Goal: Task Accomplishment & Management: Manage account settings

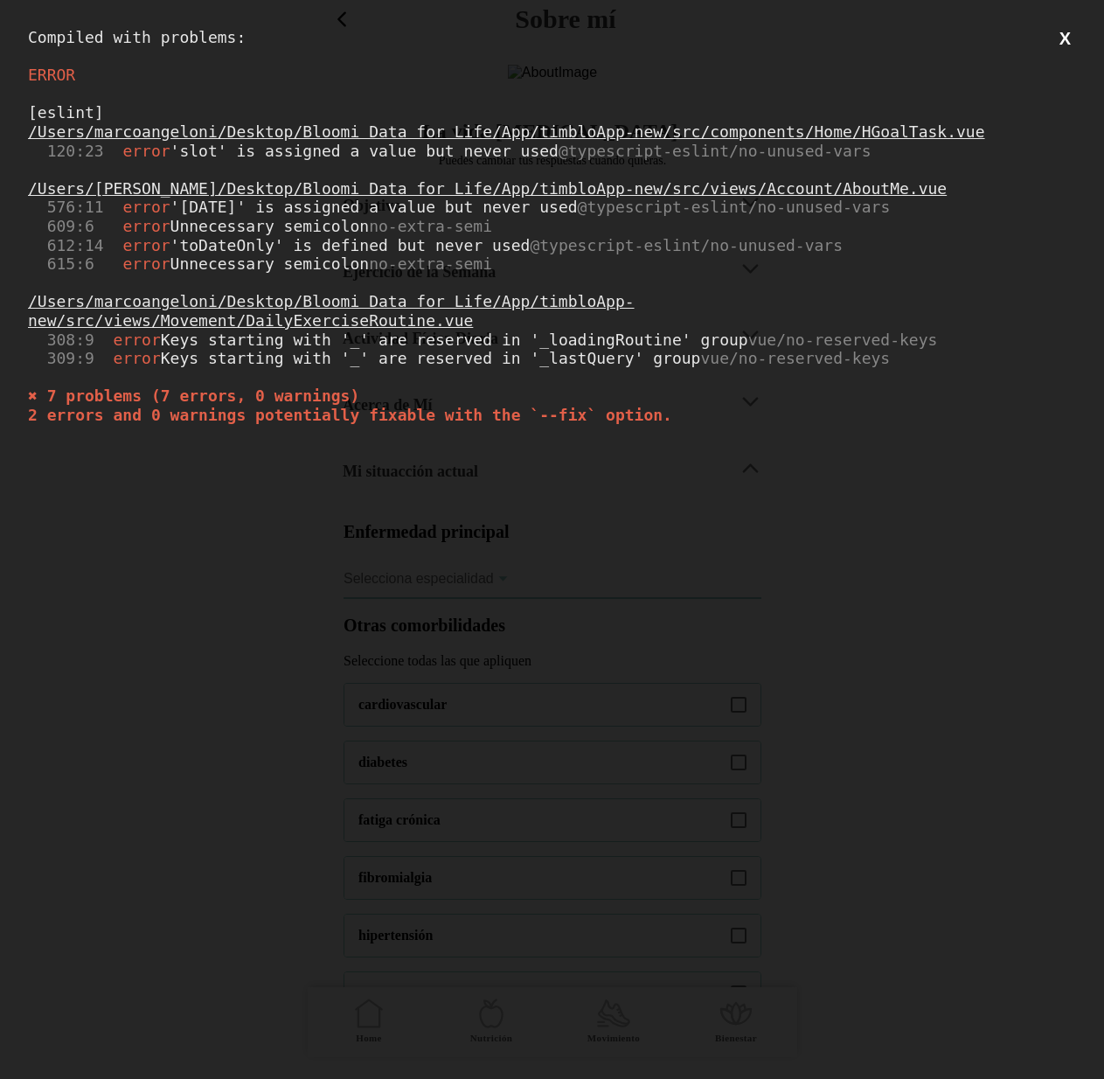
scroll to position [435, 0]
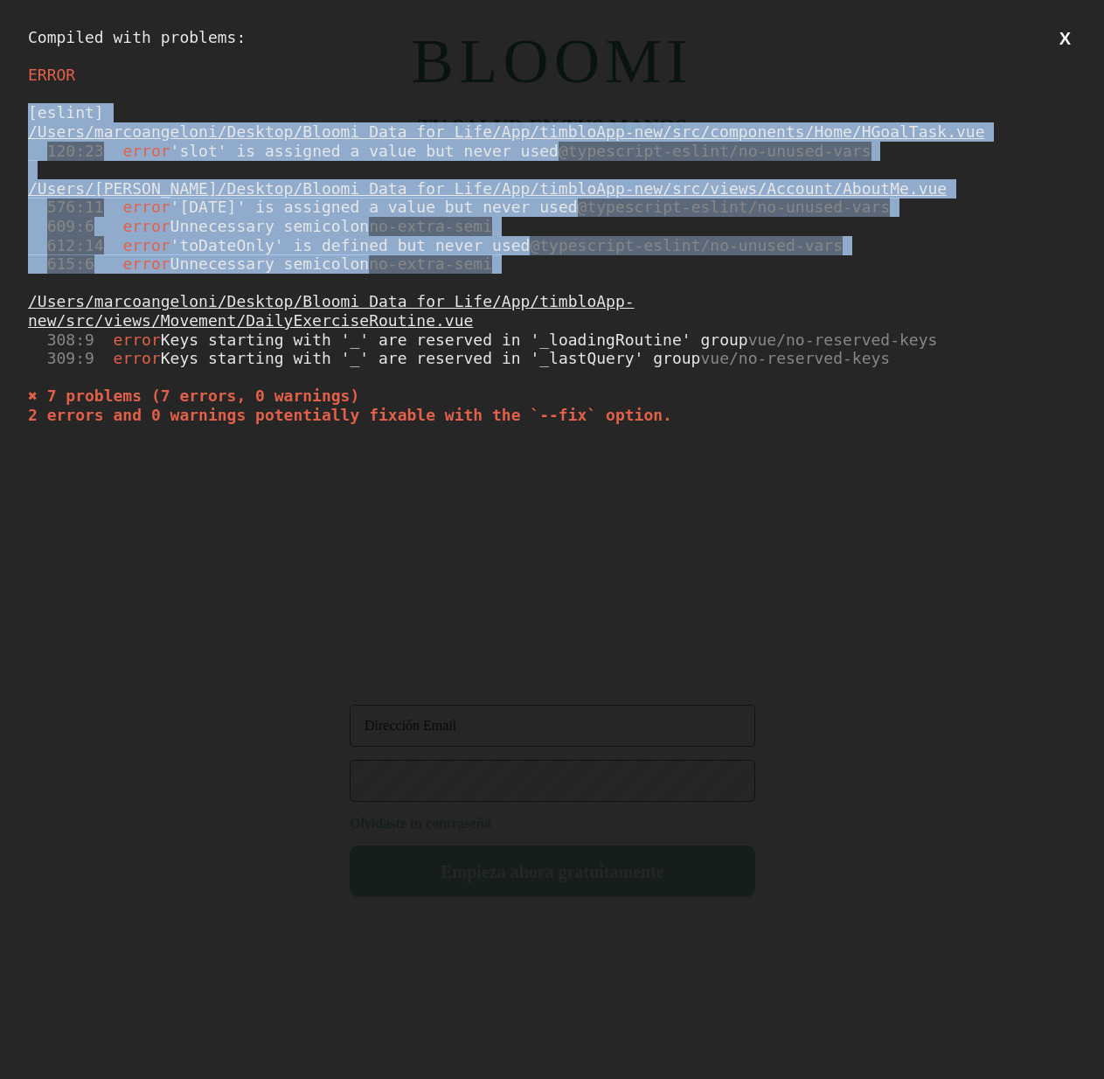
drag, startPoint x: 515, startPoint y: 281, endPoint x: 19, endPoint y: 111, distance: 523.8
click at [19, 111] on div "Compiled with problems: X ERROR [eslint] /Users/marcoangeloni/Desktop/Bloomi Da…" at bounding box center [552, 539] width 1104 height 1079
copy div "[eslint] /Users/marcoangeloni/Desktop/Bloomi Data for Life/App/timbloApp-new/sr…"
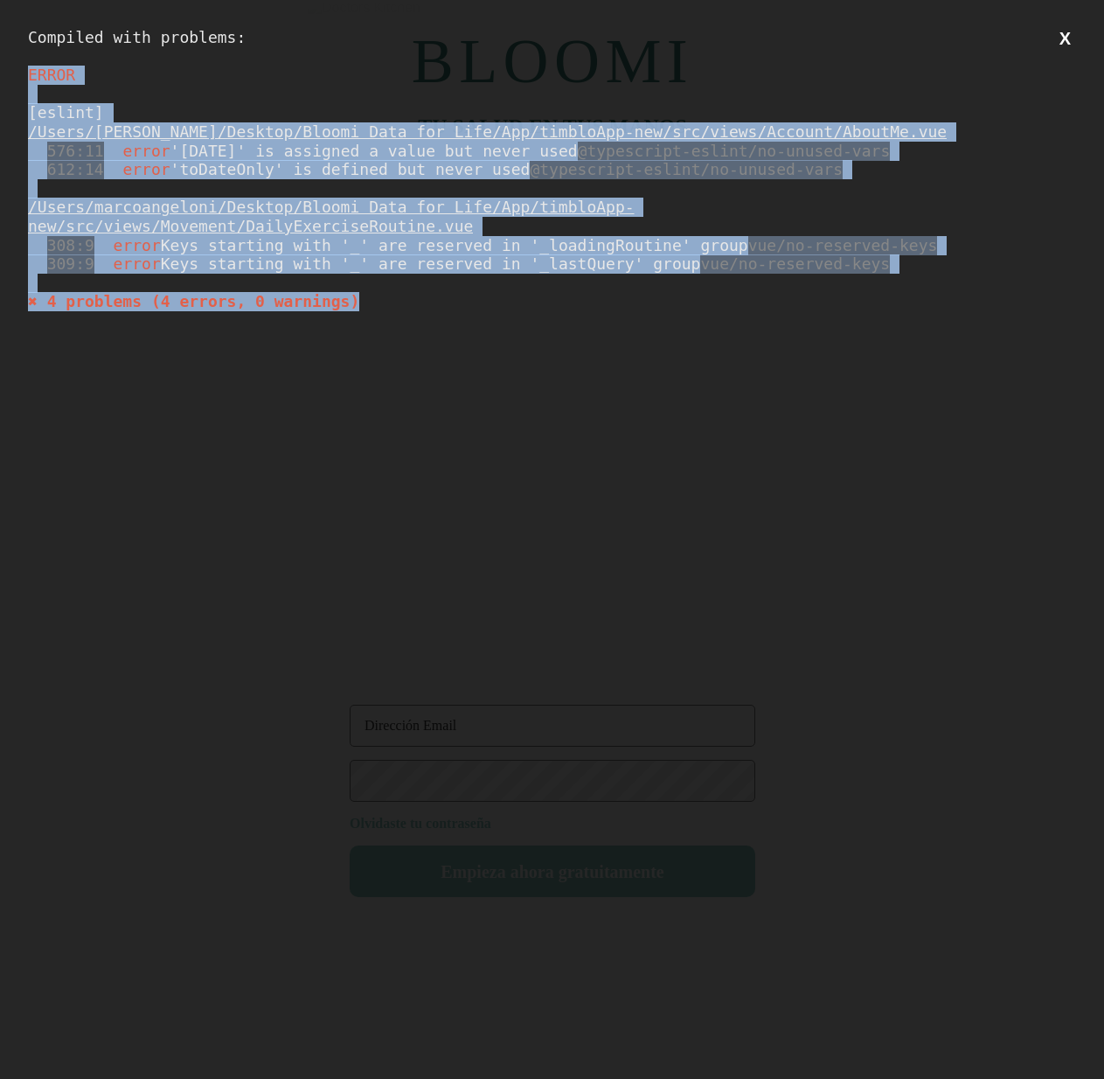
drag, startPoint x: 407, startPoint y: 302, endPoint x: 24, endPoint y: 82, distance: 441.3
click at [24, 82] on div "Compiled with problems: X ERROR [eslint] /Users/marcoangeloni/Desktop/Bloomi Da…" at bounding box center [552, 539] width 1104 height 1079
copy div "ERROR [eslint] /Users/marcoangeloni/Desktop/Bloomi Data for Life/App/timbloApp-…"
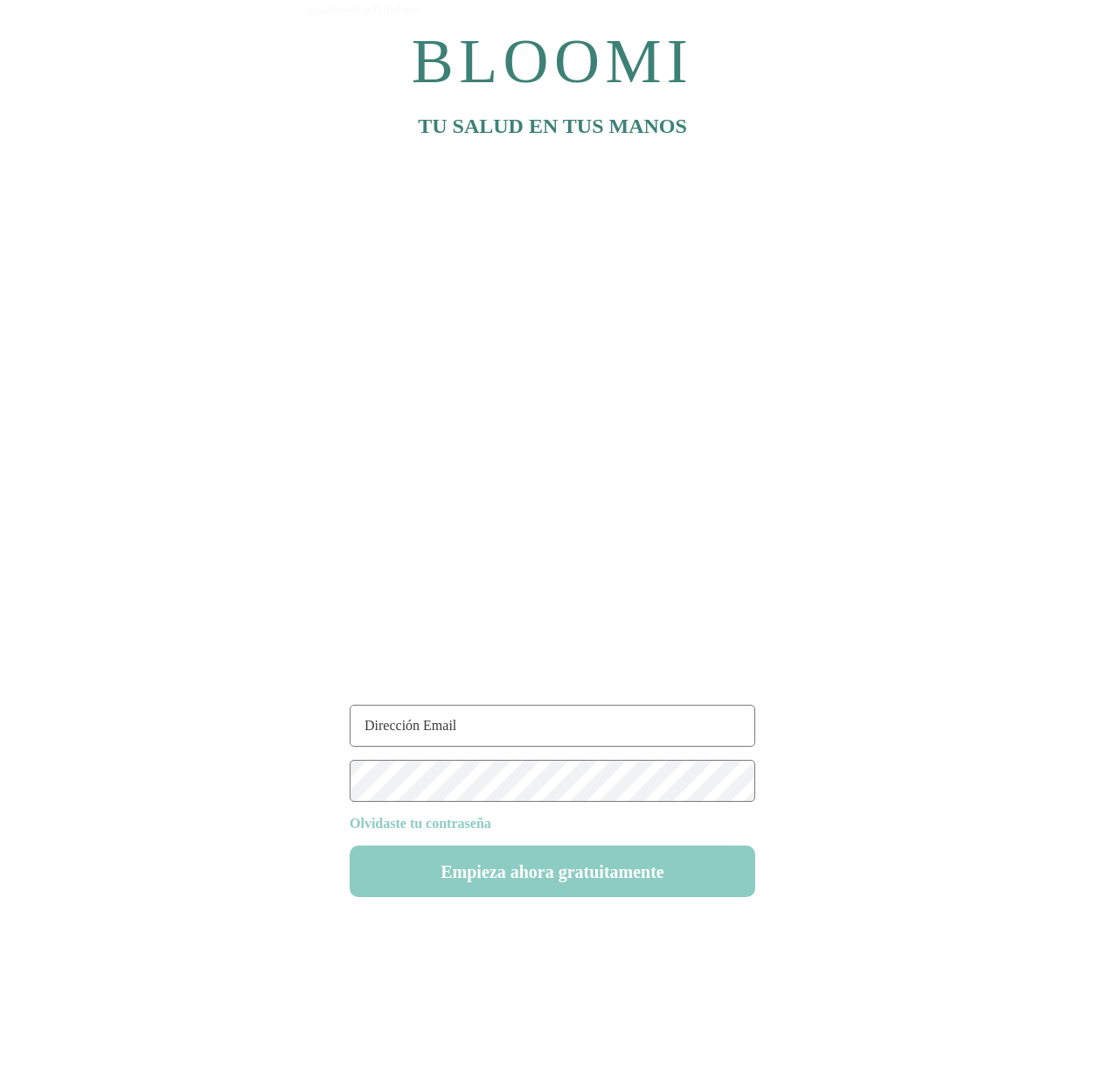
click at [479, 737] on input "text" at bounding box center [553, 726] width 406 height 42
type input "ruti22@test.com"
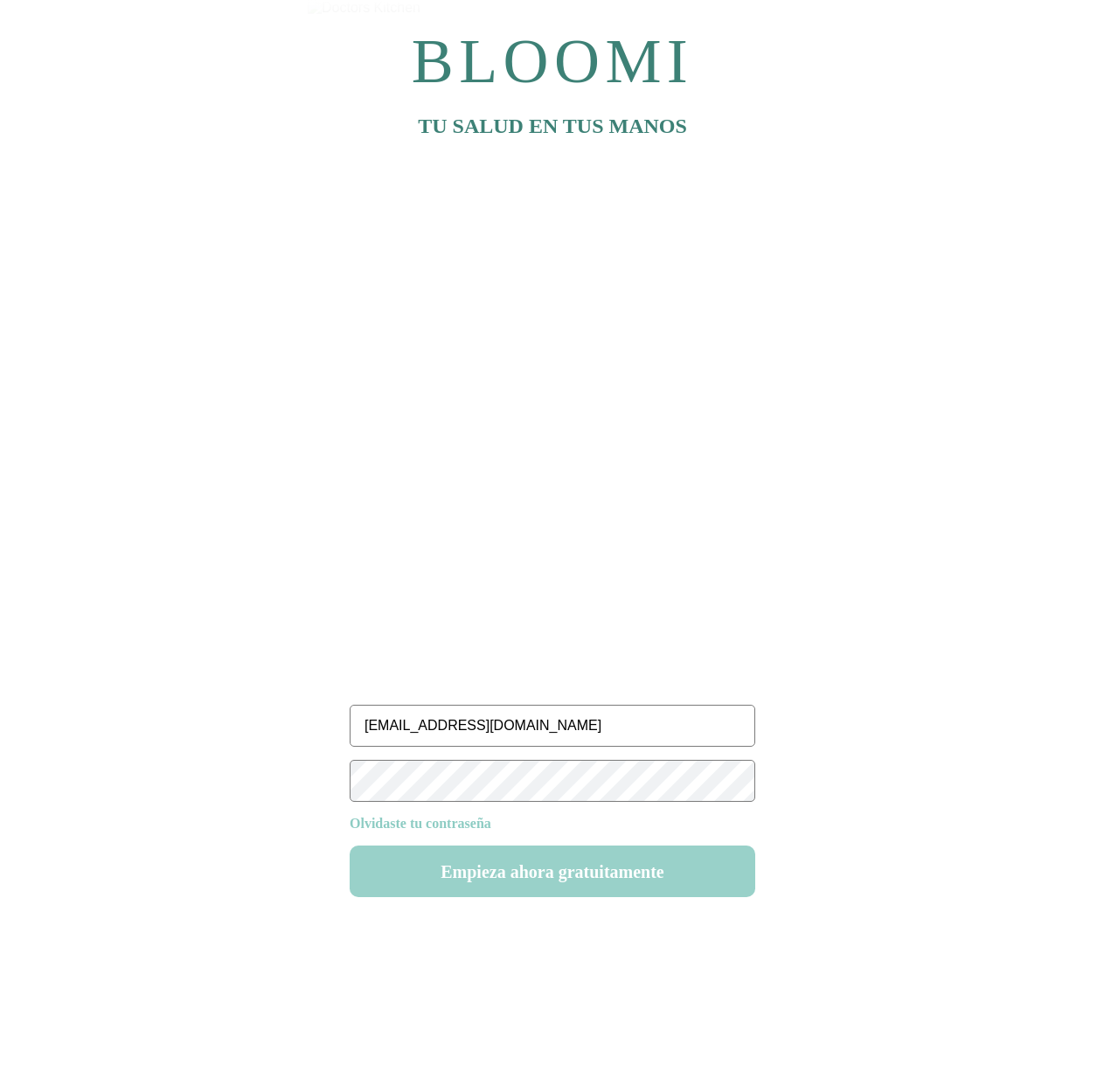
click at [579, 884] on button "Empieza ahora gratuitamente" at bounding box center [553, 871] width 406 height 52
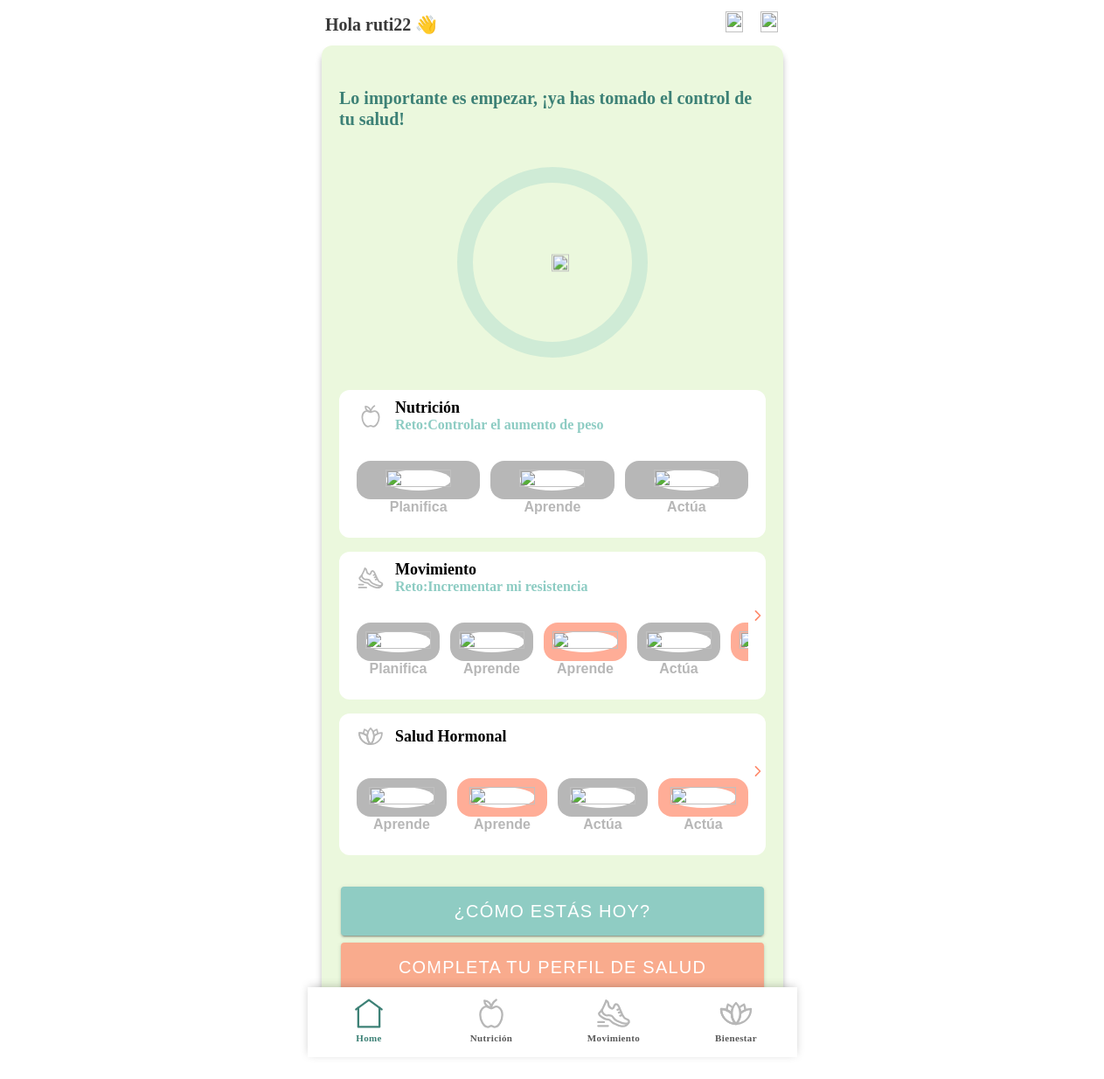
scroll to position [0, 66]
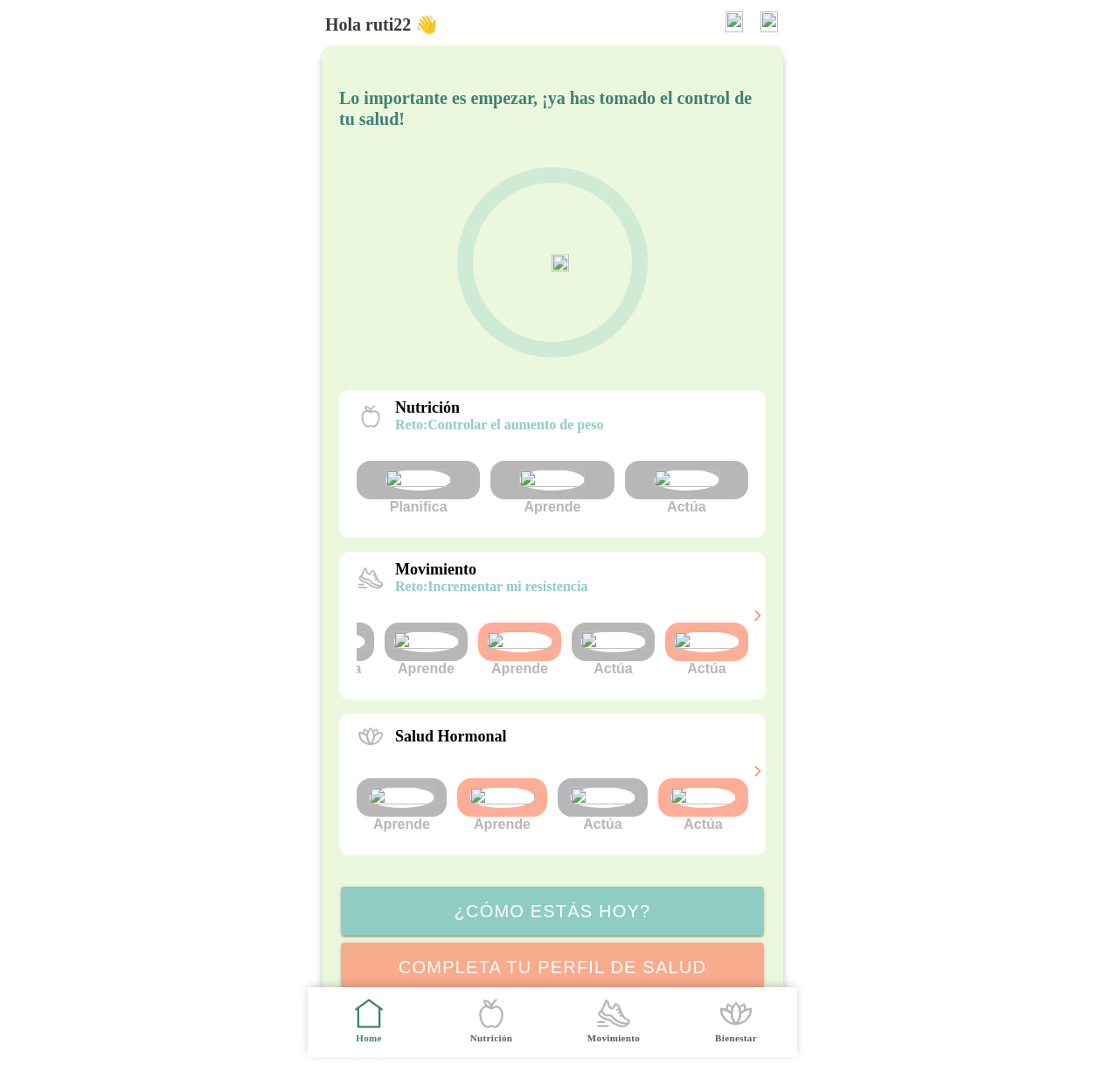
click at [619, 652] on img at bounding box center [613, 641] width 66 height 21
click at [612, 652] on img at bounding box center [613, 641] width 66 height 21
click at [707, 652] on img at bounding box center [707, 641] width 66 height 21
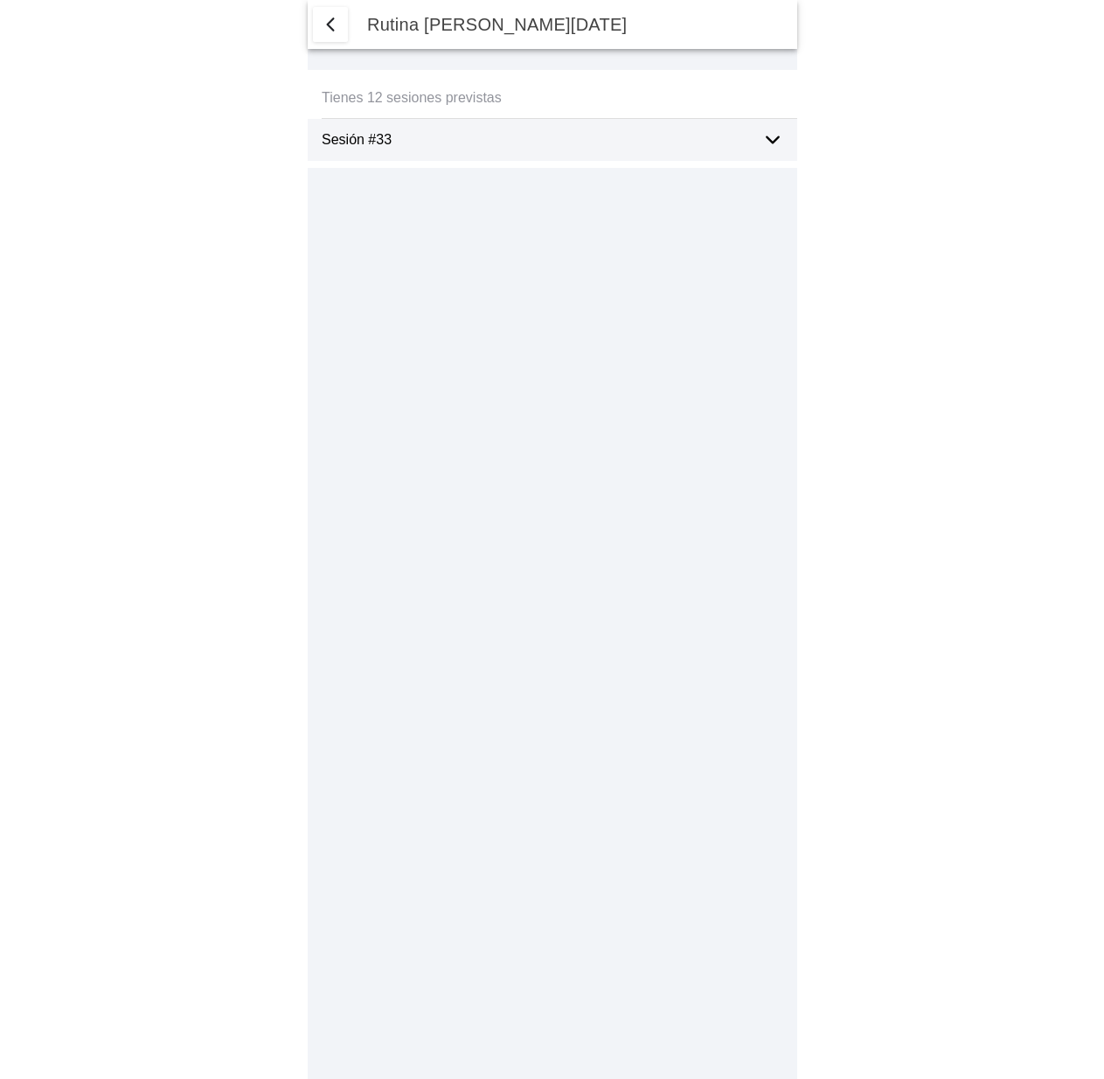
click at [493, 138] on ion-label "Sesión #33" at bounding box center [535, 140] width 427 height 16
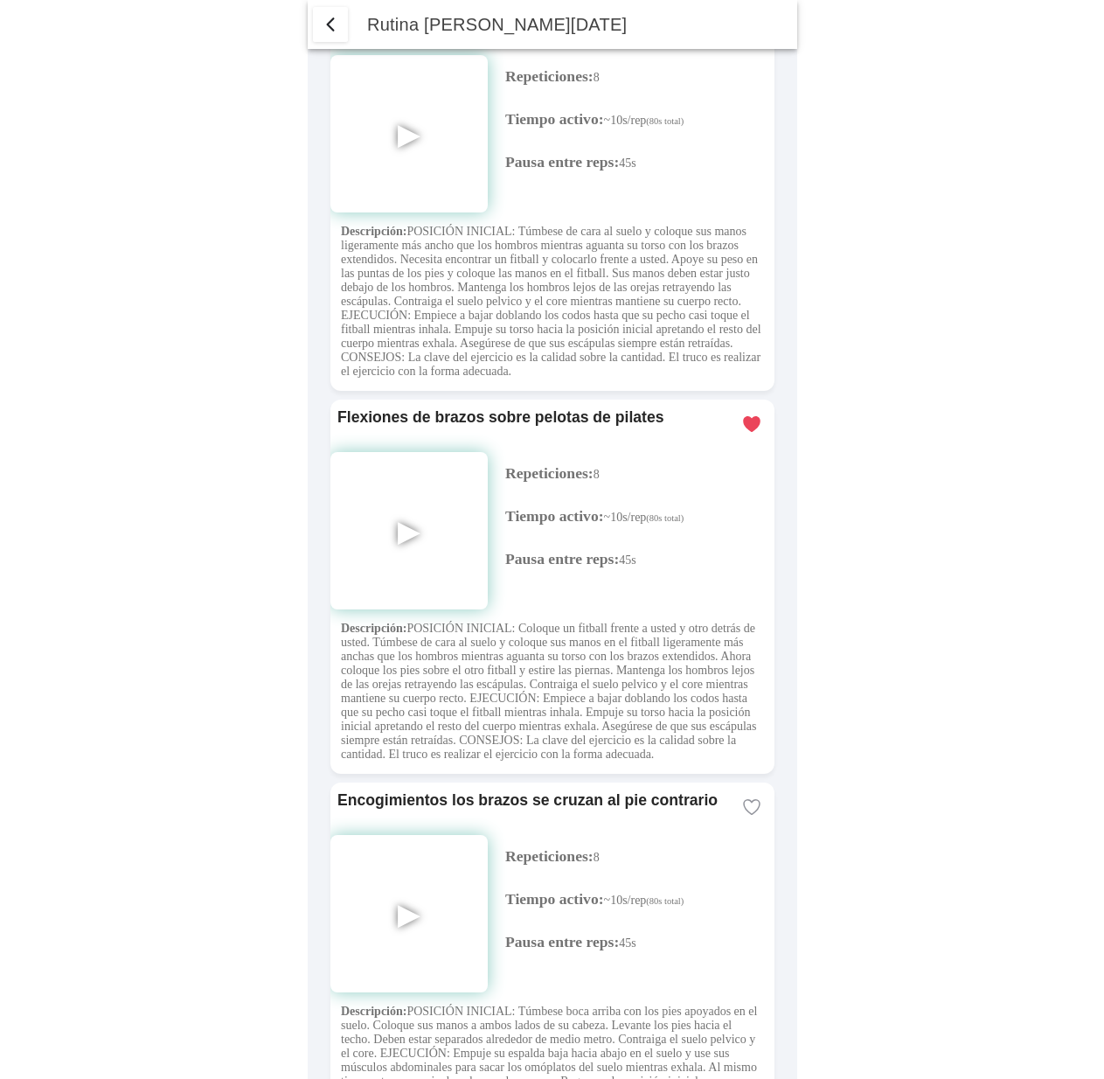
scroll to position [2138, 0]
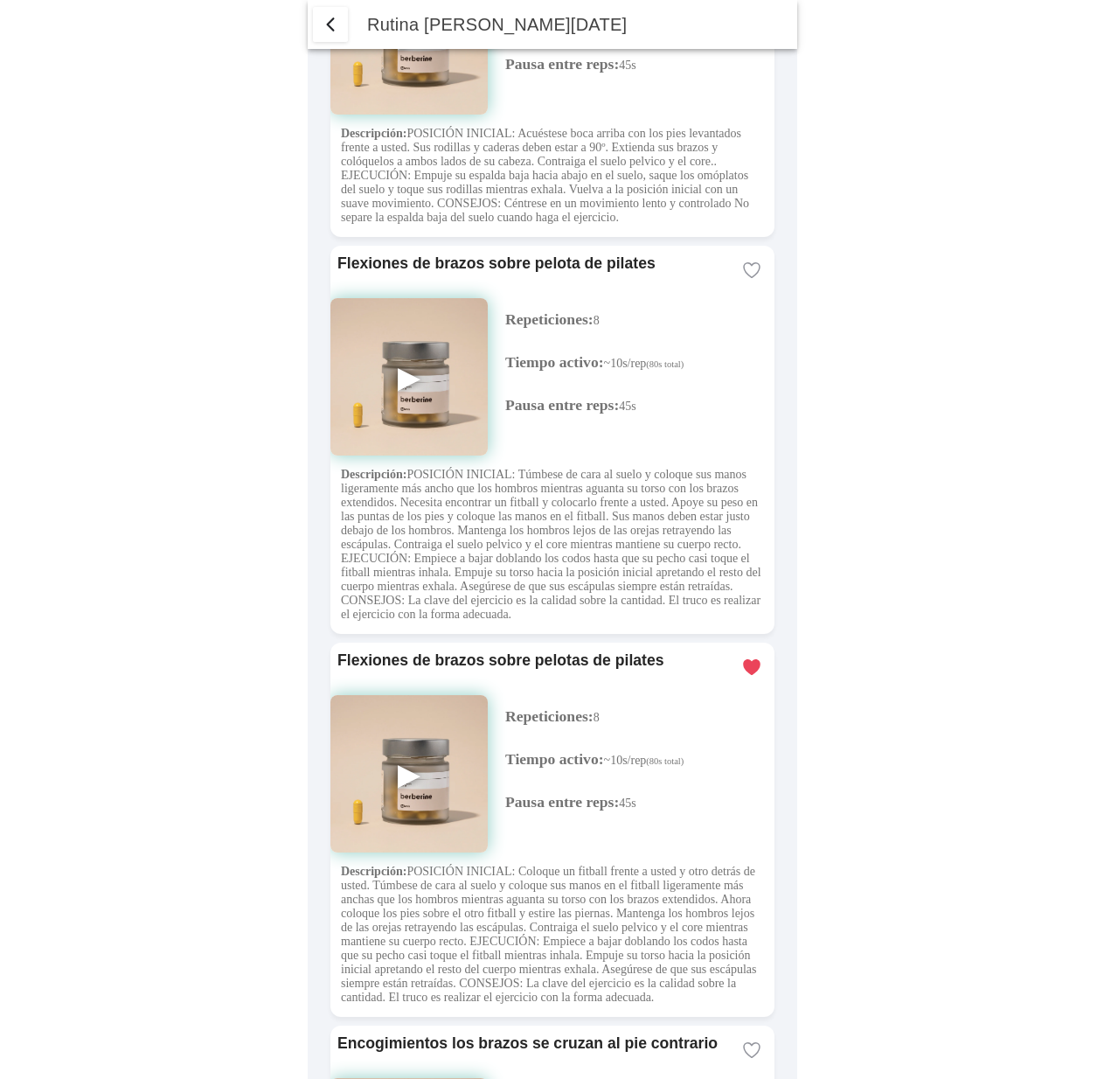
click at [329, 19] on span "button" at bounding box center [330, 24] width 21 height 21
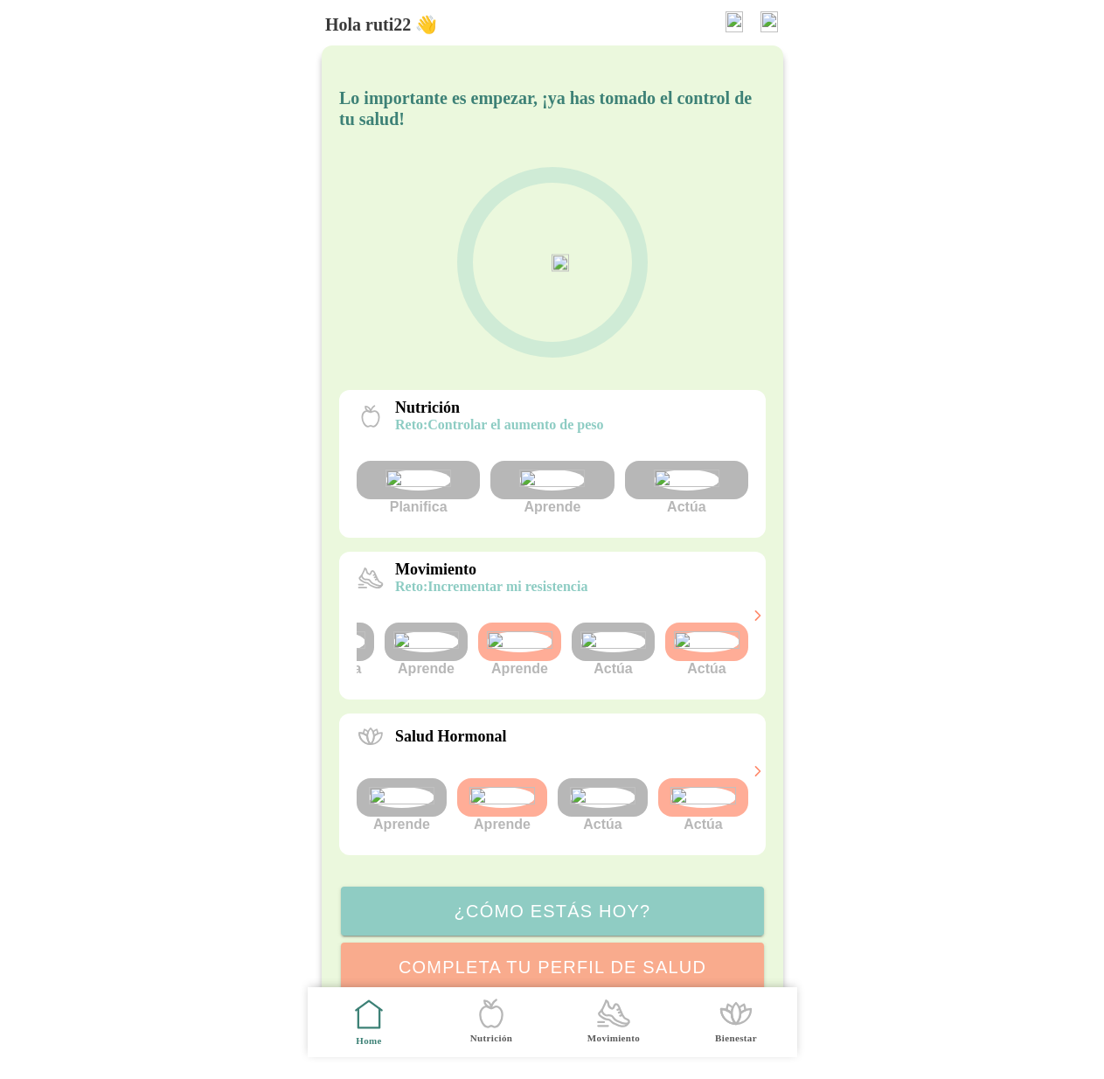
click at [671, 490] on img at bounding box center [686, 479] width 66 height 21
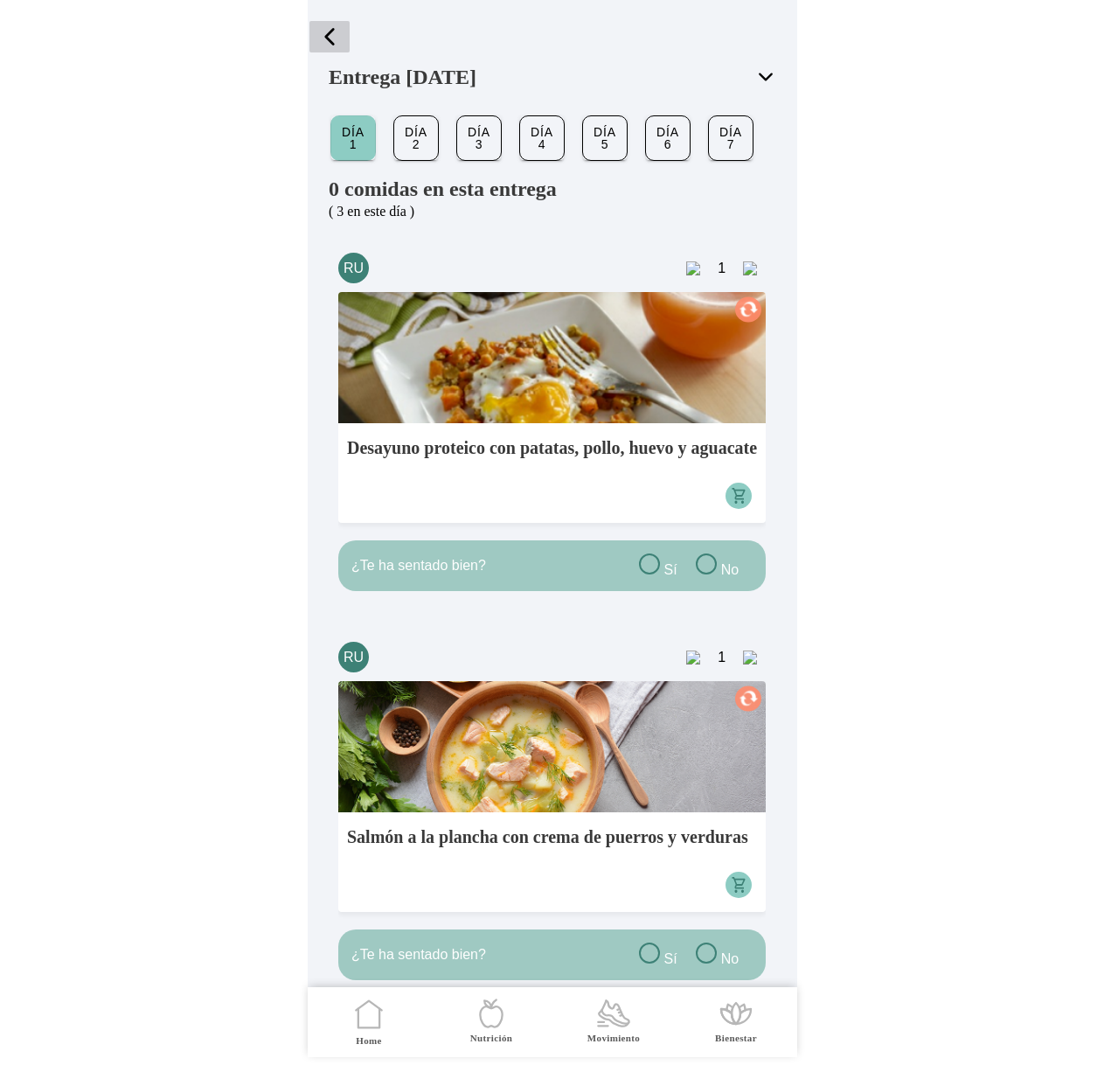
click at [332, 44] on span "button" at bounding box center [329, 37] width 26 height 26
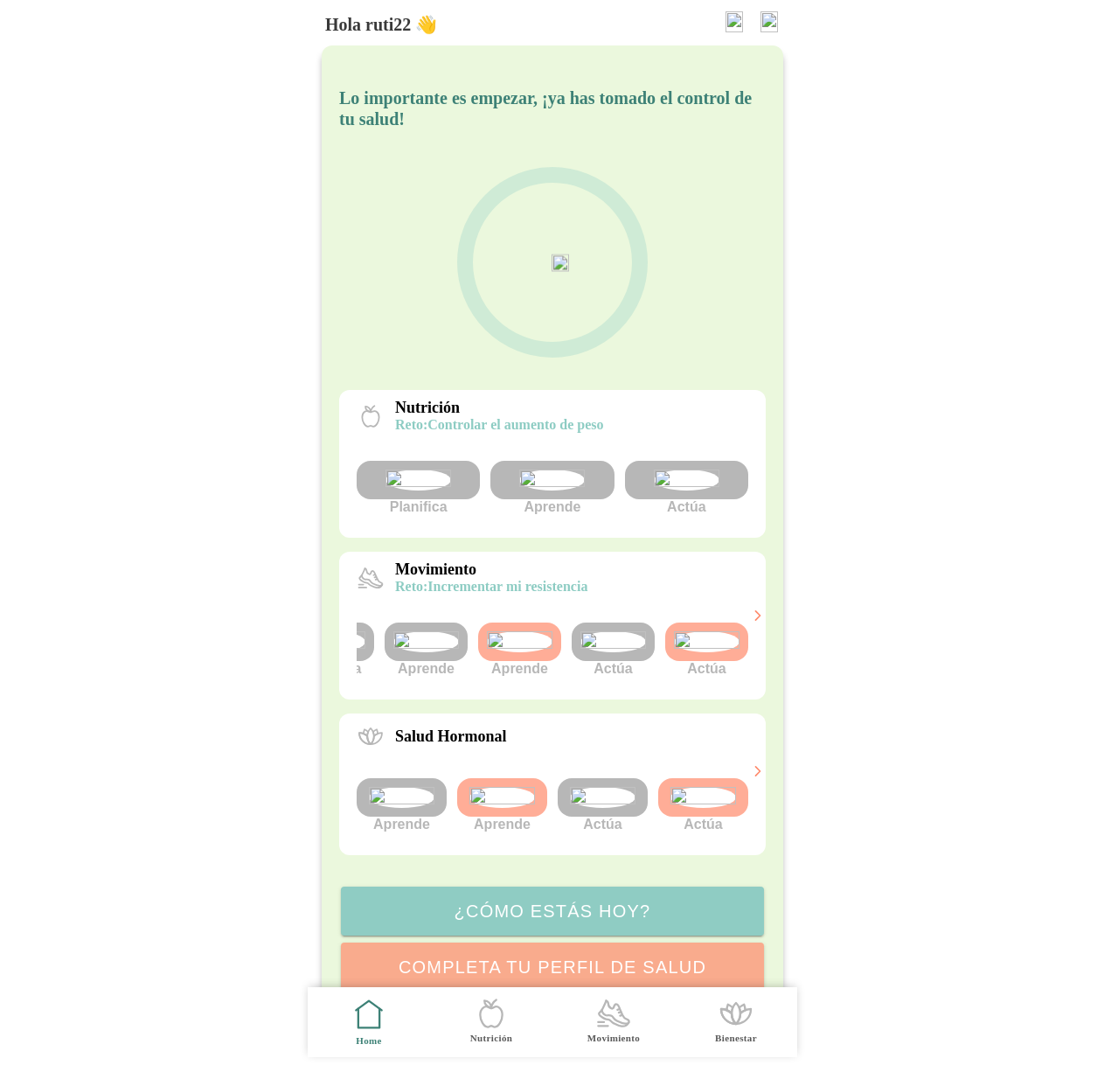
click at [522, 661] on div at bounding box center [519, 641] width 83 height 38
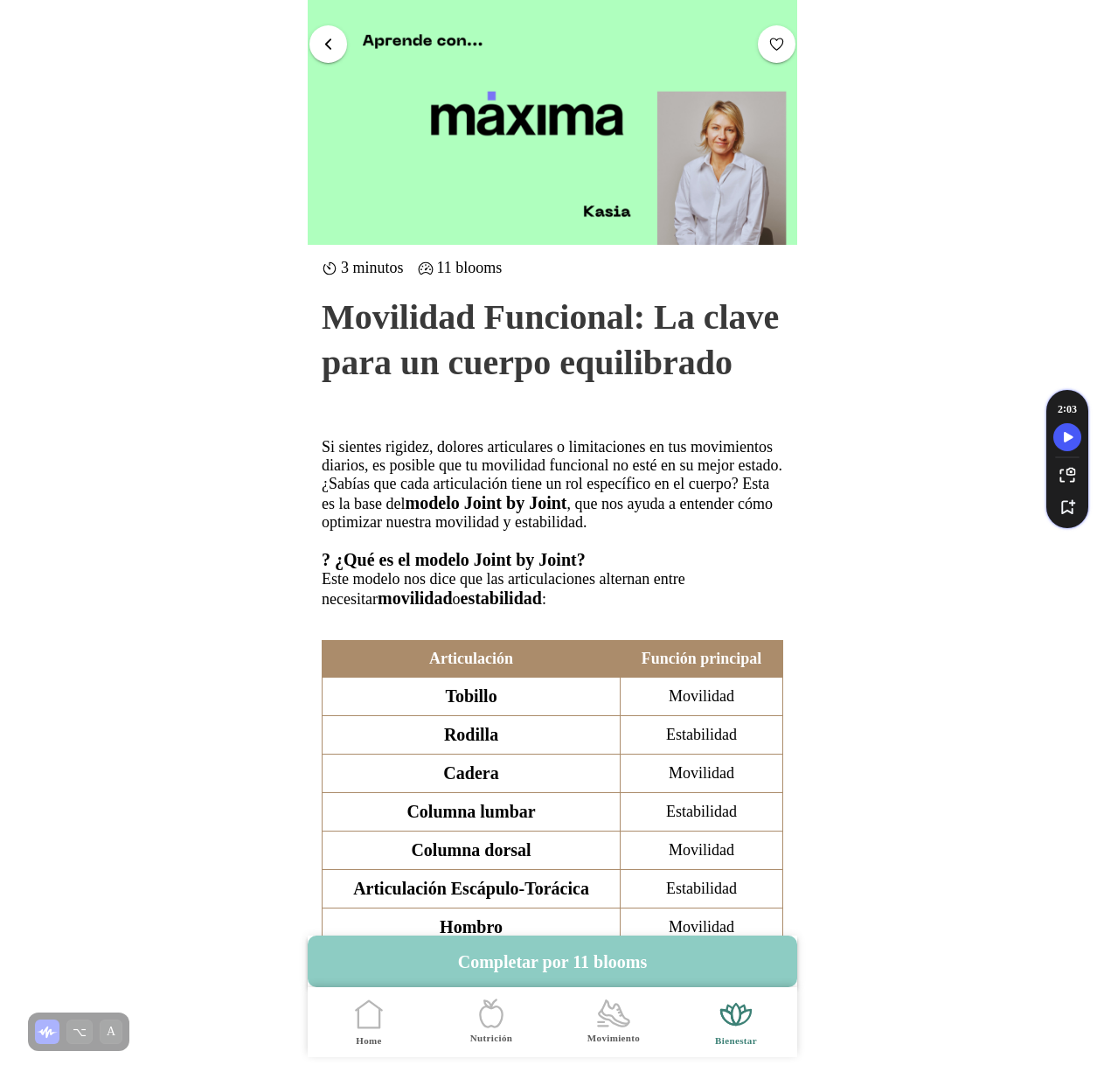
click at [322, 51] on span "button" at bounding box center [328, 43] width 17 height 17
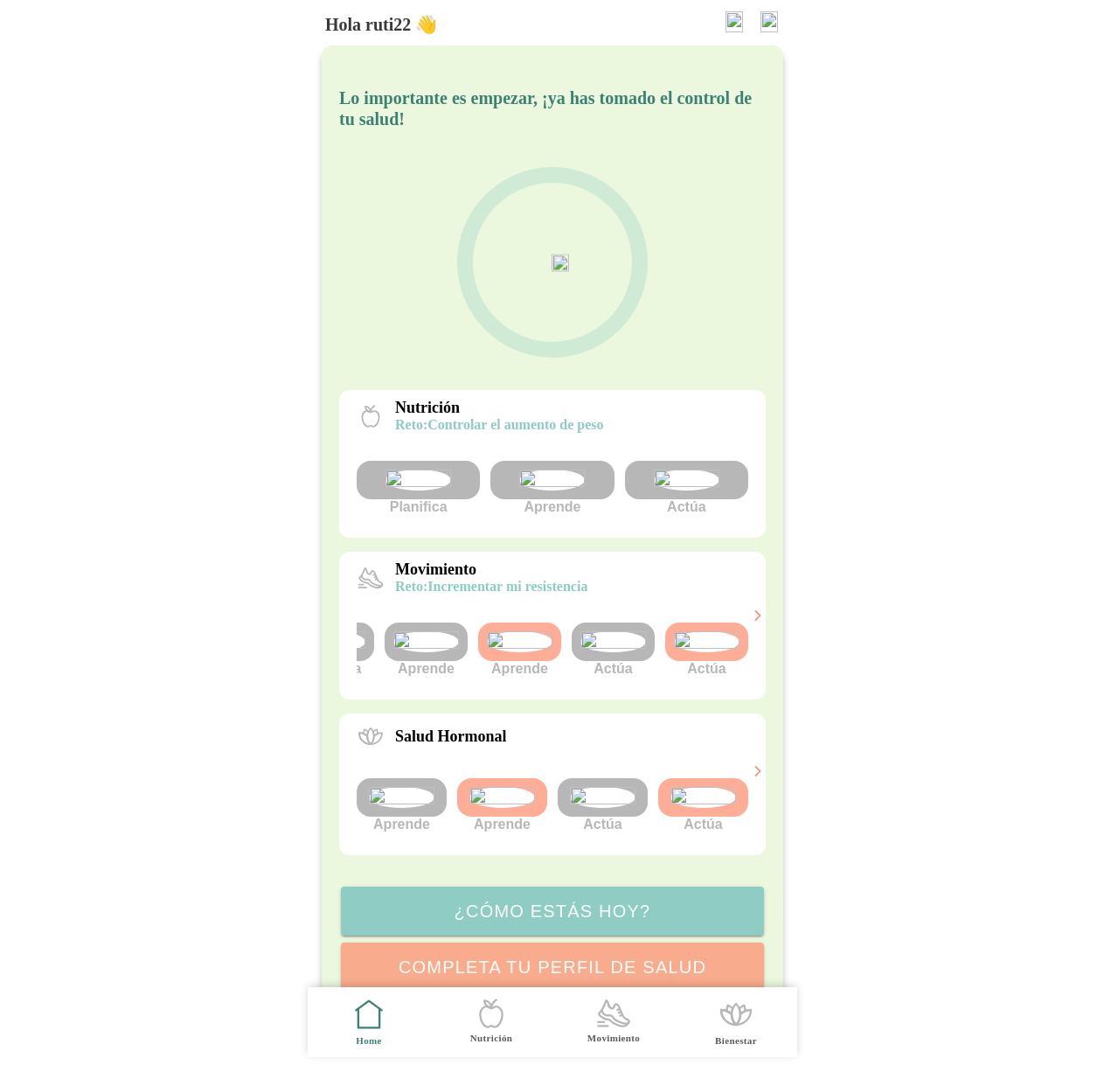
click at [554, 490] on img at bounding box center [552, 479] width 66 height 21
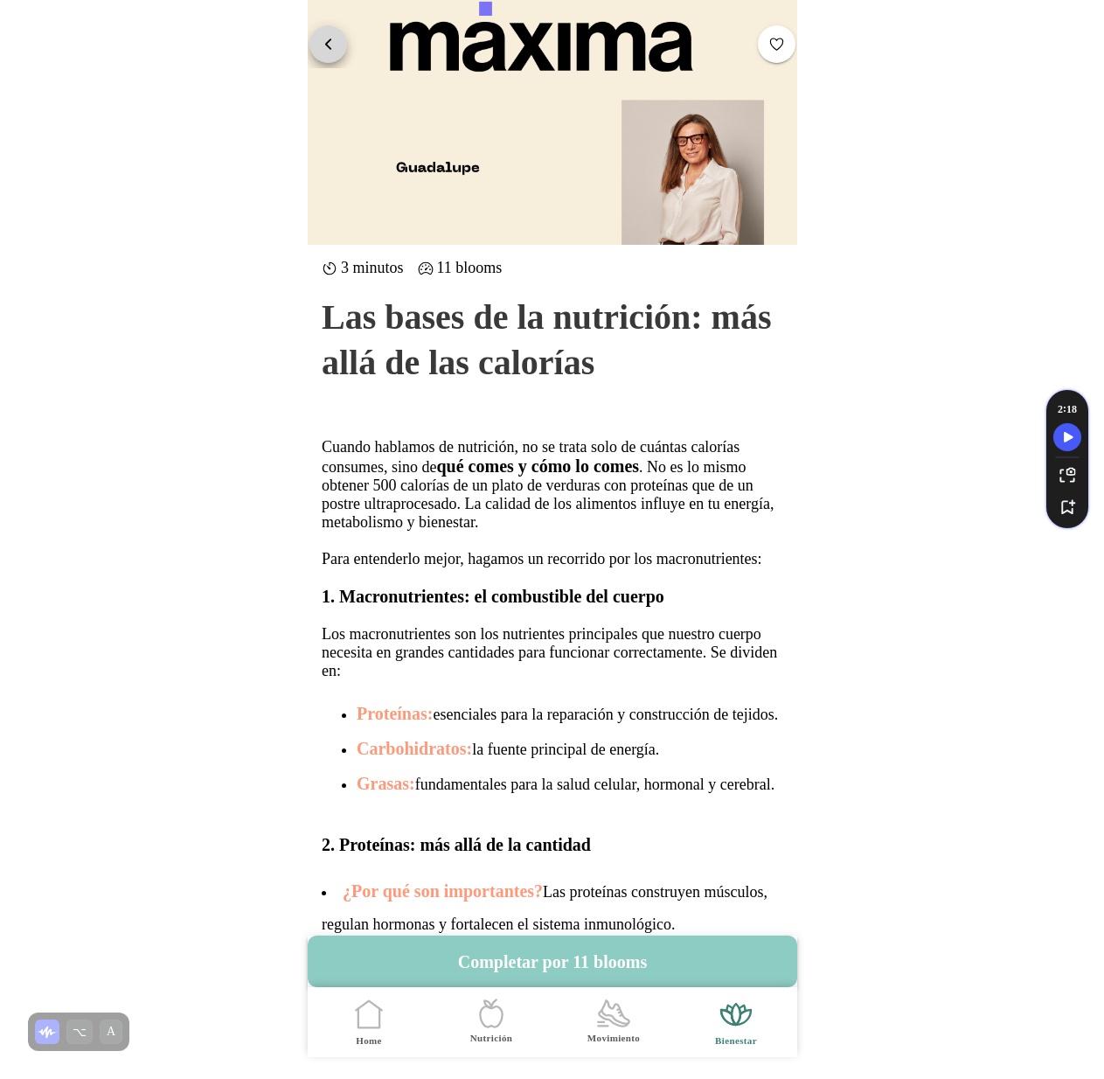
click at [326, 45] on span "button" at bounding box center [328, 43] width 17 height 17
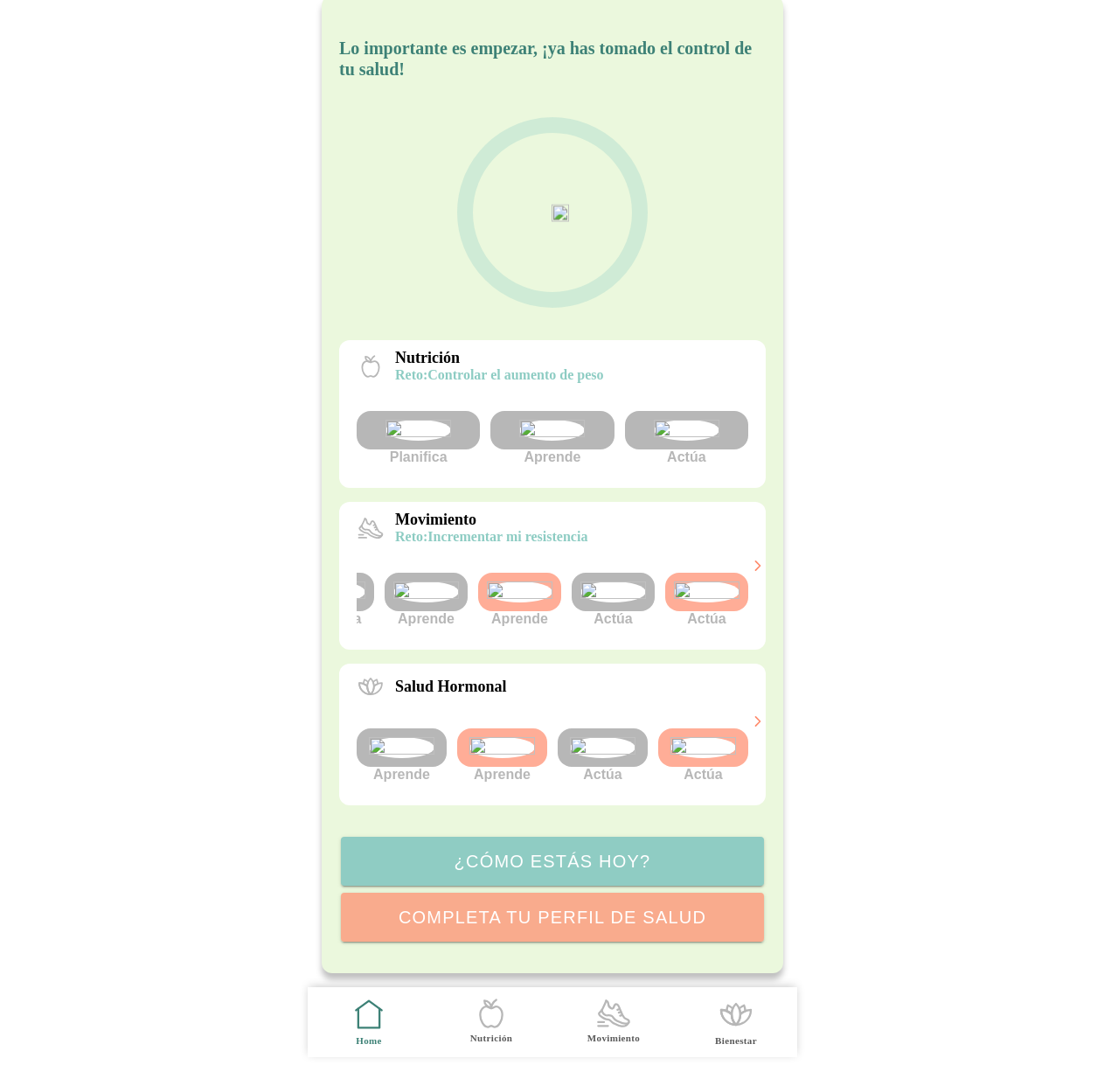
scroll to position [134, 0]
click at [503, 758] on img at bounding box center [502, 747] width 66 height 21
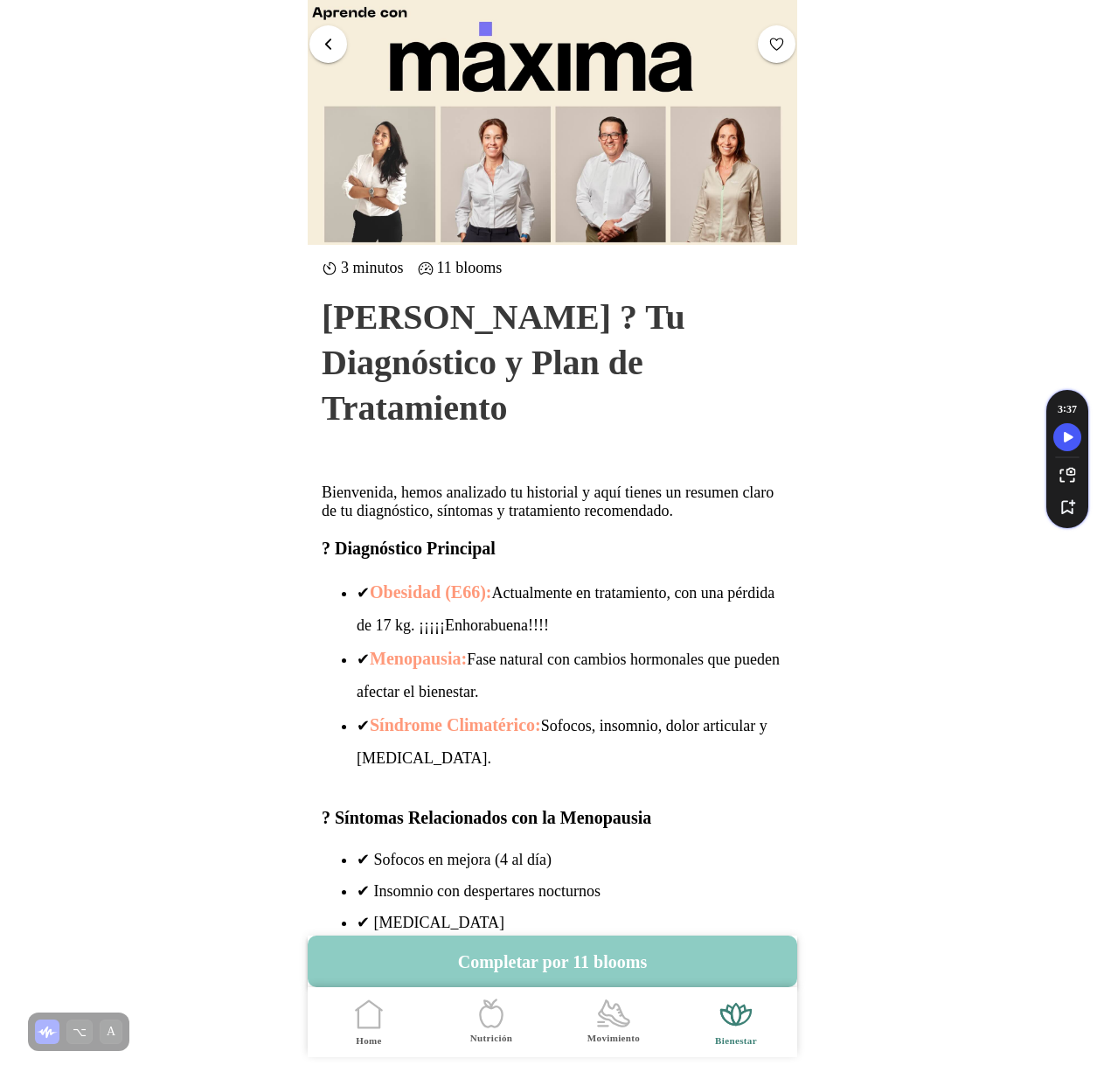
click at [332, 38] on span "button" at bounding box center [328, 43] width 17 height 17
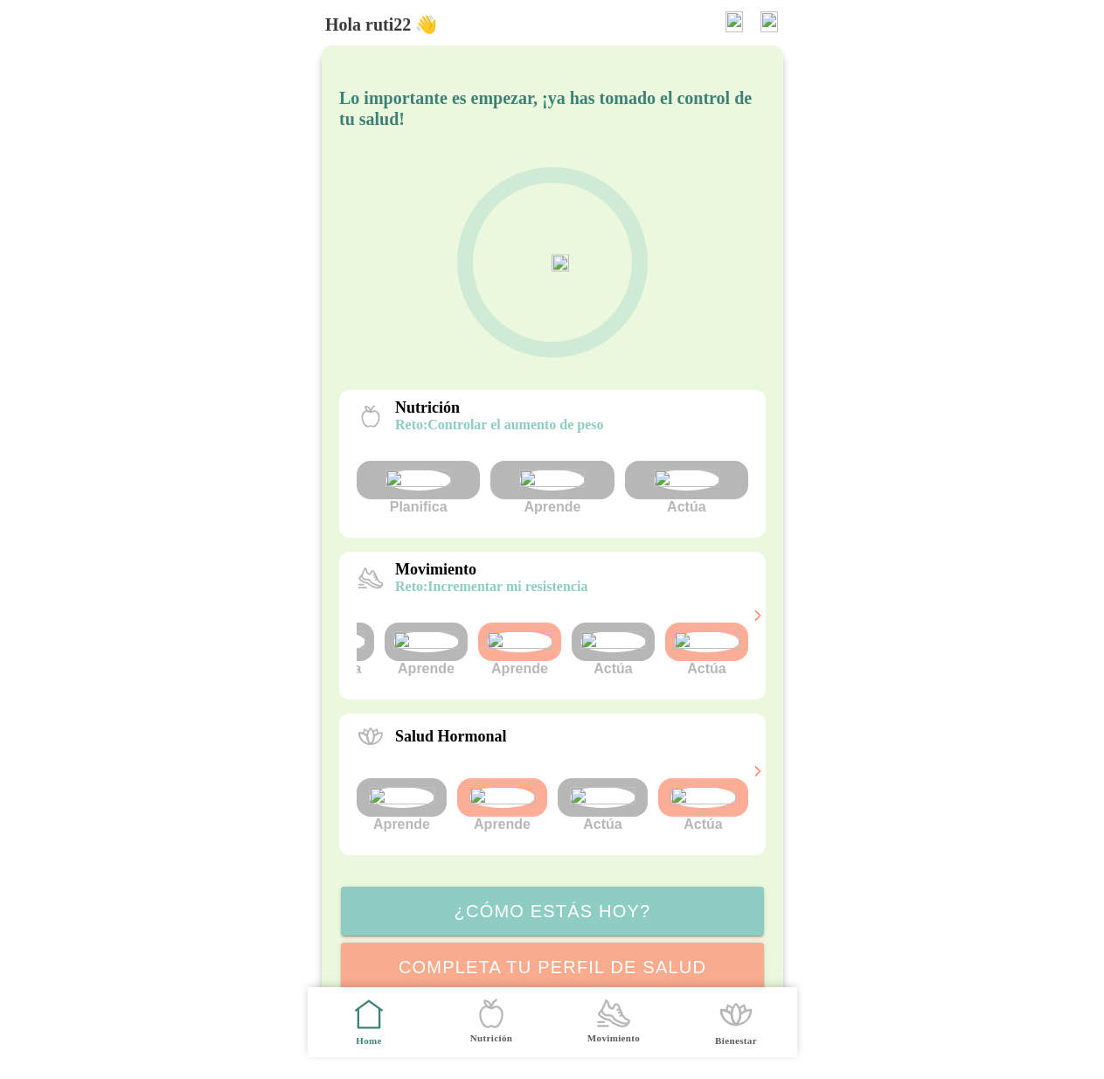
click at [768, 22] on img at bounding box center [768, 21] width 17 height 21
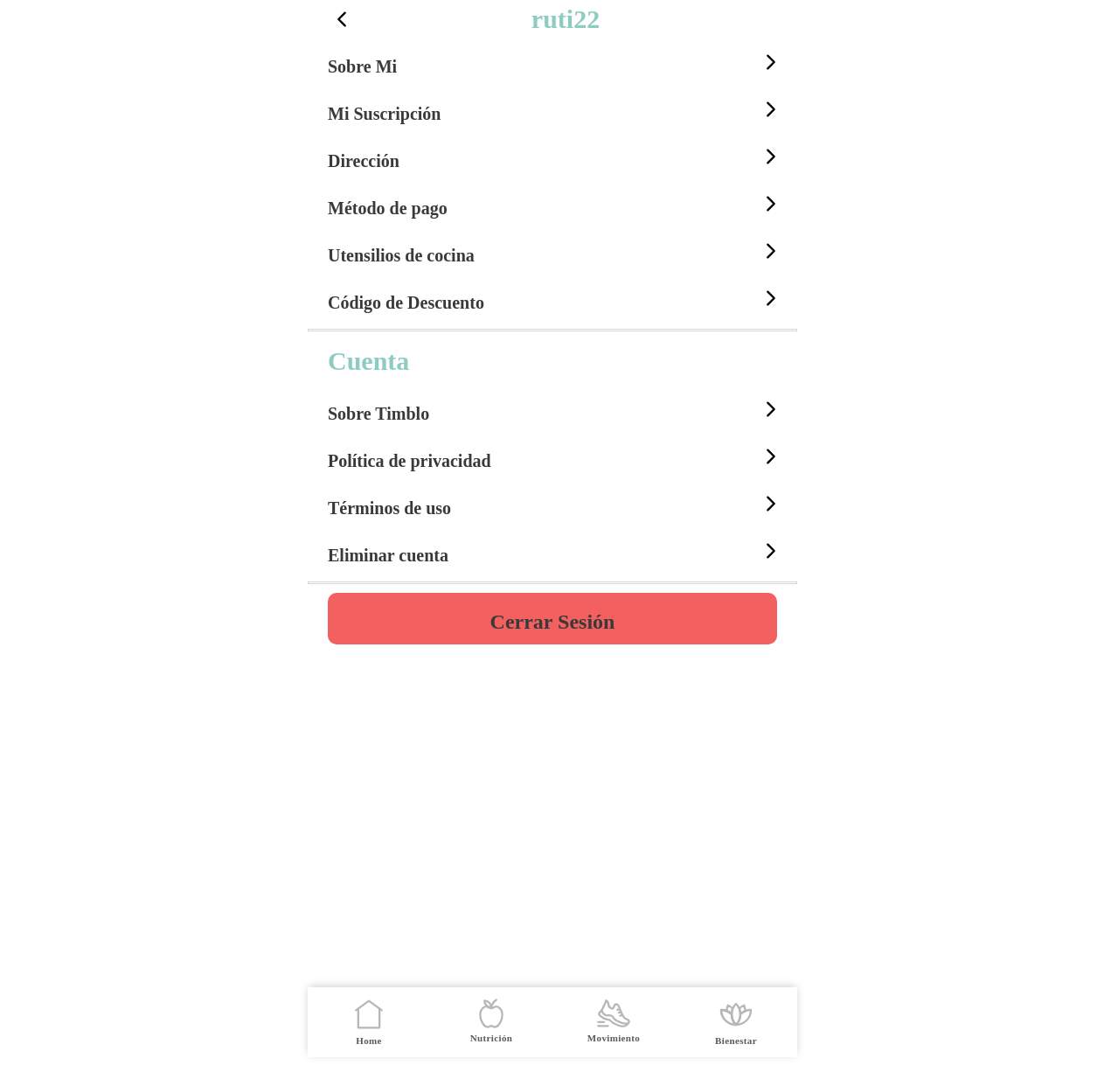
click at [401, 70] on div "Sobre Mi" at bounding box center [555, 61] width 455 height 47
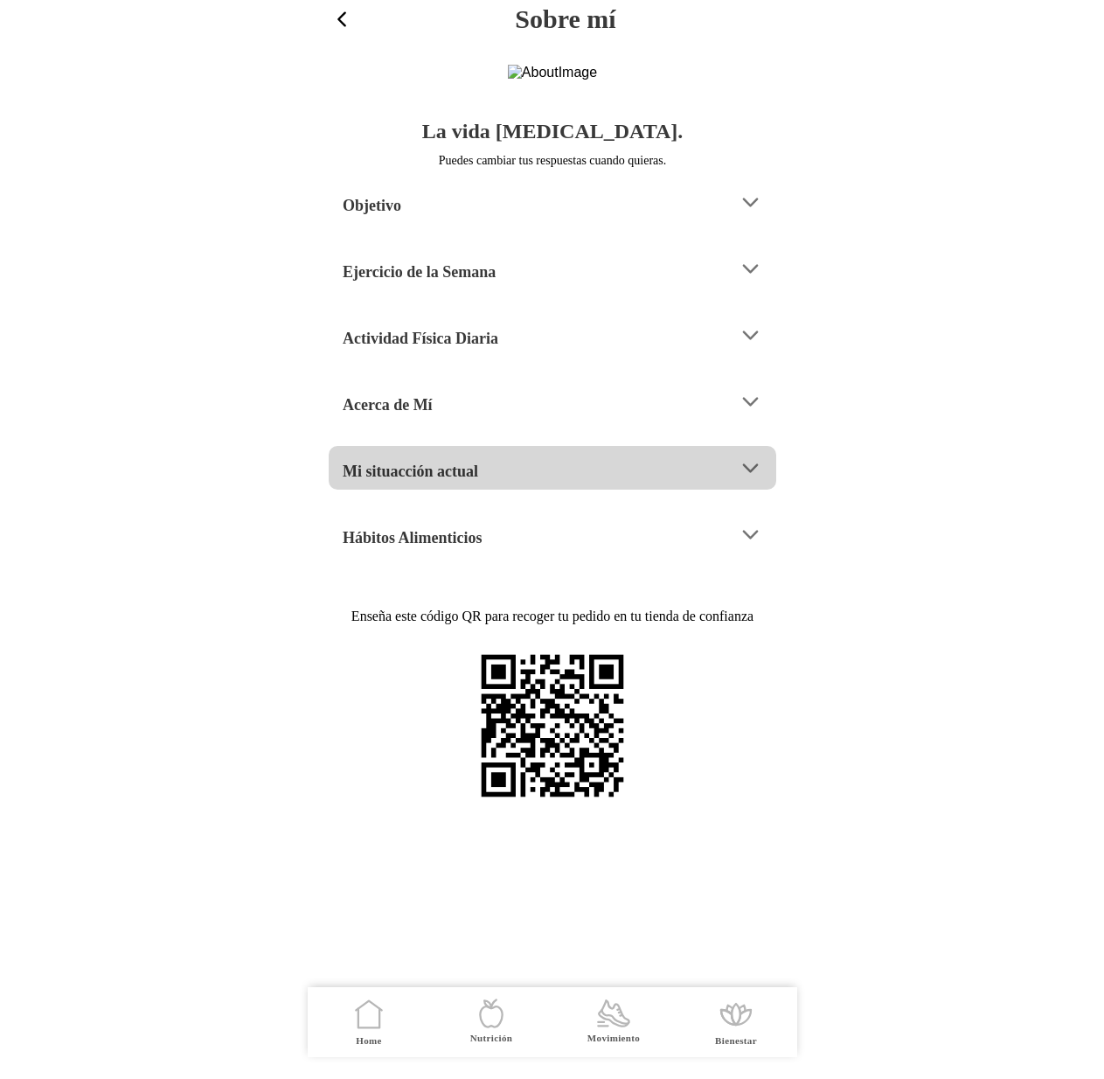
click at [455, 482] on h4 "Mi situacción actual" at bounding box center [410, 471] width 135 height 21
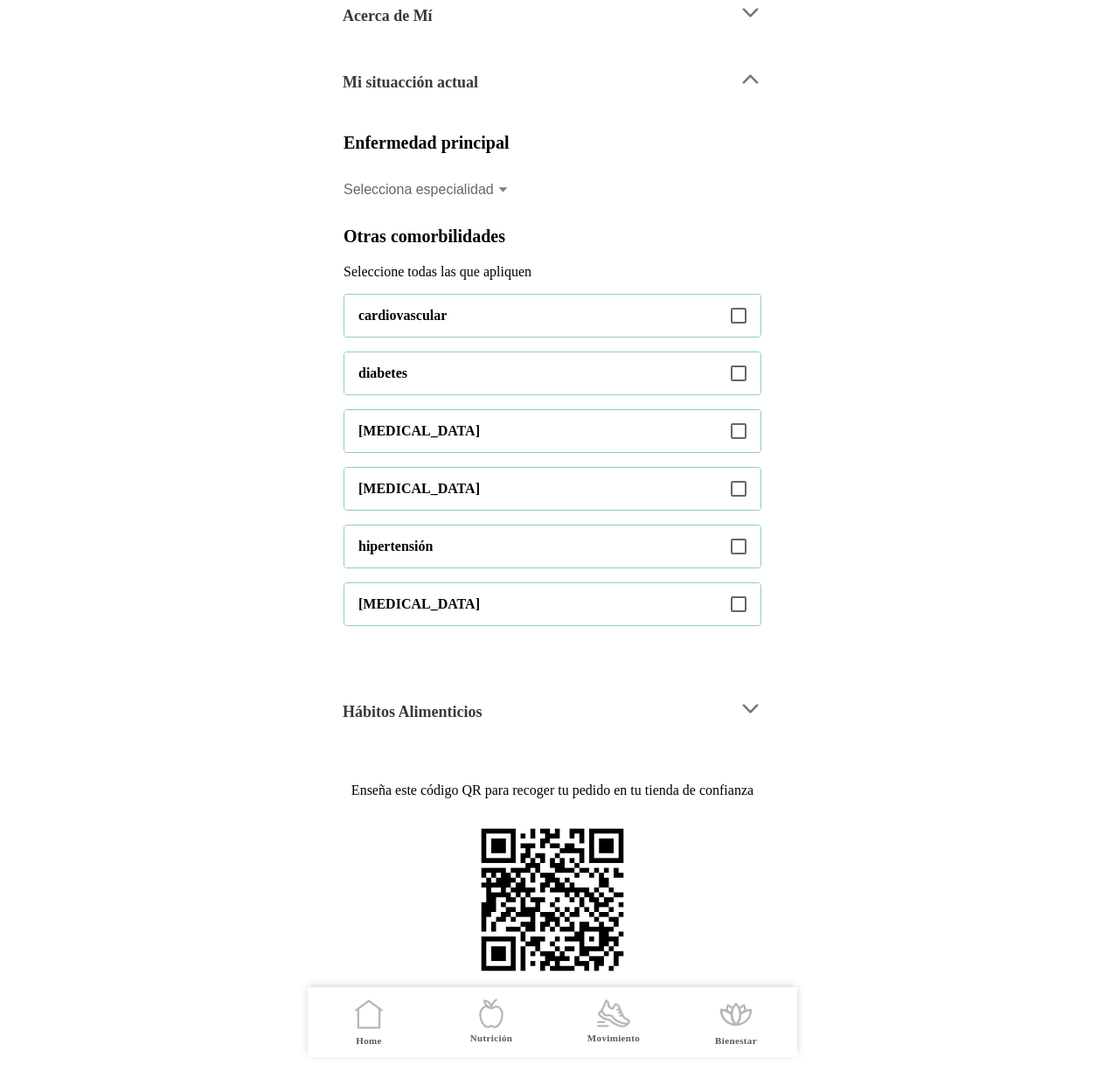
scroll to position [469, 0]
click at [482, 198] on div "Selecciona especialidad" at bounding box center [419, 190] width 150 height 16
click at [482, 209] on button "Selecciona especialidad" at bounding box center [553, 189] width 418 height 38
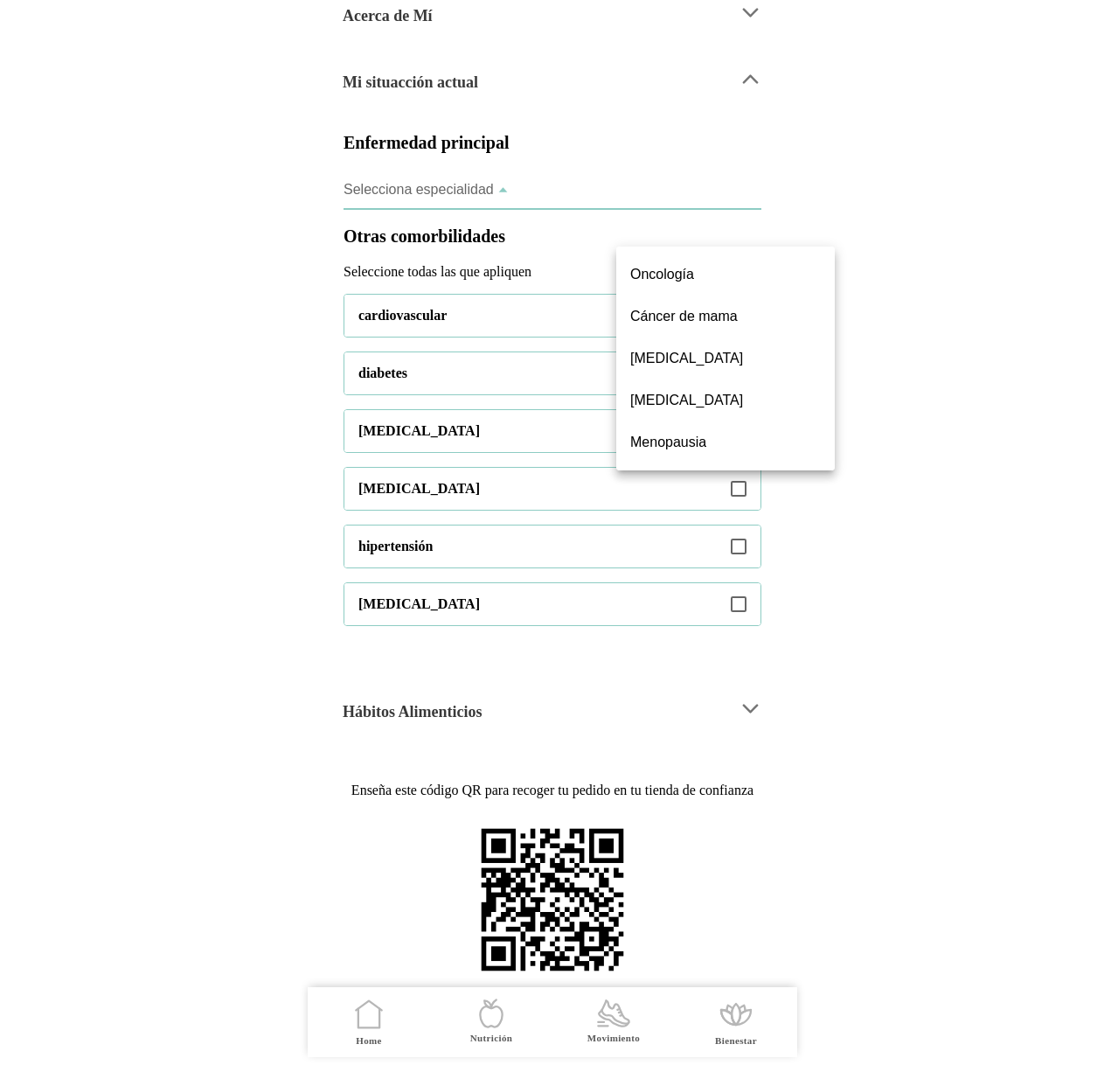
click at [617, 219] on ion-backdrop at bounding box center [553, 539] width 490 height 1079
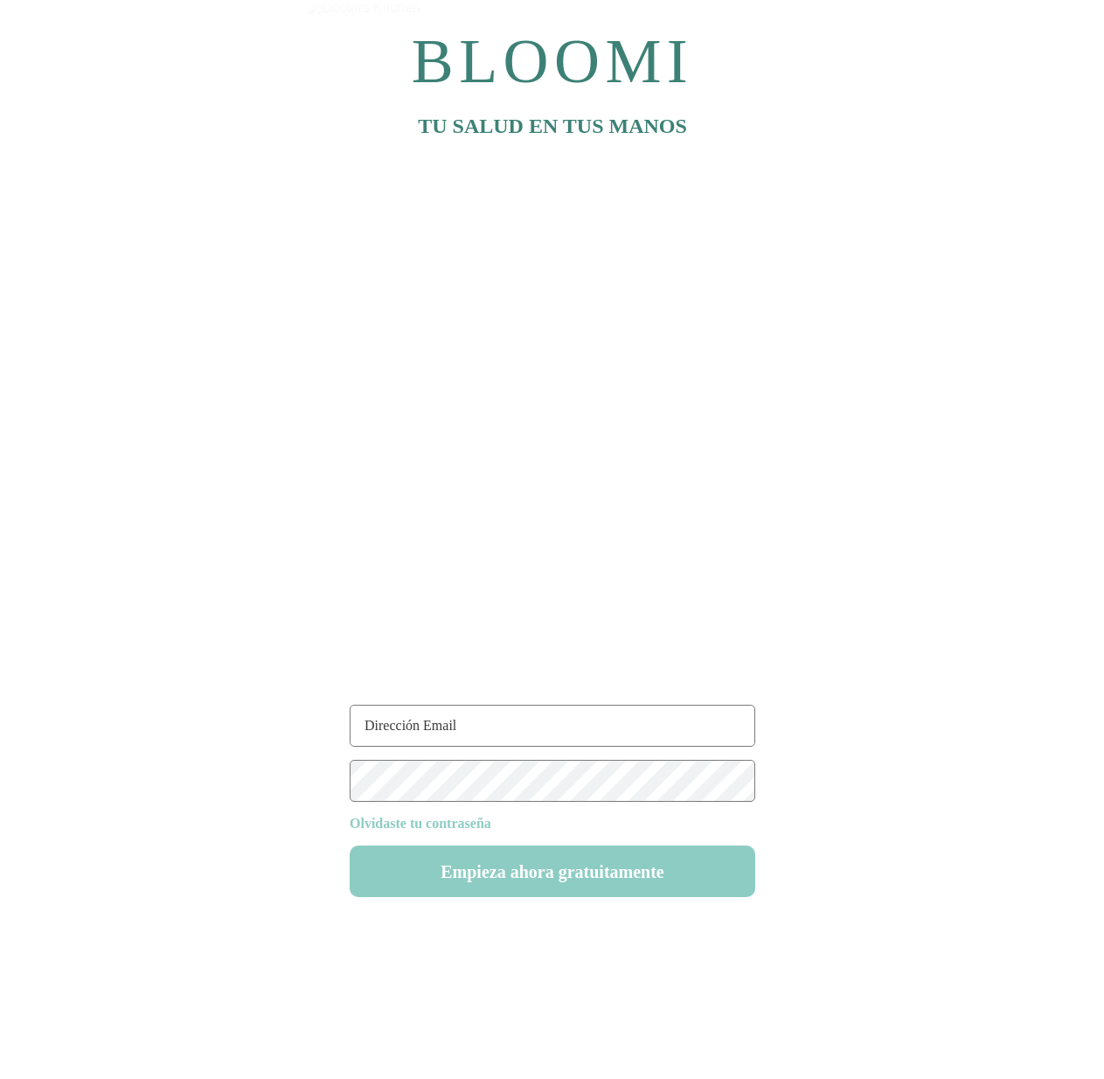
click at [498, 732] on input "text" at bounding box center [553, 726] width 406 height 42
type input "ruti22@test.com"
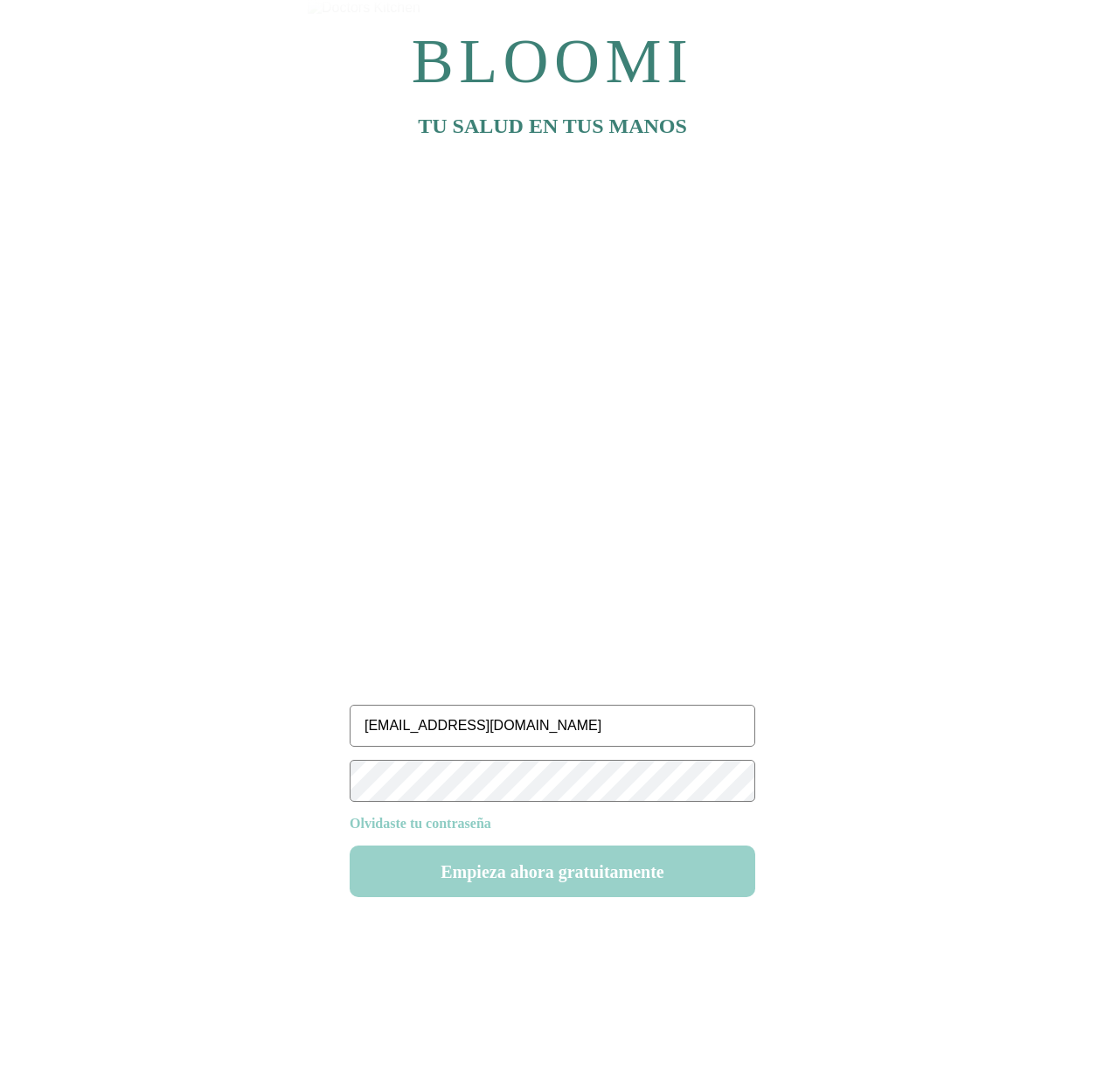
click at [0, 0] on button "Empieza ahora gratuitamente" at bounding box center [0, 0] width 0 height 0
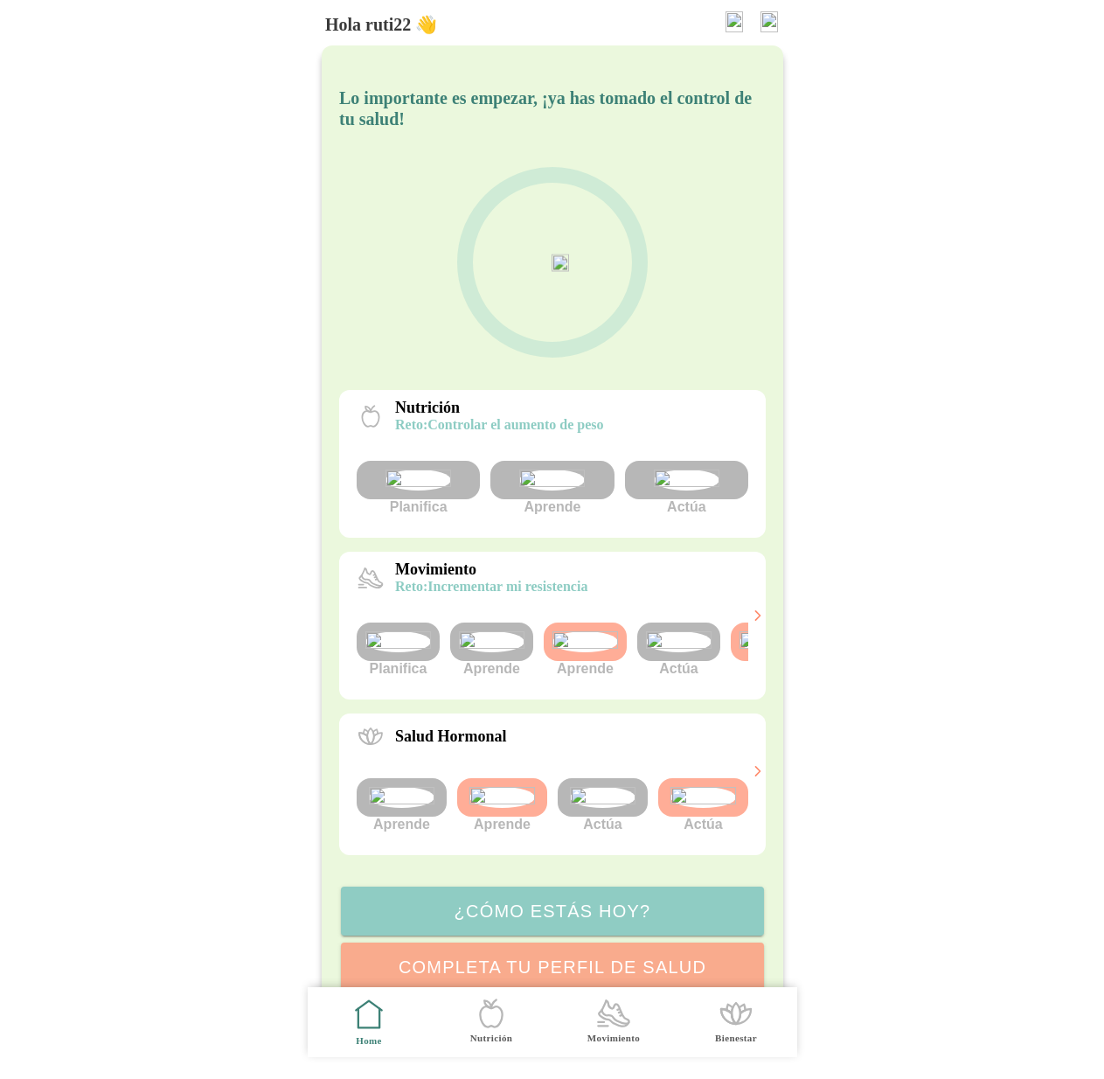
click at [692, 652] on img at bounding box center [679, 641] width 66 height 21
click at [767, 18] on img at bounding box center [768, 21] width 17 height 21
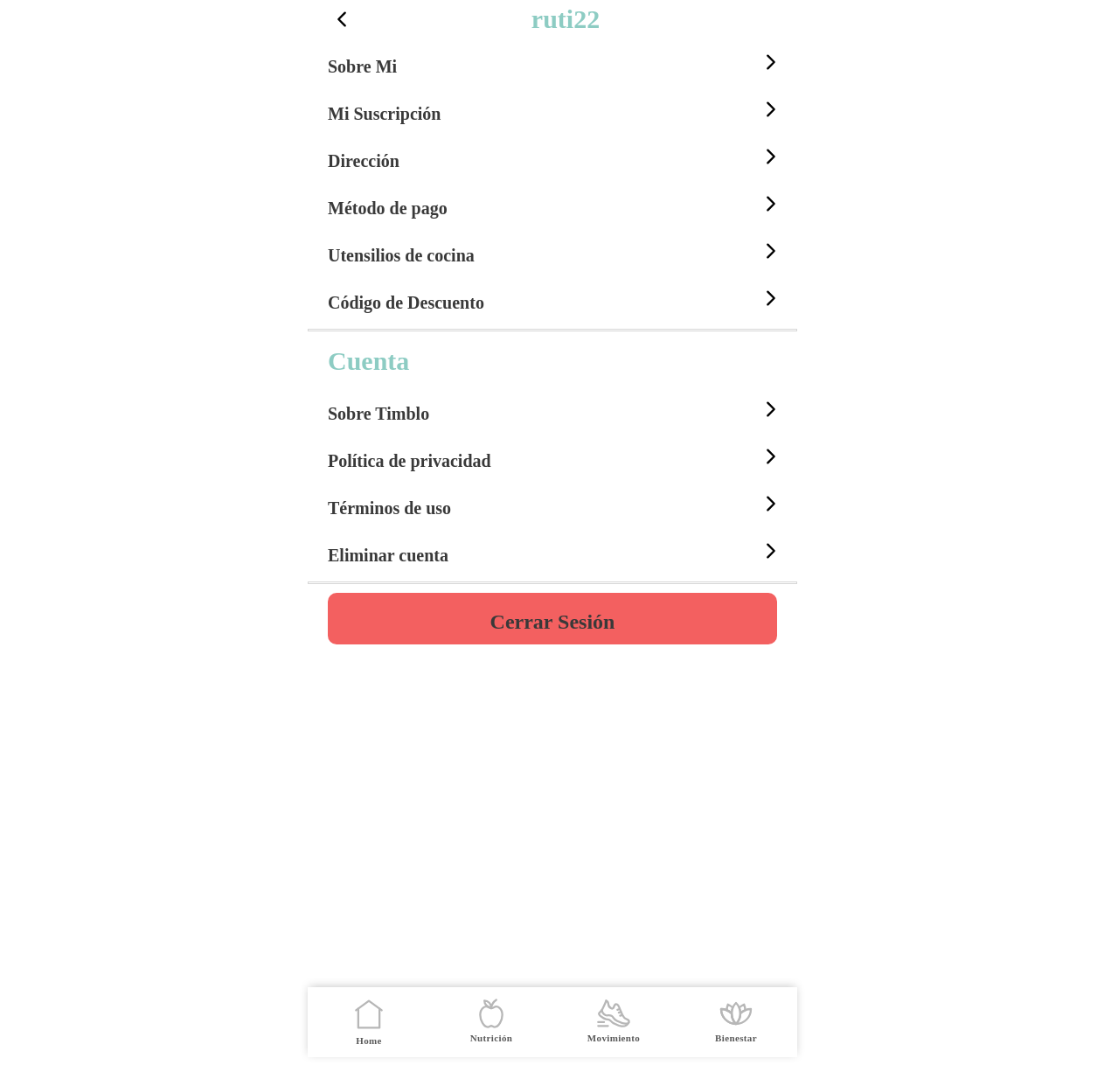
click at [443, 61] on div "Sobre Mi" at bounding box center [555, 61] width 455 height 47
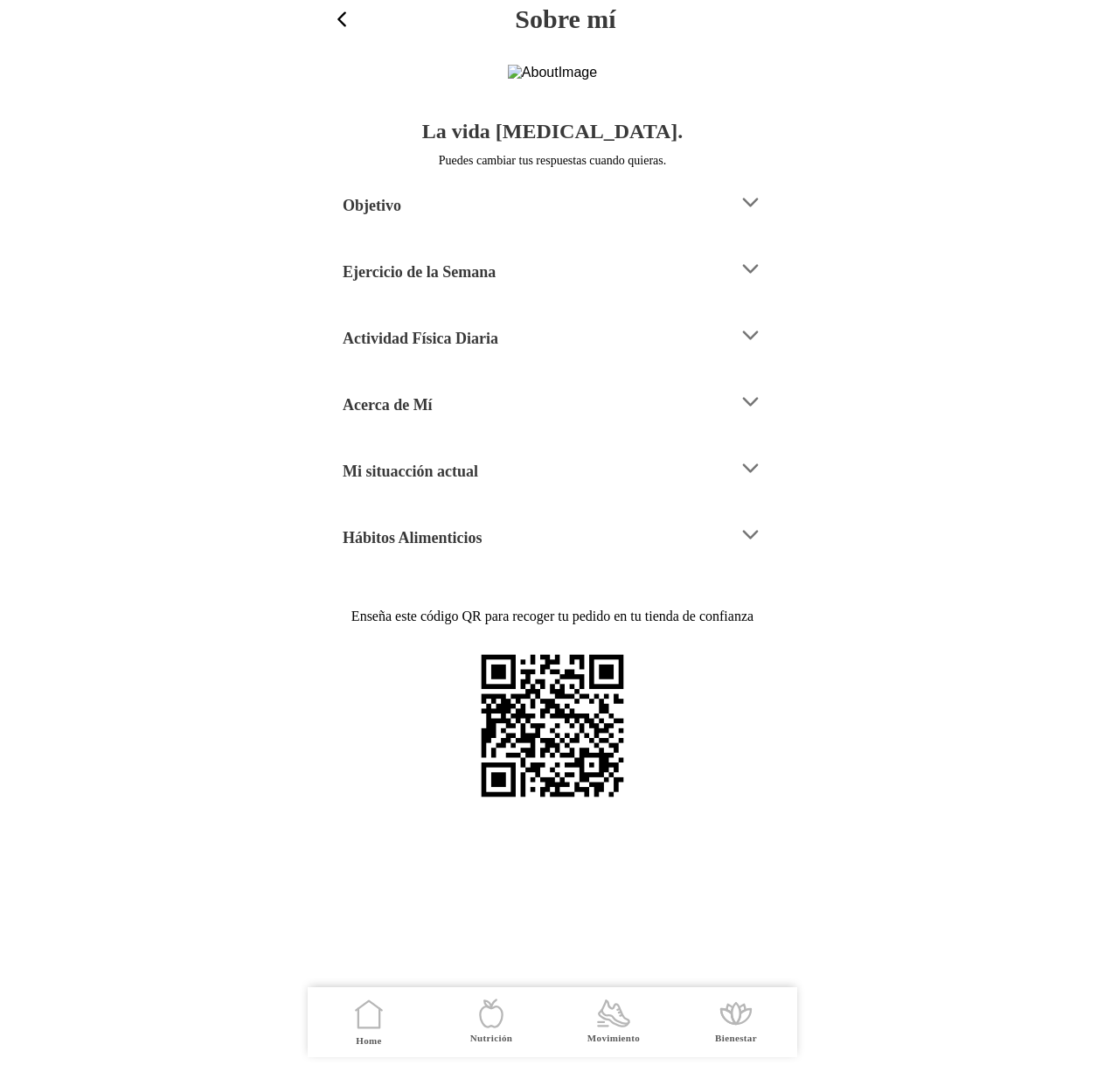
click at [446, 490] on div "Mi situacción actual" at bounding box center [534, 468] width 382 height 45
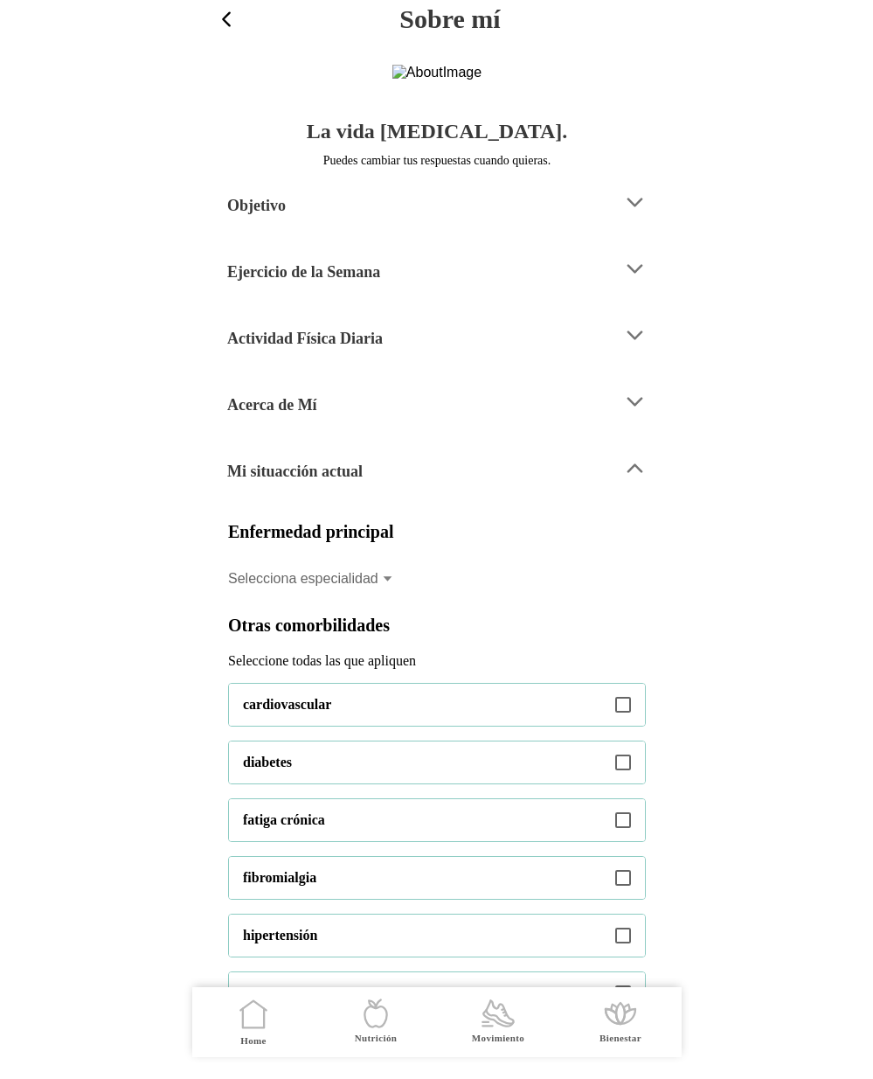
click at [383, 358] on div "Actividad Física Diaria" at bounding box center [418, 335] width 382 height 45
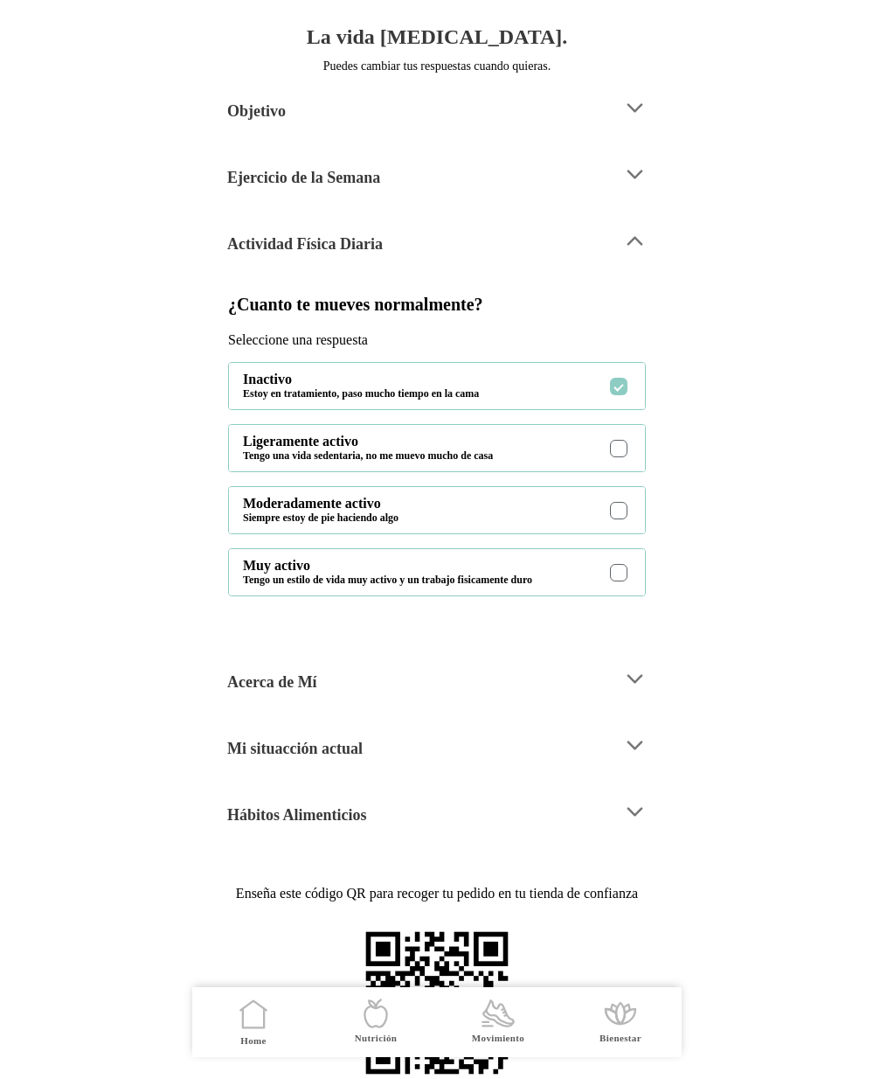
scroll to position [93, 0]
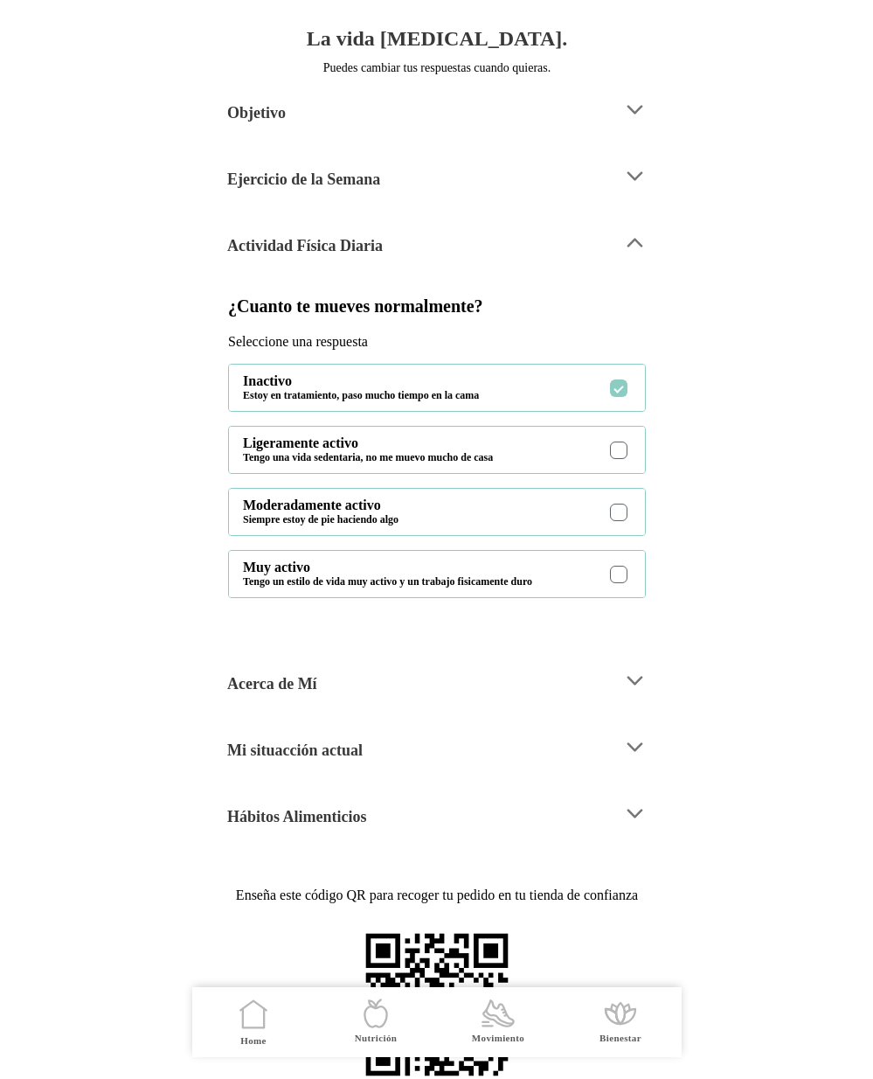
click at [349, 190] on h4 "Ejercicio de la Semana" at bounding box center [303, 179] width 153 height 21
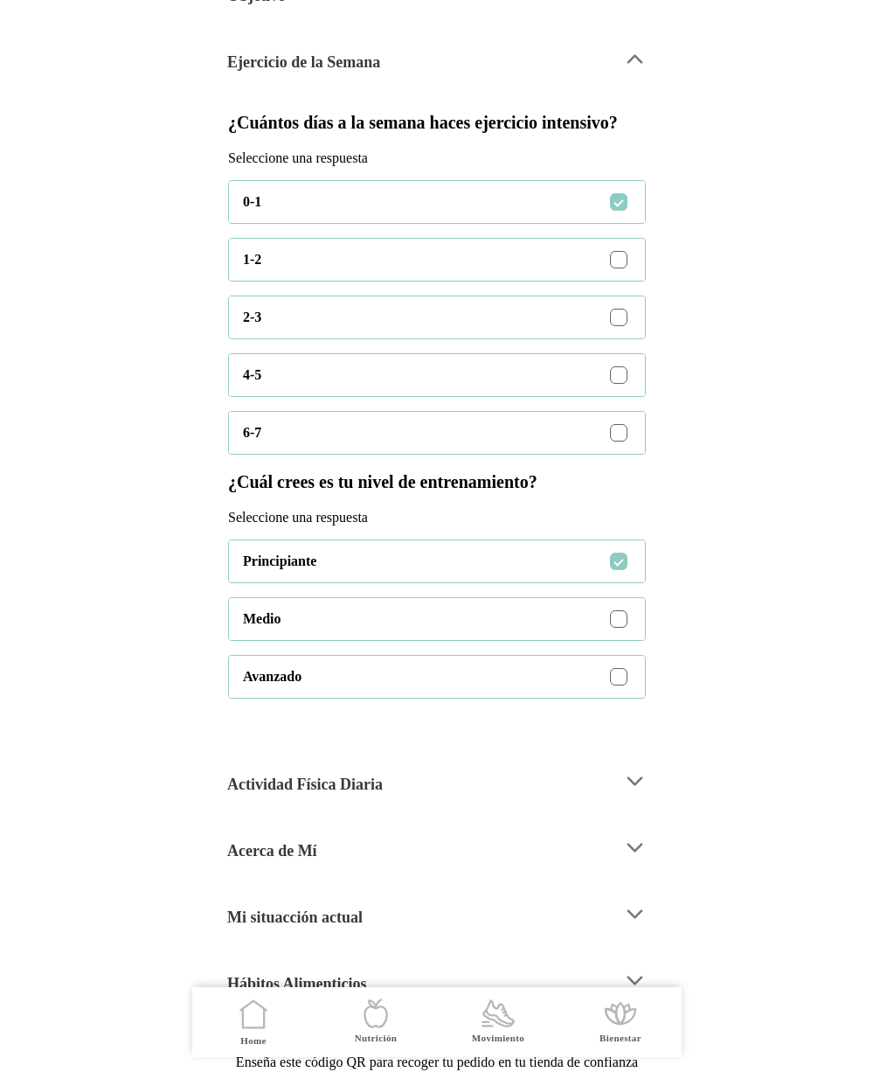
scroll to position [413, 0]
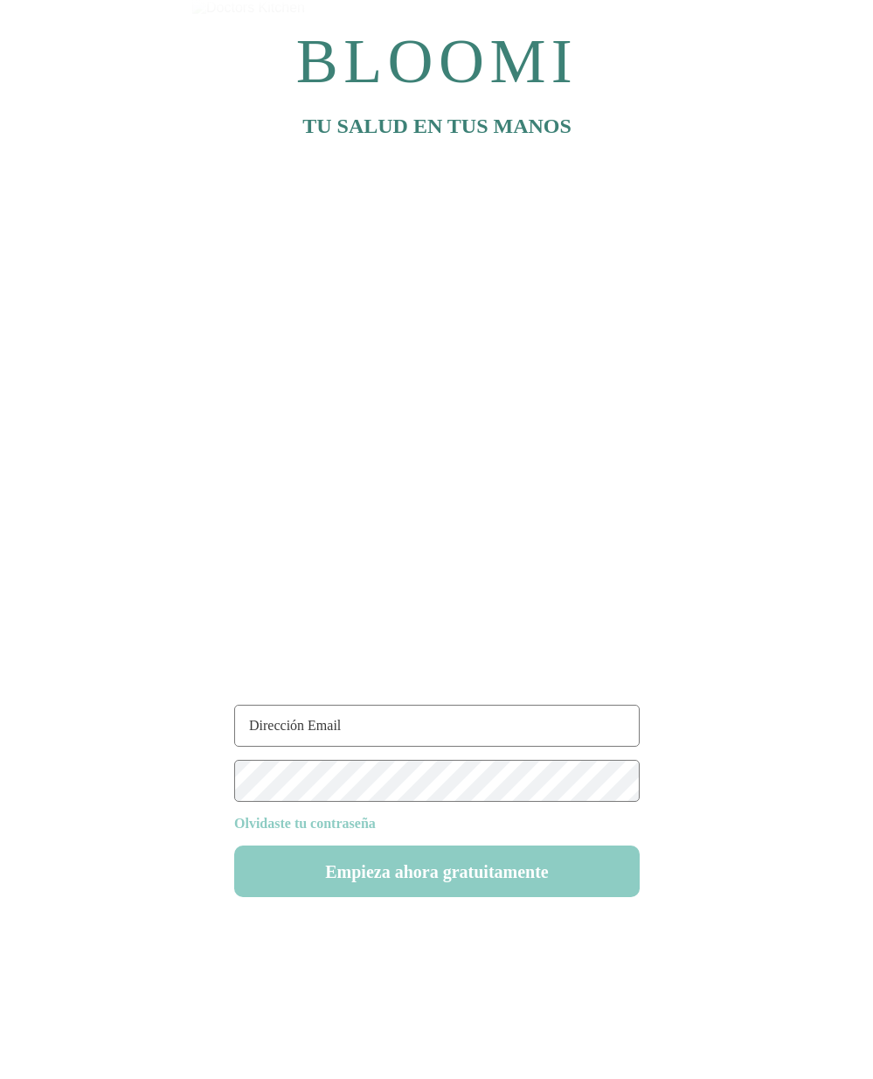
click at [368, 712] on input "text" at bounding box center [437, 726] width 406 height 42
type input "[EMAIL_ADDRESS][DOMAIN_NAME]"
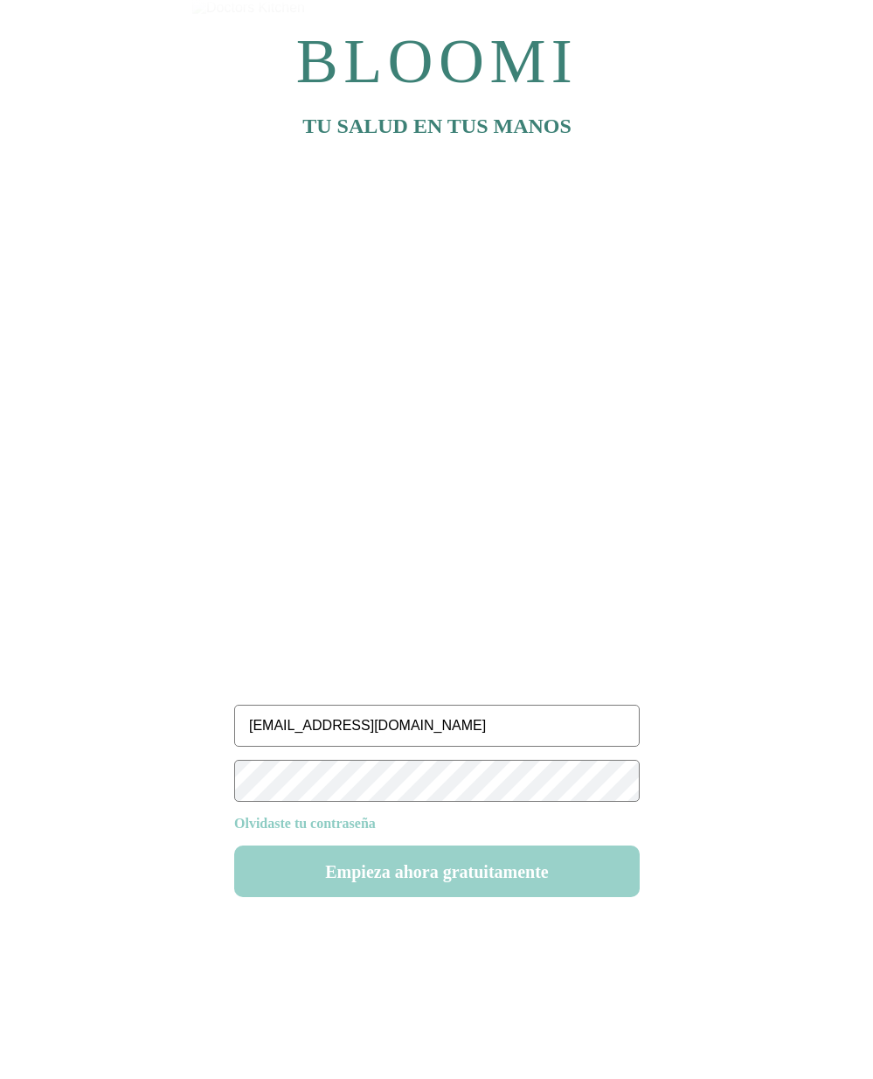
click at [0, 0] on button "Empieza ahora gratuitamente" at bounding box center [0, 0] width 0 height 0
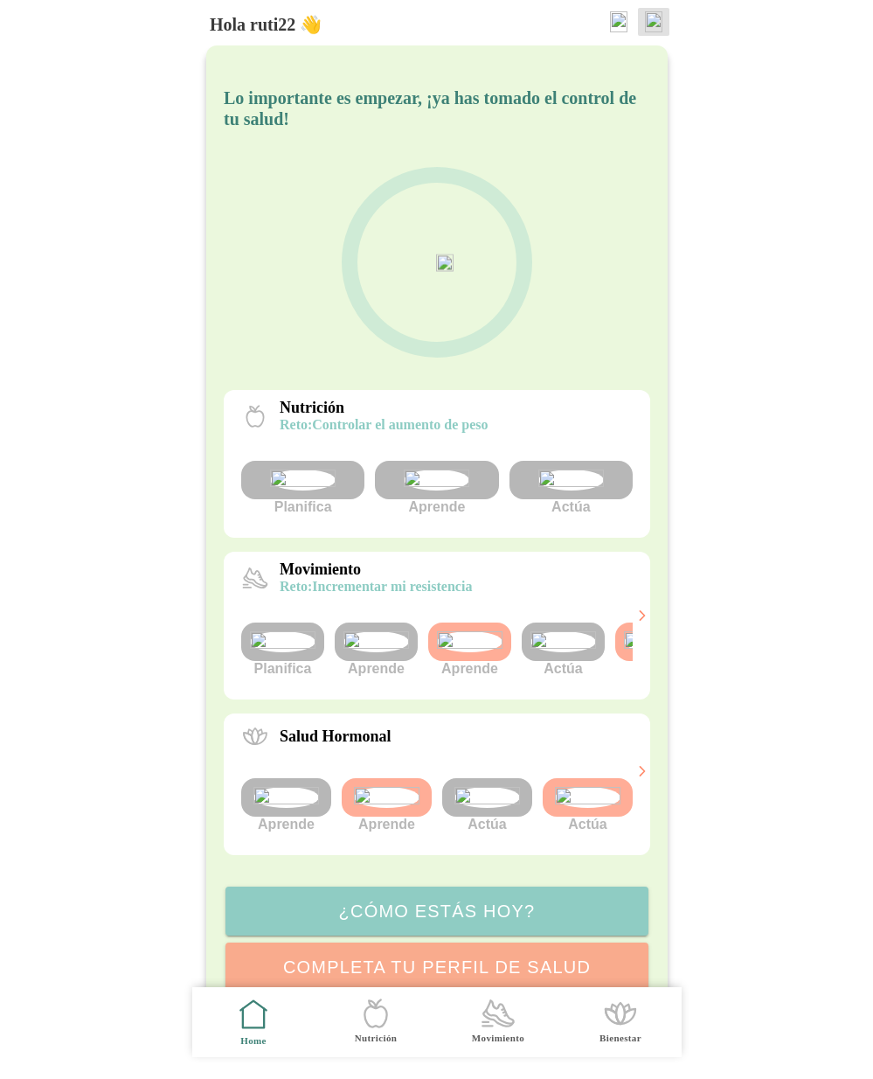
click at [648, 17] on img at bounding box center [653, 21] width 17 height 21
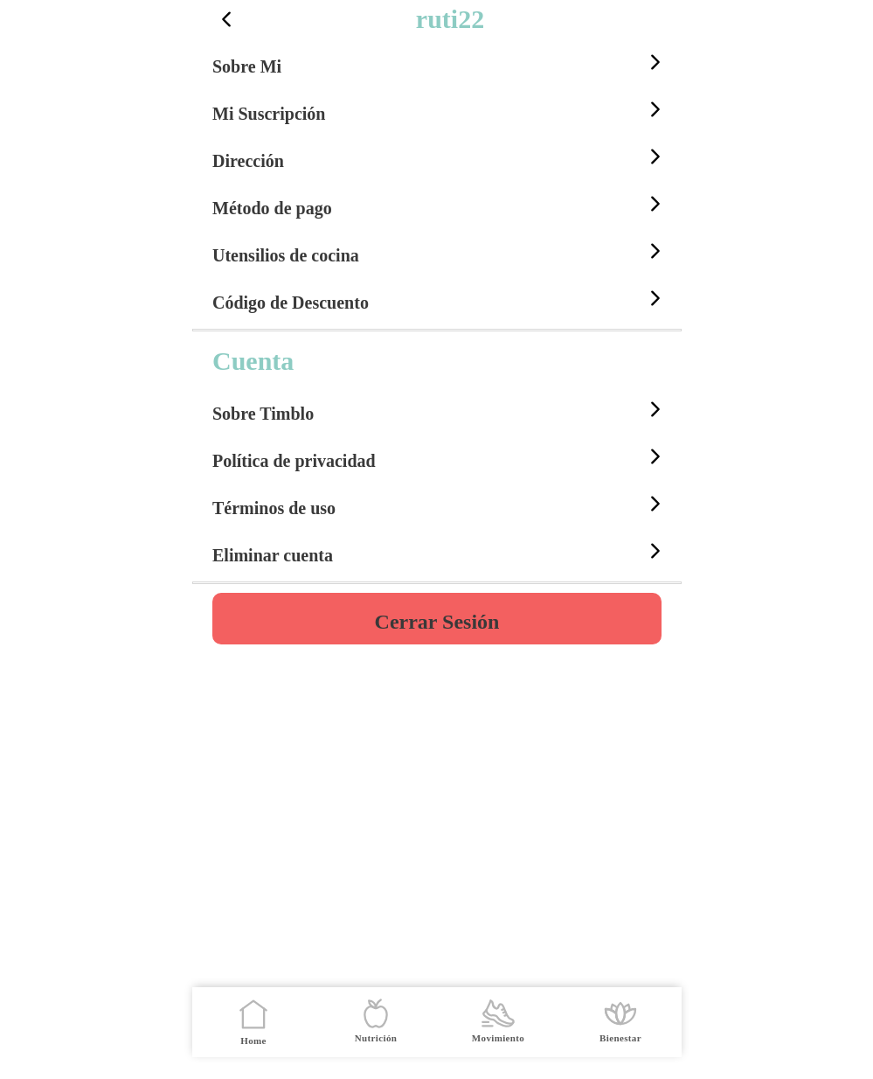
click at [323, 65] on div "Sobre Mi" at bounding box center [439, 61] width 455 height 47
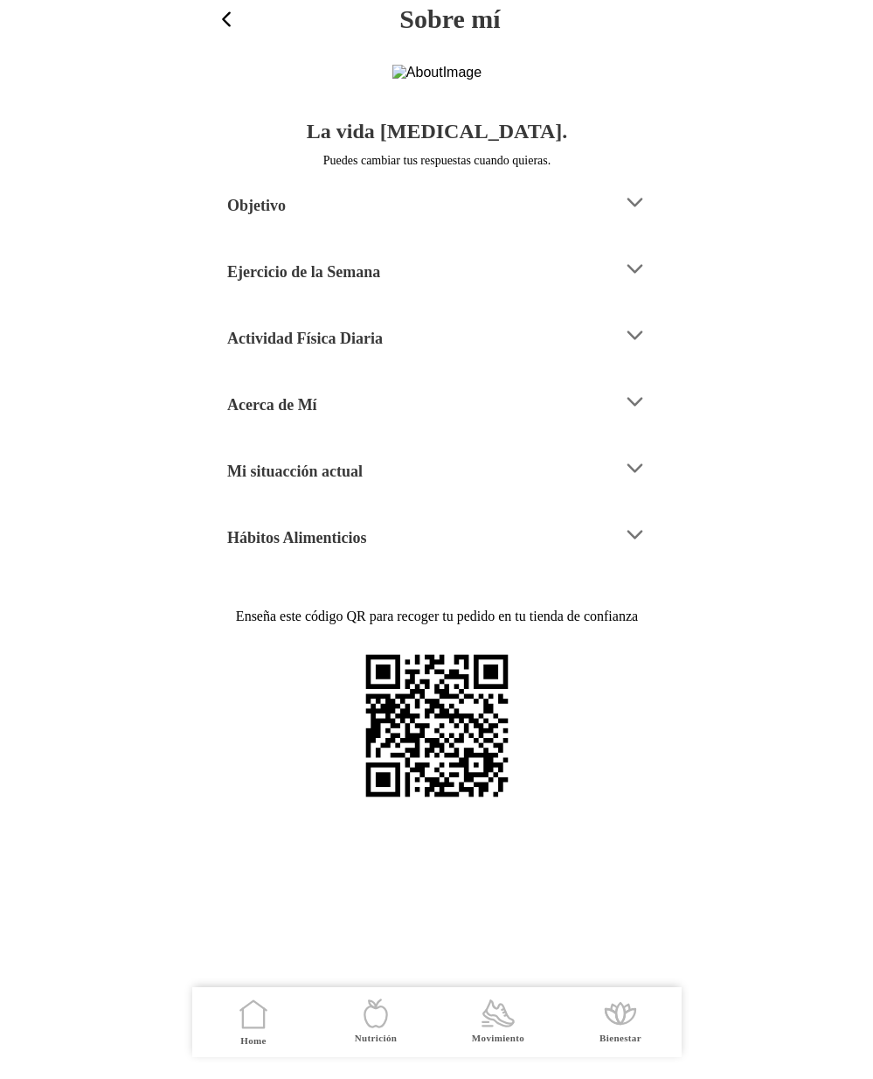
click at [333, 282] on h4 "Ejercicio de la Semana" at bounding box center [303, 271] width 153 height 21
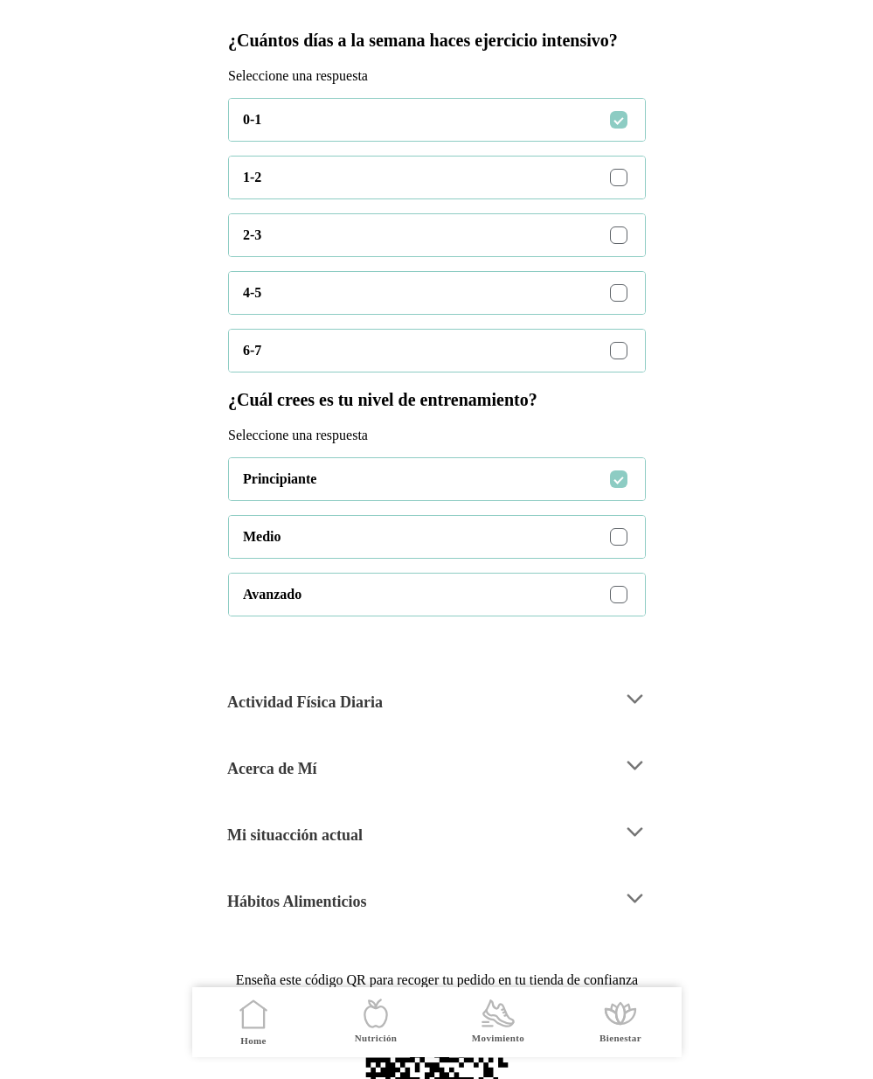
scroll to position [312, 0]
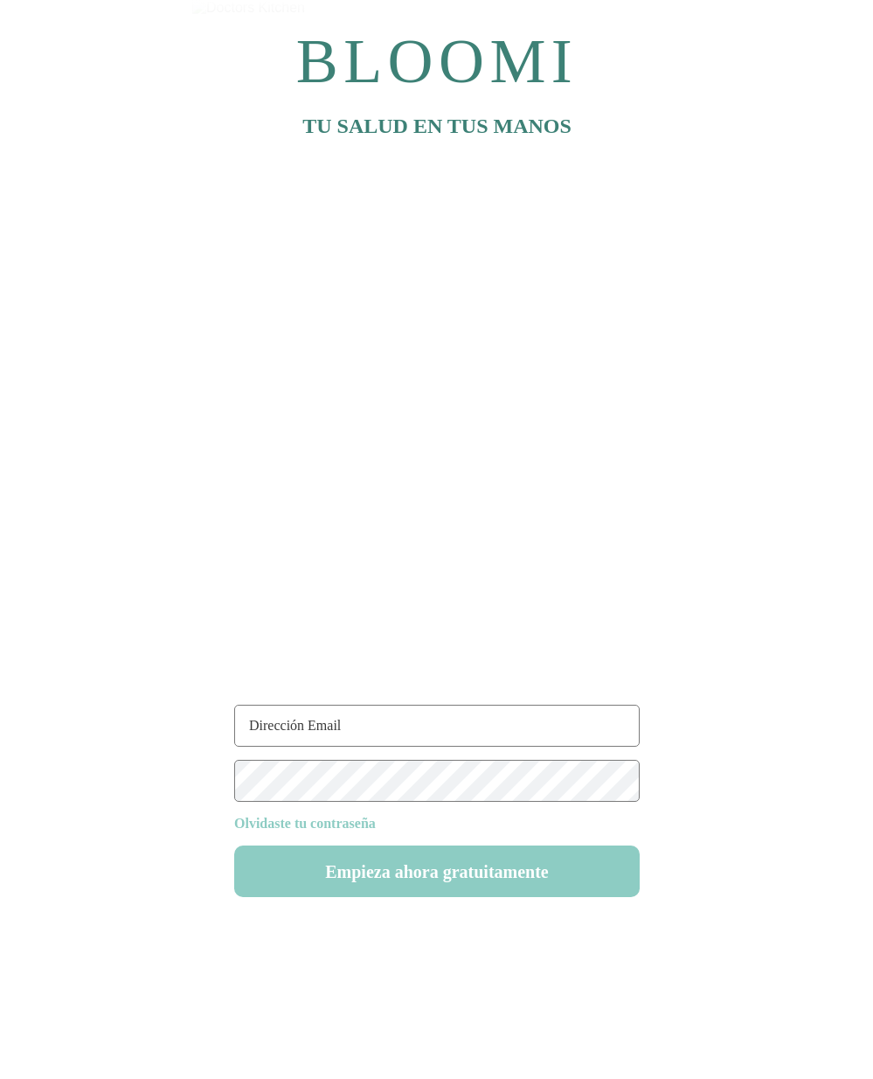
click at [340, 733] on input "text" at bounding box center [437, 726] width 406 height 42
type input "ruti22@test.com"
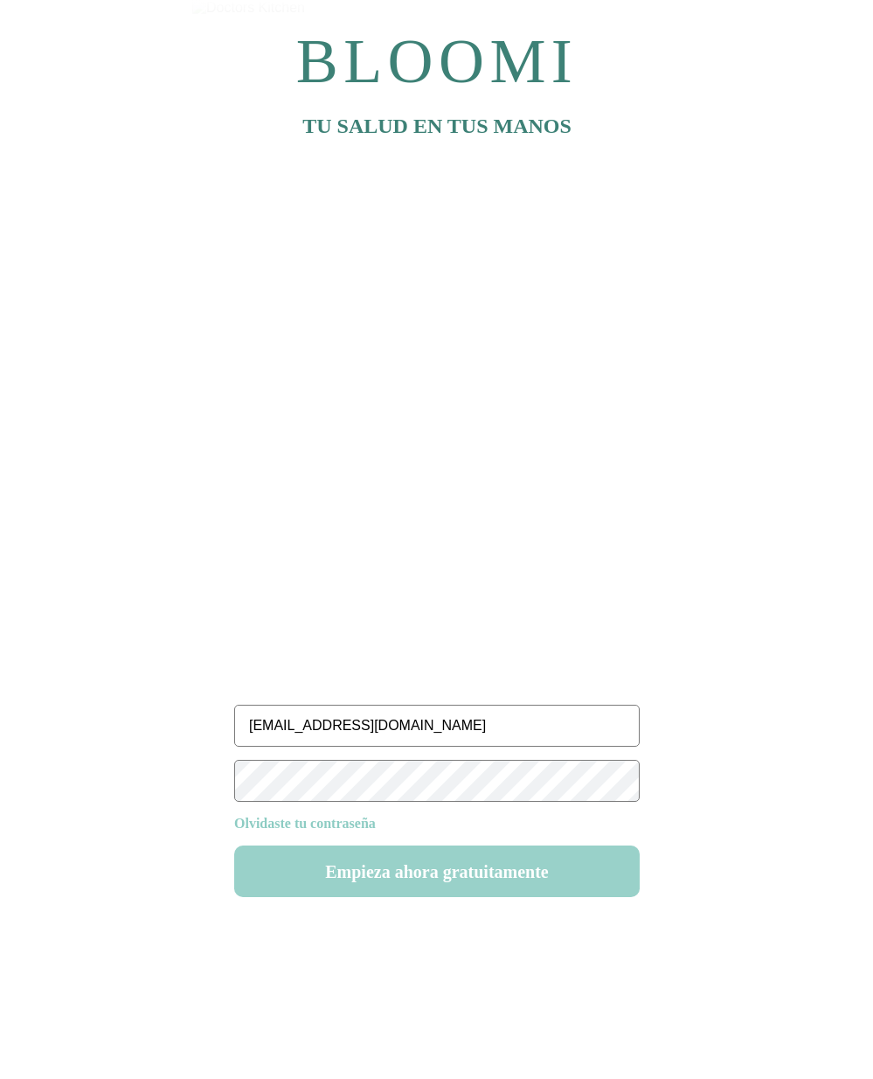
click at [410, 875] on button "Empieza ahora gratuitamente" at bounding box center [437, 871] width 406 height 52
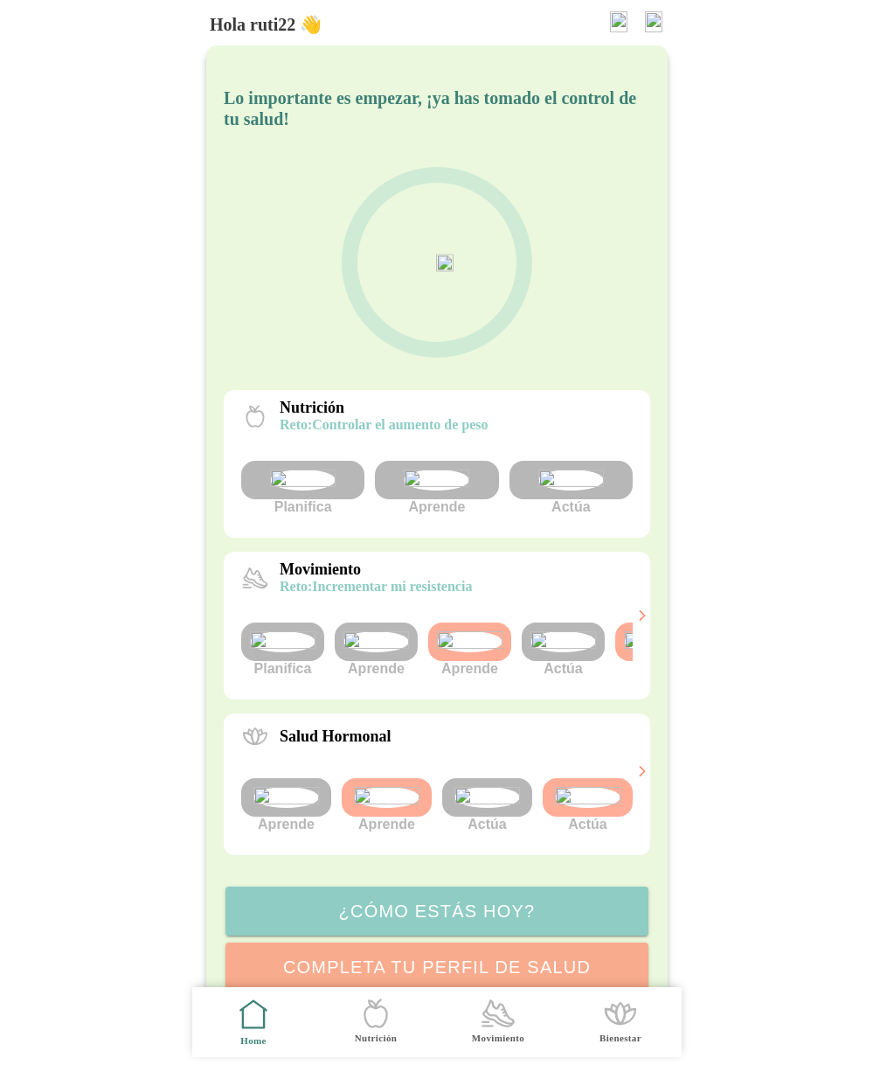
click at [656, 19] on img at bounding box center [653, 21] width 17 height 21
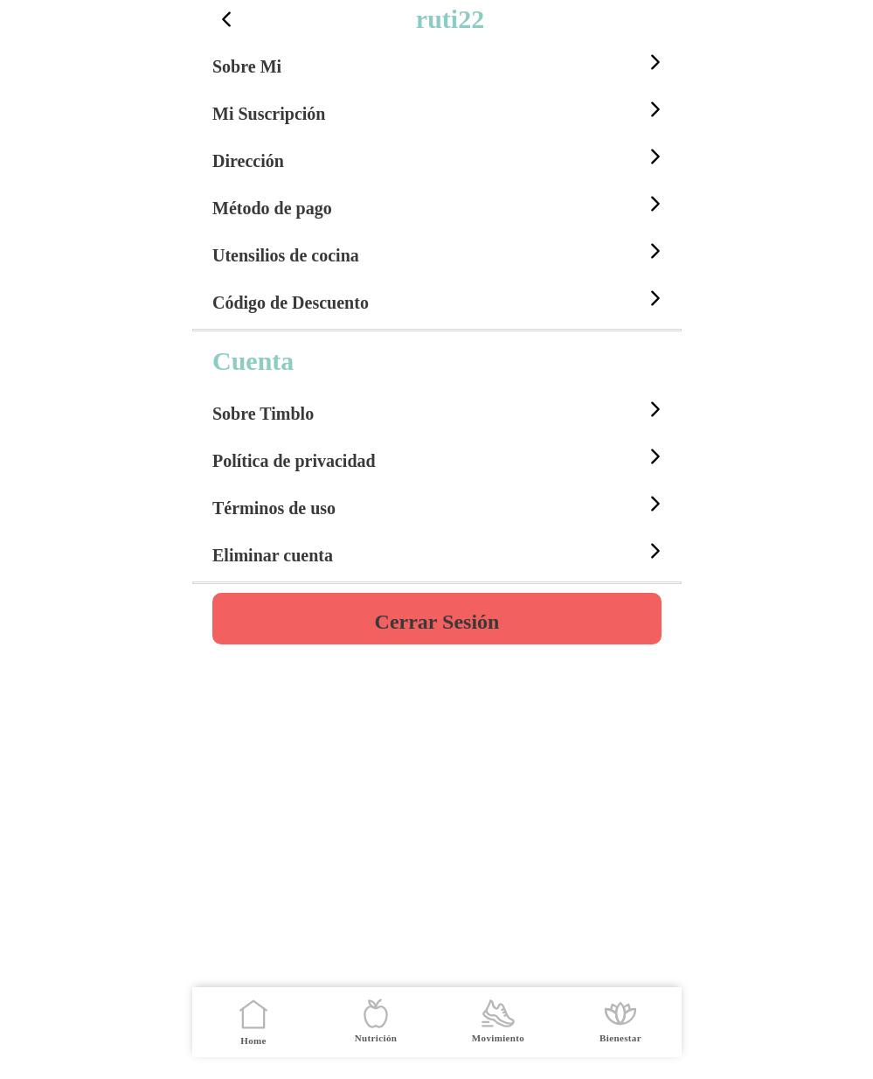
click at [296, 70] on div "Sobre Mi" at bounding box center [439, 61] width 455 height 47
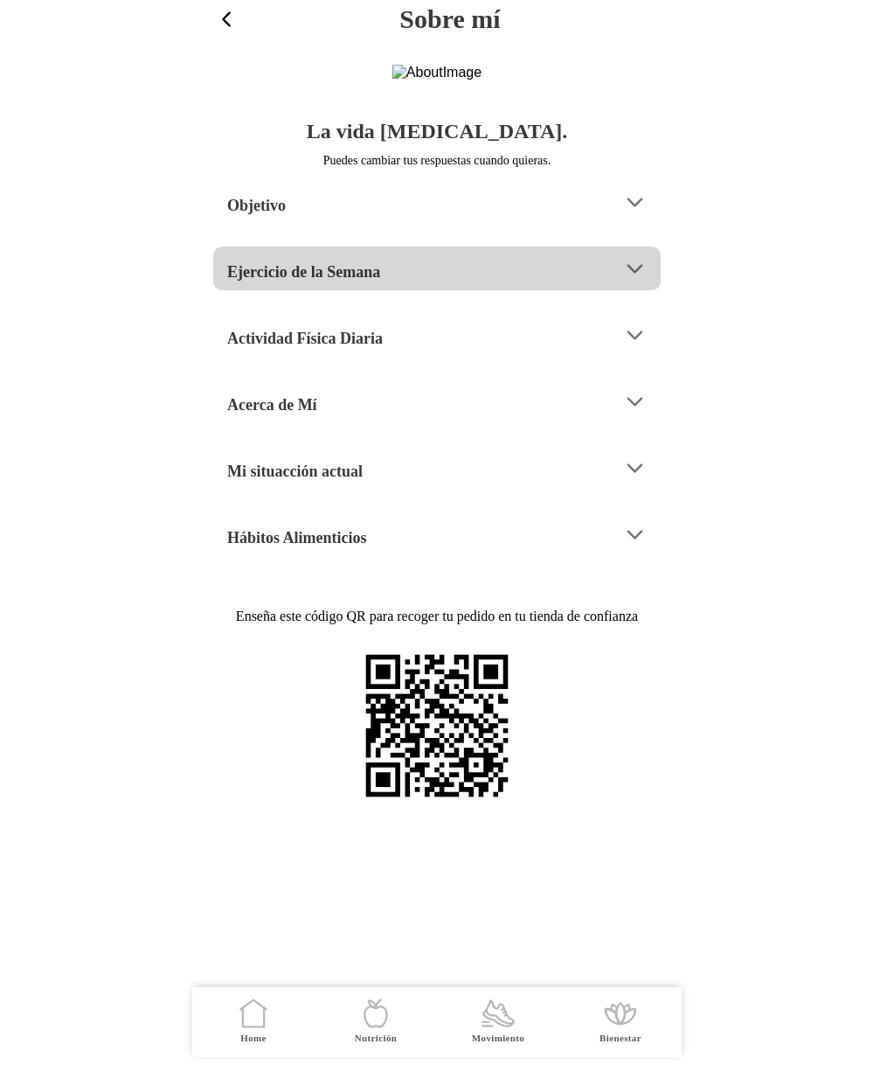
click at [362, 282] on h4 "Ejercicio de la Semana" at bounding box center [303, 271] width 153 height 21
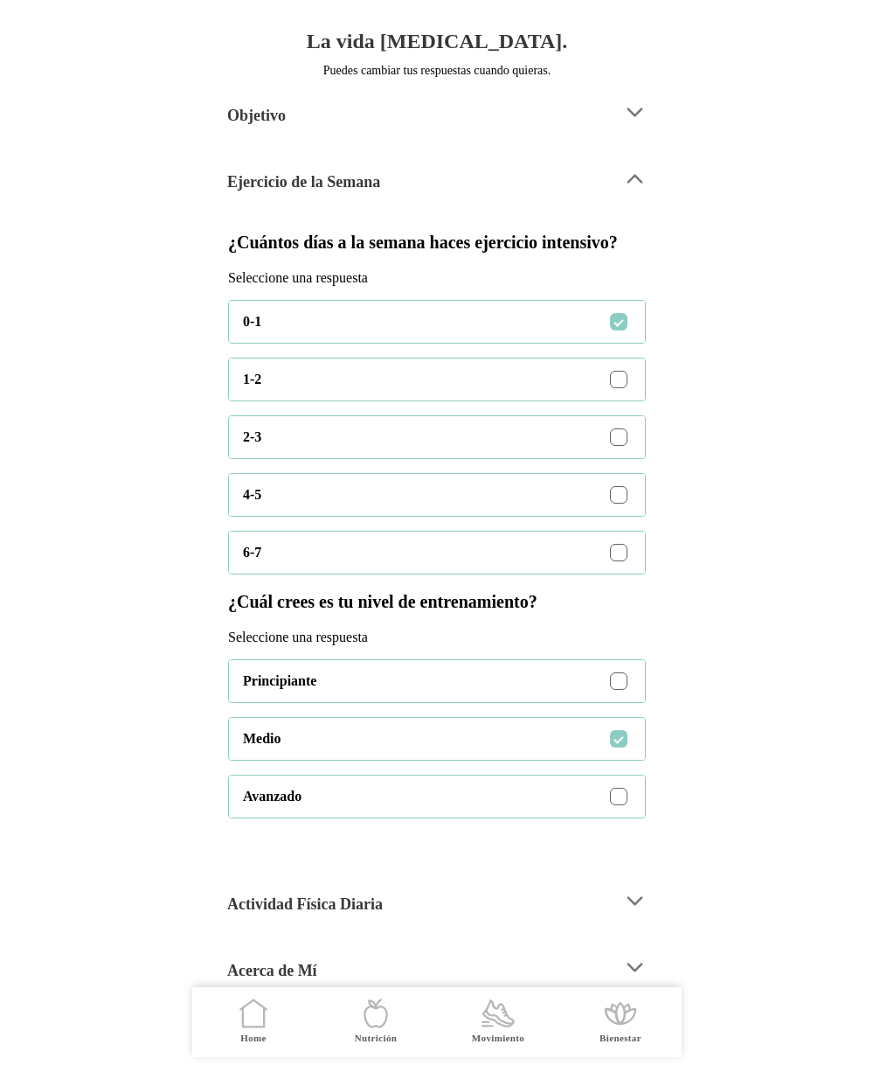
scroll to position [80, 0]
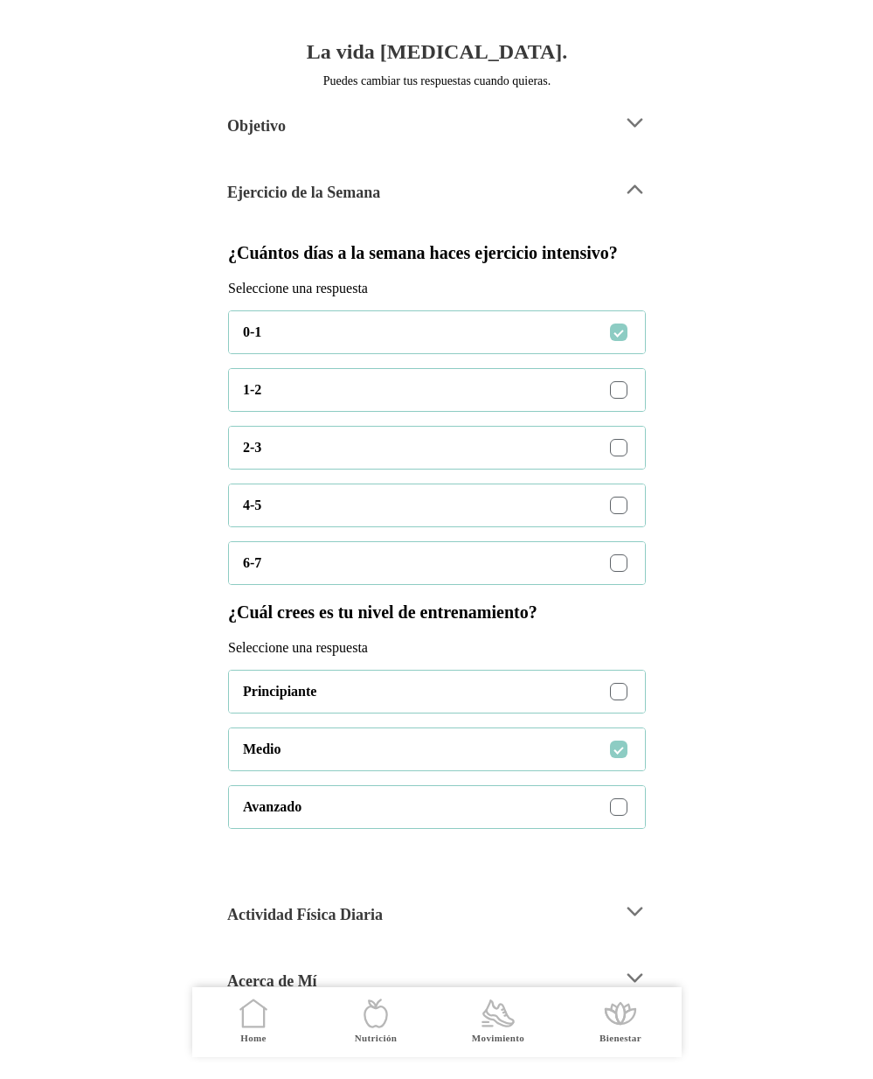
click at [627, 201] on icon at bounding box center [635, 189] width 24 height 24
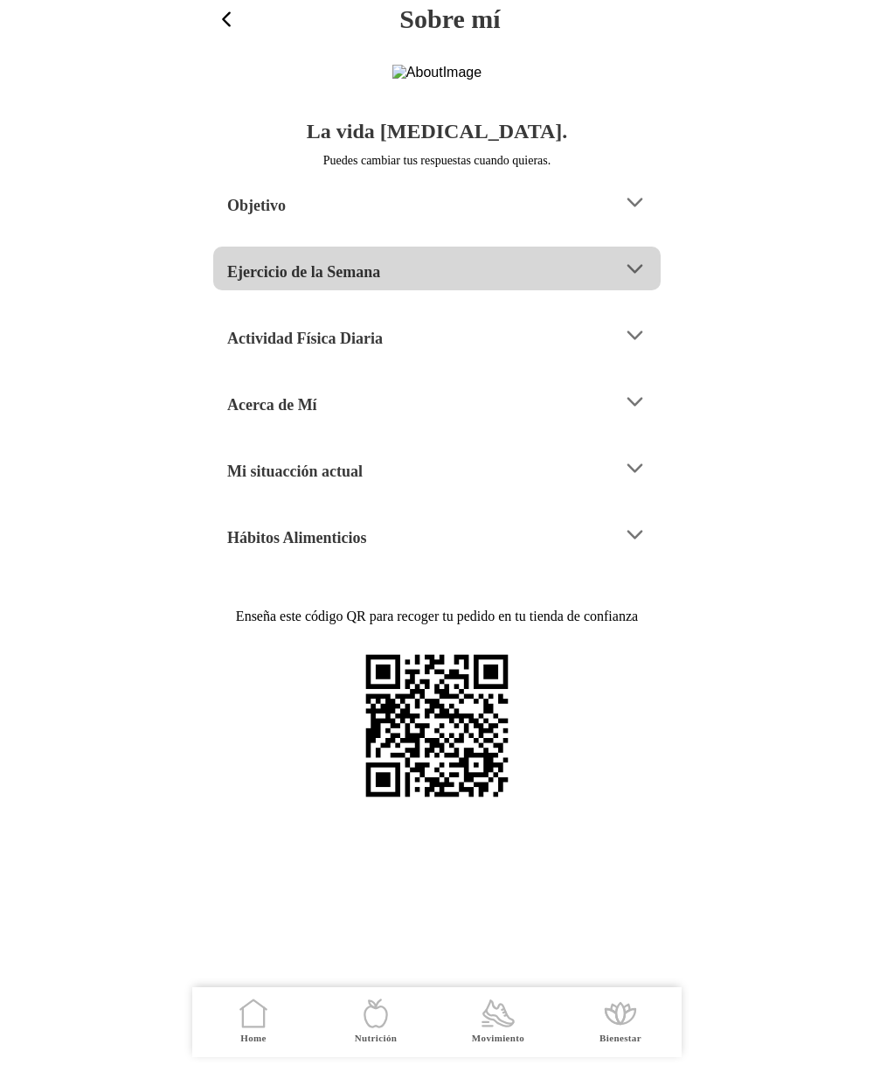
scroll to position [0, 0]
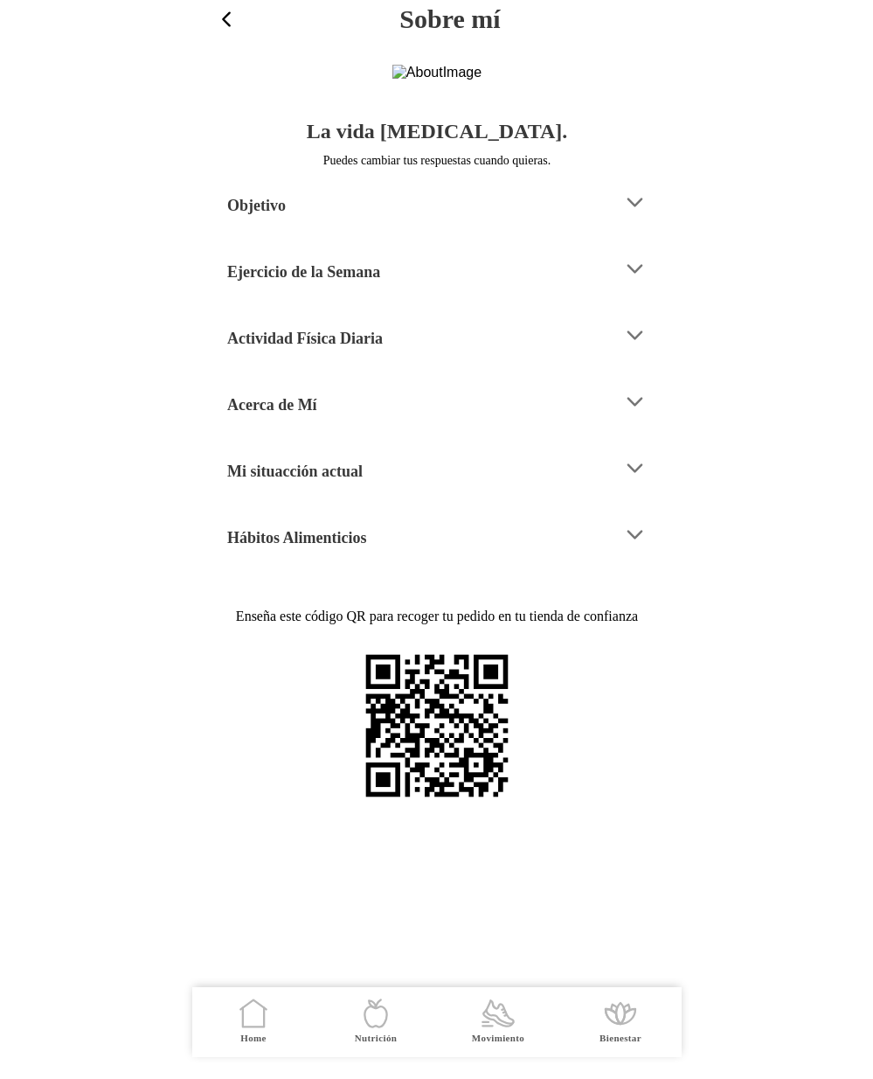
click at [363, 482] on h4 "Mi situacción actual" at bounding box center [294, 471] width 135 height 21
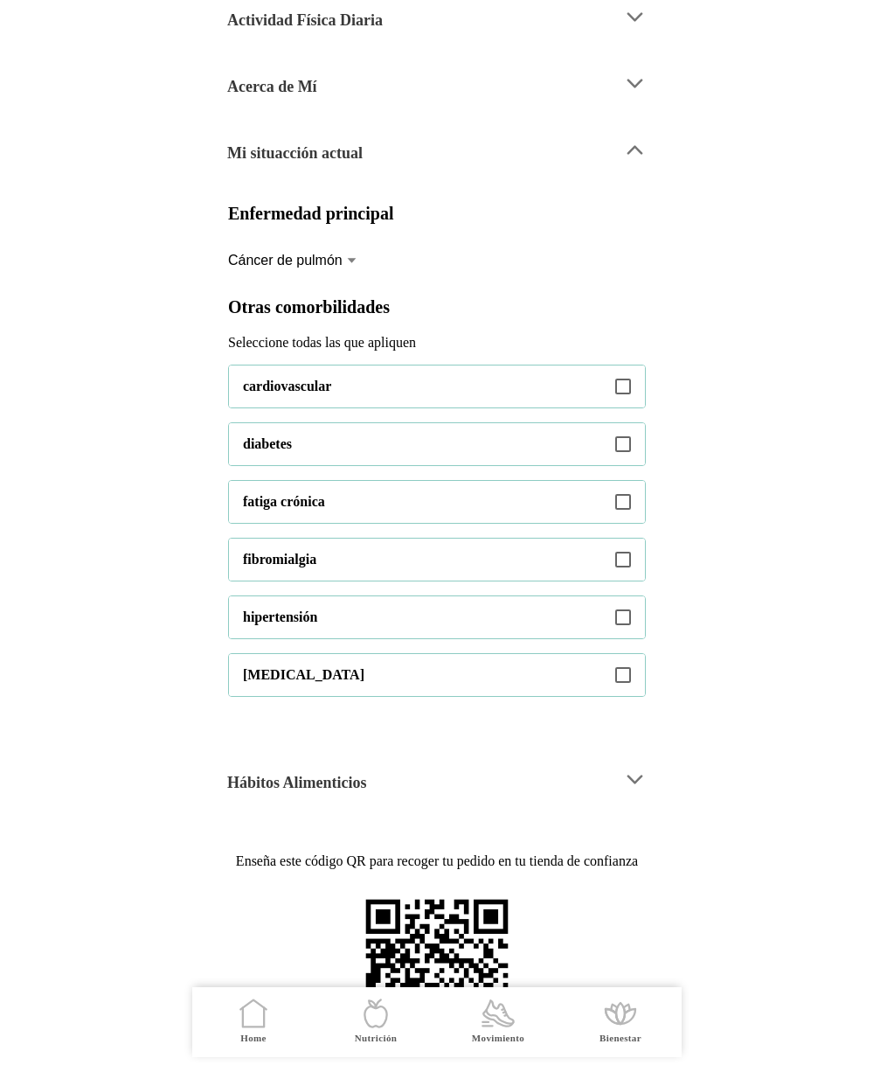
scroll to position [294, 0]
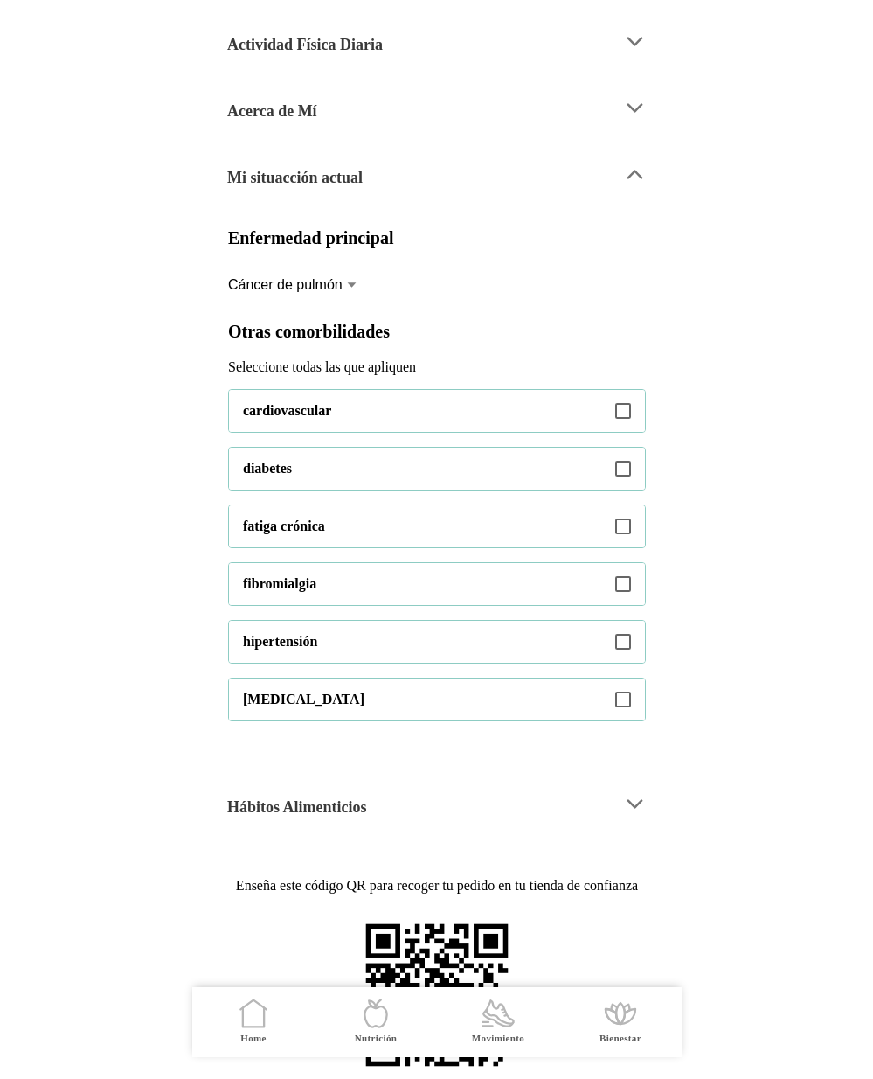
click at [353, 292] on icon at bounding box center [350, 285] width 11 height 14
click at [353, 304] on button "Cáncer de pulmón" at bounding box center [437, 285] width 418 height 38
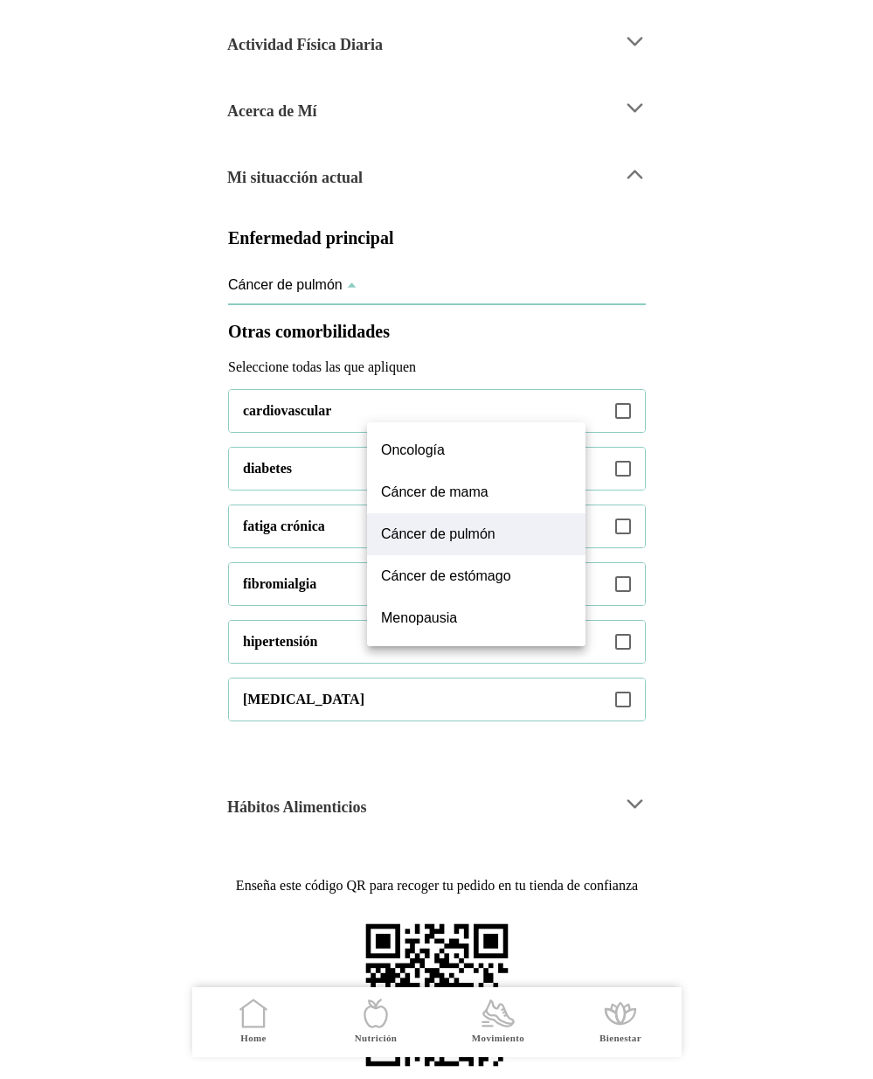
click at [469, 365] on ion-backdrop at bounding box center [437, 539] width 490 height 1079
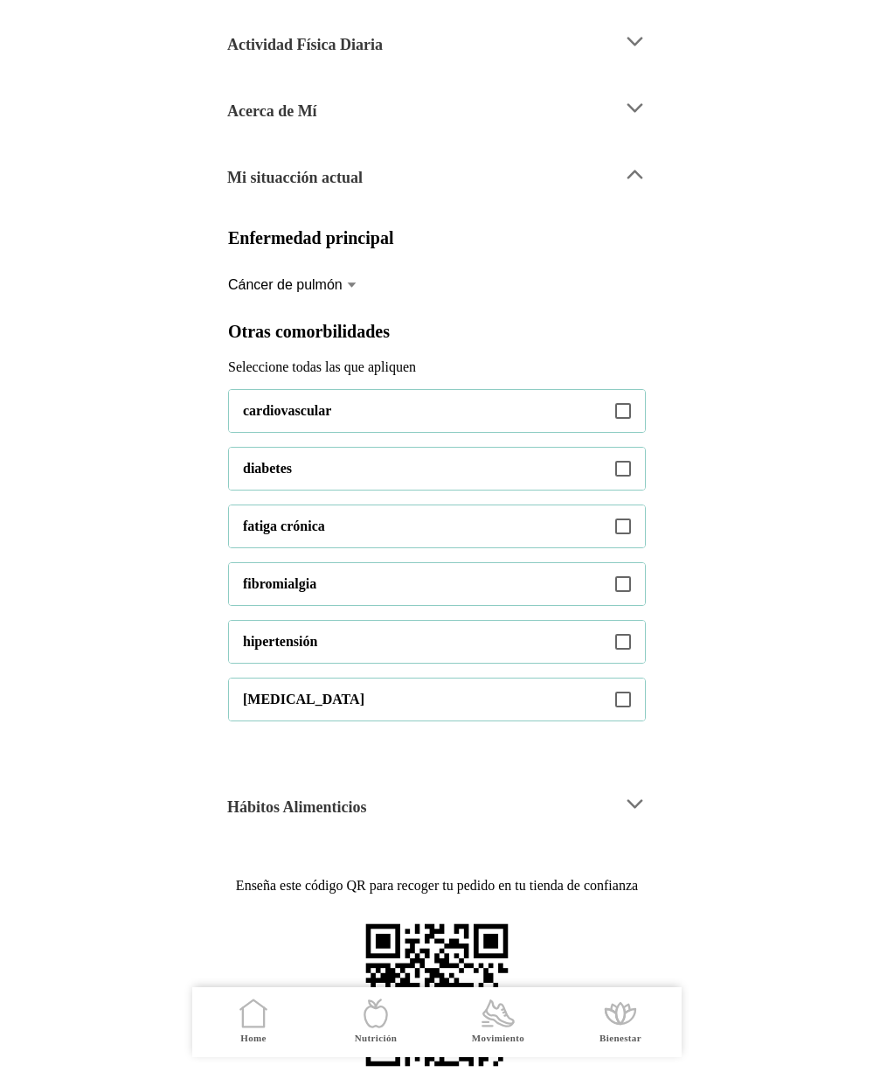
click at [691, 448] on body "Sobre mí La vida cambia. Puedes cambiar tus respuestas cuando quieras. Objetivo…" at bounding box center [436, 539] width 873 height 1079
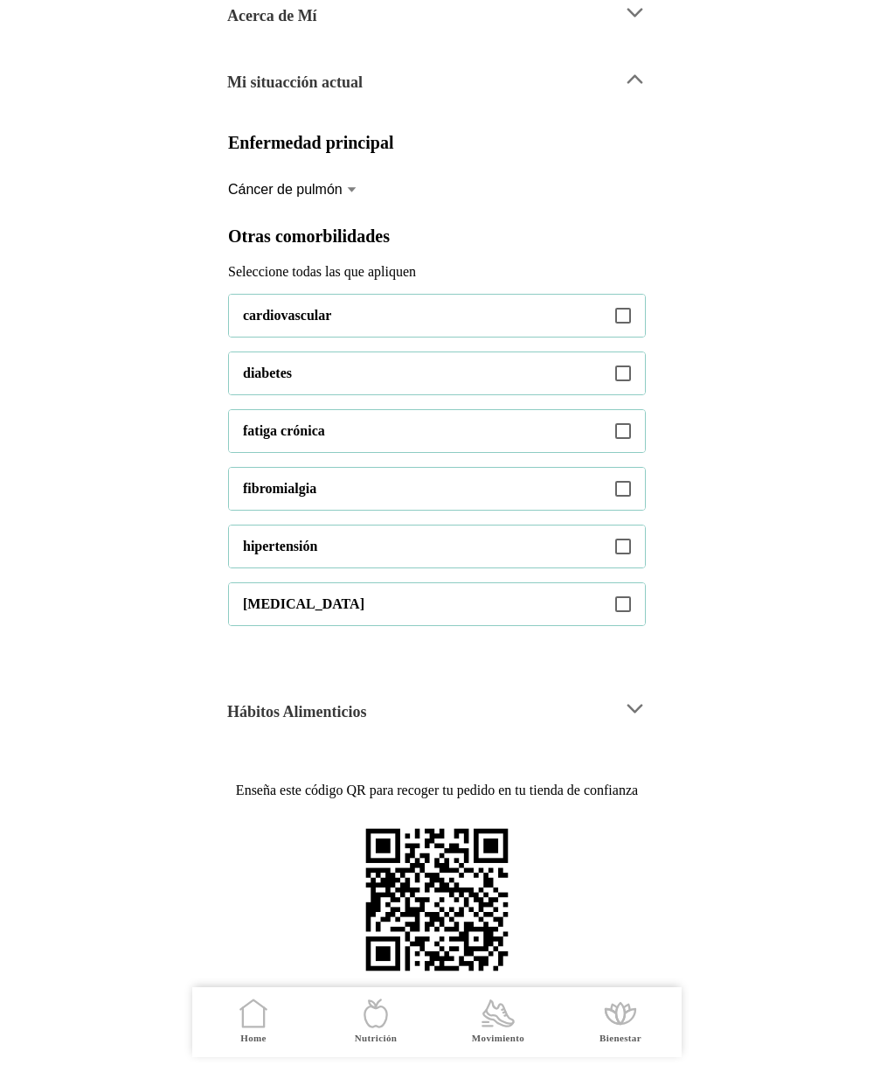
scroll to position [413, 0]
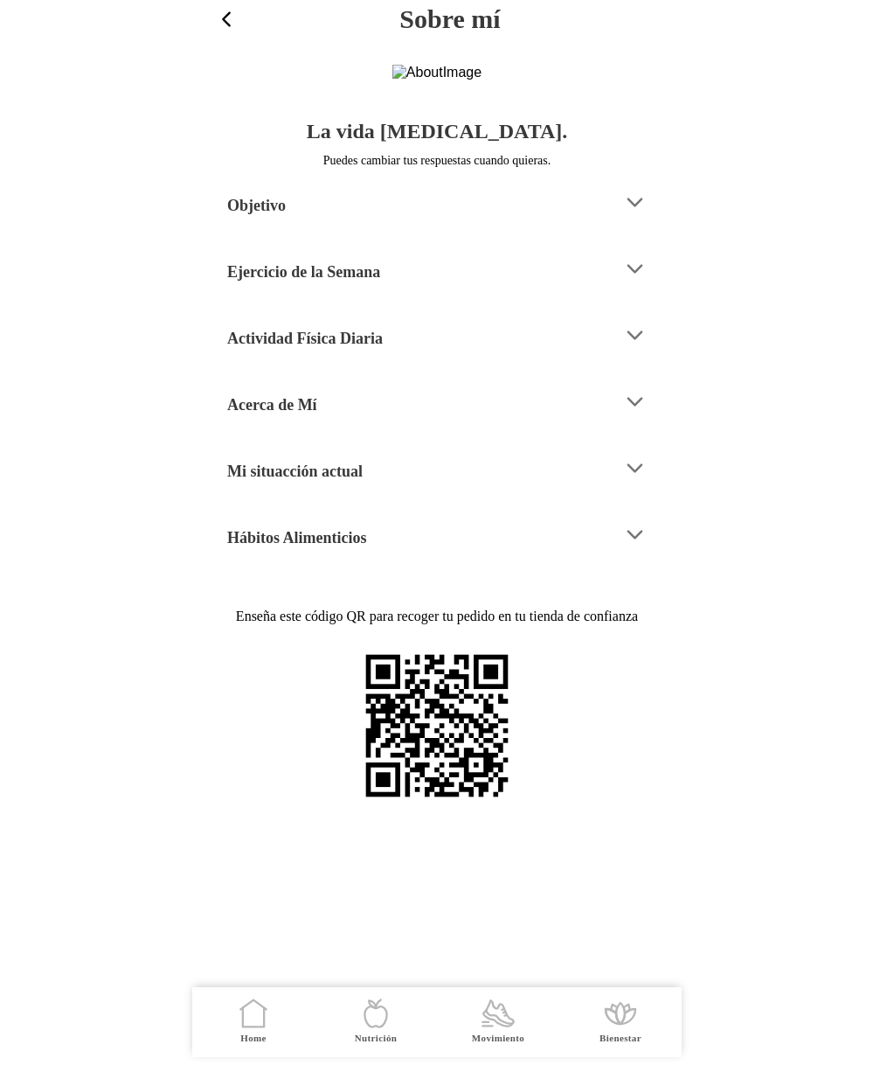
click at [358, 490] on div "Mi situacción actual" at bounding box center [418, 468] width 382 height 45
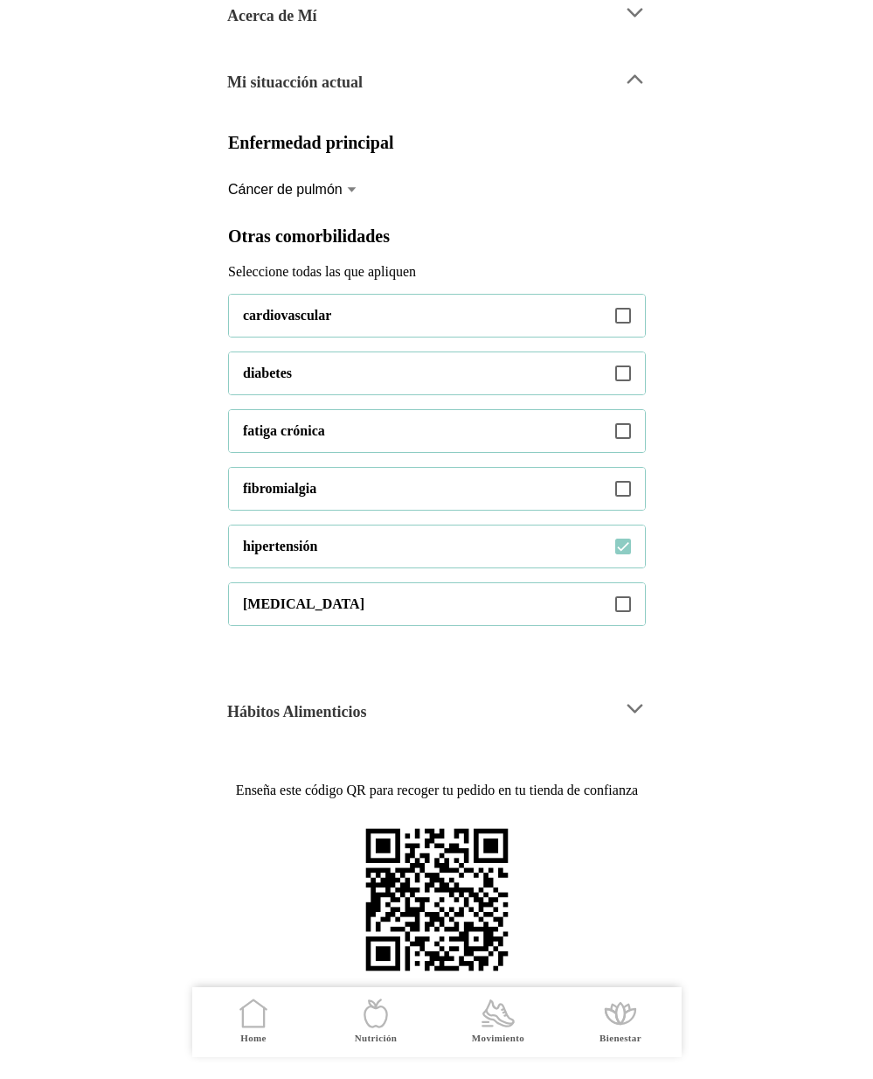
scroll to position [434, 0]
click at [629, 497] on icon at bounding box center [623, 489] width 16 height 16
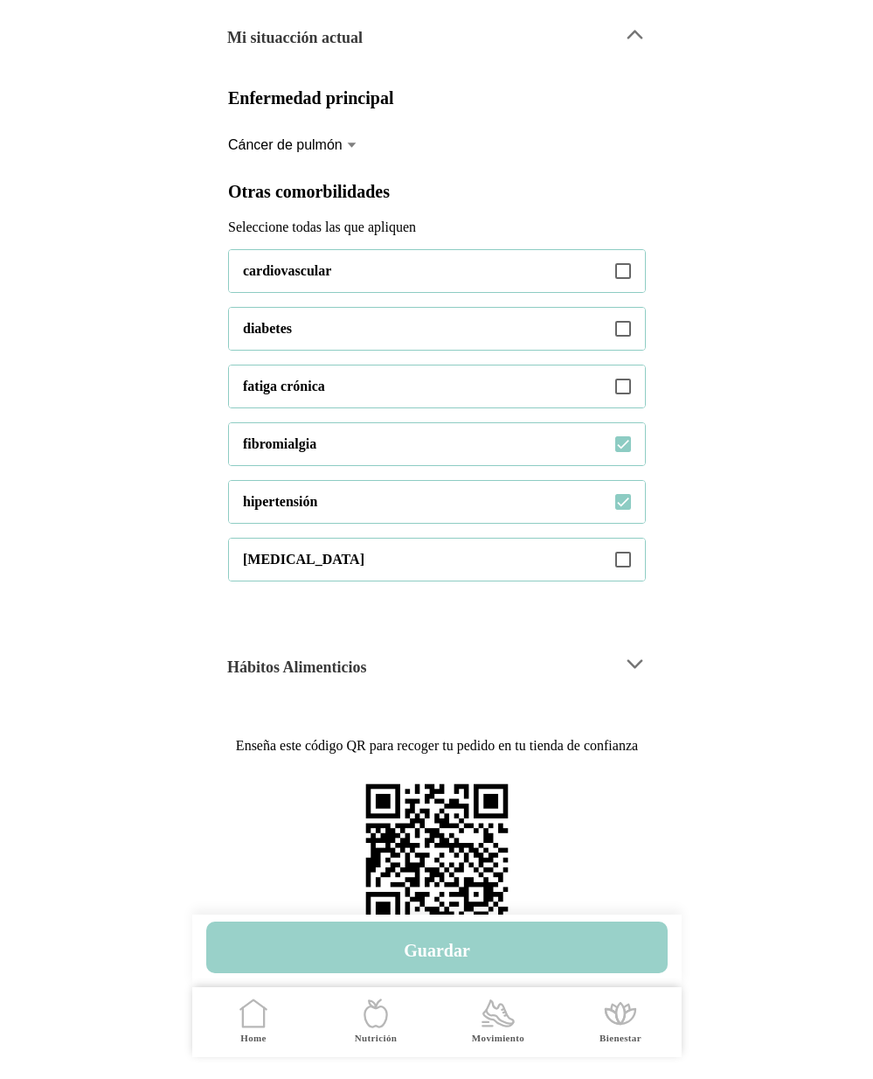
click at [462, 934] on button "Guardar" at bounding box center [437, 947] width 462 height 52
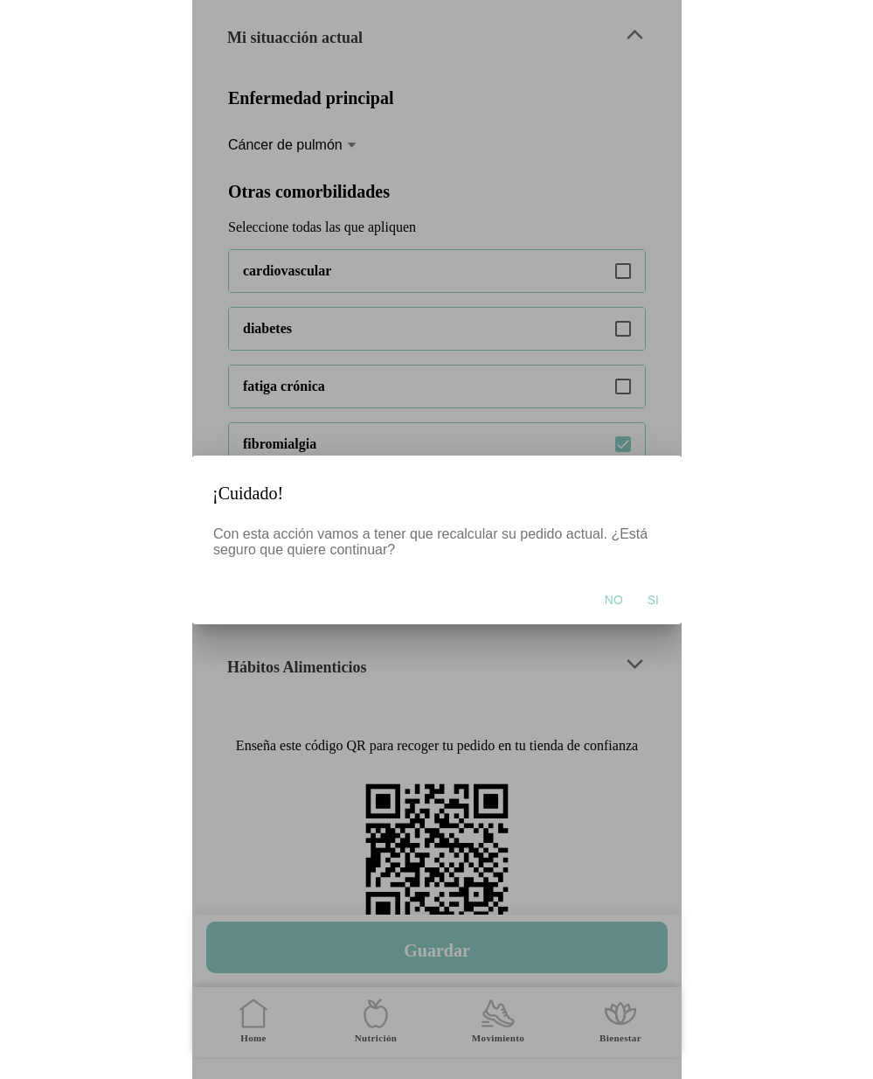
click at [655, 602] on span "Si" at bounding box center [652, 599] width 11 height 17
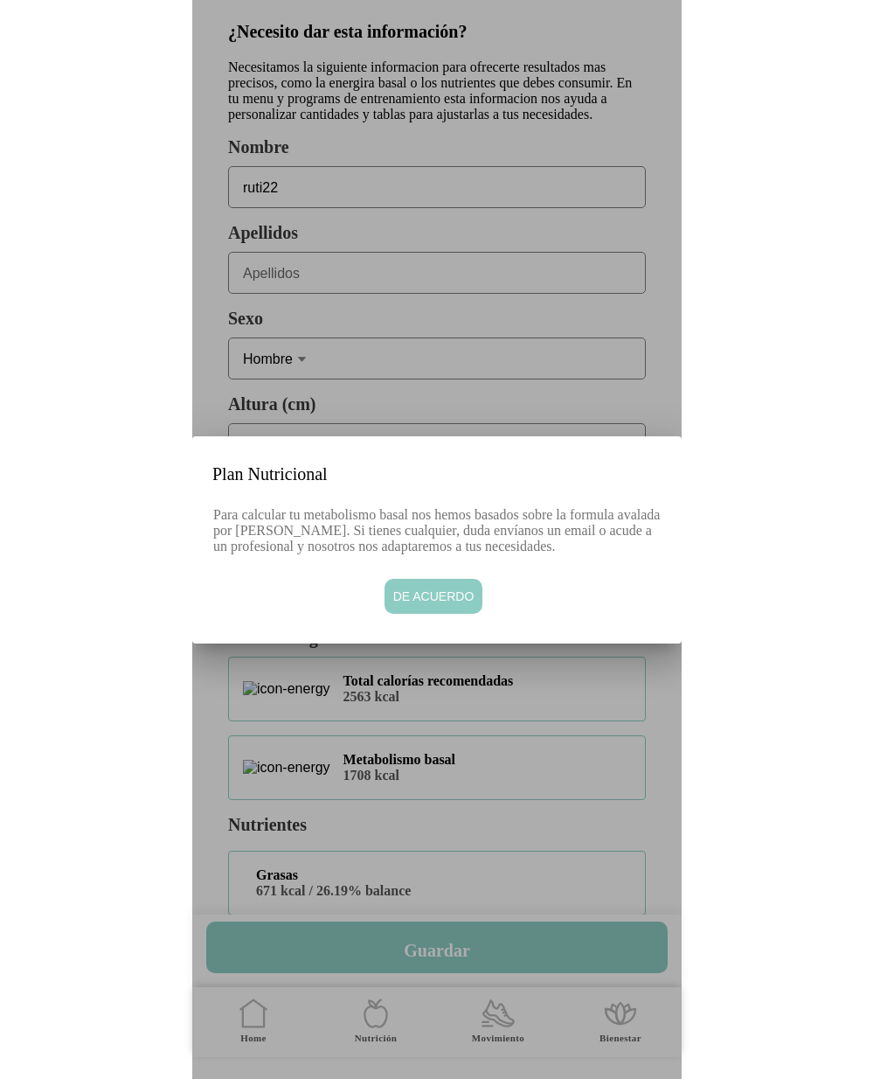
click at [444, 614] on button "De acuerdo" at bounding box center [433, 596] width 99 height 35
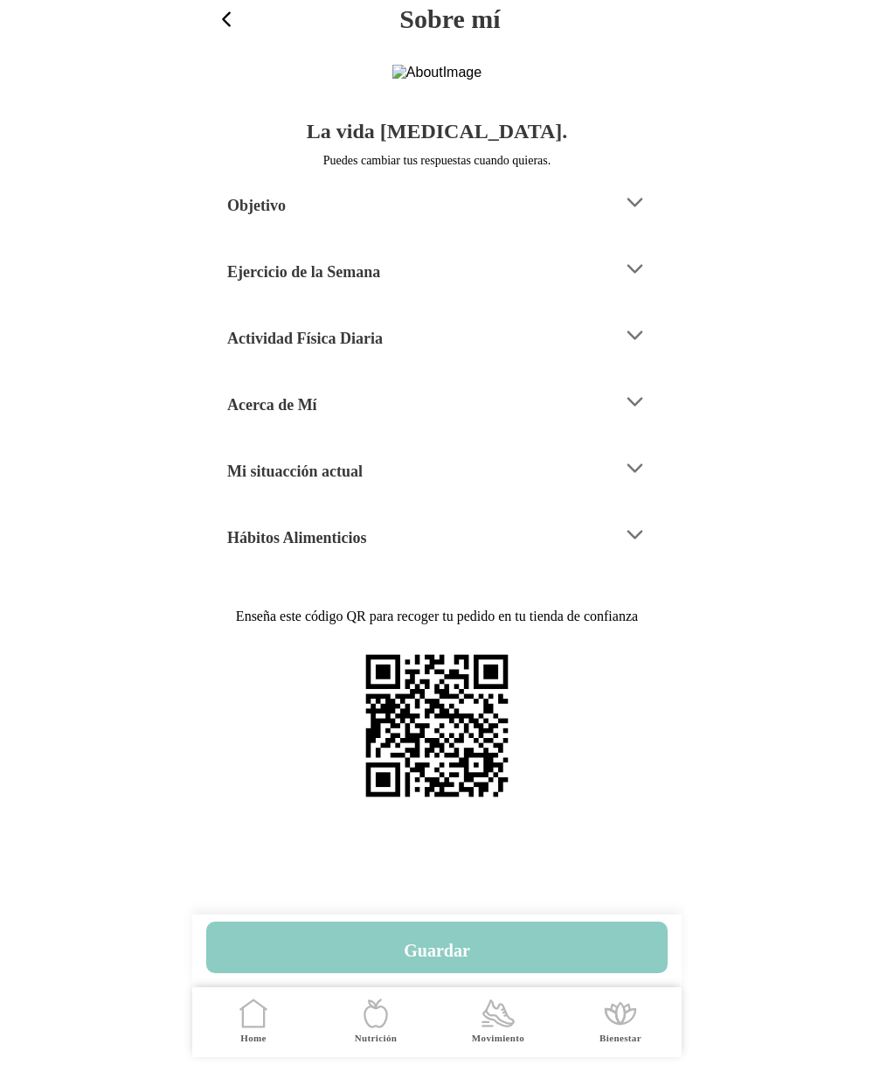
scroll to position [0, 0]
click at [229, 17] on span "button" at bounding box center [226, 19] width 23 height 23
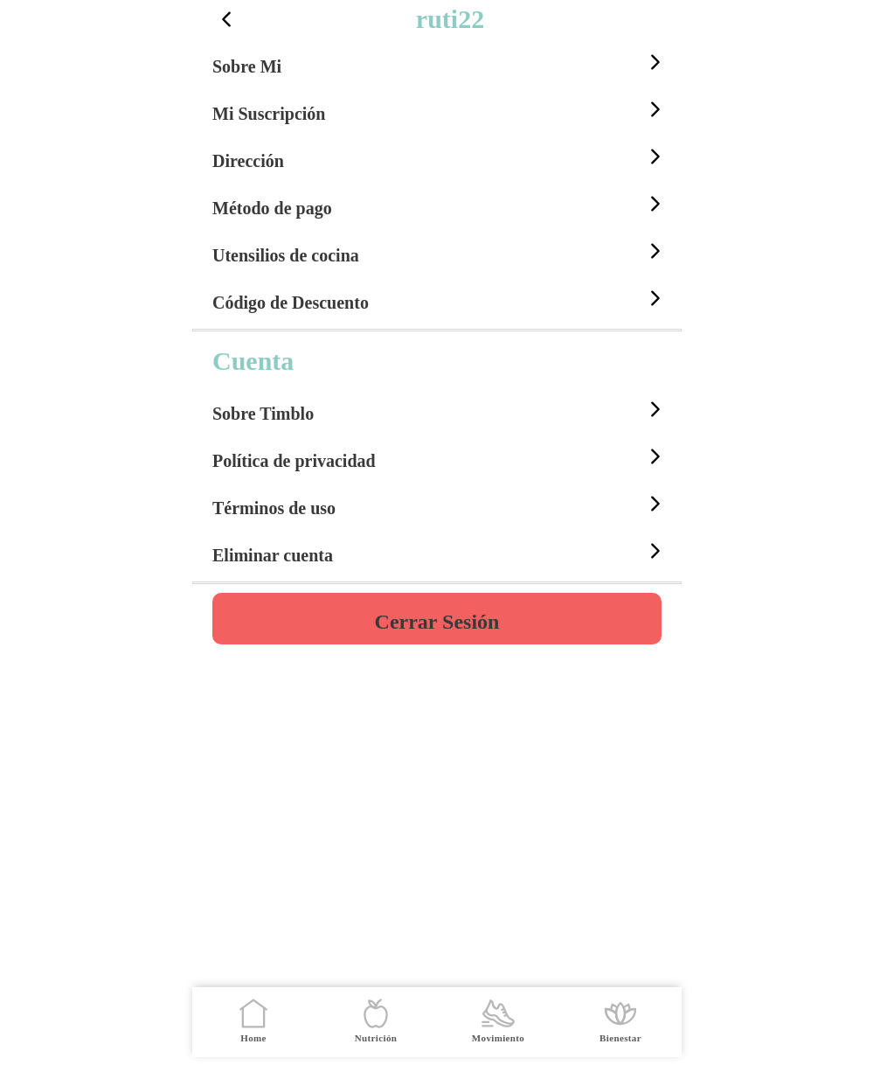
click at [434, 67] on div "Sobre Mi" at bounding box center [439, 61] width 455 height 47
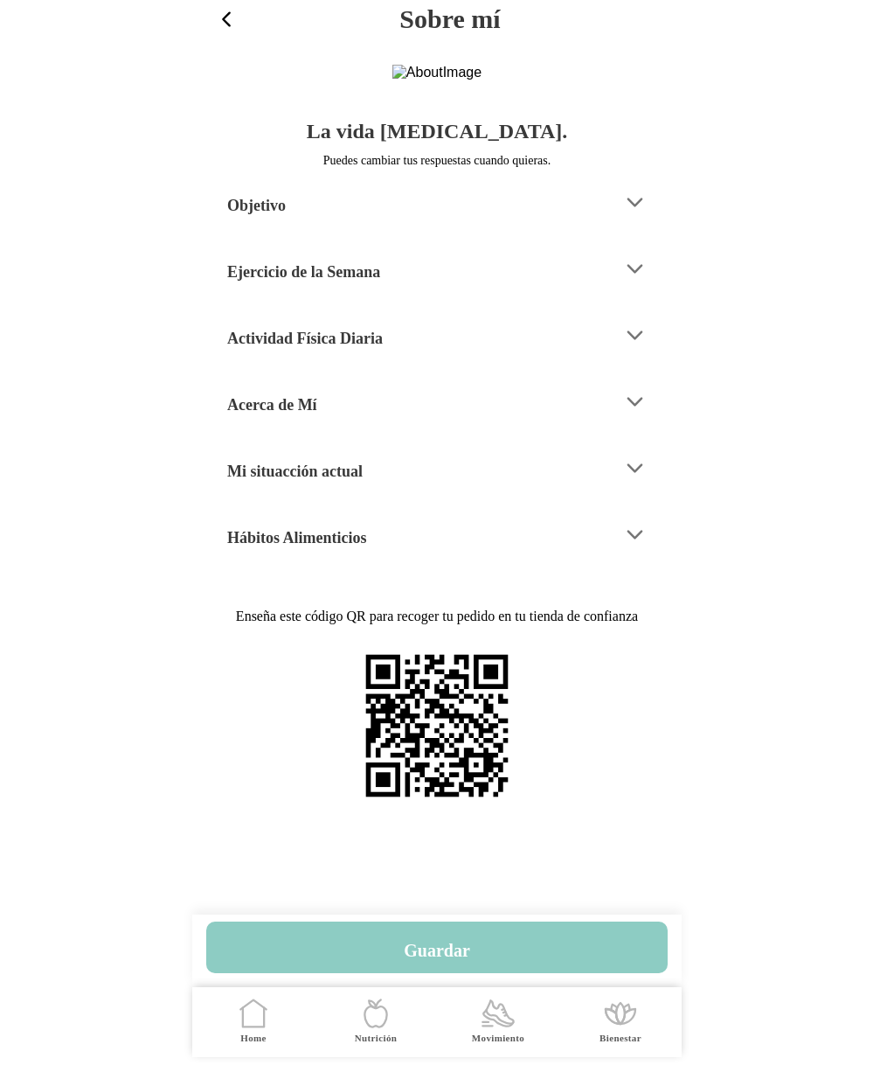
click at [345, 482] on h4 "Mi situacción actual" at bounding box center [294, 471] width 135 height 21
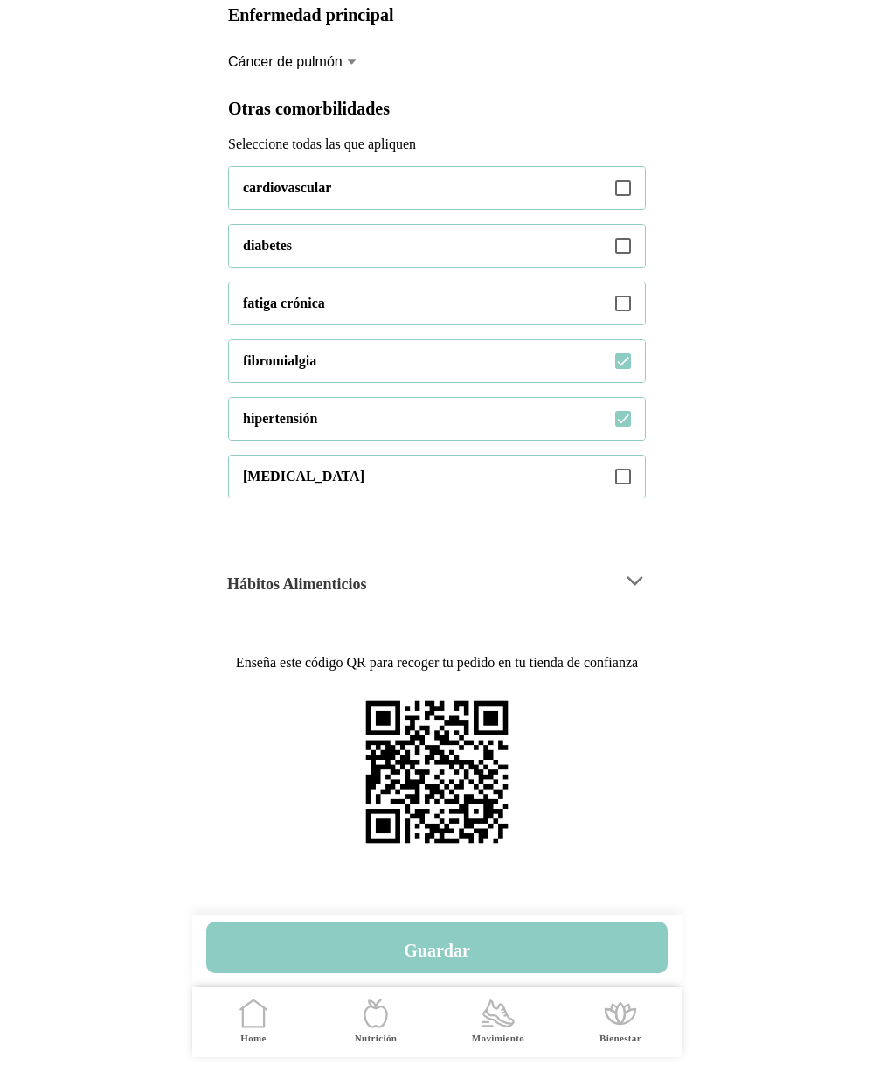
scroll to position [512, 0]
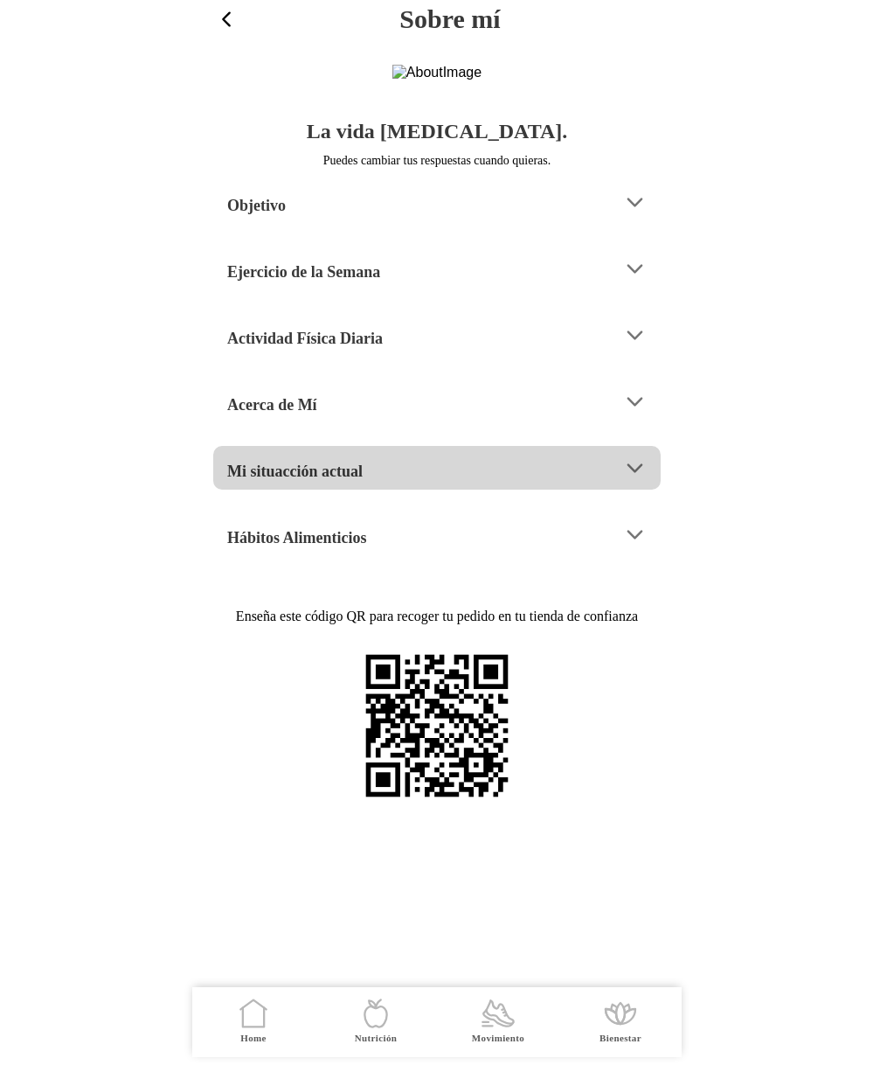
click at [345, 482] on h4 "Mi situacción actual" at bounding box center [294, 471] width 135 height 21
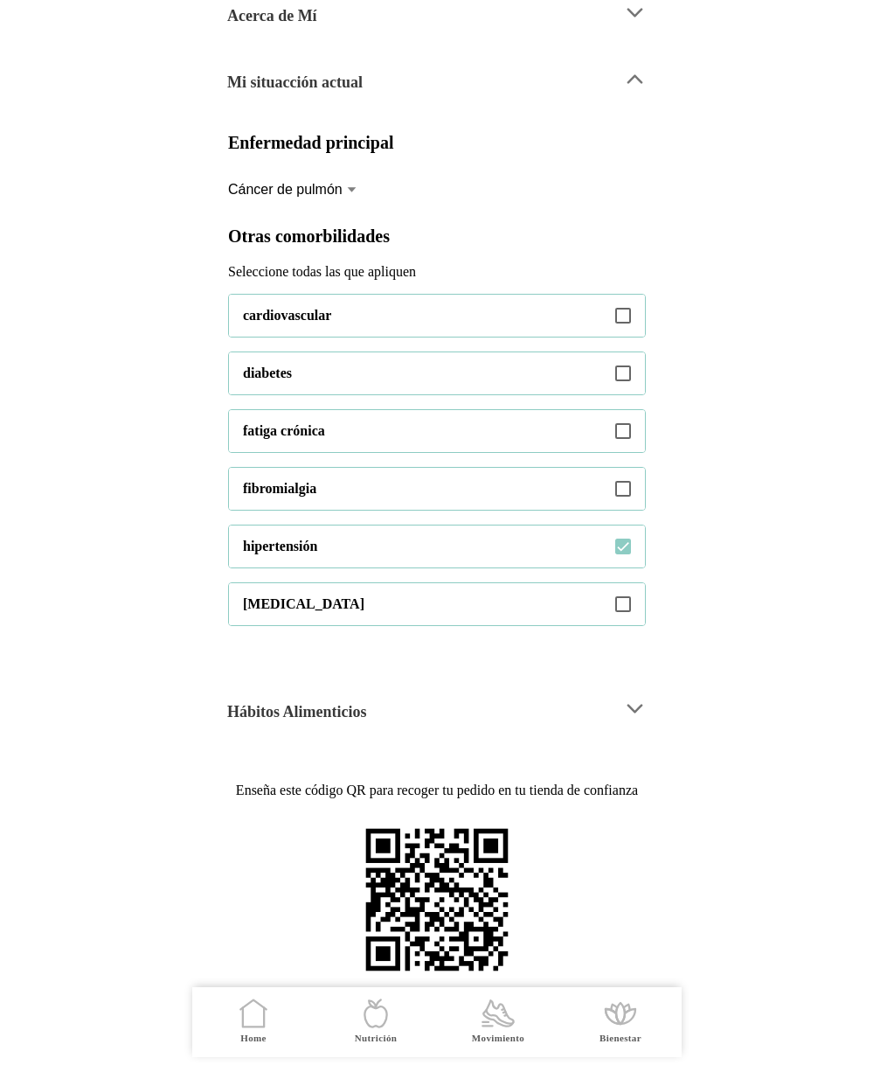
scroll to position [546, 0]
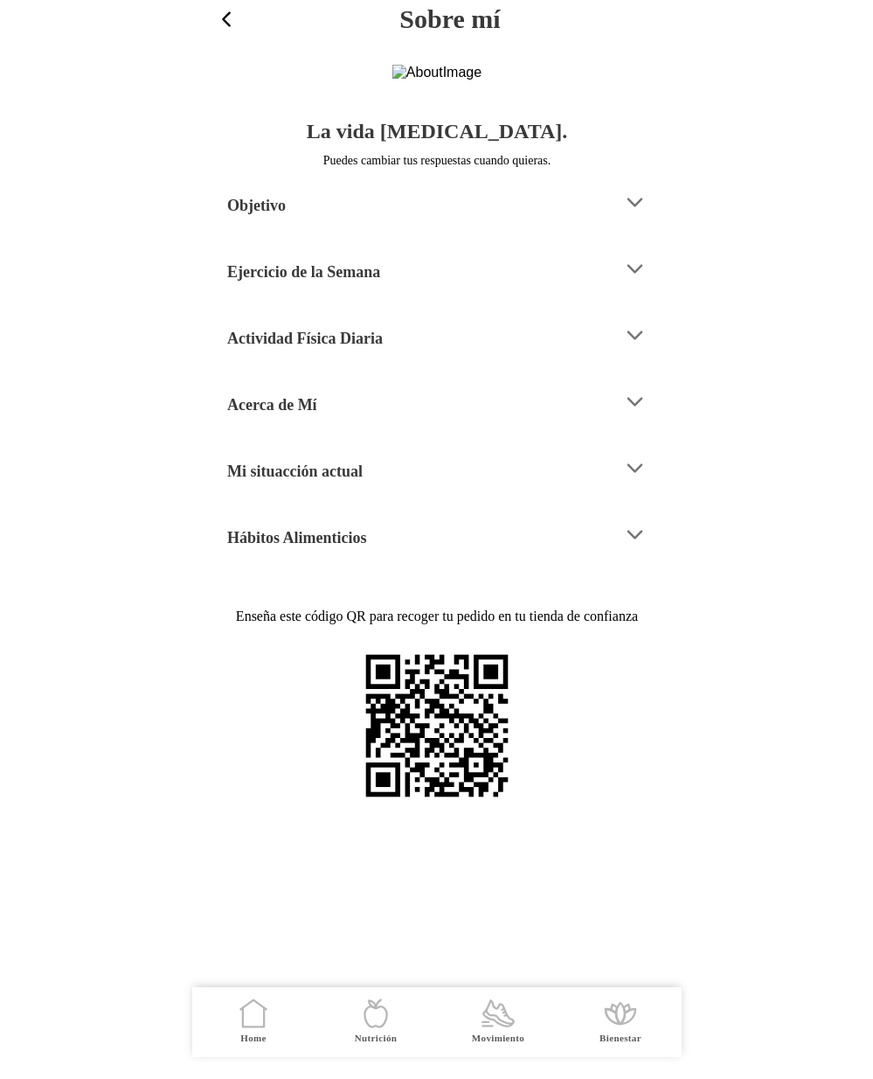
click at [378, 490] on div "Mi situacción actual" at bounding box center [418, 468] width 382 height 45
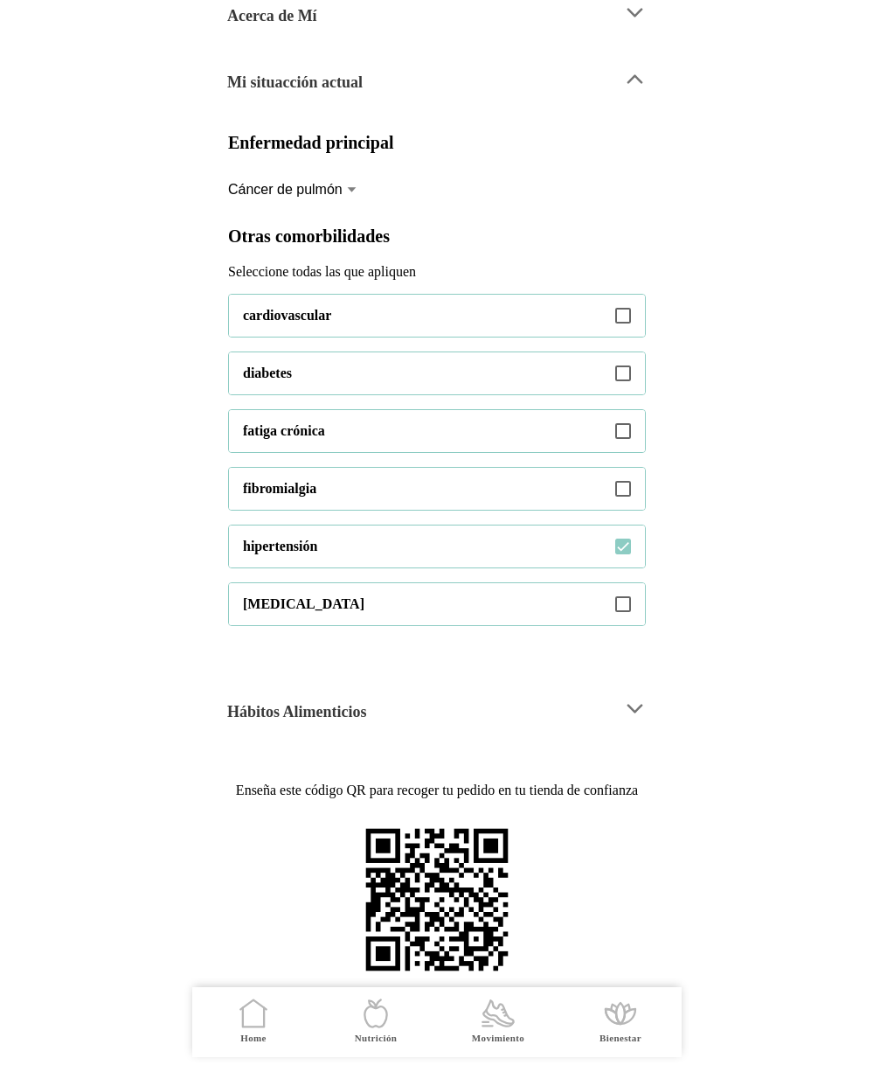
scroll to position [546, 0]
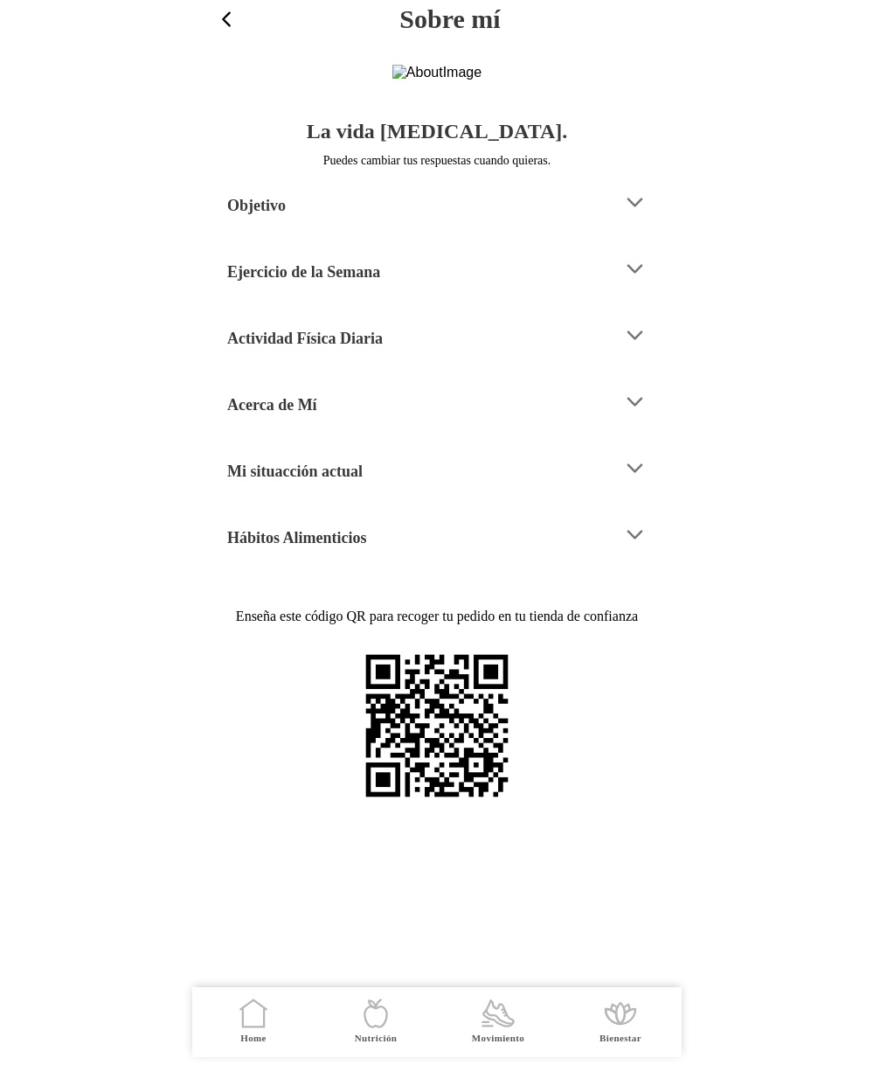
click at [492, 291] on div "Ejercicio de la Semana" at bounding box center [418, 269] width 382 height 45
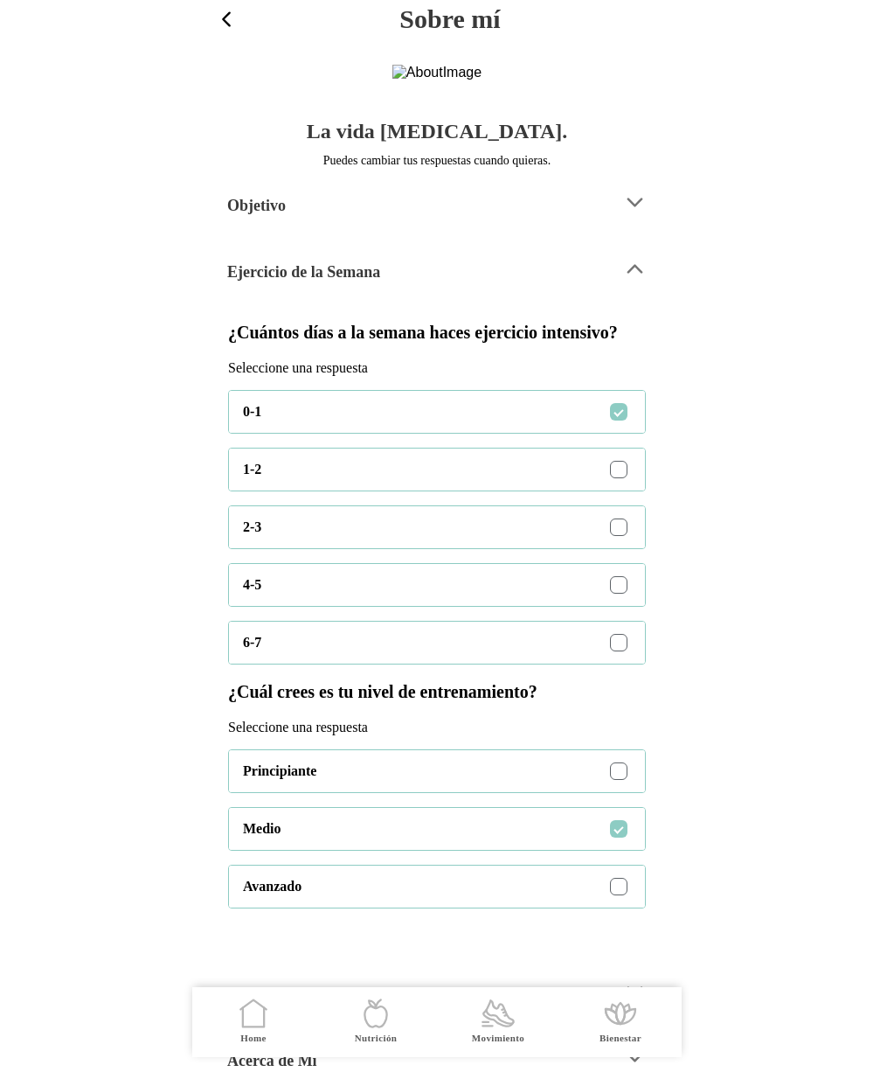
scroll to position [3, 0]
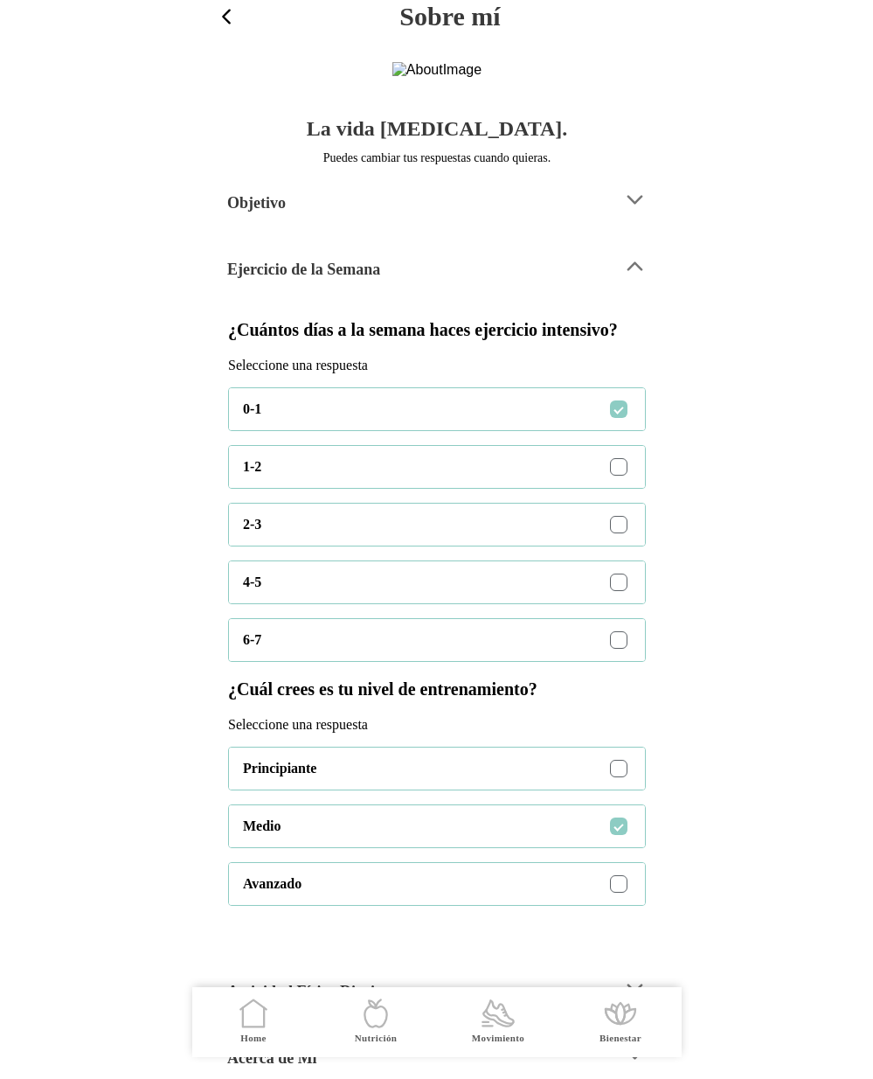
click at [473, 288] on div "Ejercicio de la Semana" at bounding box center [418, 266] width 382 height 45
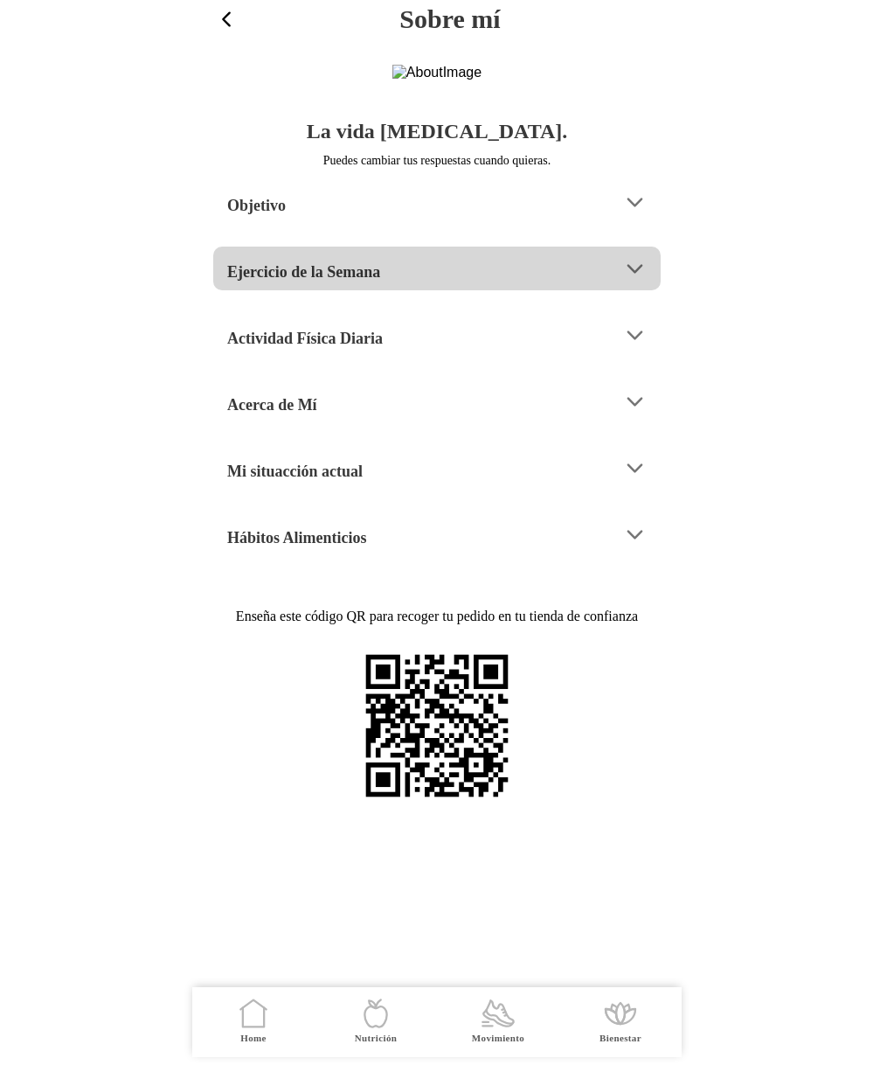
scroll to position [0, 0]
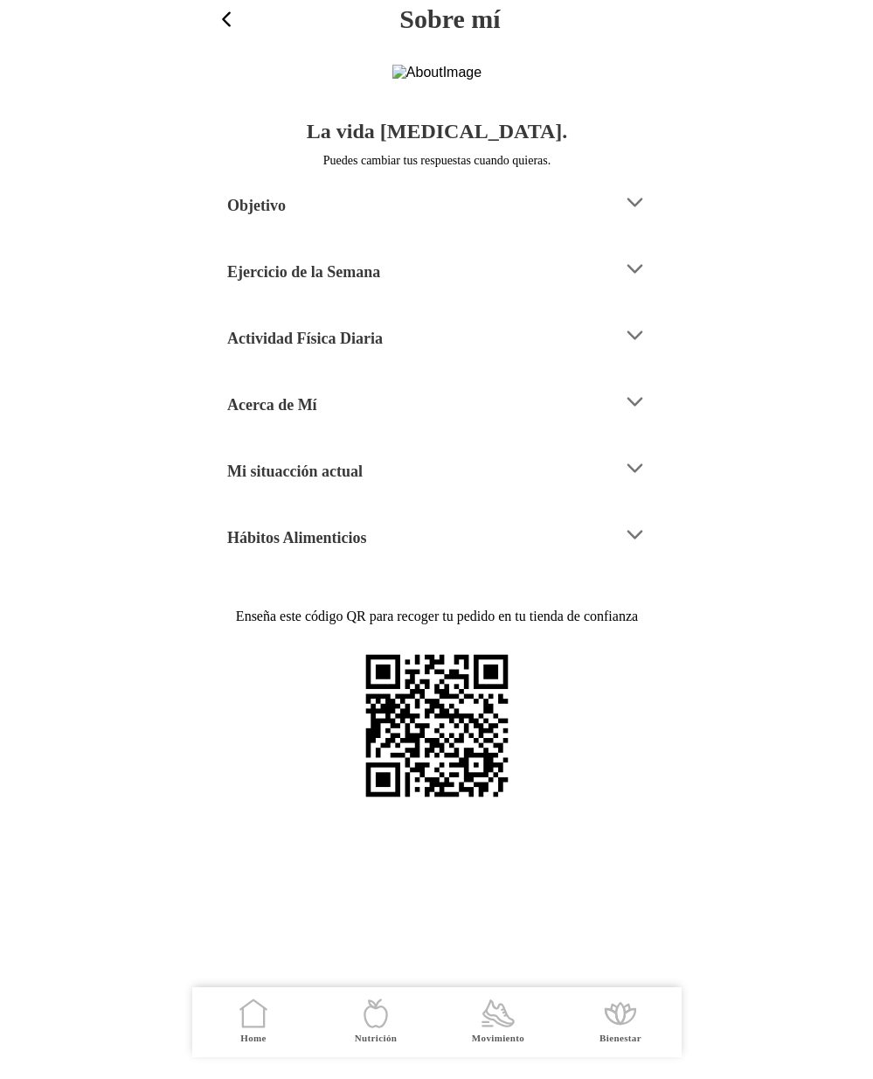
click at [373, 490] on div "Mi situacción actual" at bounding box center [418, 468] width 382 height 45
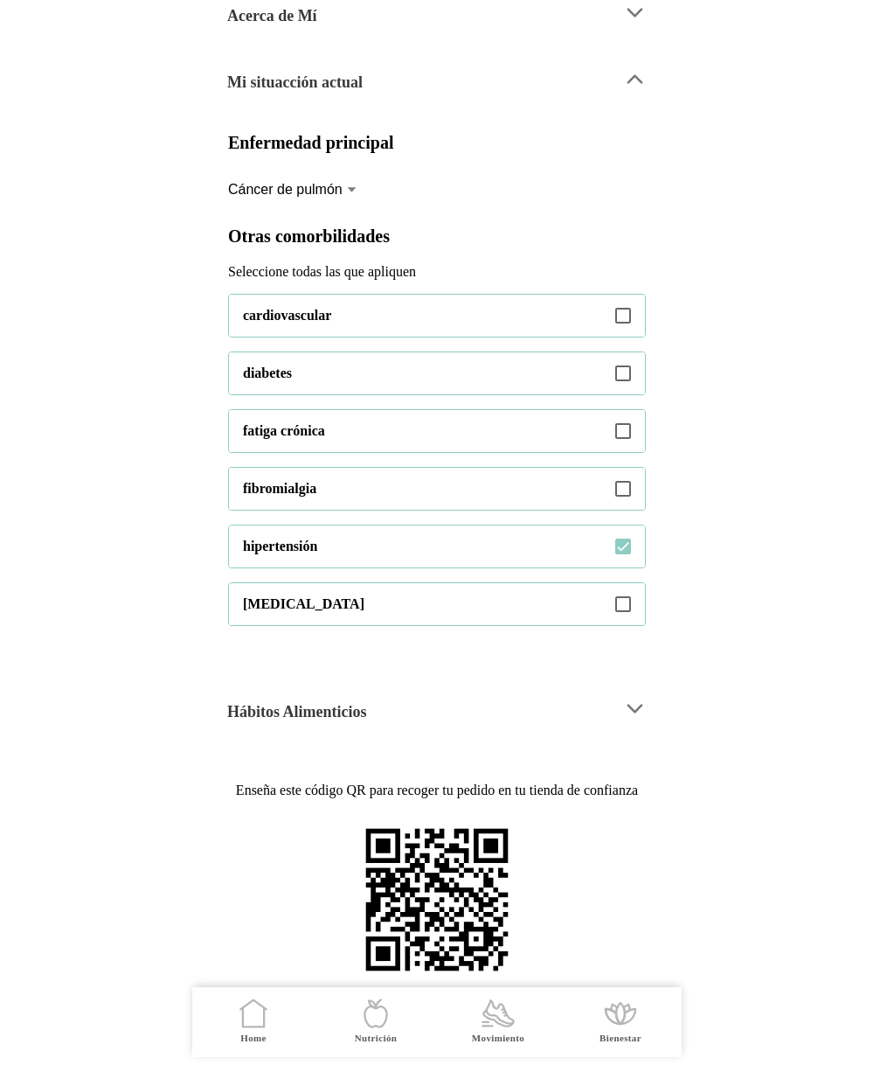
scroll to position [417, 0]
click at [626, 497] on icon at bounding box center [623, 489] width 16 height 16
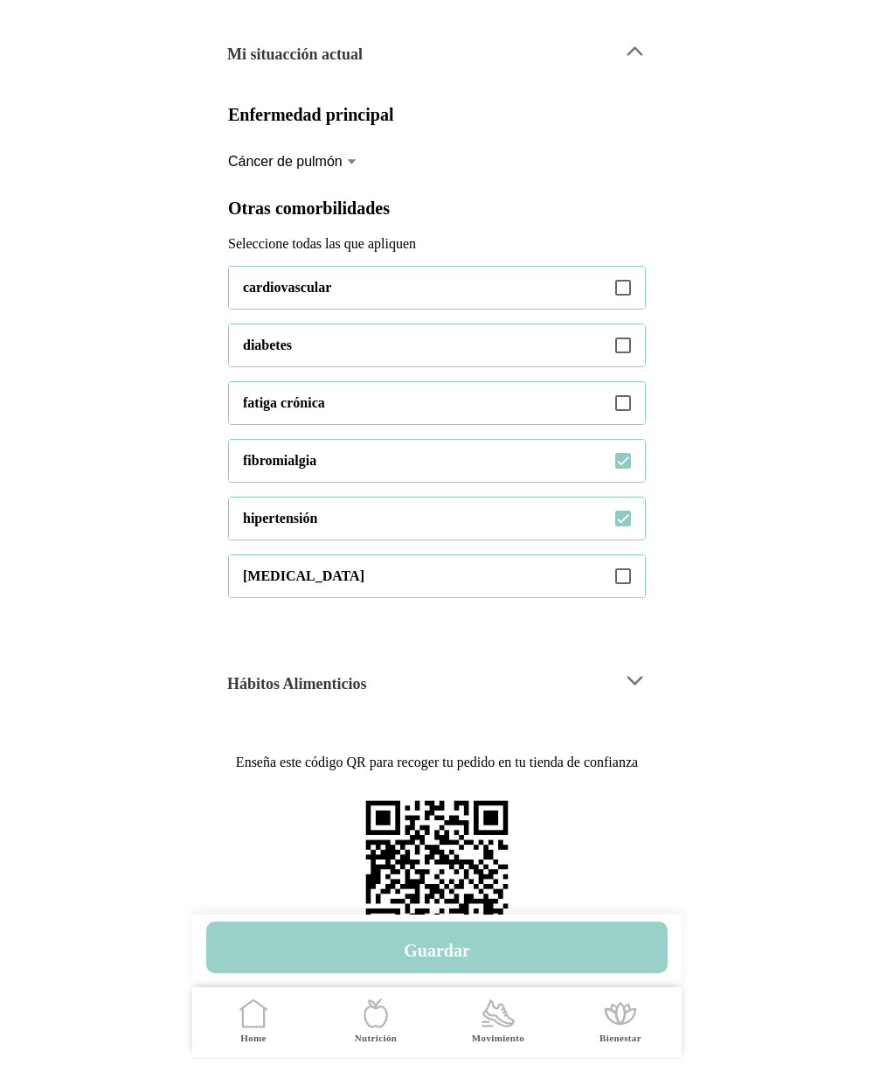
click at [447, 945] on h4 "Guardar" at bounding box center [437, 950] width 66 height 21
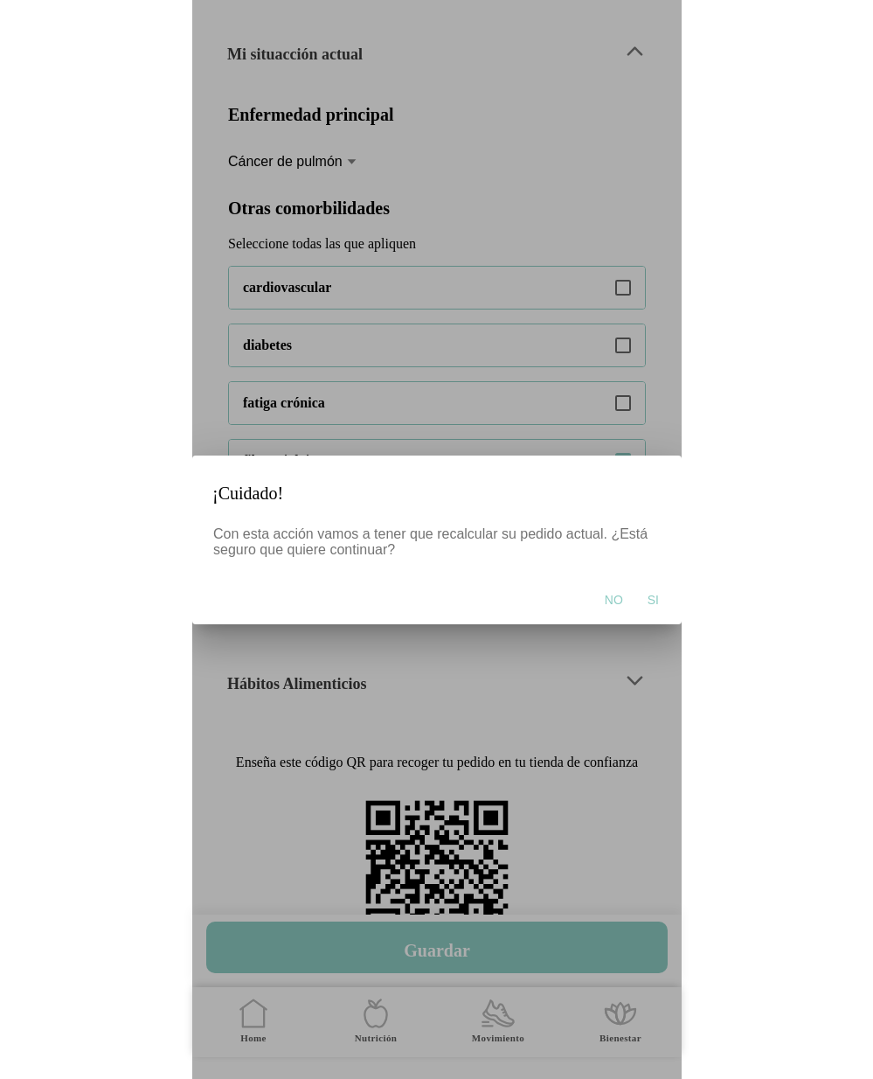
click at [654, 595] on span "Si" at bounding box center [652, 599] width 11 height 17
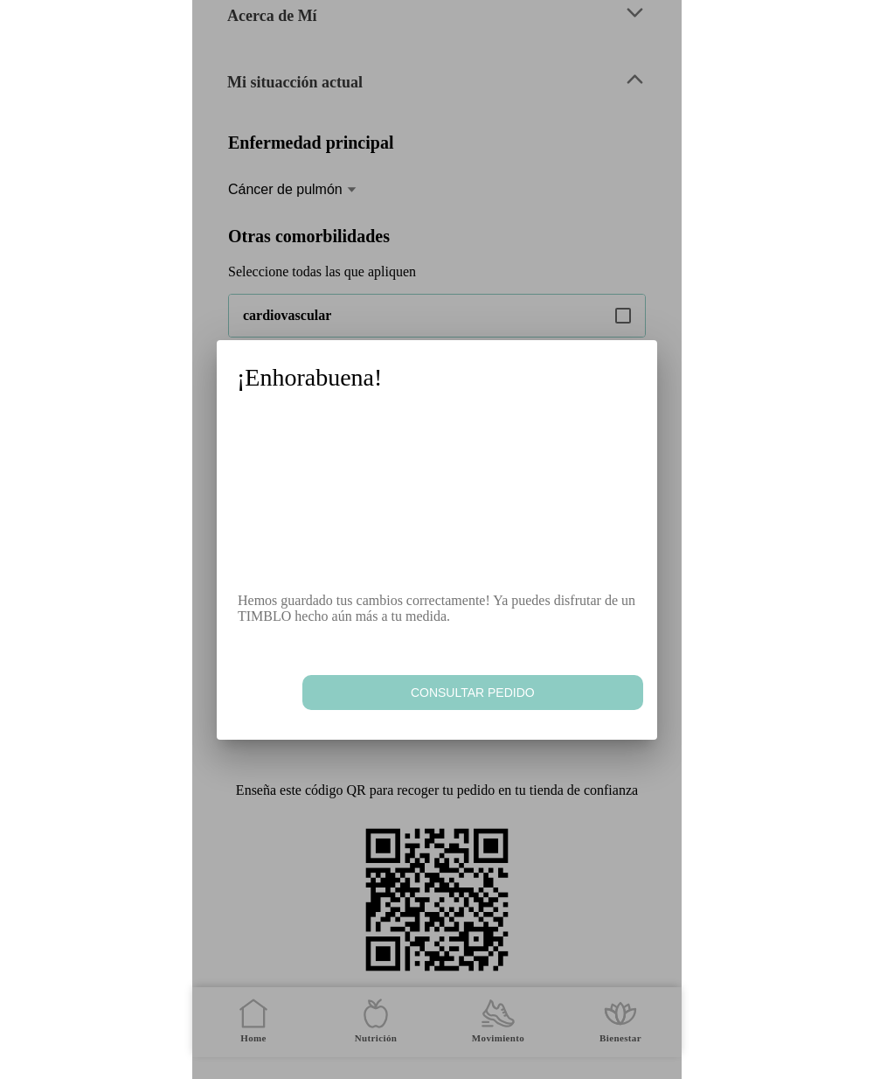
click at [483, 701] on span "Consultar pedido" at bounding box center [471, 692] width 323 height 17
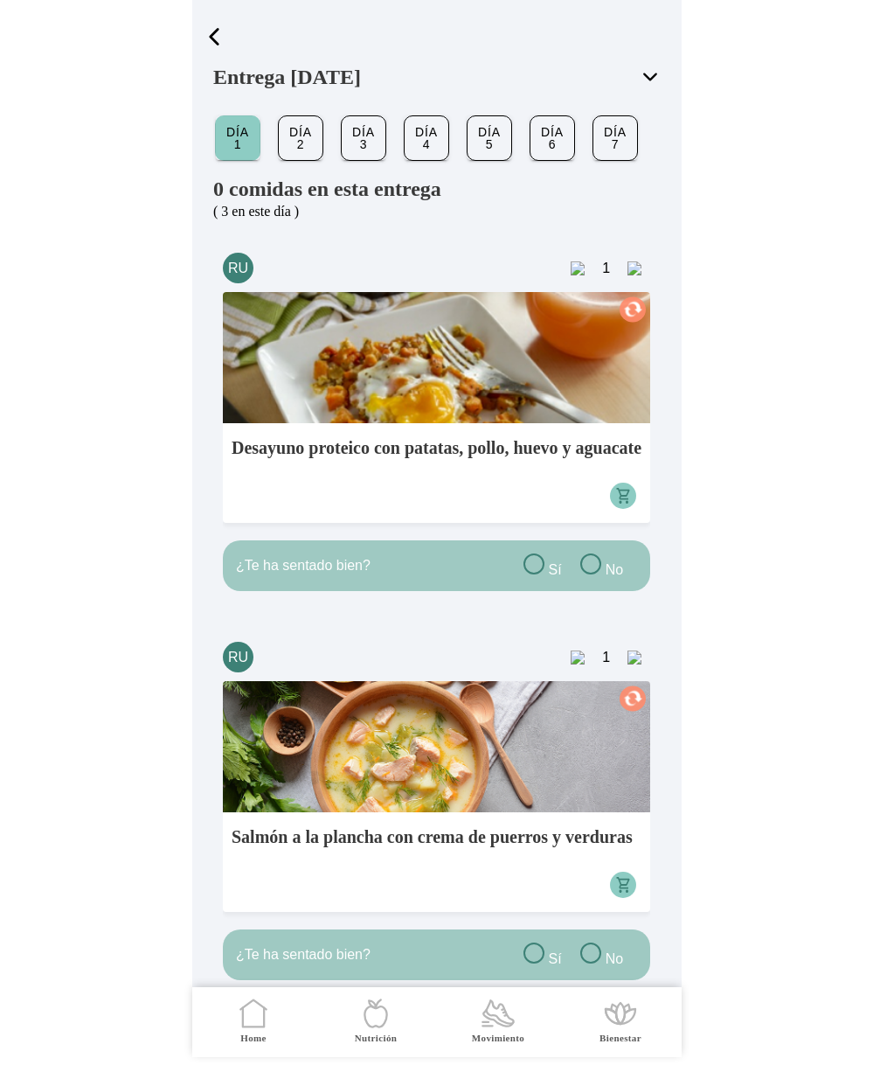
click at [219, 31] on span "button" at bounding box center [214, 37] width 26 height 26
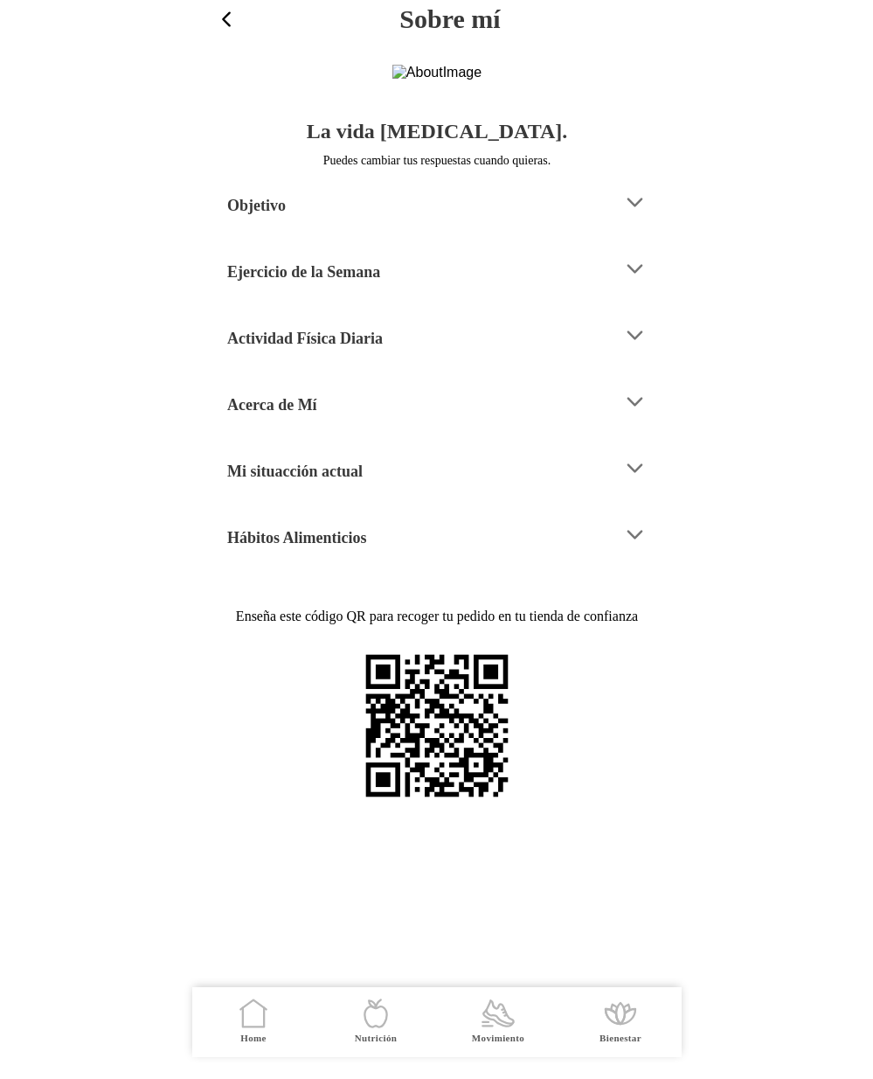
click at [387, 490] on div "Mi situacción actual" at bounding box center [418, 468] width 382 height 45
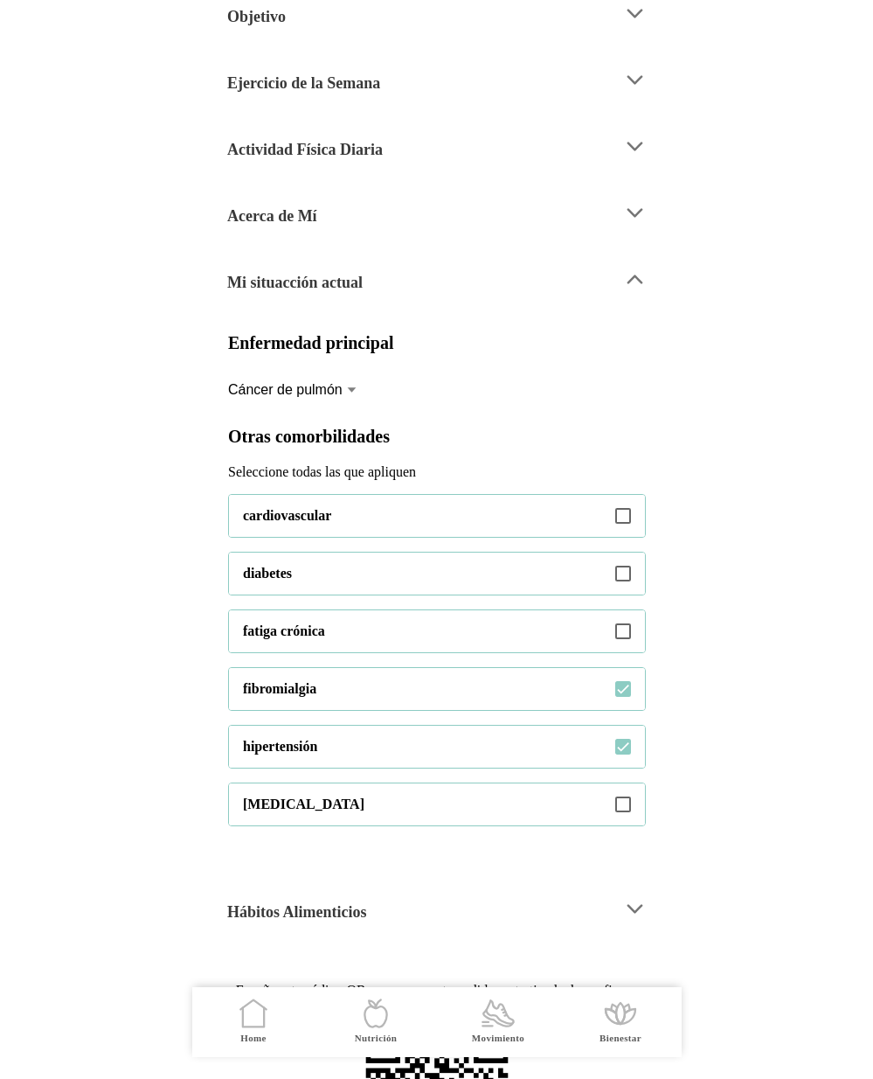
scroll to position [191, 0]
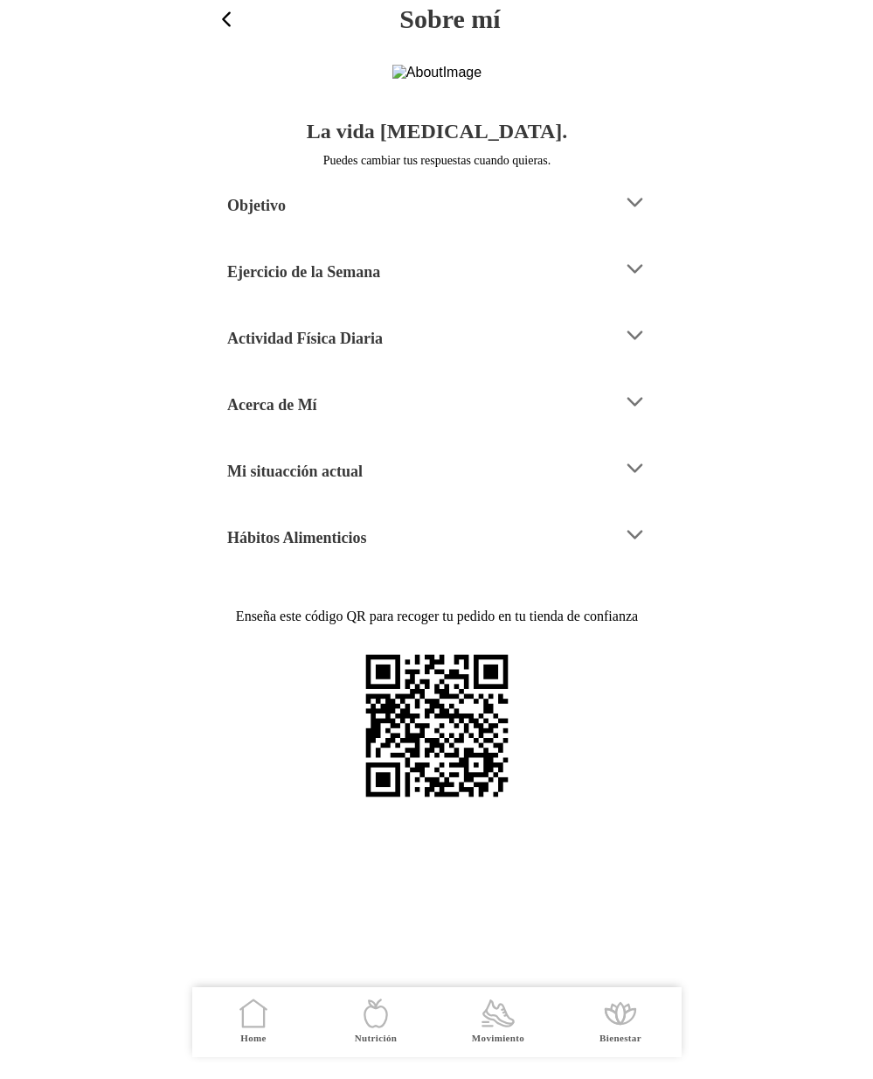
click at [358, 490] on div "Mi situacción actual" at bounding box center [418, 468] width 382 height 45
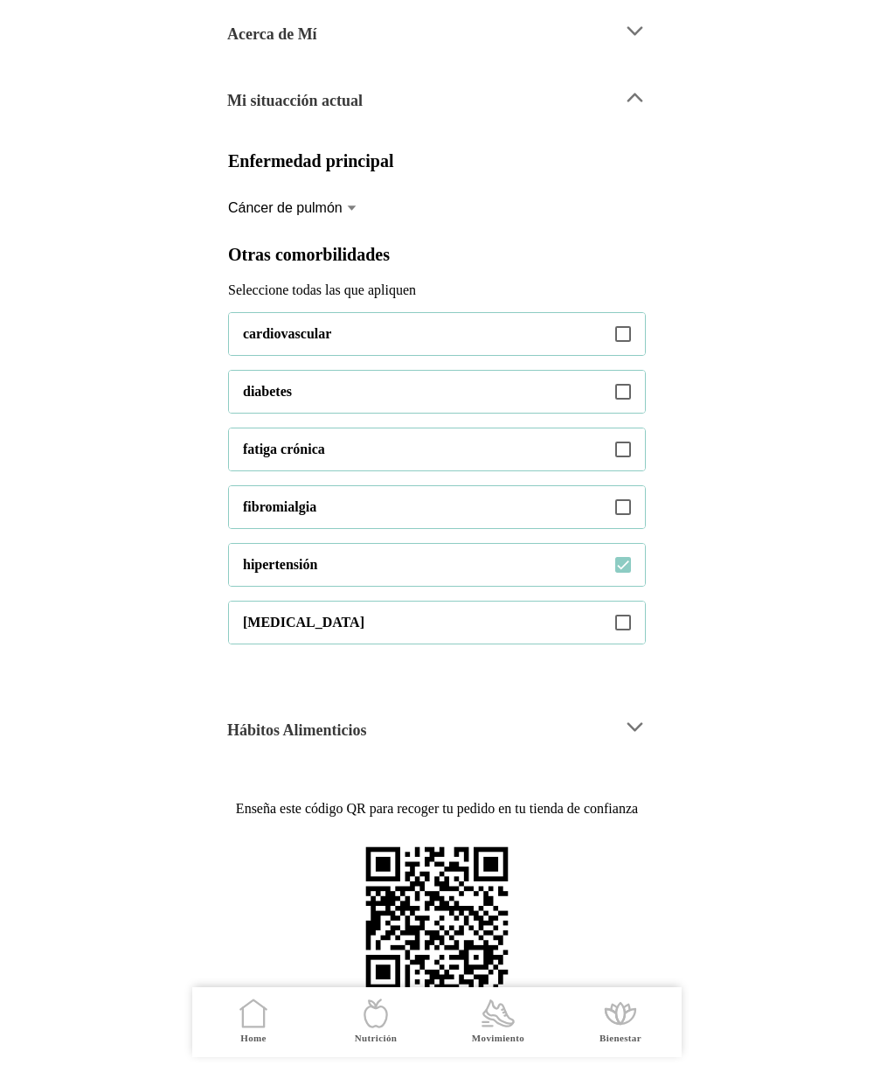
scroll to position [367, 0]
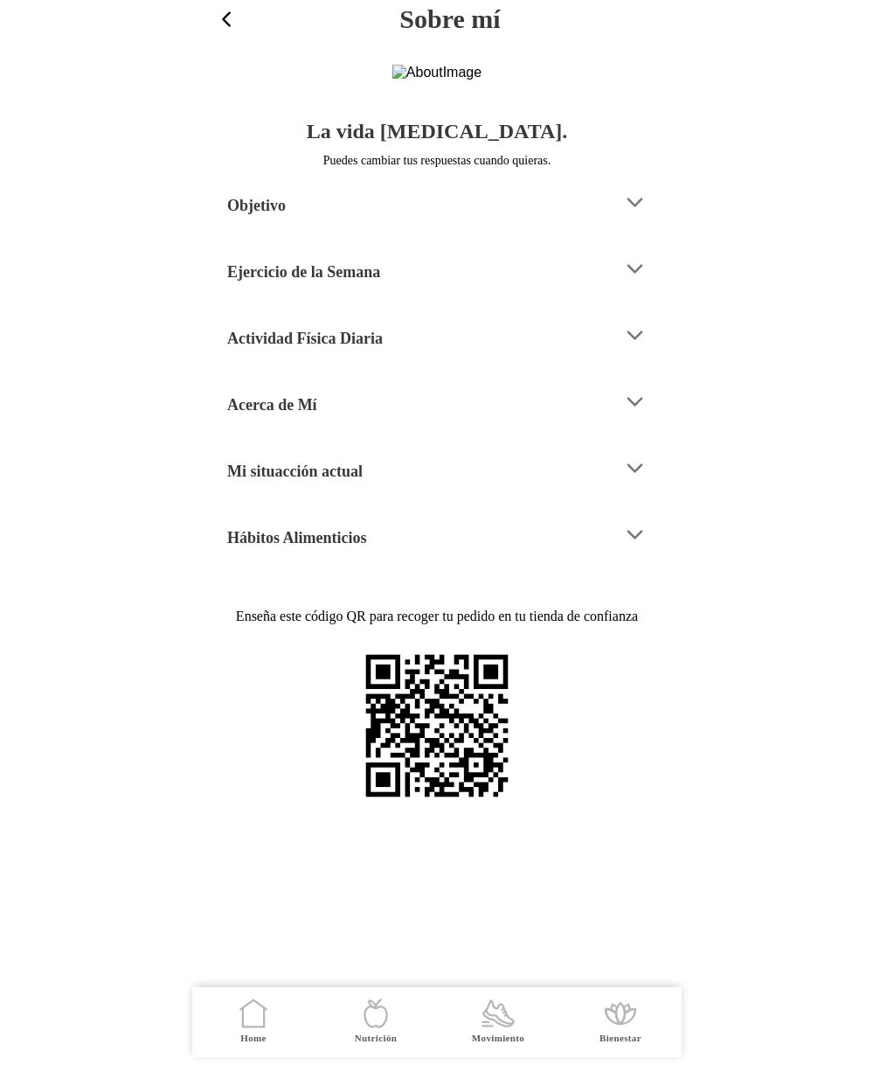
click at [367, 490] on div "Mi situacción actual" at bounding box center [418, 468] width 382 height 45
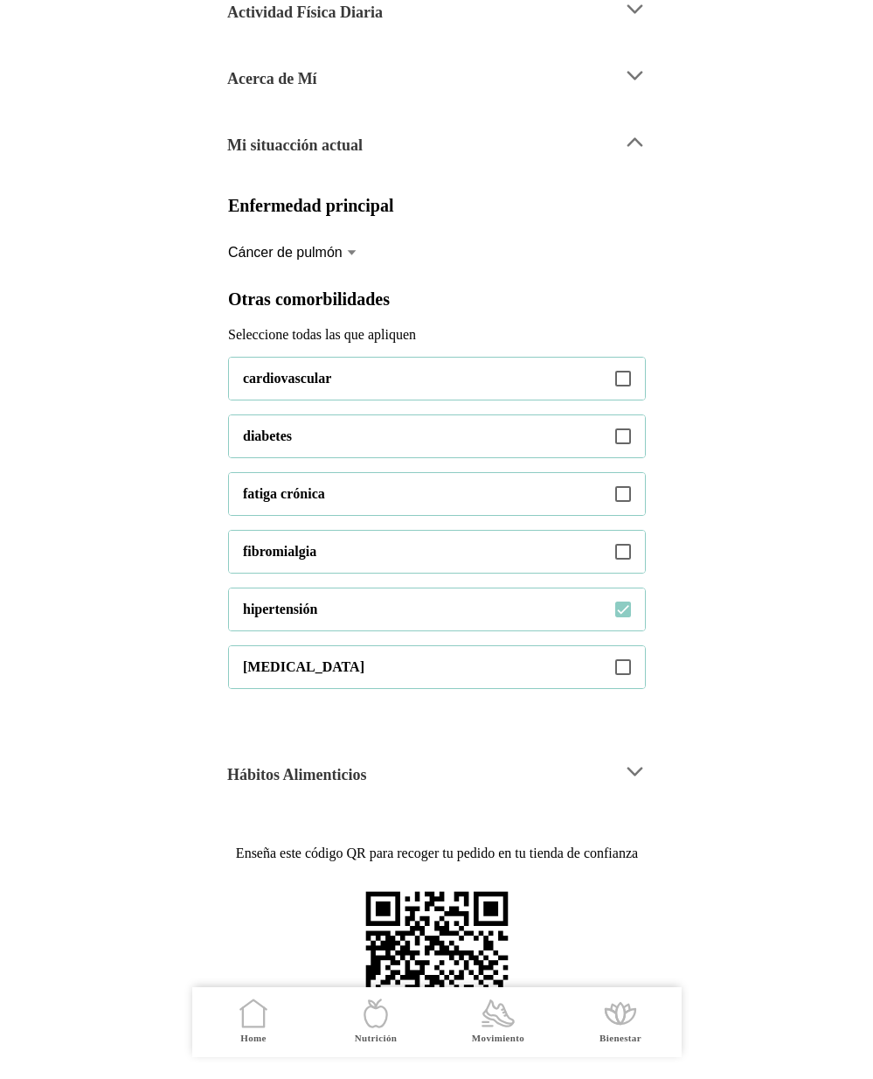
scroll to position [320, 0]
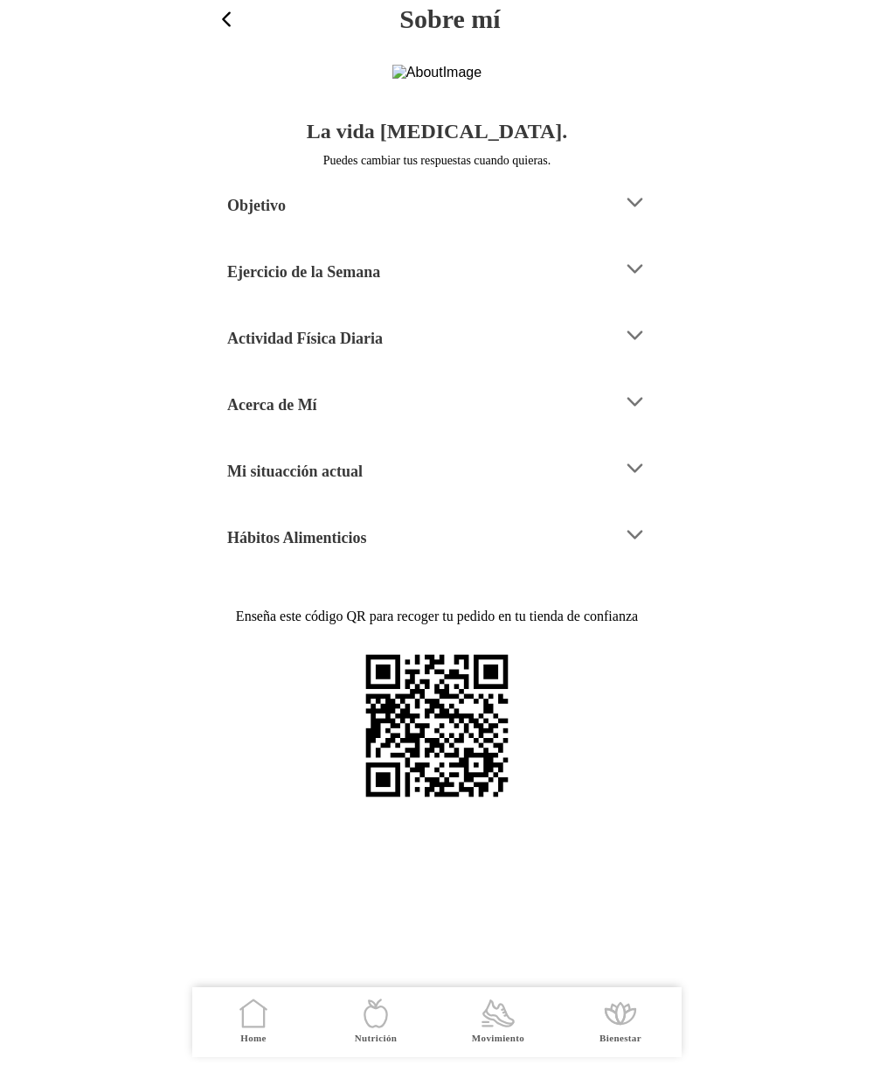
click at [428, 490] on div "Mi situacción actual" at bounding box center [418, 468] width 382 height 45
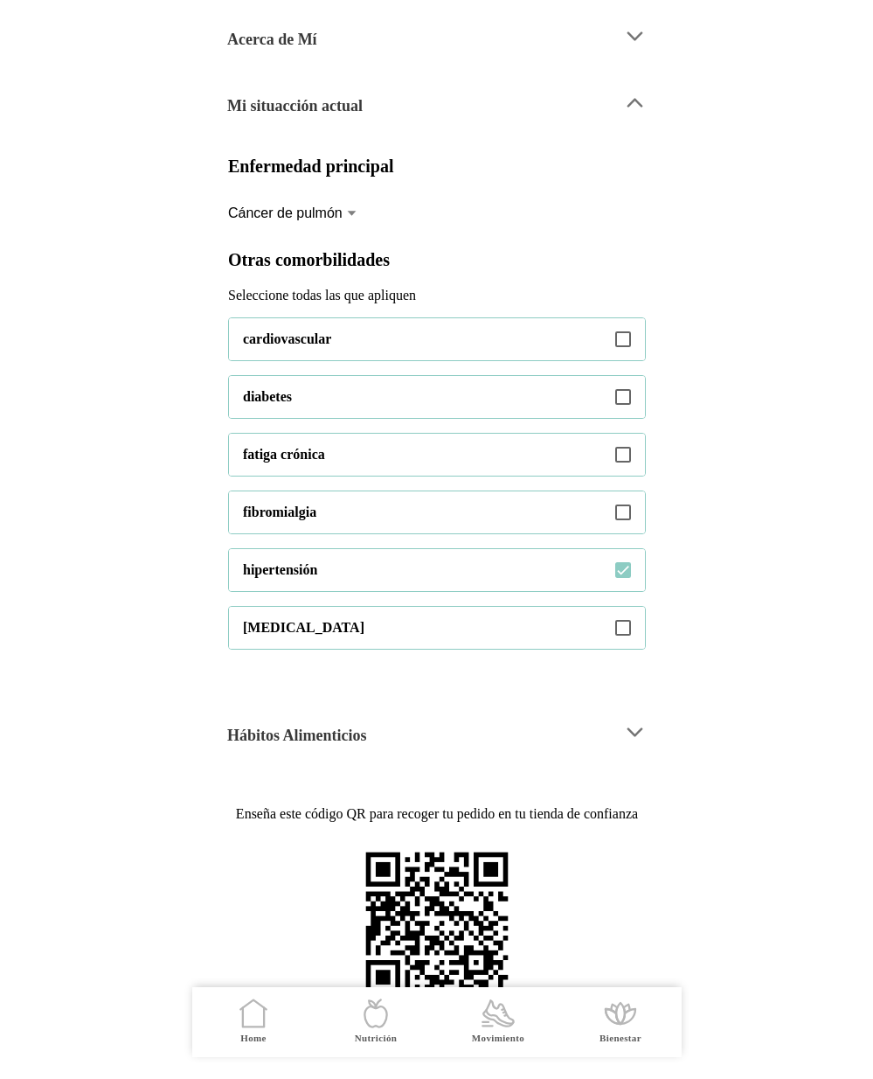
scroll to position [330, 0]
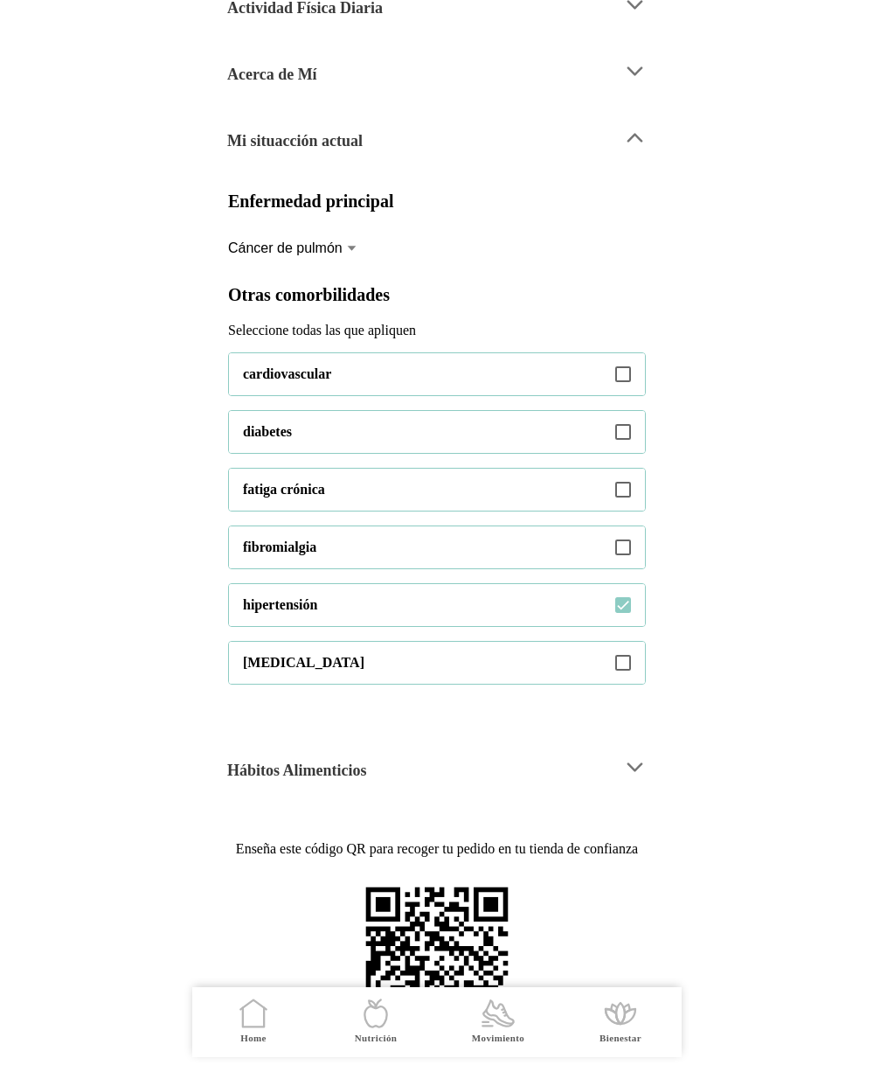
click at [348, 255] on icon at bounding box center [350, 248] width 11 height 14
click at [348, 267] on button "Cáncer de pulmón" at bounding box center [437, 248] width 418 height 38
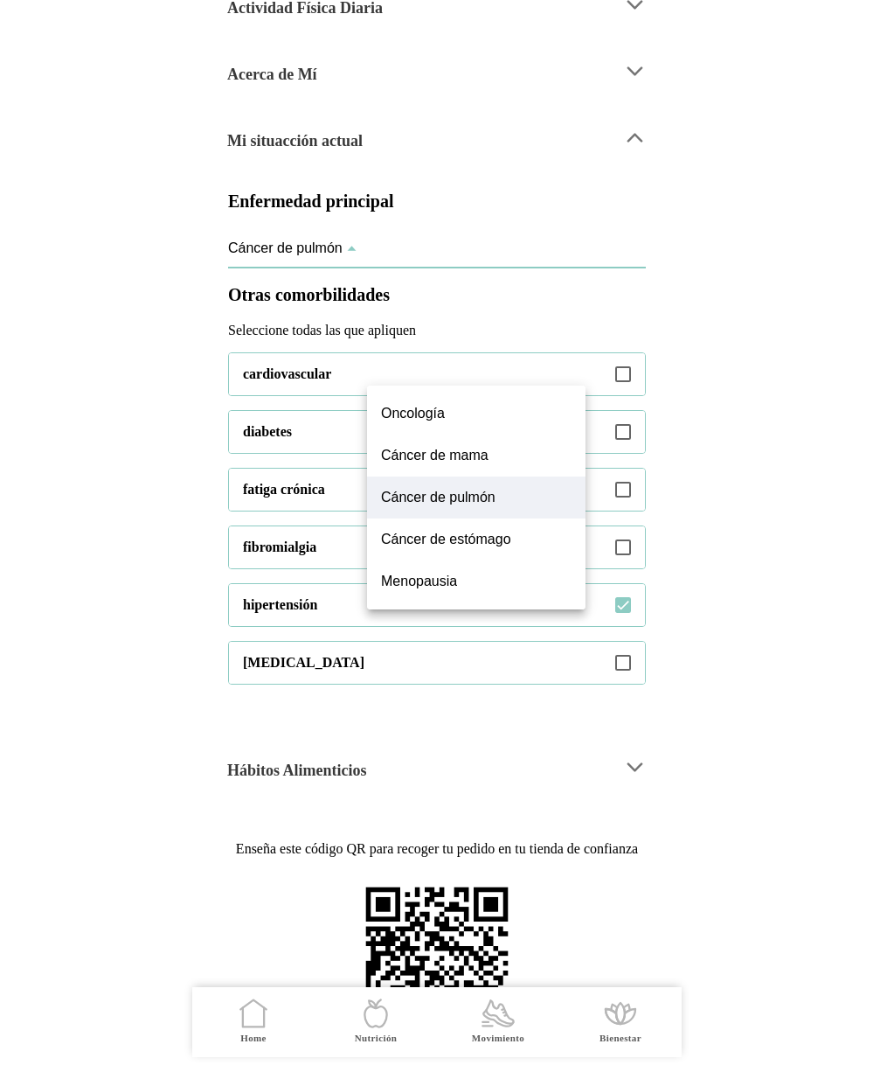
click at [0, 0] on slot "Cáncer de pulmón" at bounding box center [0, 0] width 0 height 0
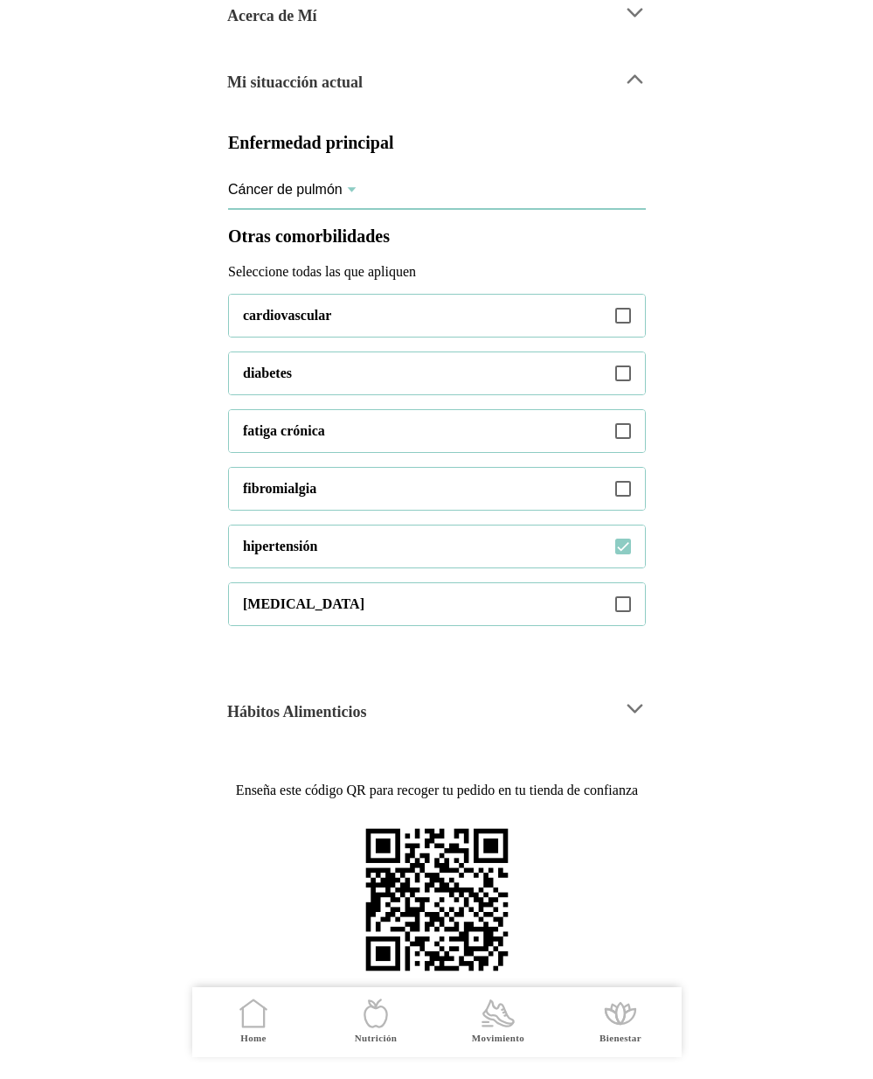
scroll to position [406, 0]
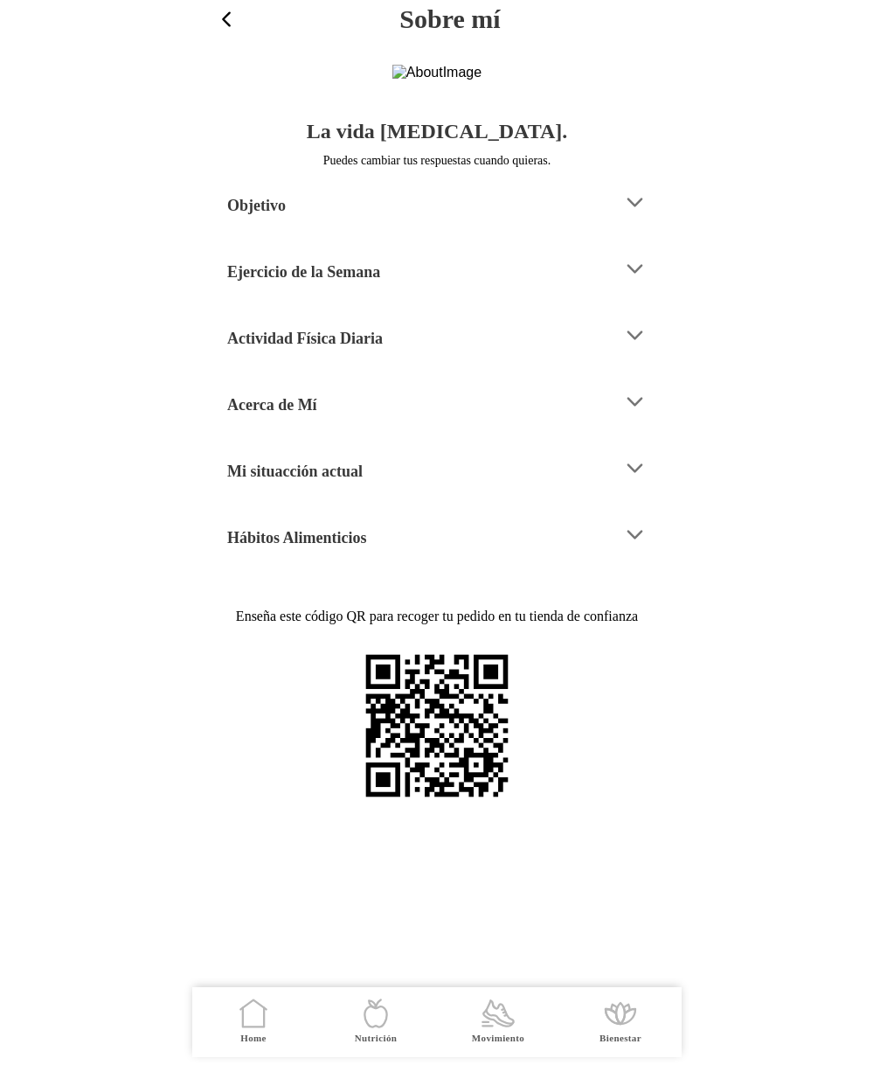
click at [401, 557] on div "Hábitos Alimenticios" at bounding box center [418, 534] width 382 height 45
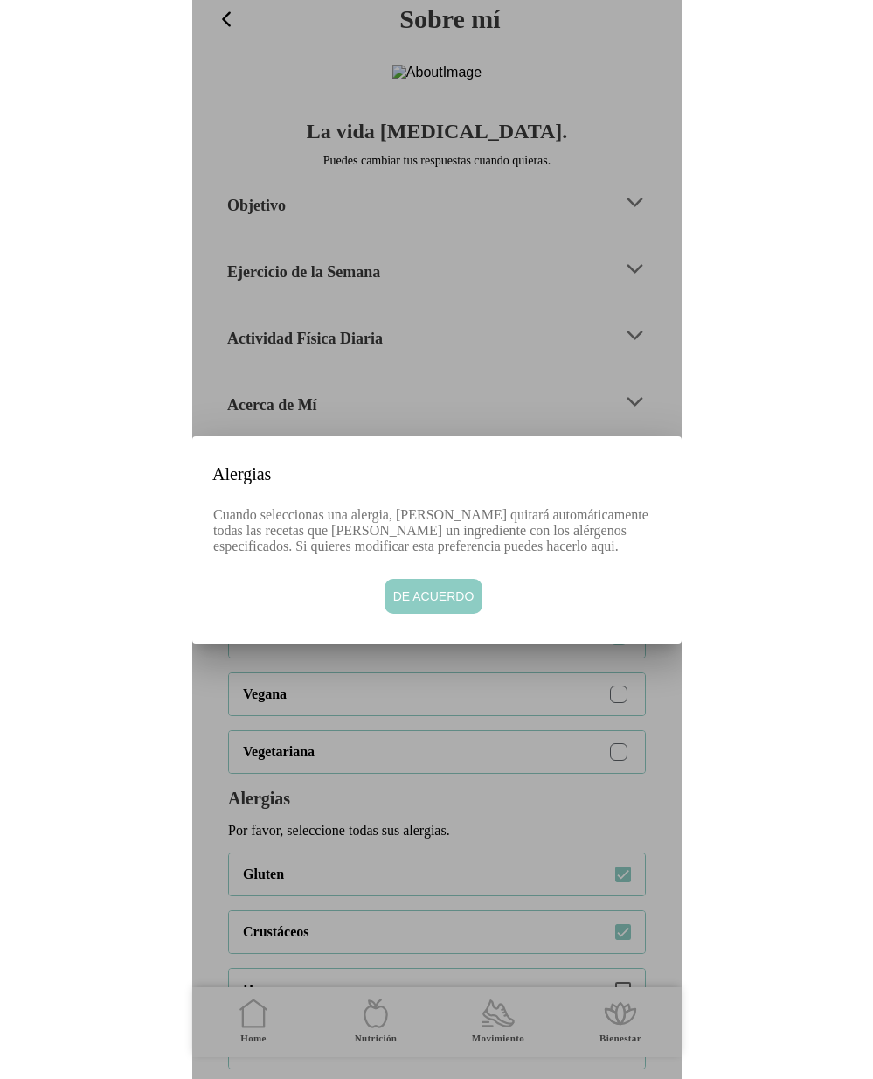
click at [431, 605] on span "De acuerdo" at bounding box center [432, 595] width 81 height 17
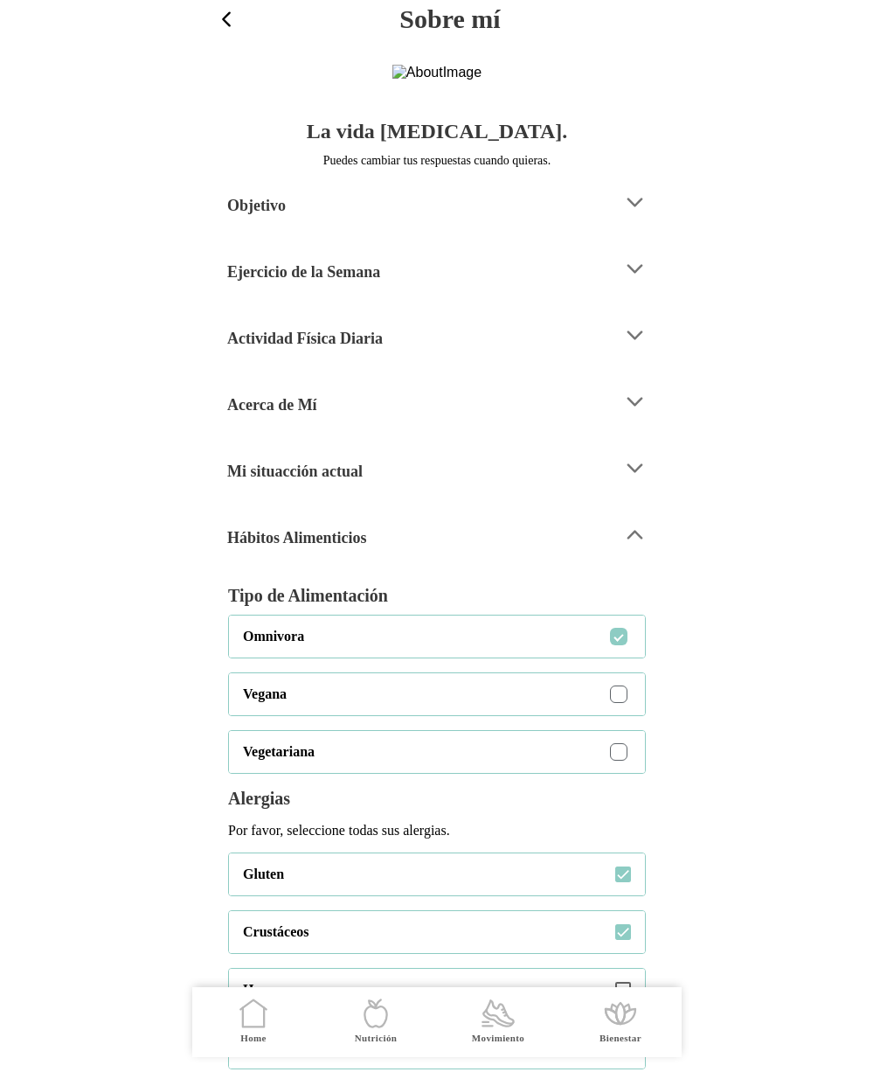
click at [425, 557] on div "Hábitos Alimenticios" at bounding box center [418, 534] width 382 height 45
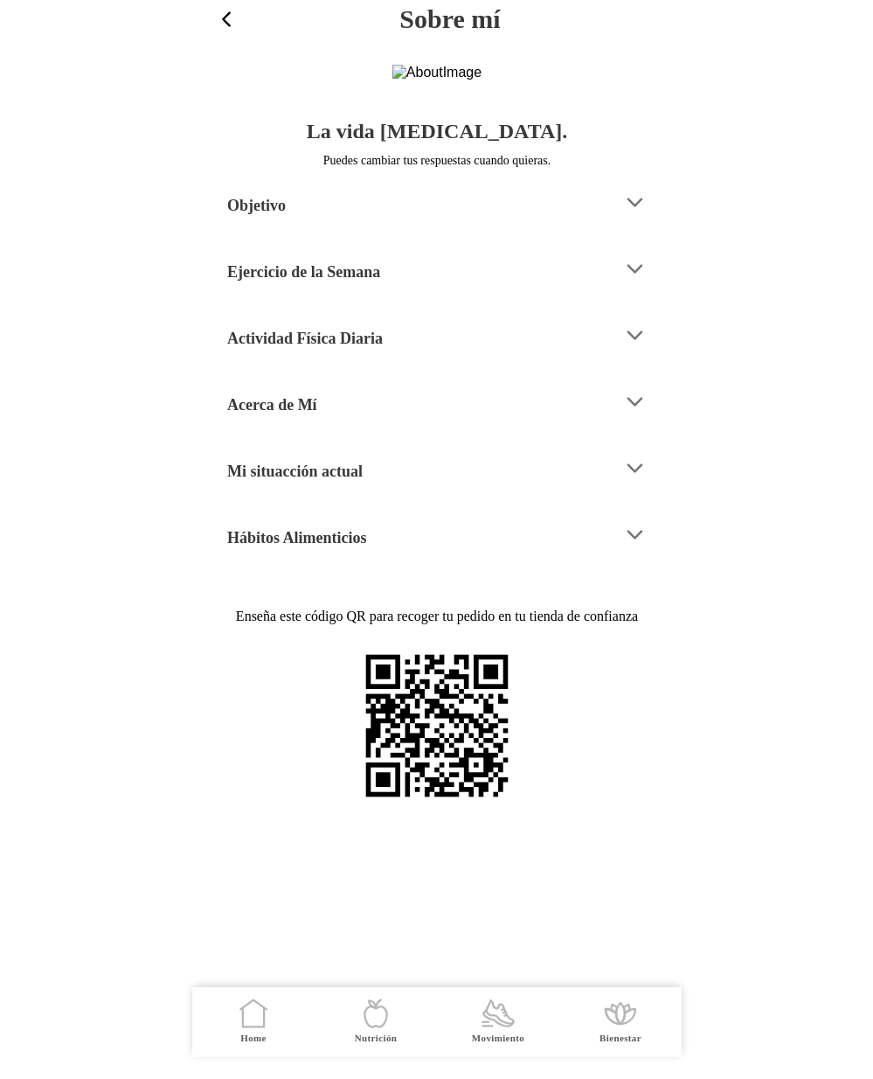
click at [430, 490] on div "Mi situacción actual" at bounding box center [418, 468] width 382 height 45
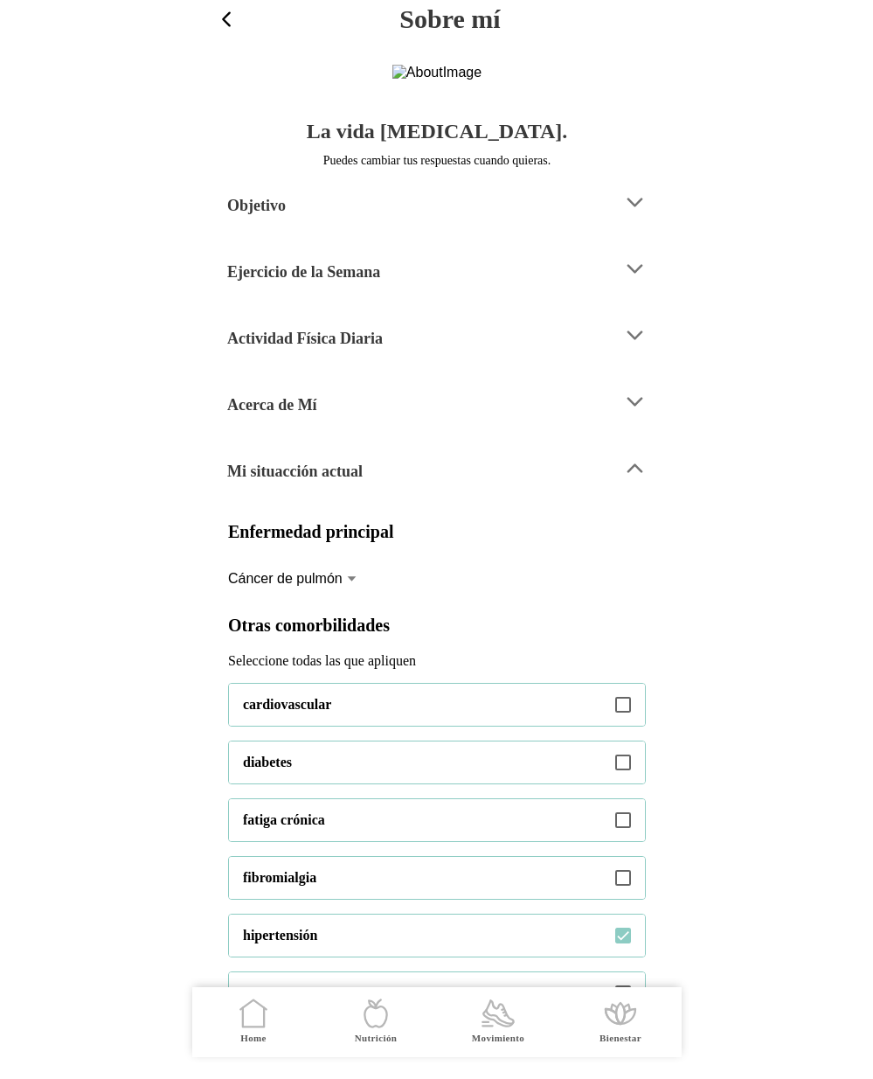
click at [339, 424] on div "Acerca de Mí" at bounding box center [418, 401] width 382 height 45
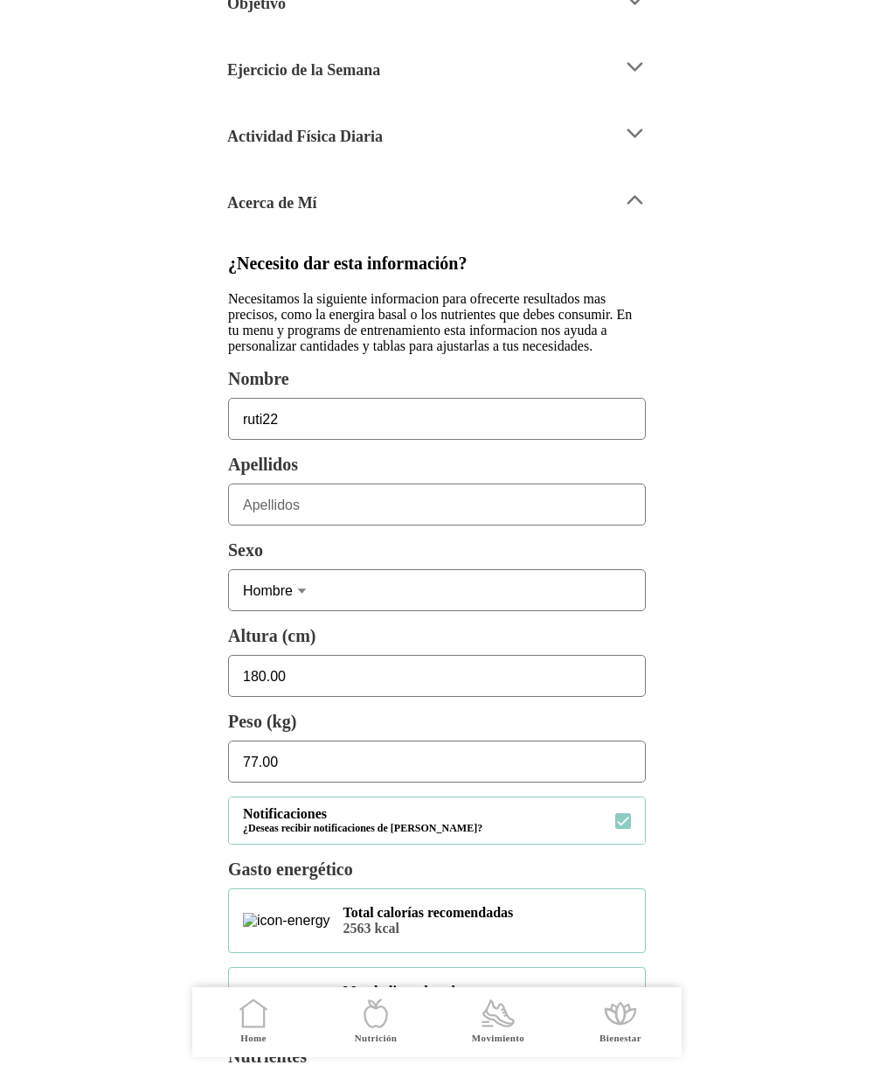
scroll to position [10, 0]
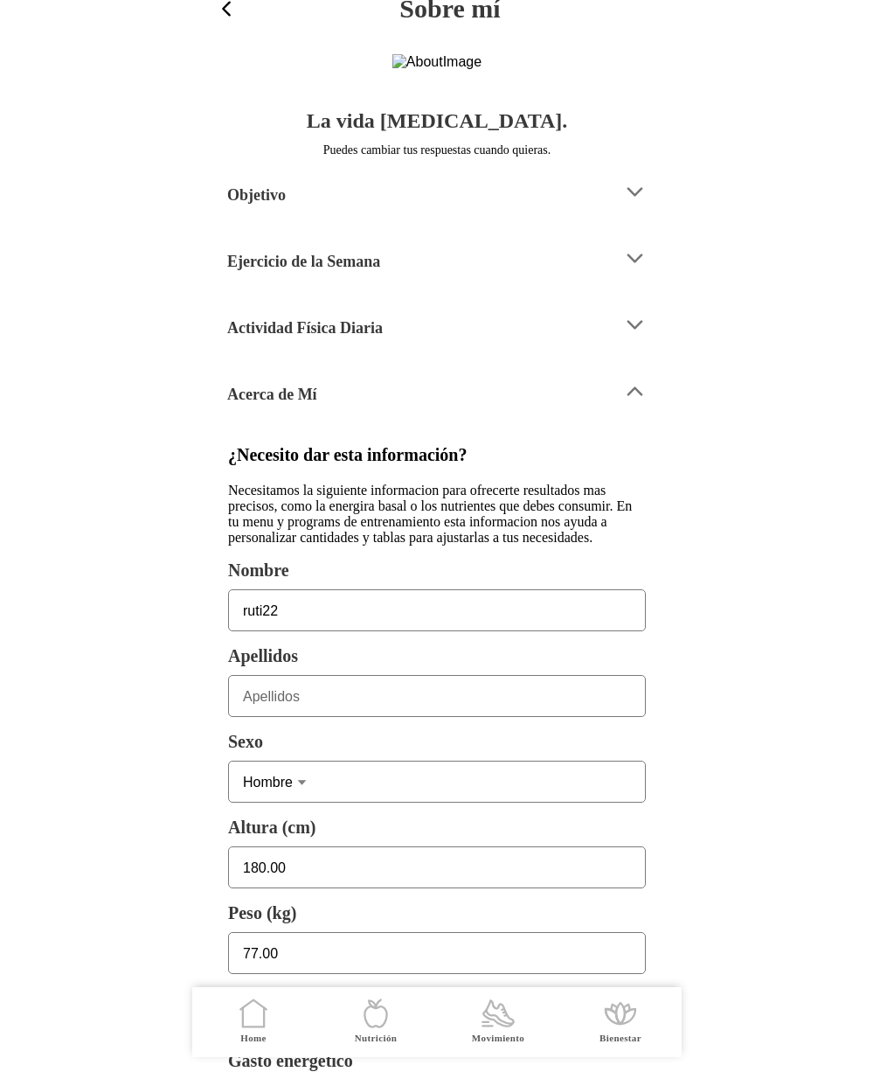
click at [371, 347] on div "Actividad Física Diaria" at bounding box center [418, 324] width 382 height 45
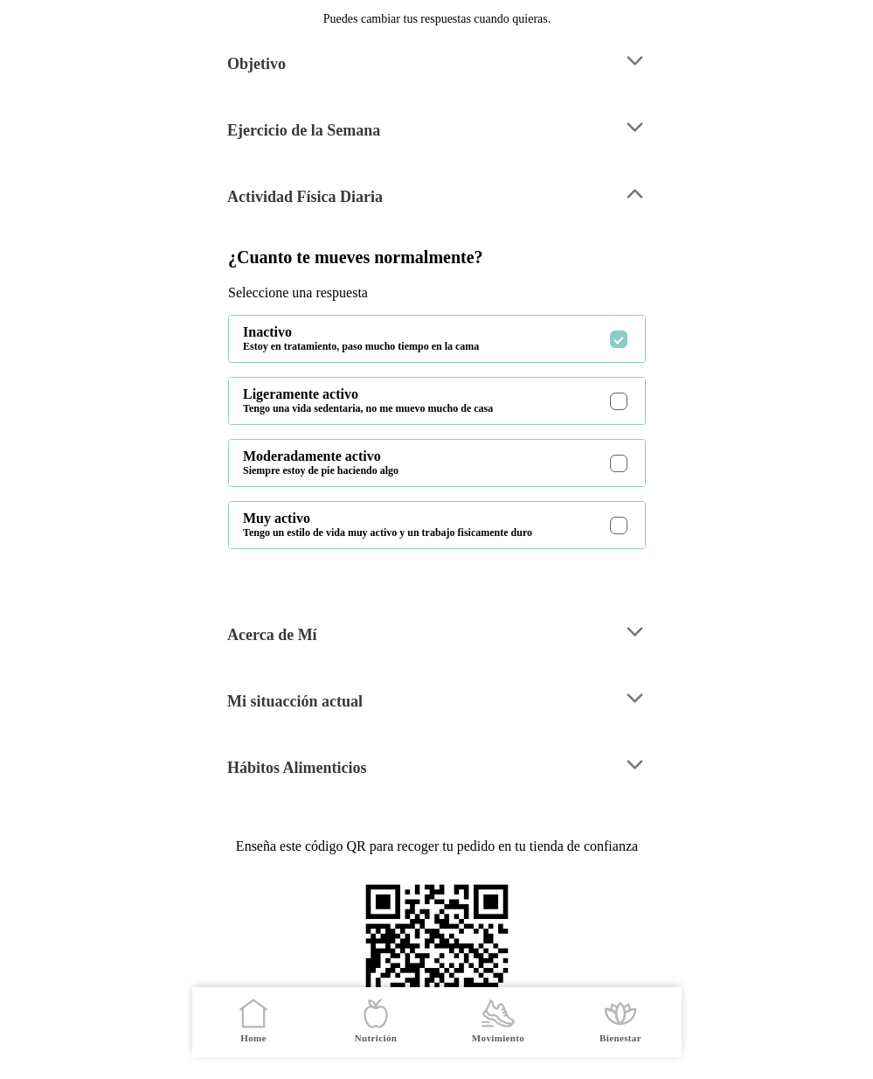
scroll to position [0, 0]
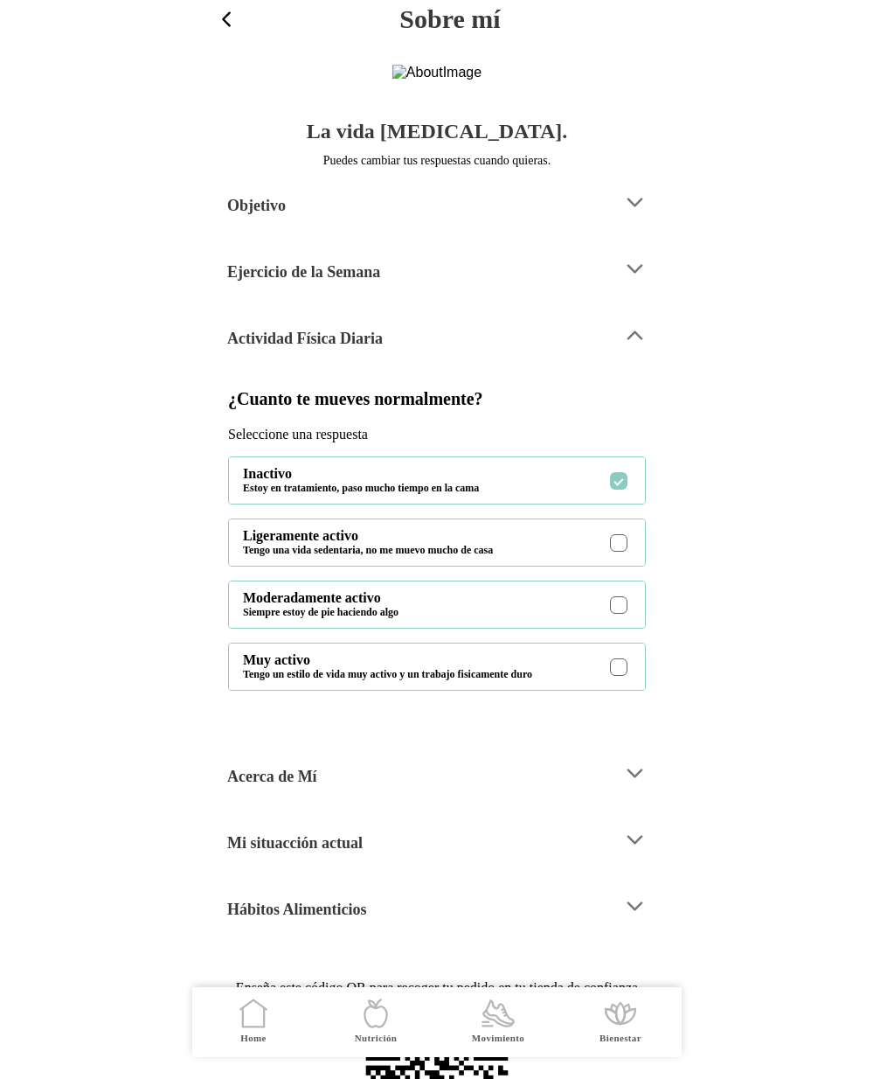
click at [369, 358] on div "Actividad Física Diaria" at bounding box center [418, 335] width 382 height 45
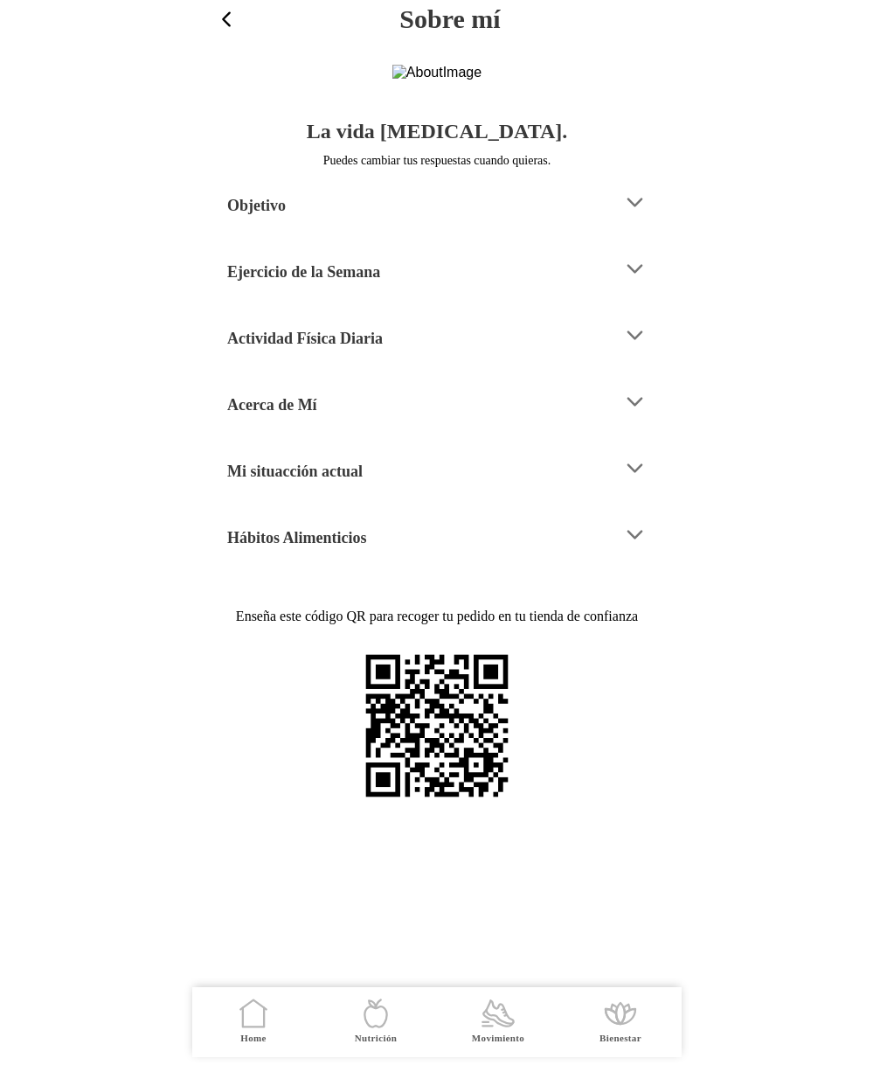
click at [391, 291] on div "Ejercicio de la Semana" at bounding box center [418, 269] width 382 height 45
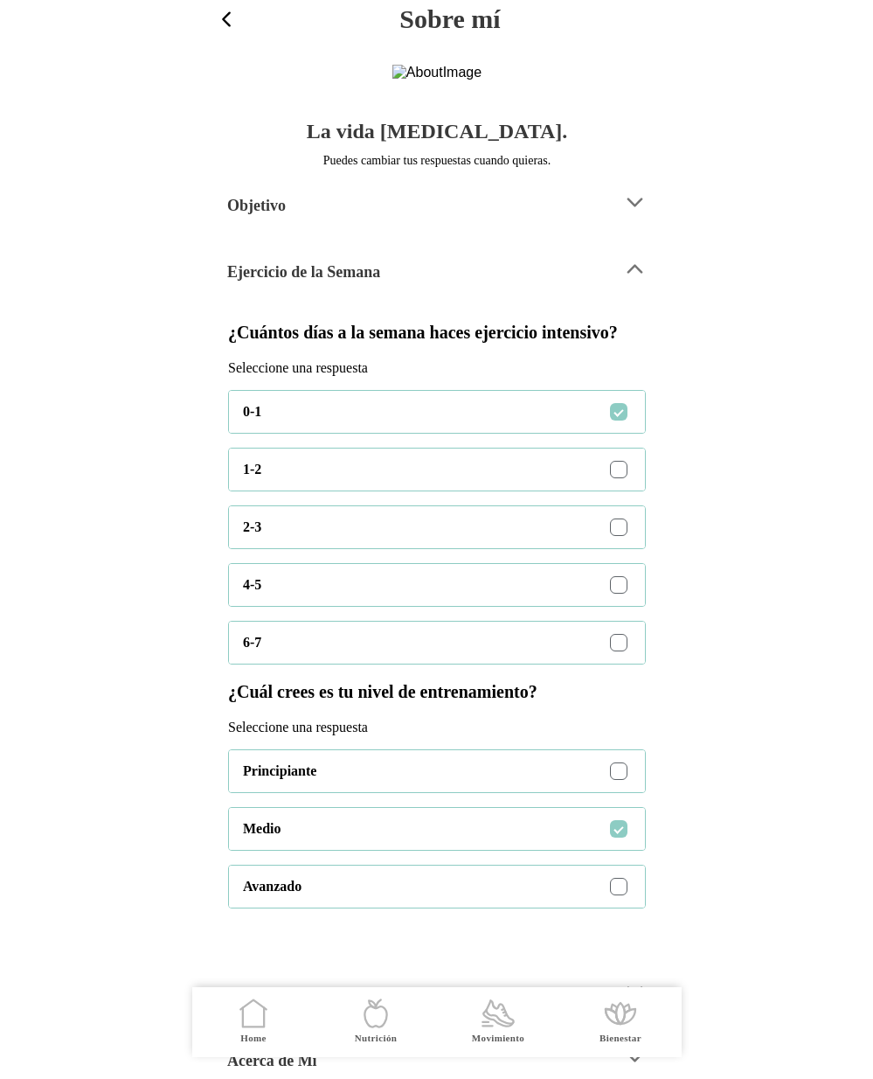
click at [345, 225] on div "Objetivo" at bounding box center [418, 202] width 382 height 45
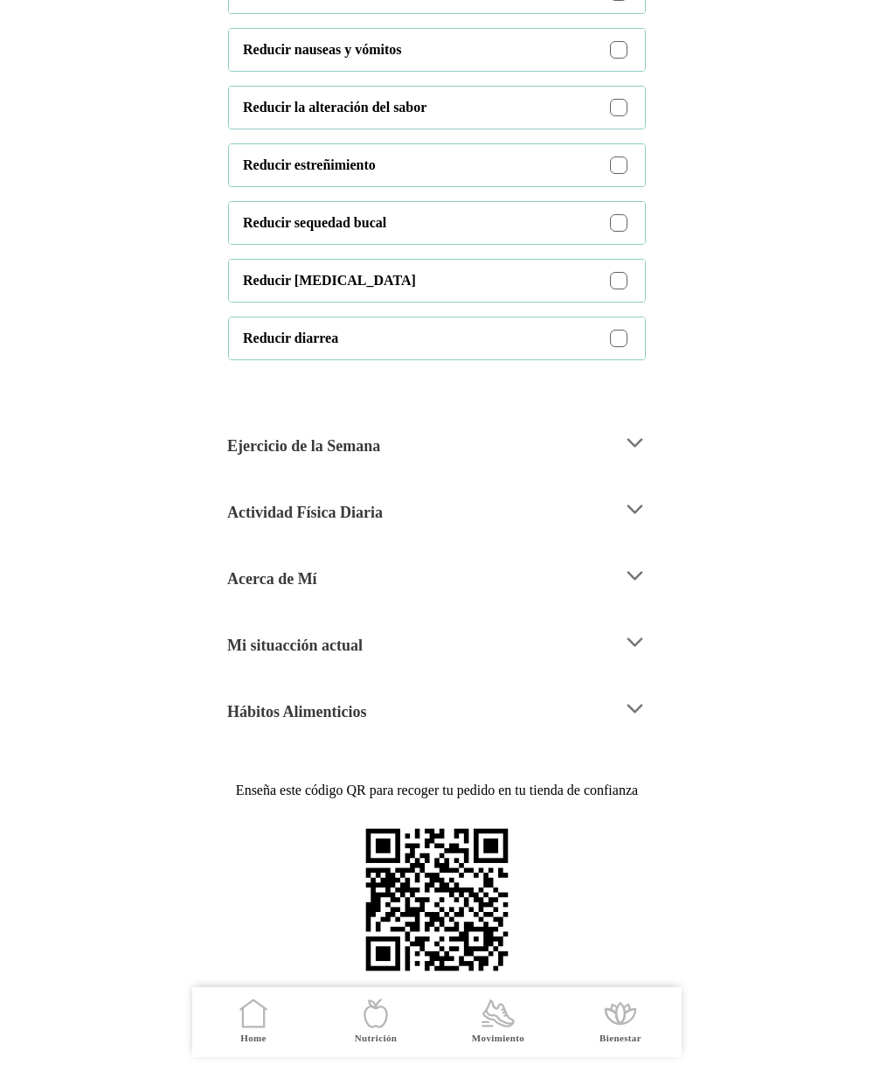
click at [435, 629] on div "Mi situacción actual" at bounding box center [418, 642] width 382 height 45
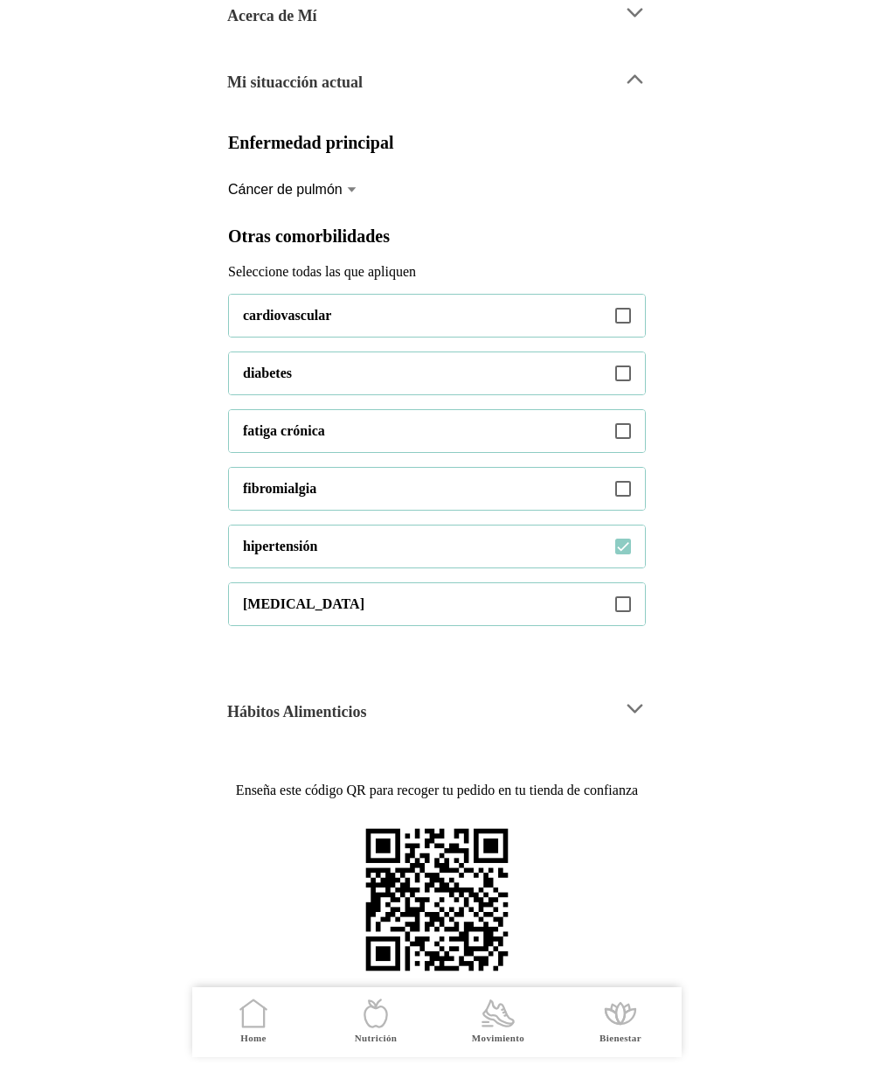
scroll to position [490, 0]
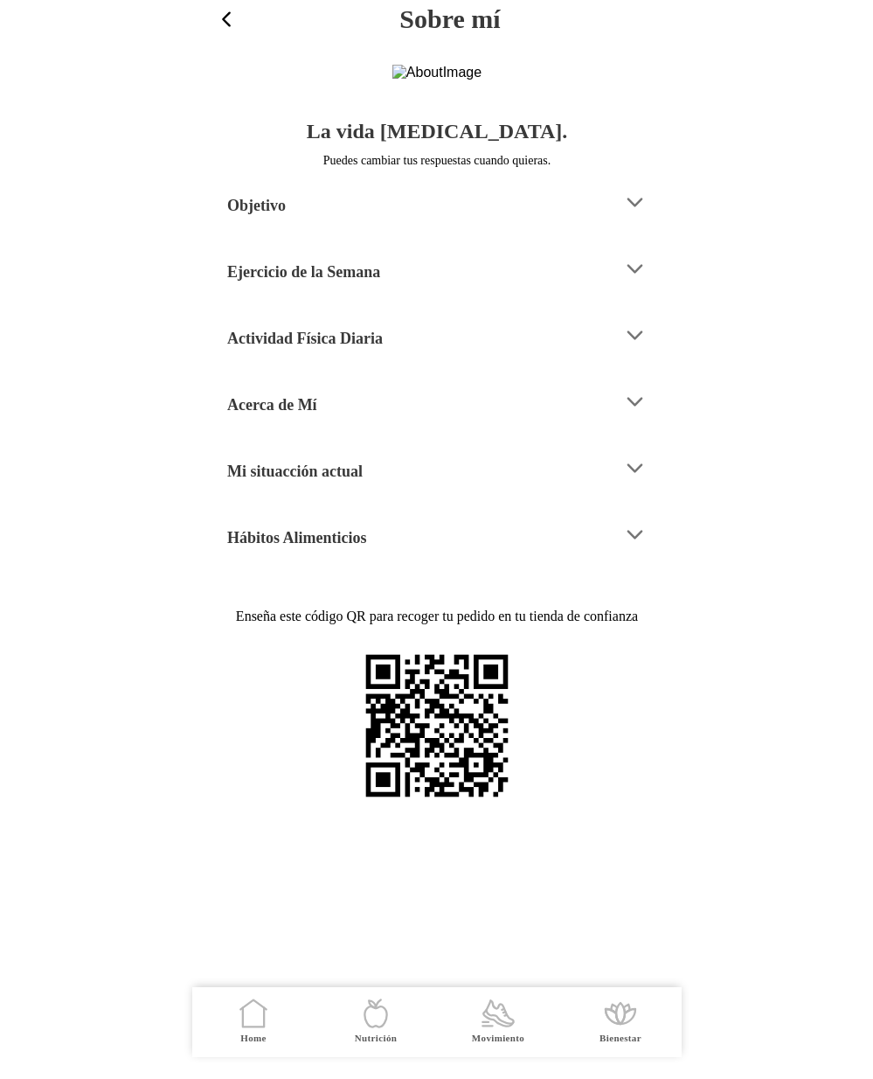
click at [385, 490] on div "Mi situacción actual" at bounding box center [418, 468] width 382 height 45
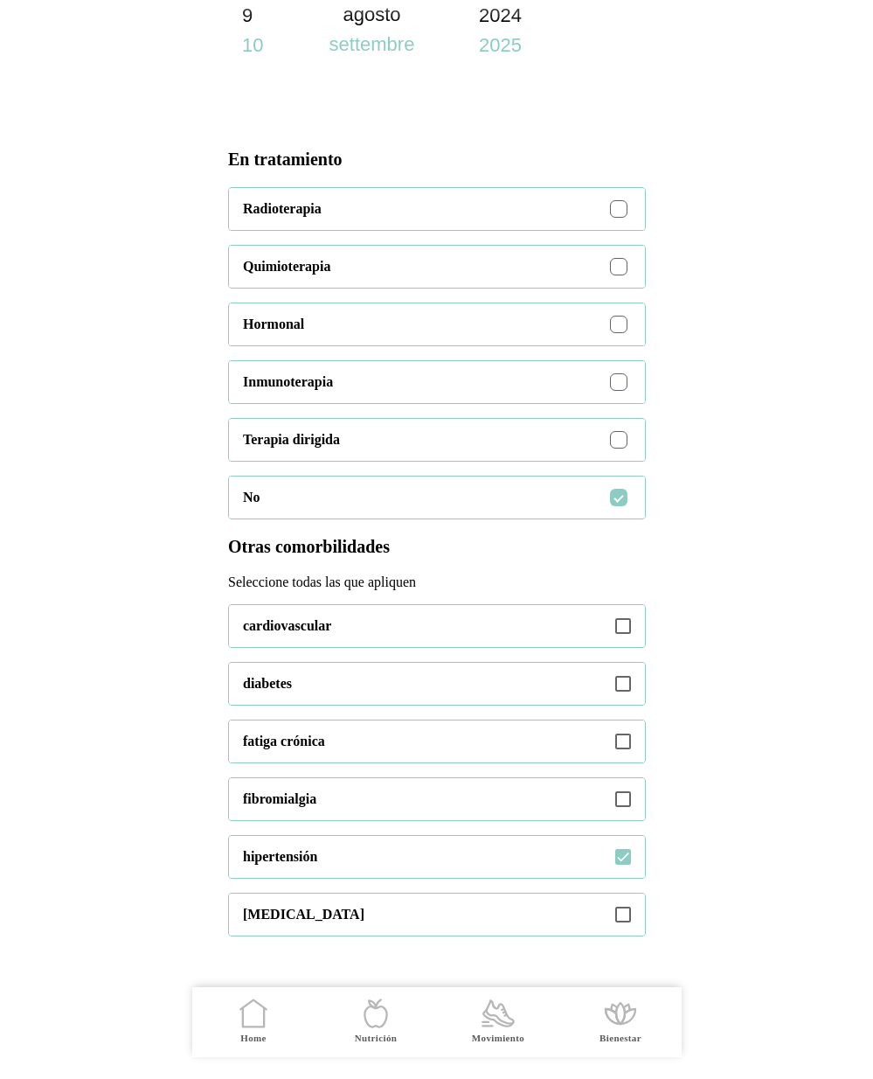
scroll to position [792, 0]
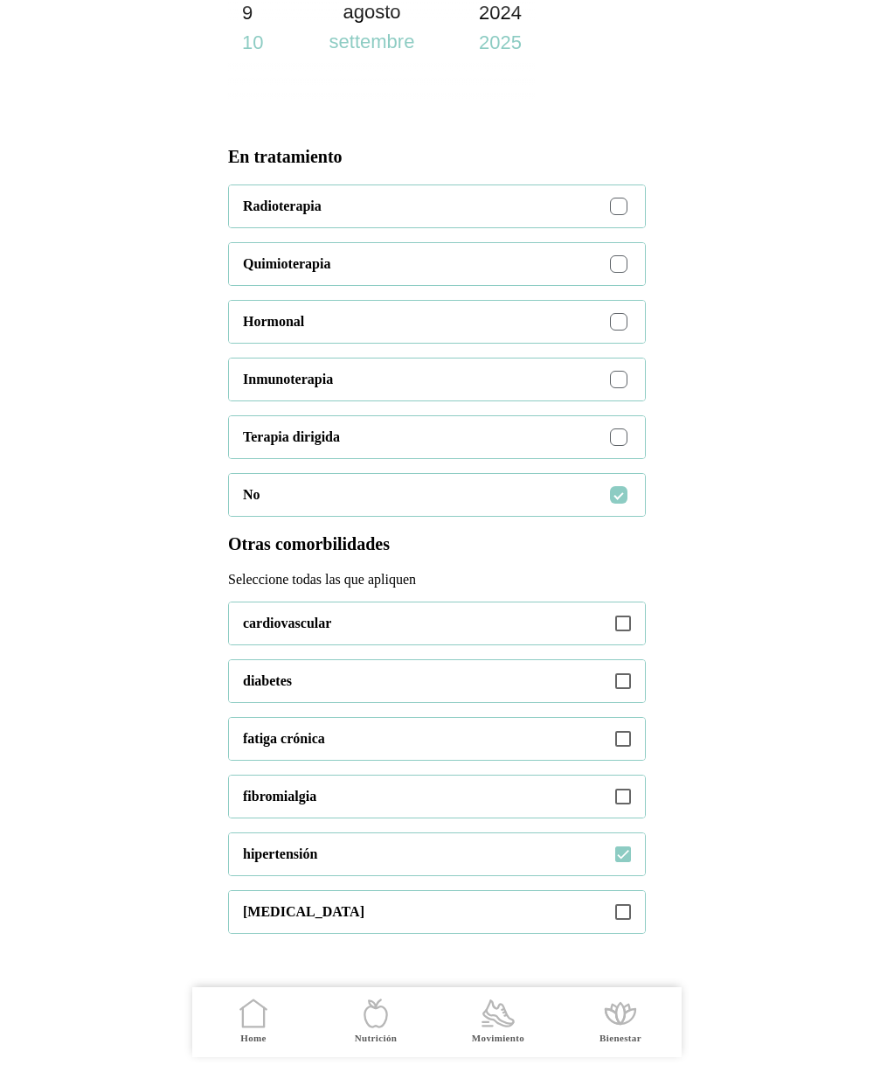
click at [618, 212] on div at bounding box center [619, 207] width 10 height 10
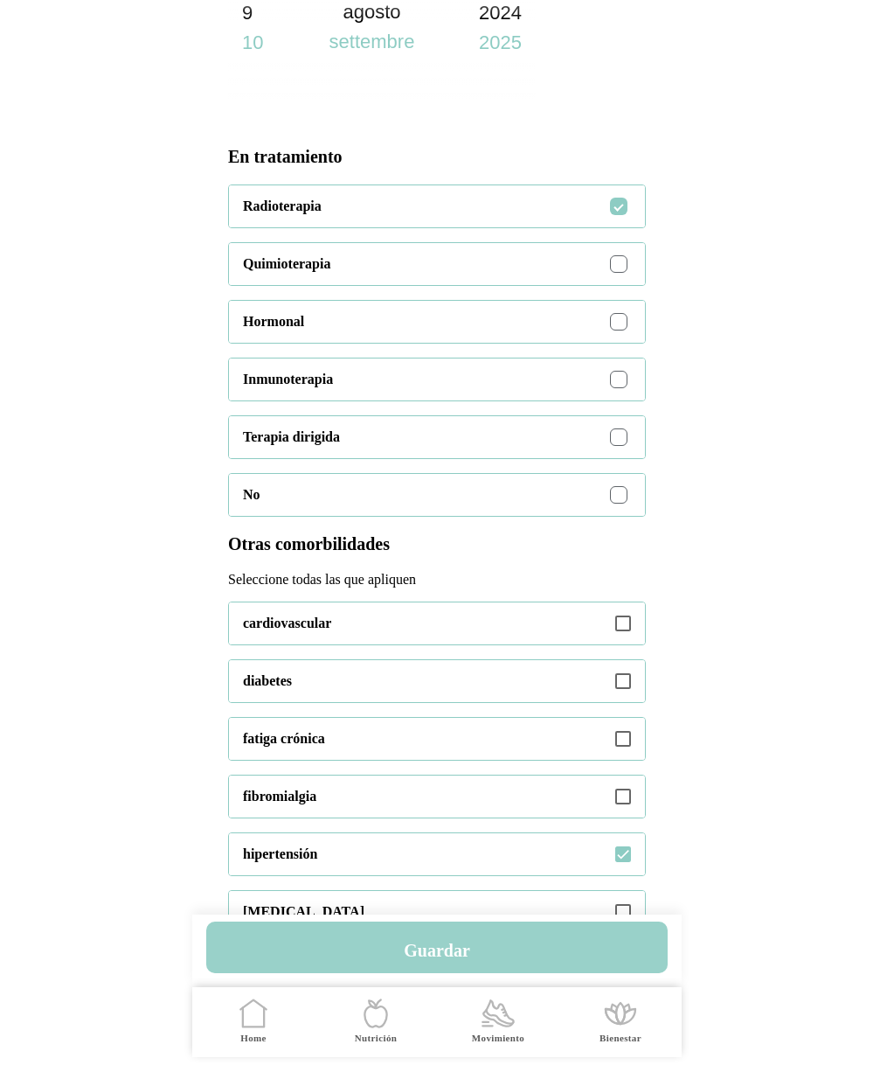
click at [423, 951] on h4 "Guardar" at bounding box center [437, 950] width 66 height 21
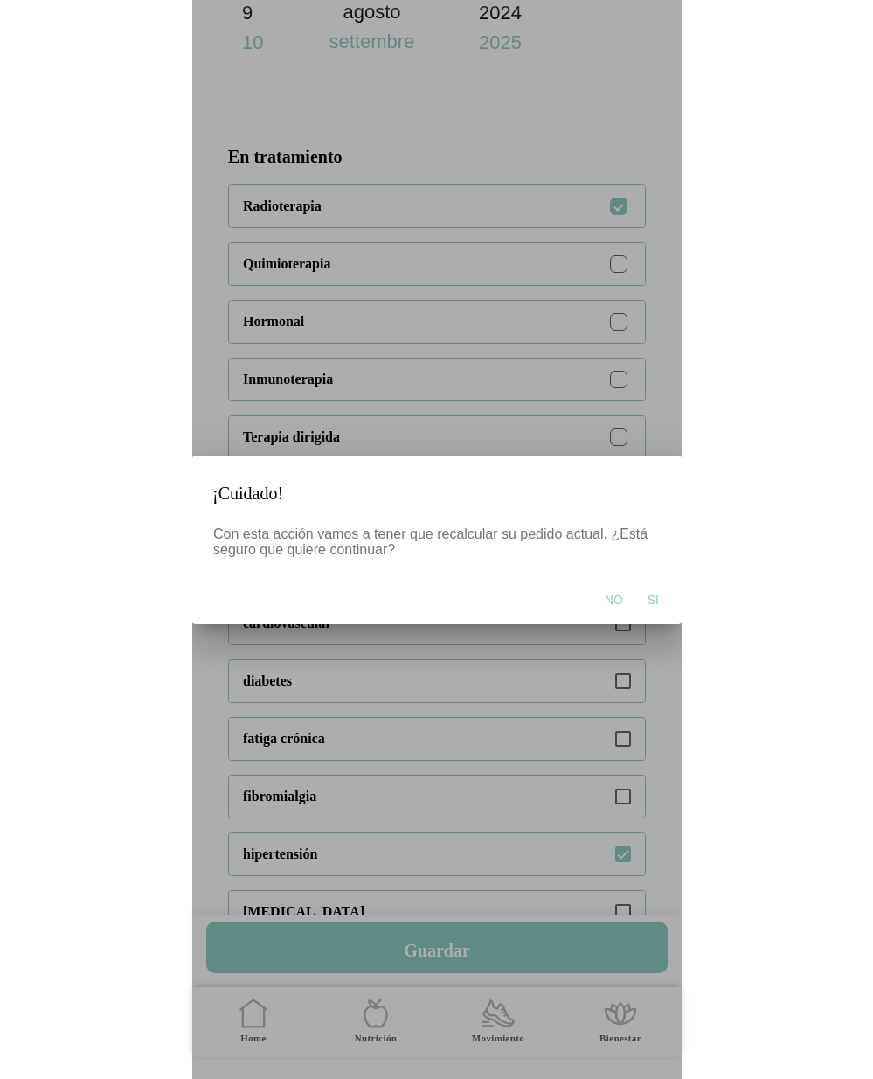
click at [656, 594] on span "Si" at bounding box center [652, 599] width 11 height 17
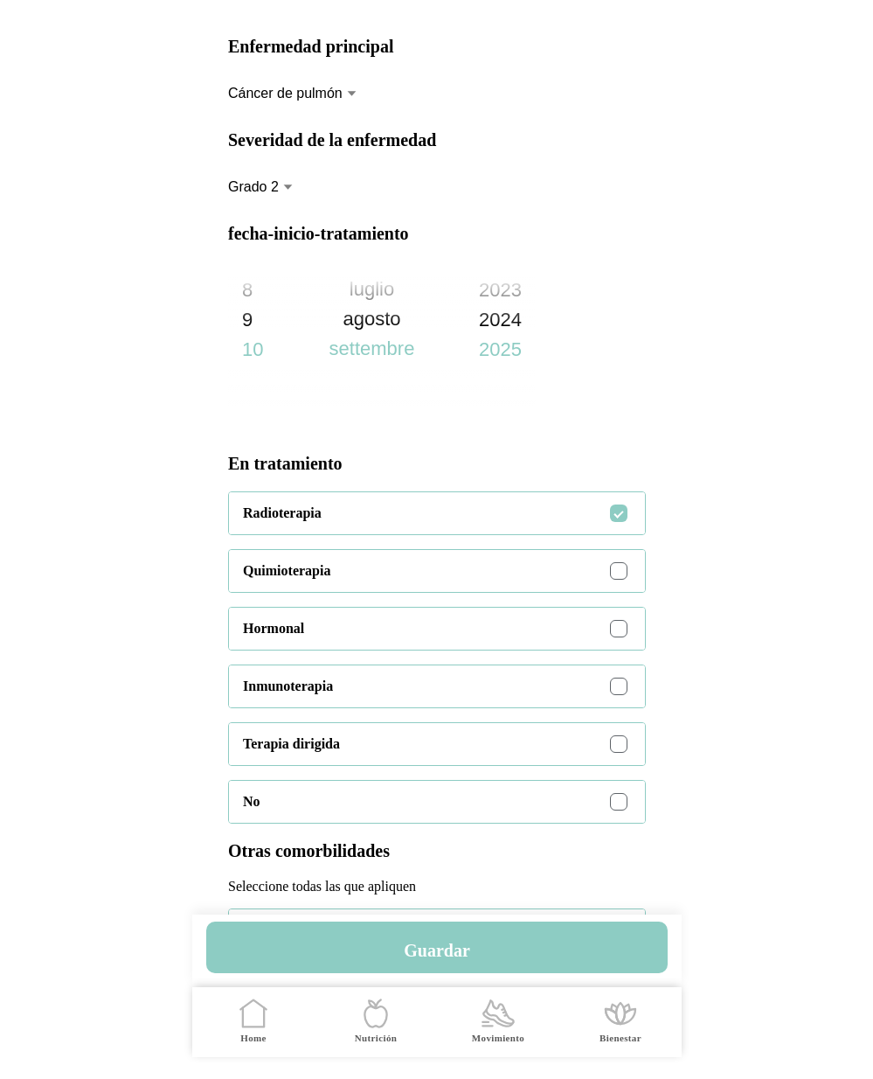
scroll to position [475, 0]
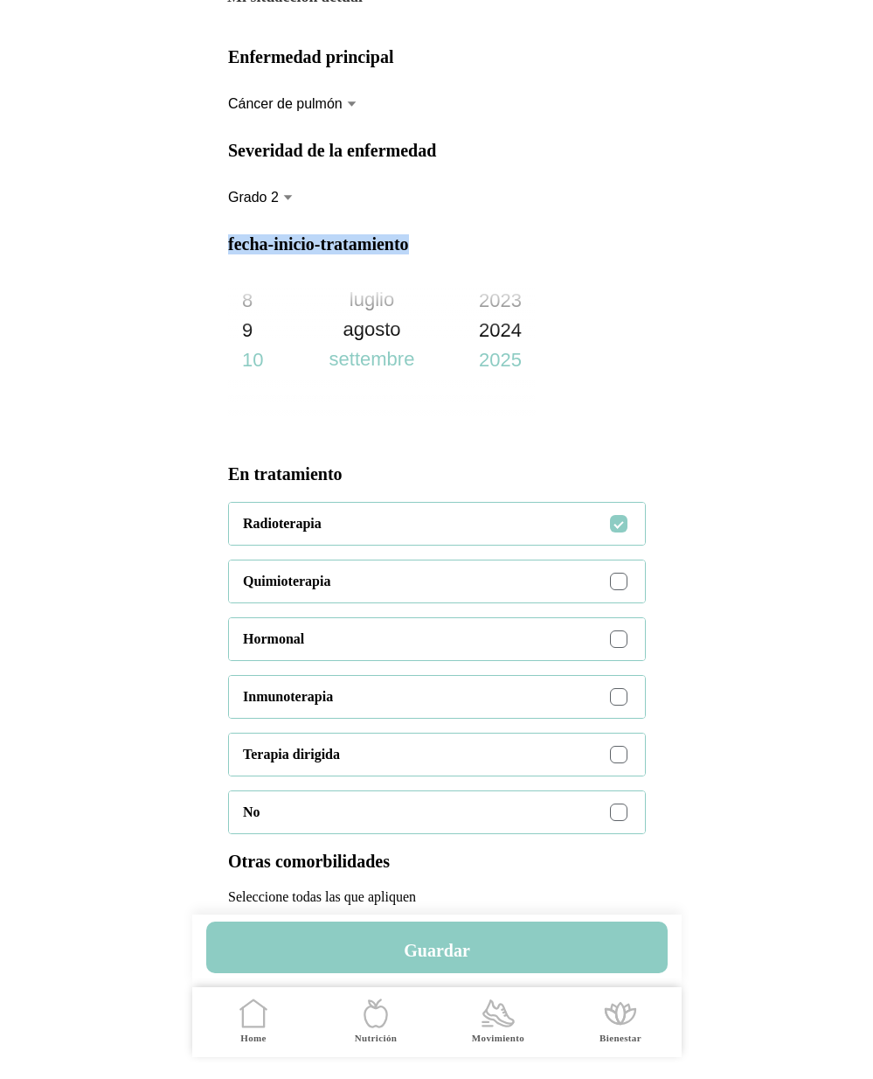
drag, startPoint x: 427, startPoint y: 380, endPoint x: 216, endPoint y: 380, distance: 211.5
click at [216, 380] on div "Enfermedad principal Oncología Cáncer de mama [MEDICAL_DATA] [MEDICAL_DATA] Men…" at bounding box center [437, 647] width 448 height 1265
copy p "fecha-inicio-tratamiento"
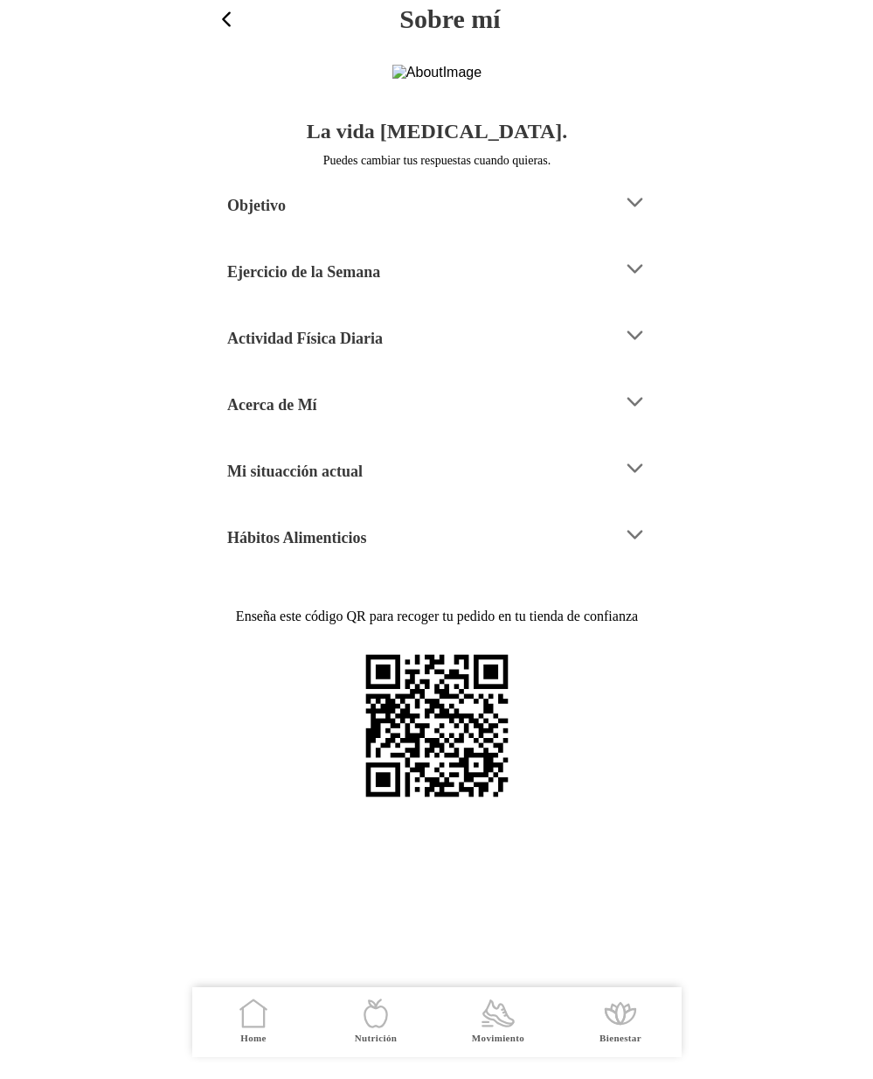
click at [420, 490] on div "Mi situacción actual" at bounding box center [418, 468] width 382 height 45
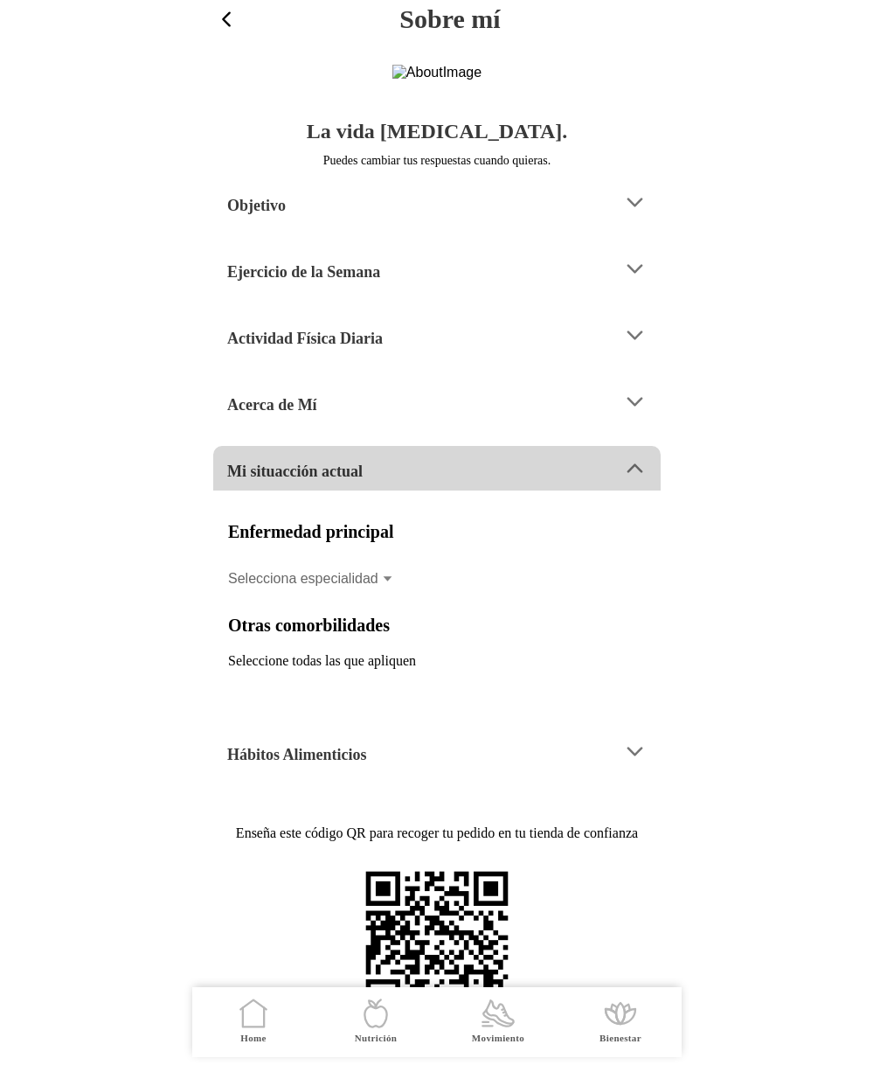
click at [402, 490] on div "Mi situacción actual" at bounding box center [418, 468] width 382 height 45
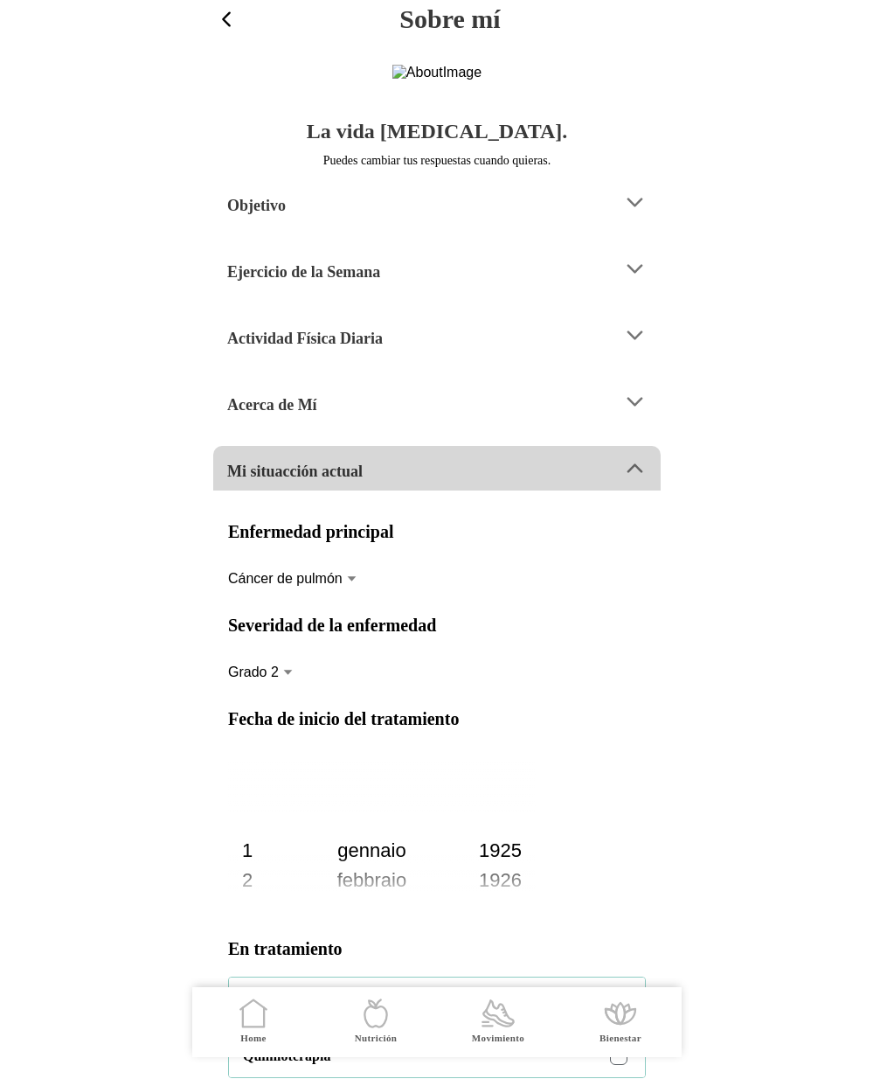
scroll to position [2988, 0]
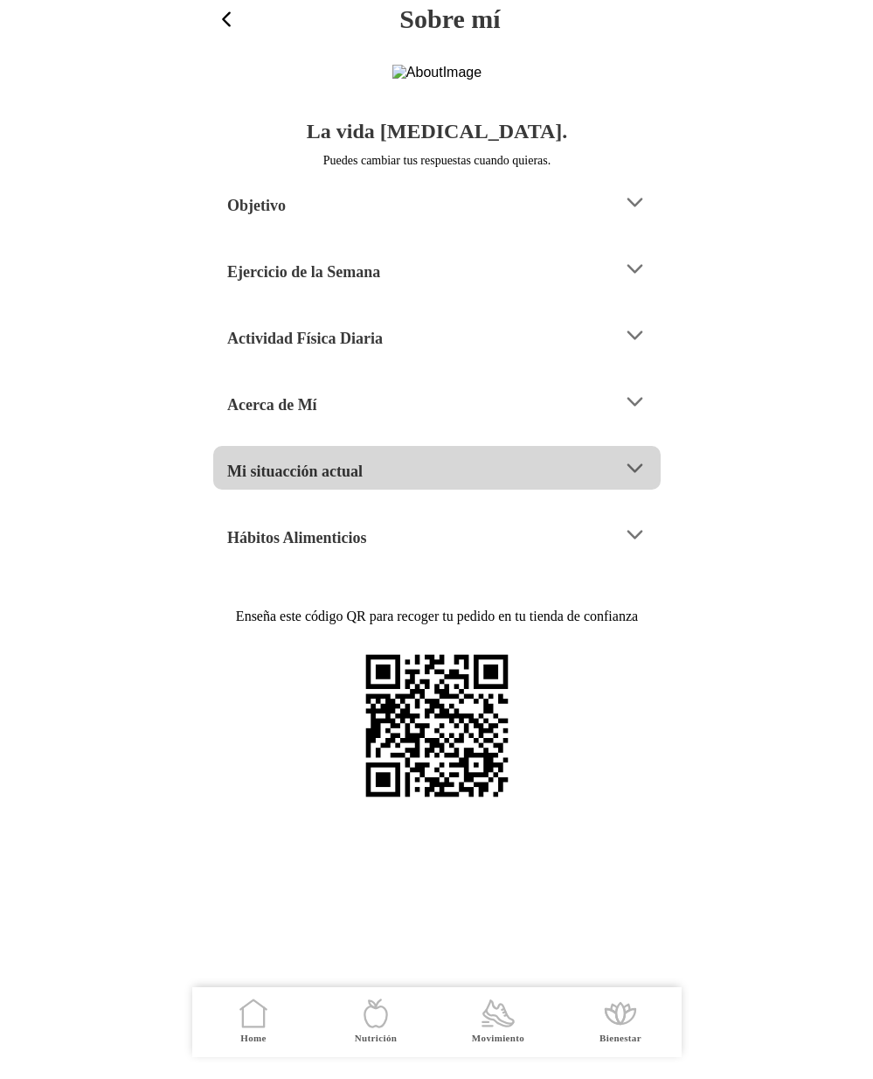
click at [402, 490] on div "Mi situacción actual" at bounding box center [418, 468] width 382 height 45
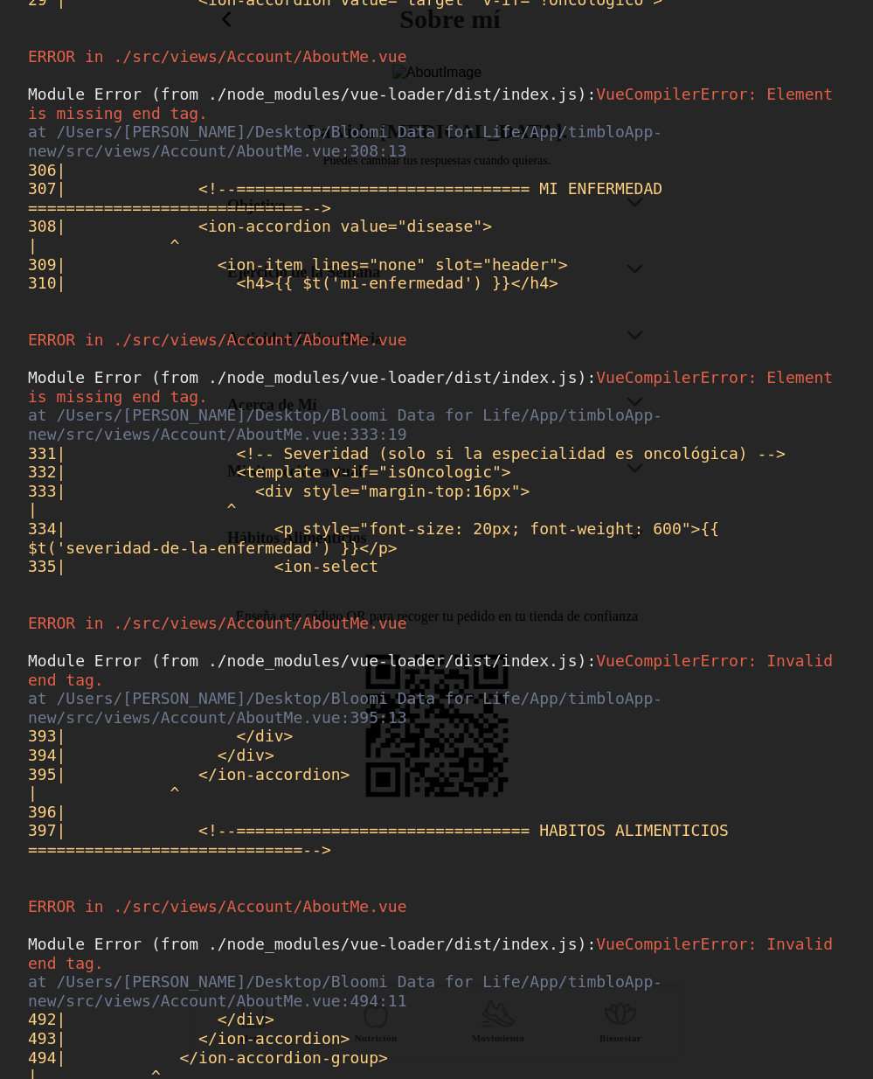
scroll to position [0, 0]
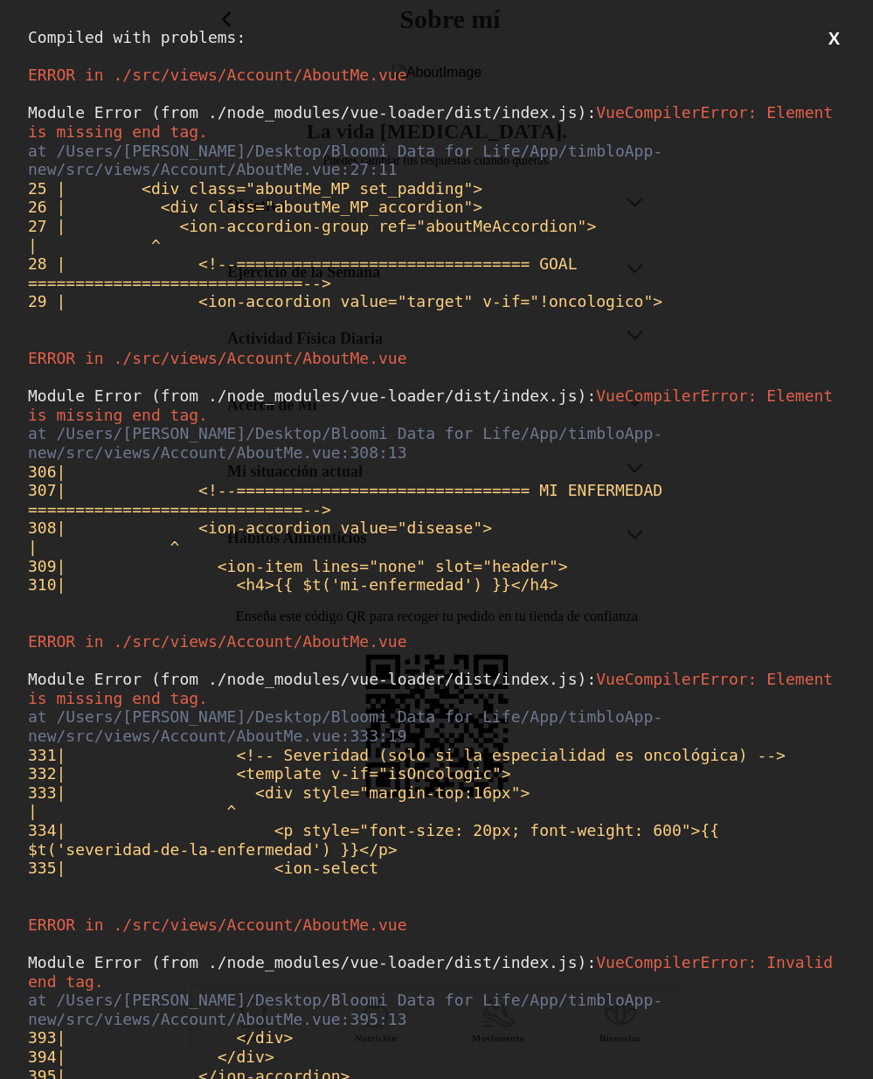
click at [632, 269] on div "Module Error (from ./node_modules/vue-loader/dist/index.js): VueCompilerError: …" at bounding box center [436, 207] width 817 height 208
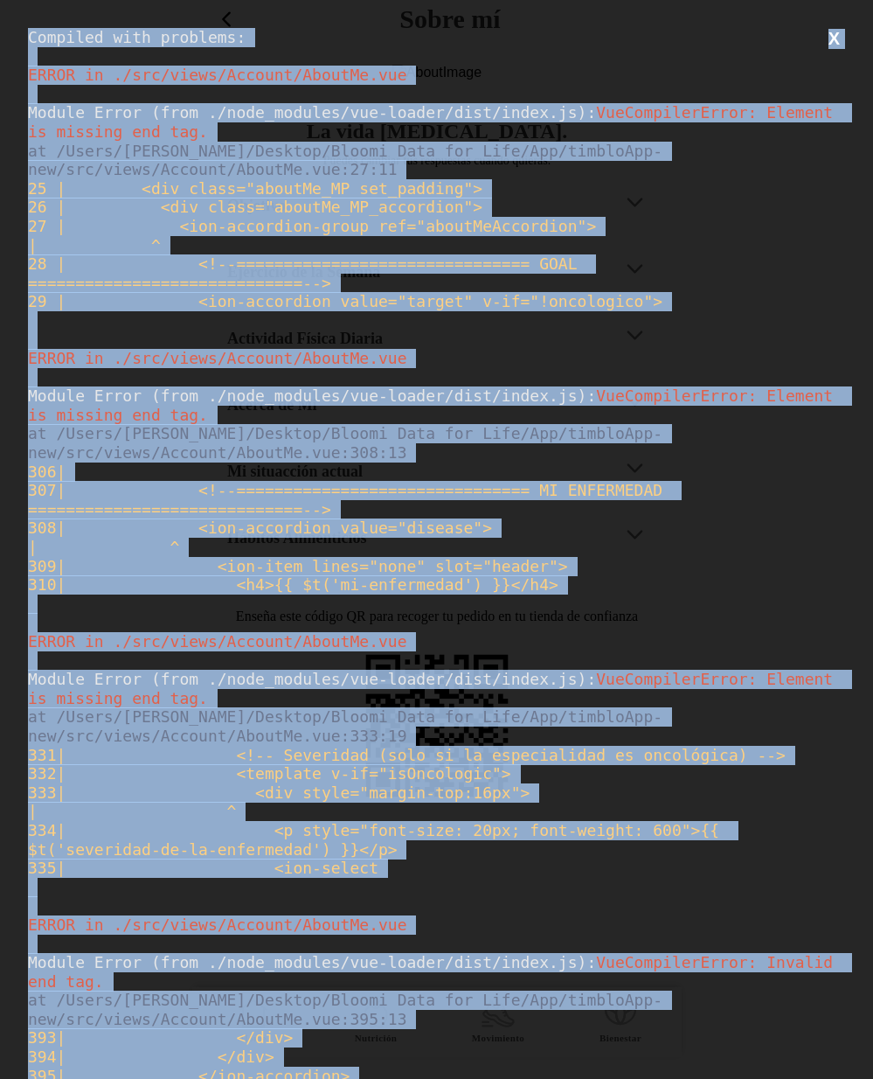
copy div "Compiled with problems: X ERROR in ./src/views/Account/AboutMe.vue Module Error…"
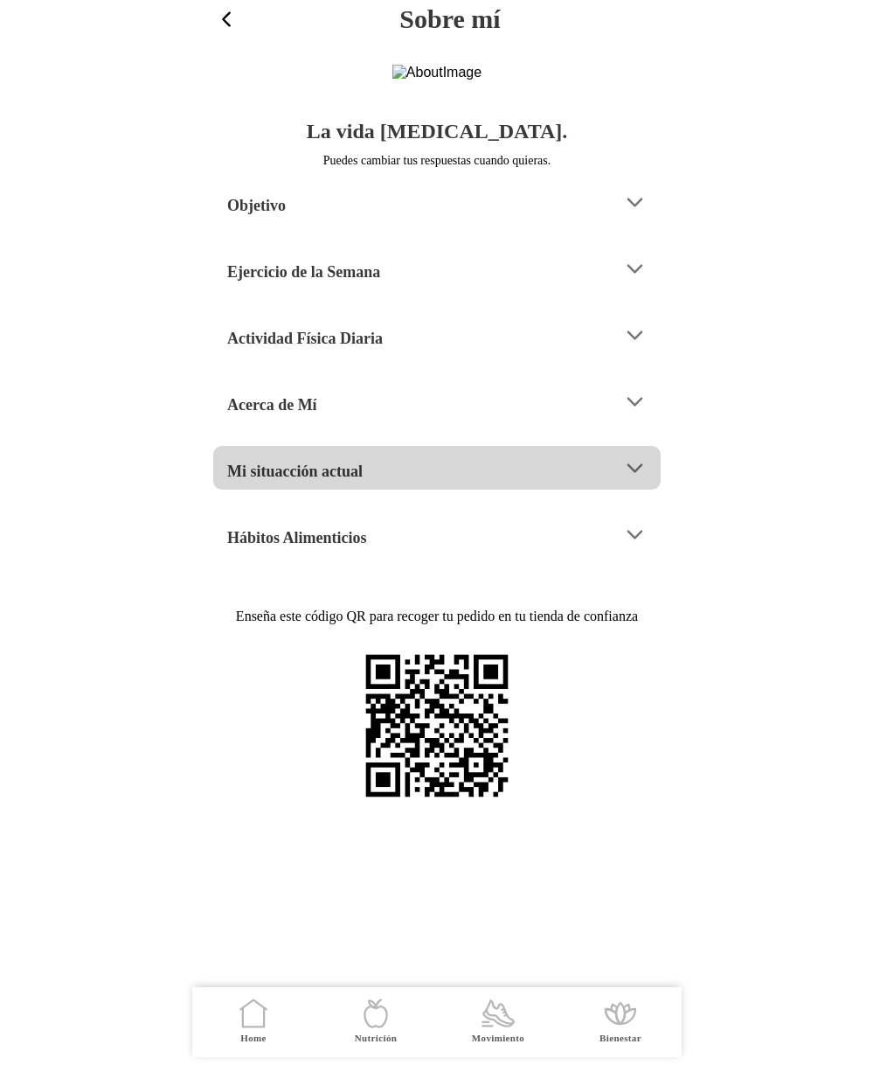
click at [353, 482] on h4 "Mi situacción actual" at bounding box center [294, 471] width 135 height 21
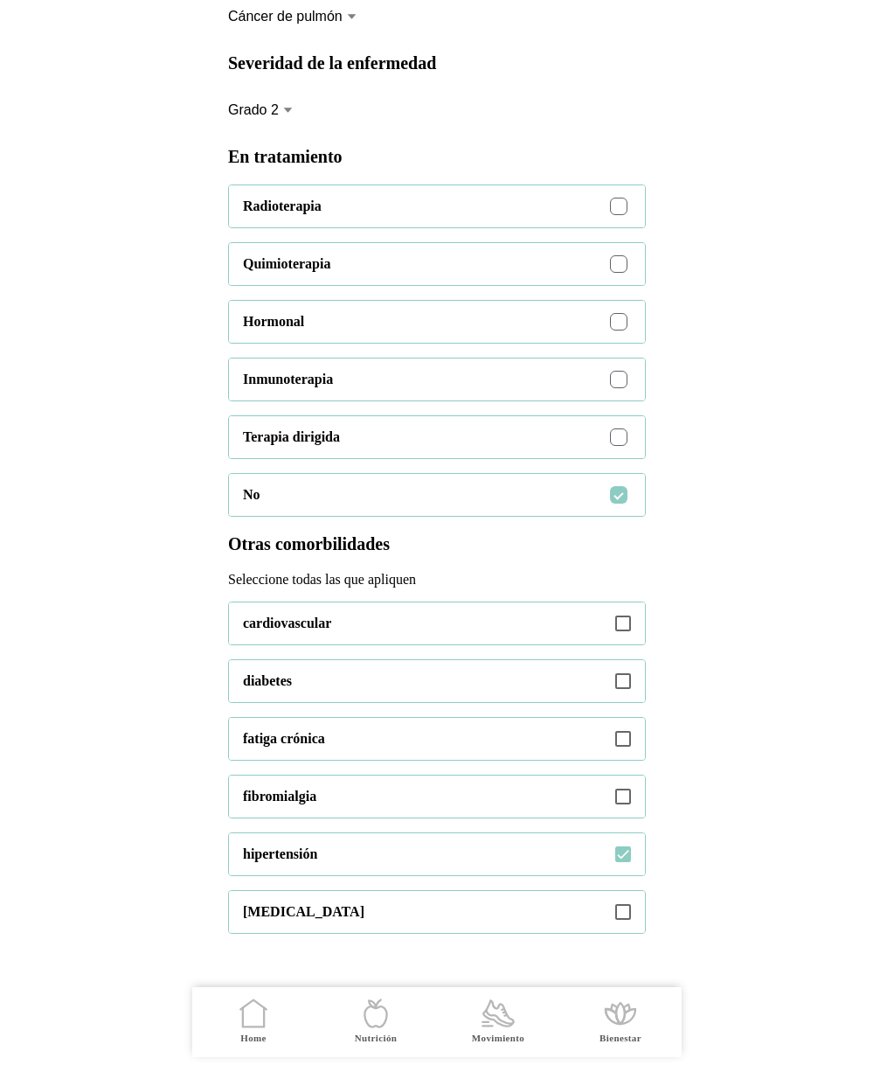
scroll to position [578, 0]
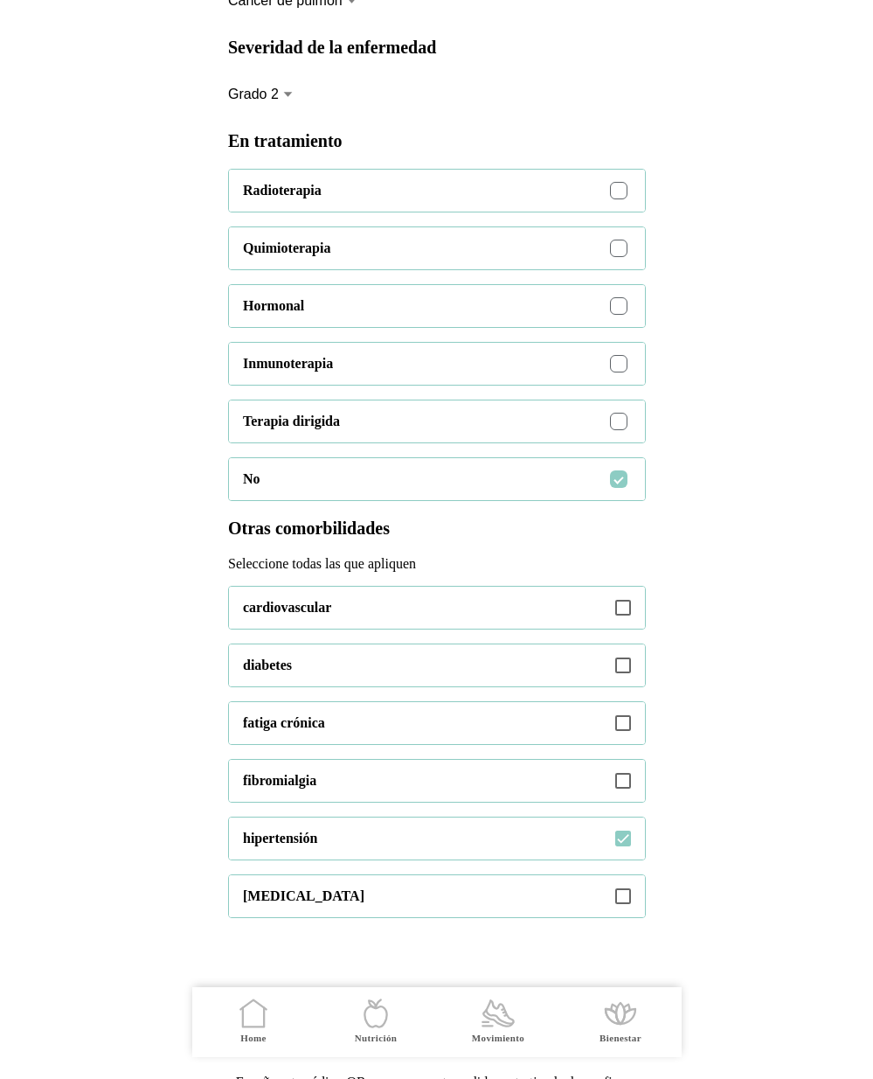
click at [621, 427] on div at bounding box center [619, 422] width 10 height 10
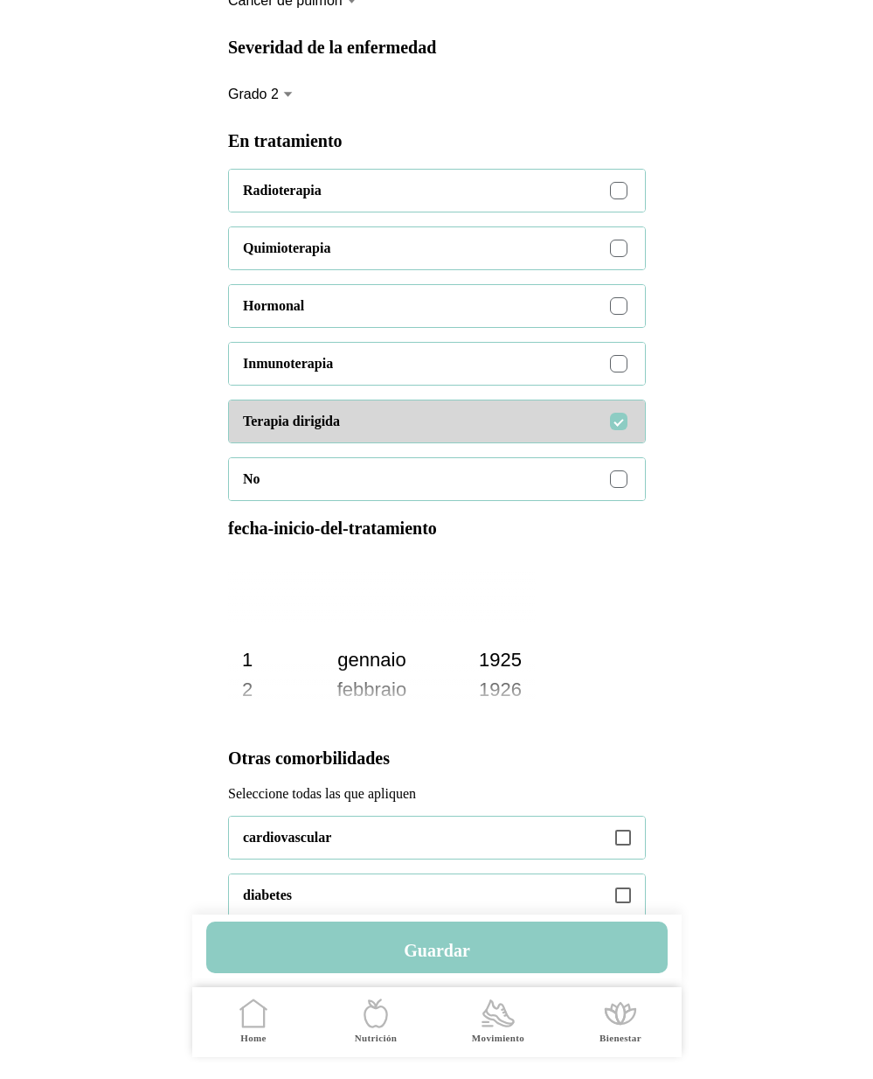
scroll to position [2988, 0]
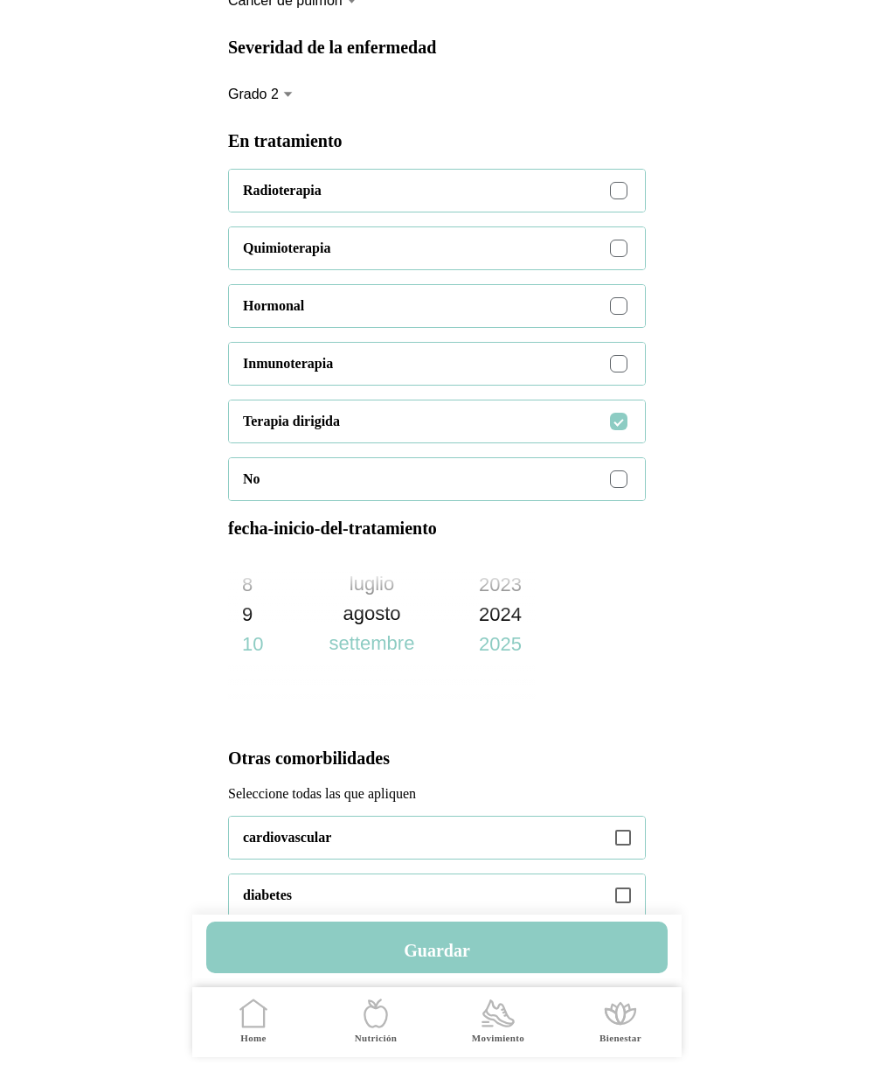
click at [620, 484] on div at bounding box center [619, 480] width 10 height 10
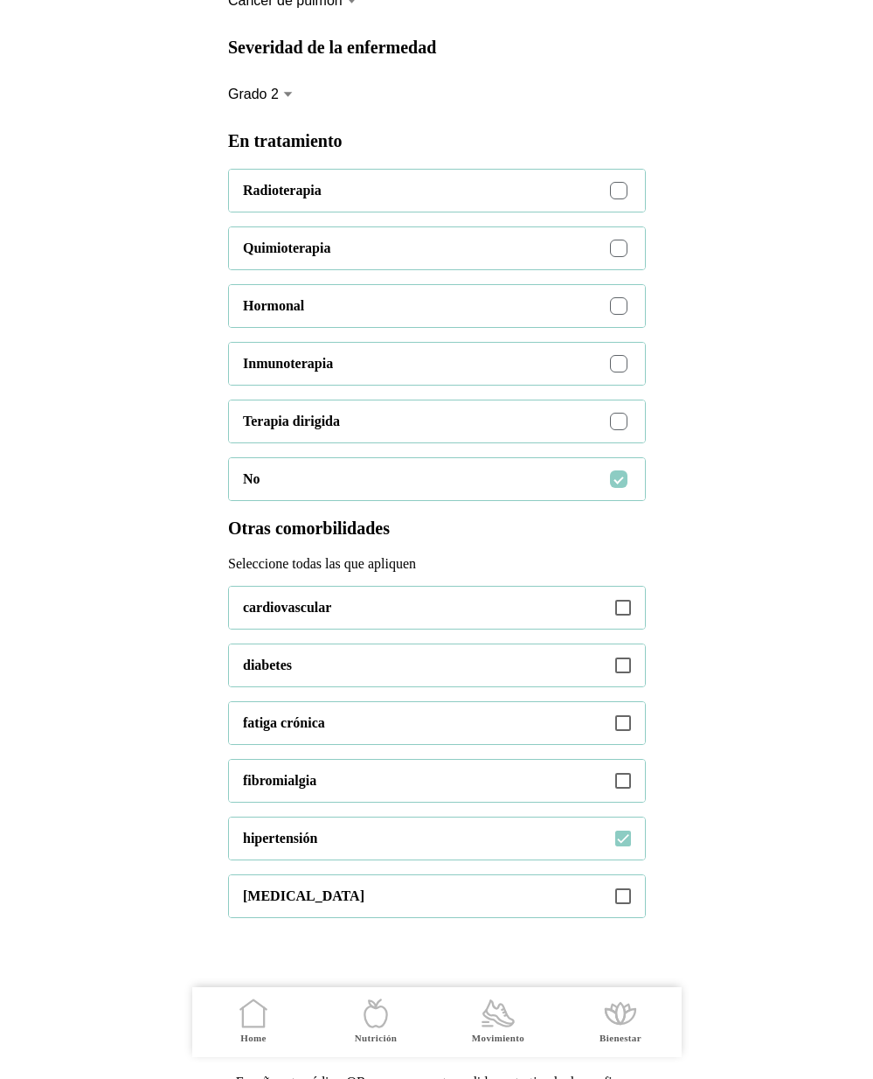
click at [617, 196] on div at bounding box center [619, 191] width 10 height 10
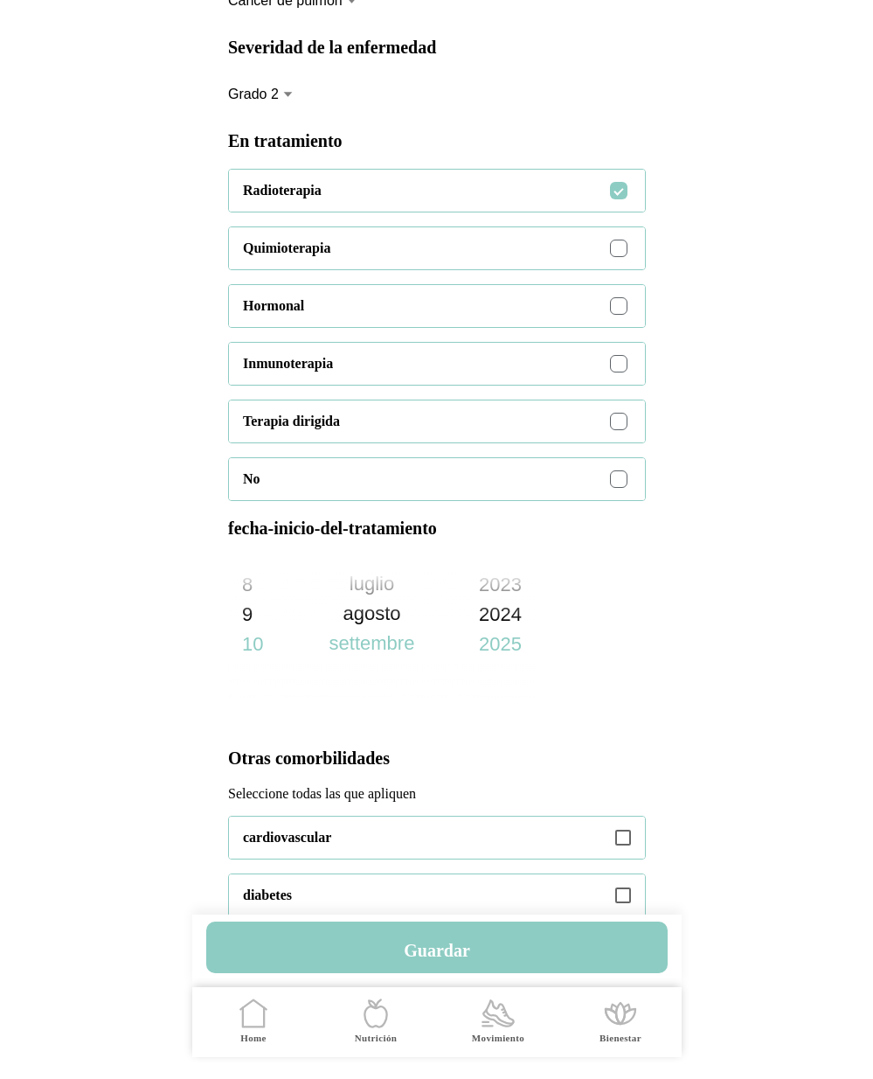
click at [619, 488] on div at bounding box center [618, 478] width 17 height 17
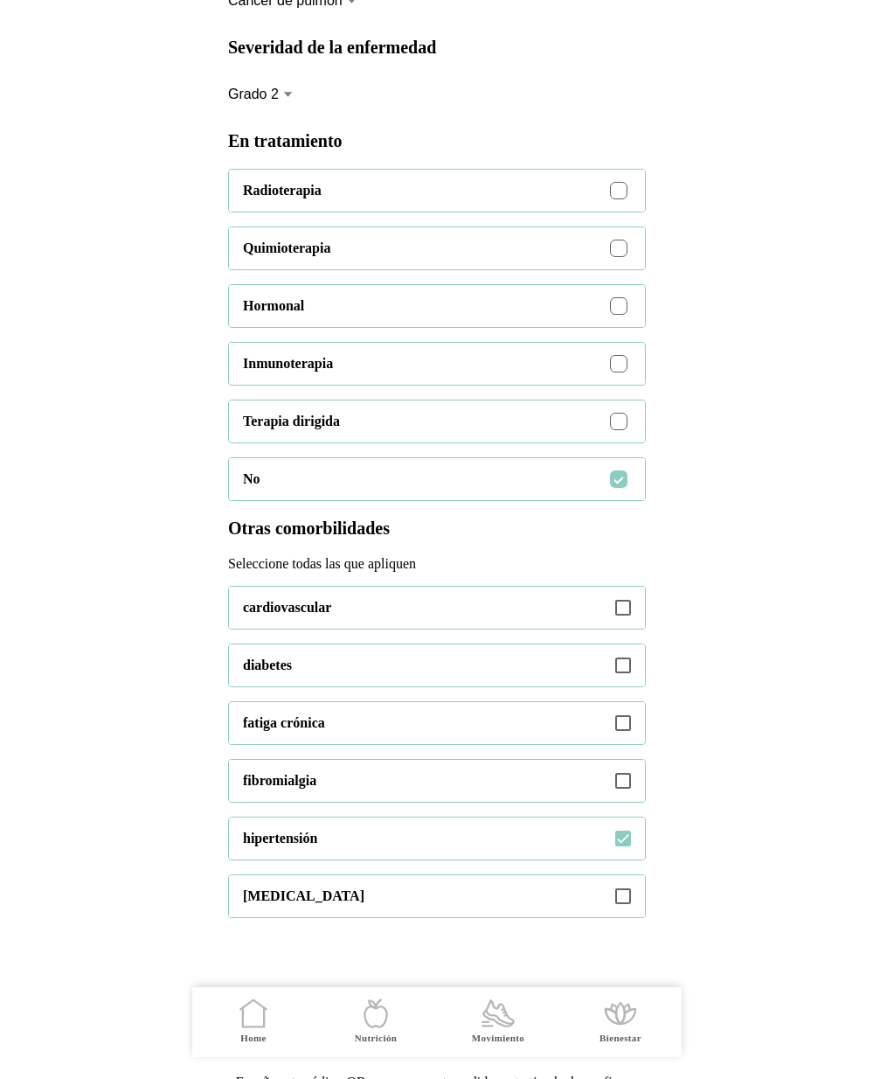
click at [631, 442] on div "Terapia dirigida" at bounding box center [444, 421] width 402 height 42
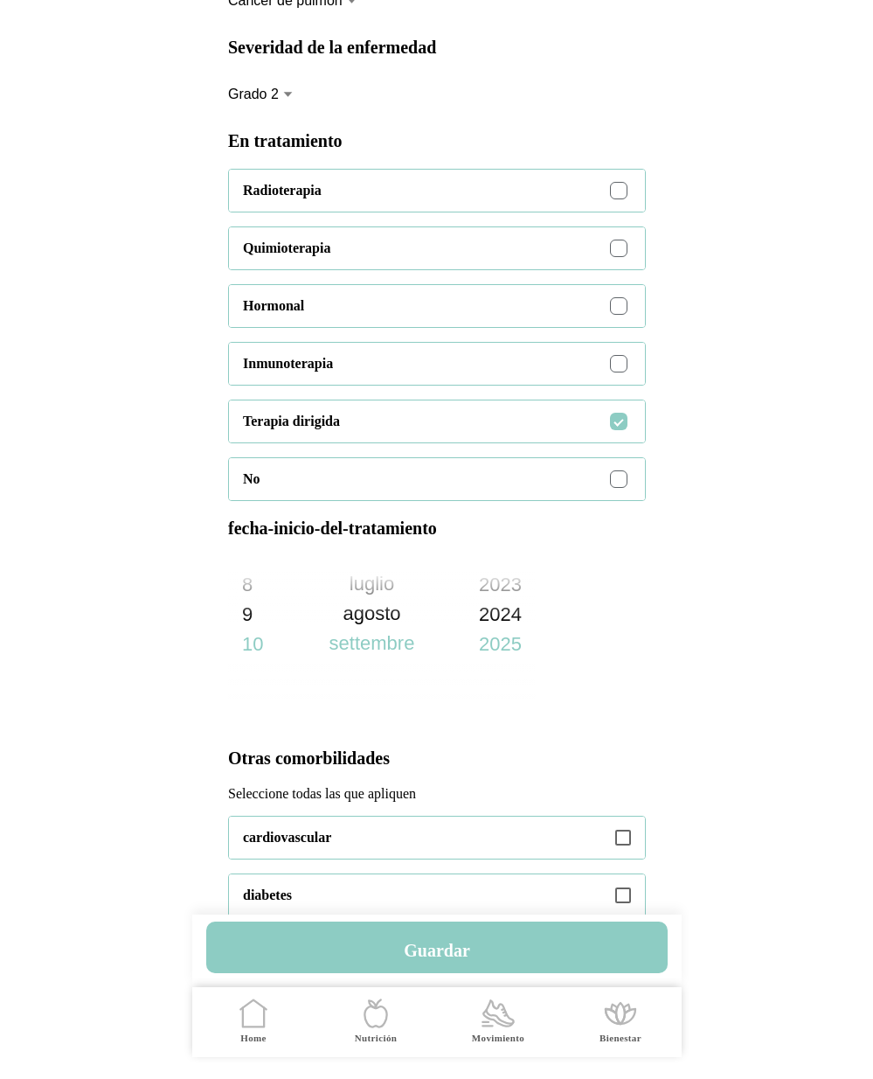
click at [0, 0] on slot "2024" at bounding box center [0, 0] width 0 height 0
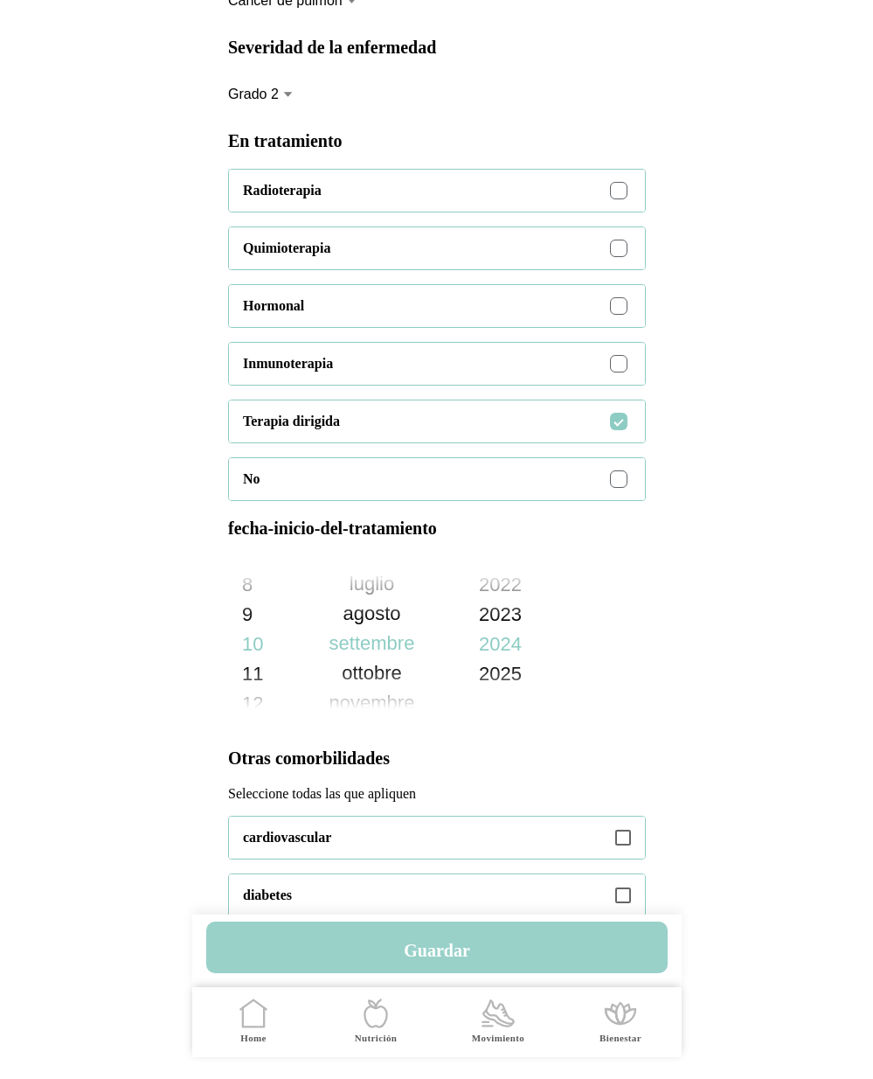
click at [461, 945] on h4 "Guardar" at bounding box center [437, 950] width 66 height 21
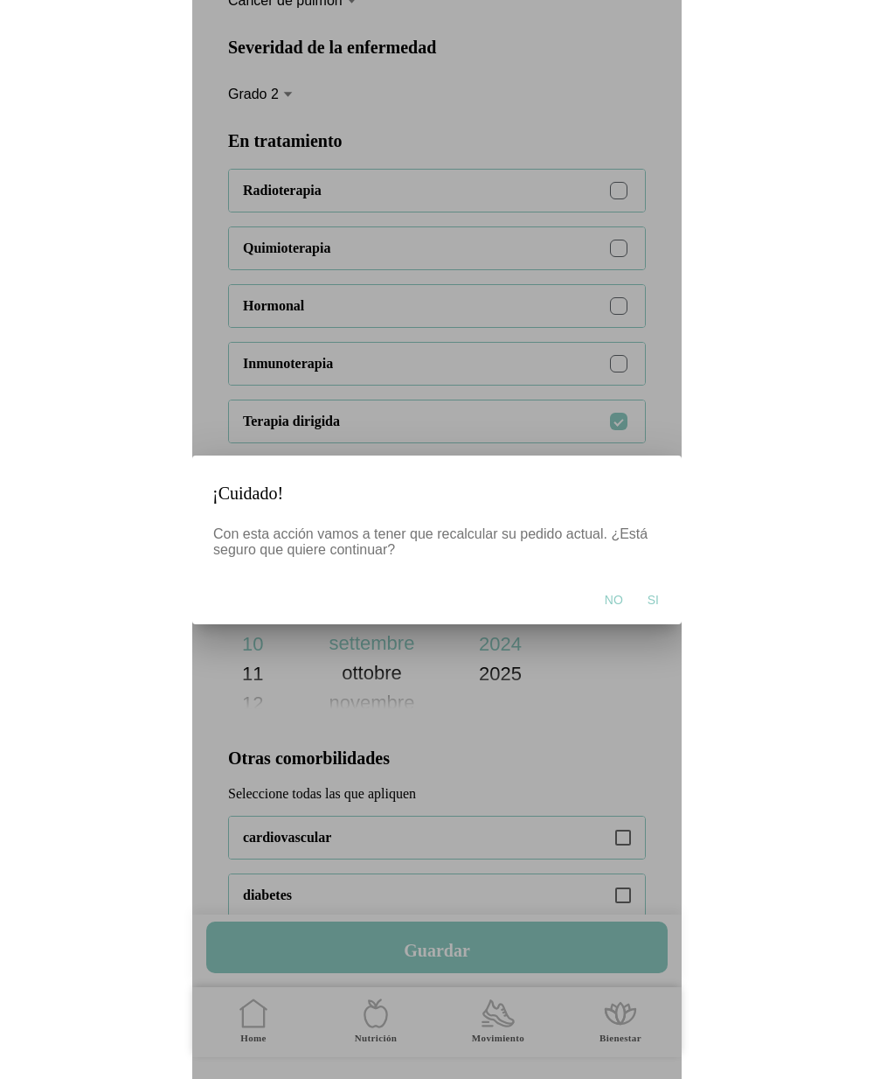
click at [653, 597] on span "Si" at bounding box center [652, 599] width 11 height 17
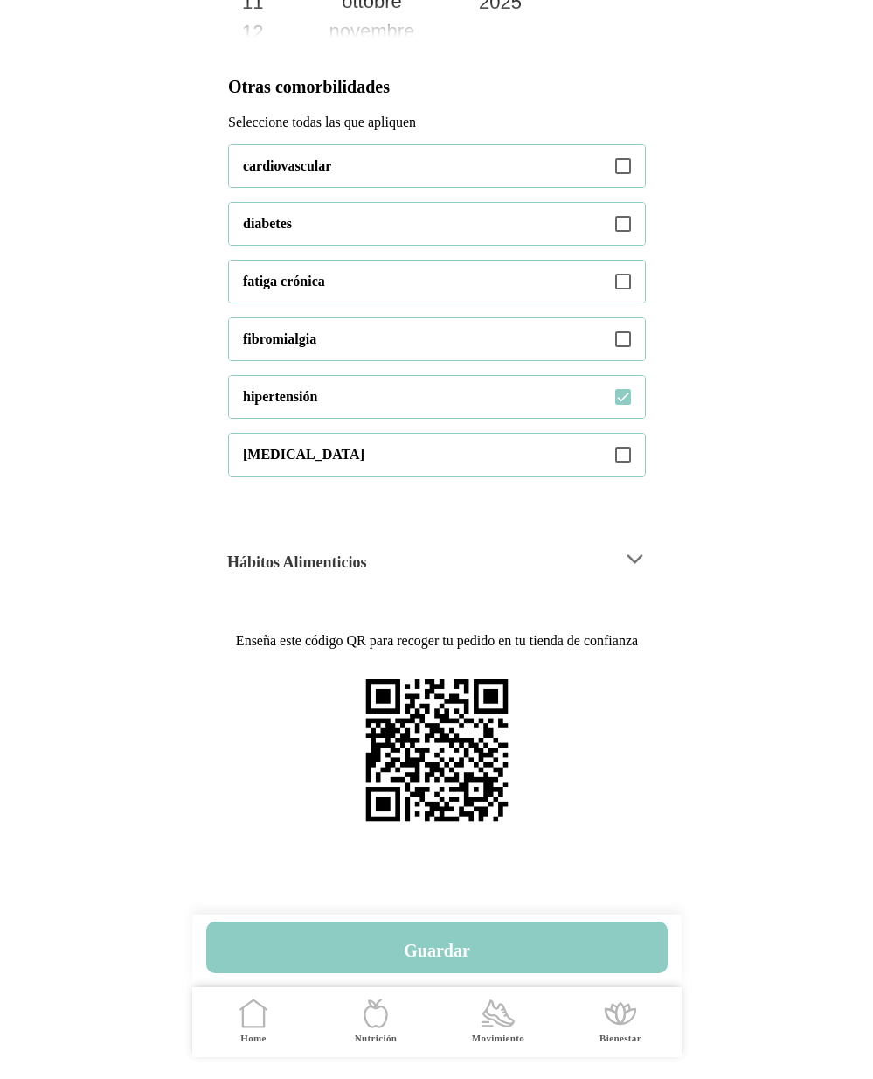
scroll to position [1415, 0]
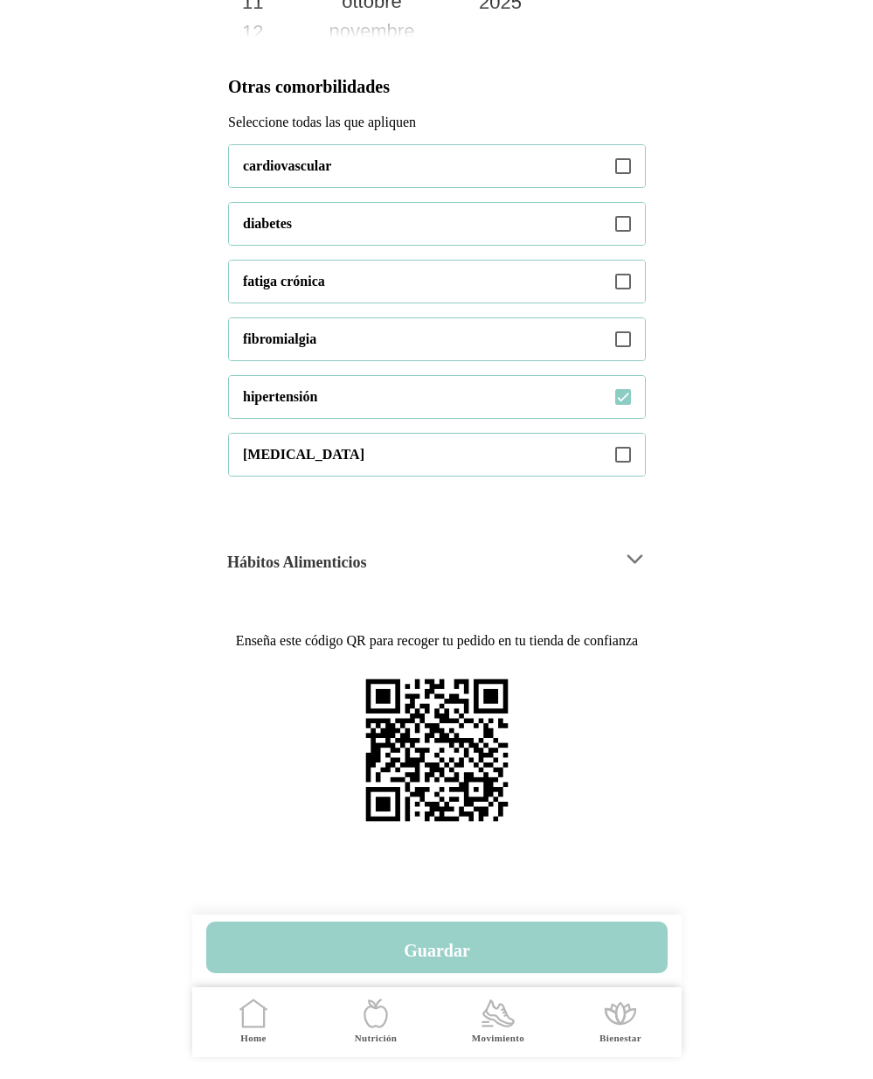
click at [454, 951] on h4 "Guardar" at bounding box center [437, 950] width 66 height 21
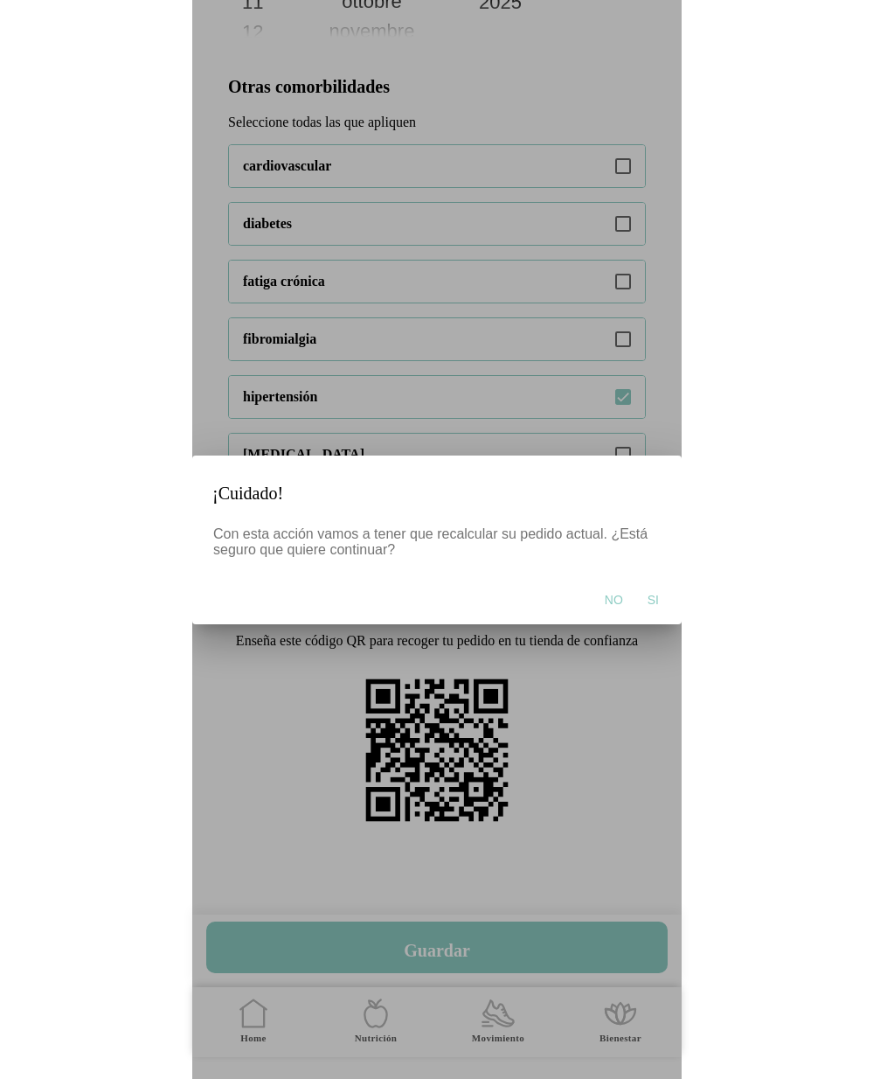
click at [644, 597] on button "Si" at bounding box center [652, 599] width 29 height 35
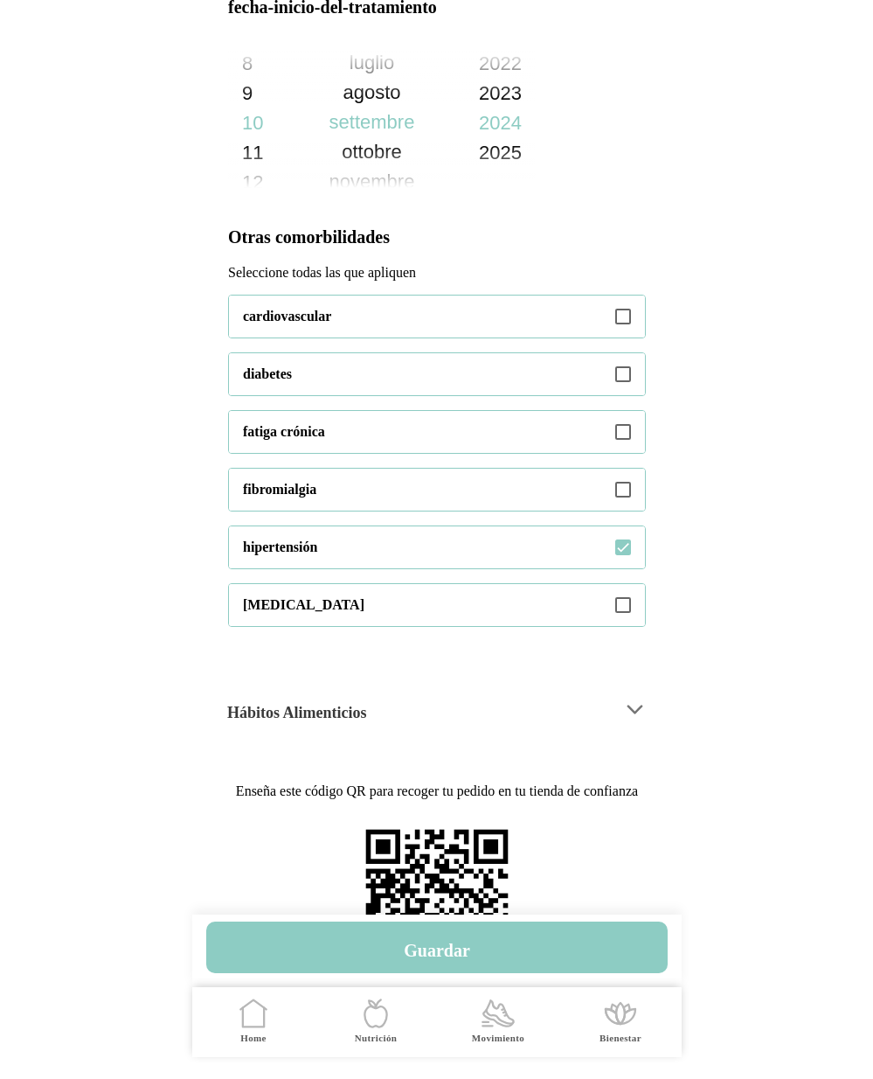
scroll to position [1153, 0]
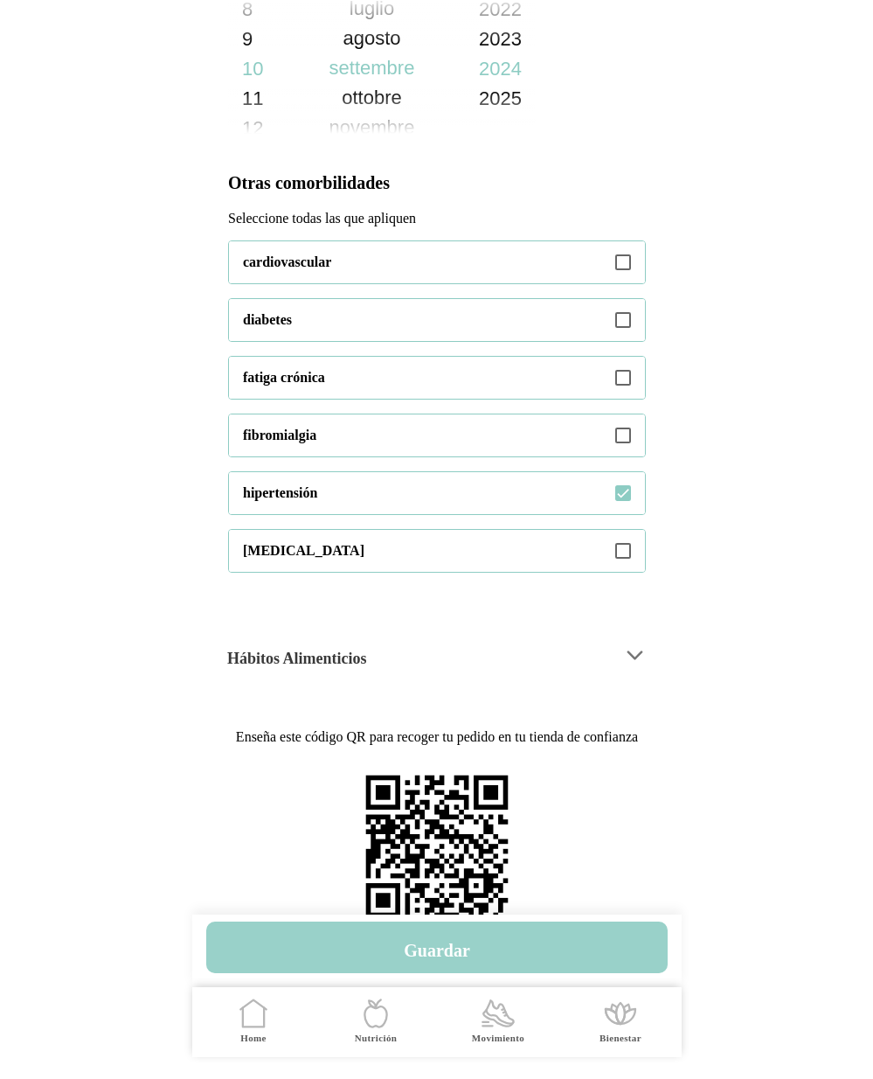
click at [452, 943] on h4 "Guardar" at bounding box center [437, 950] width 66 height 21
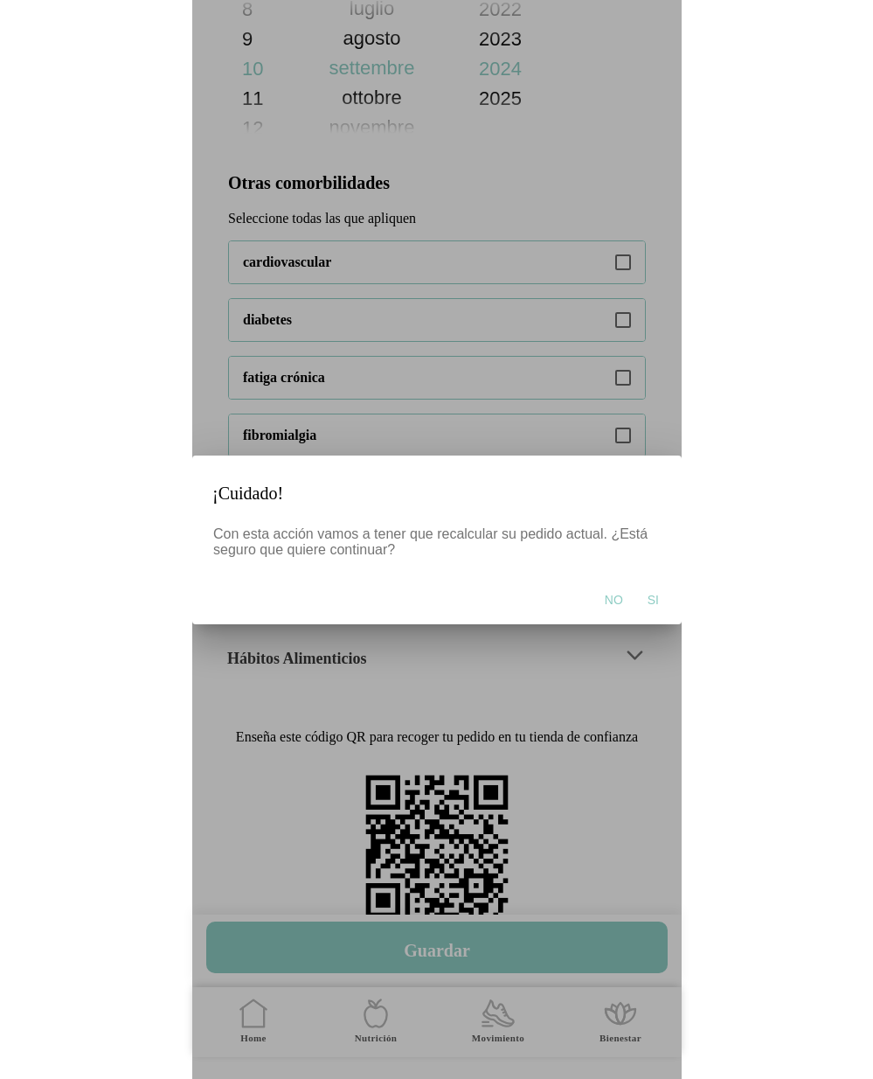
click at [653, 596] on span "Si" at bounding box center [652, 599] width 11 height 17
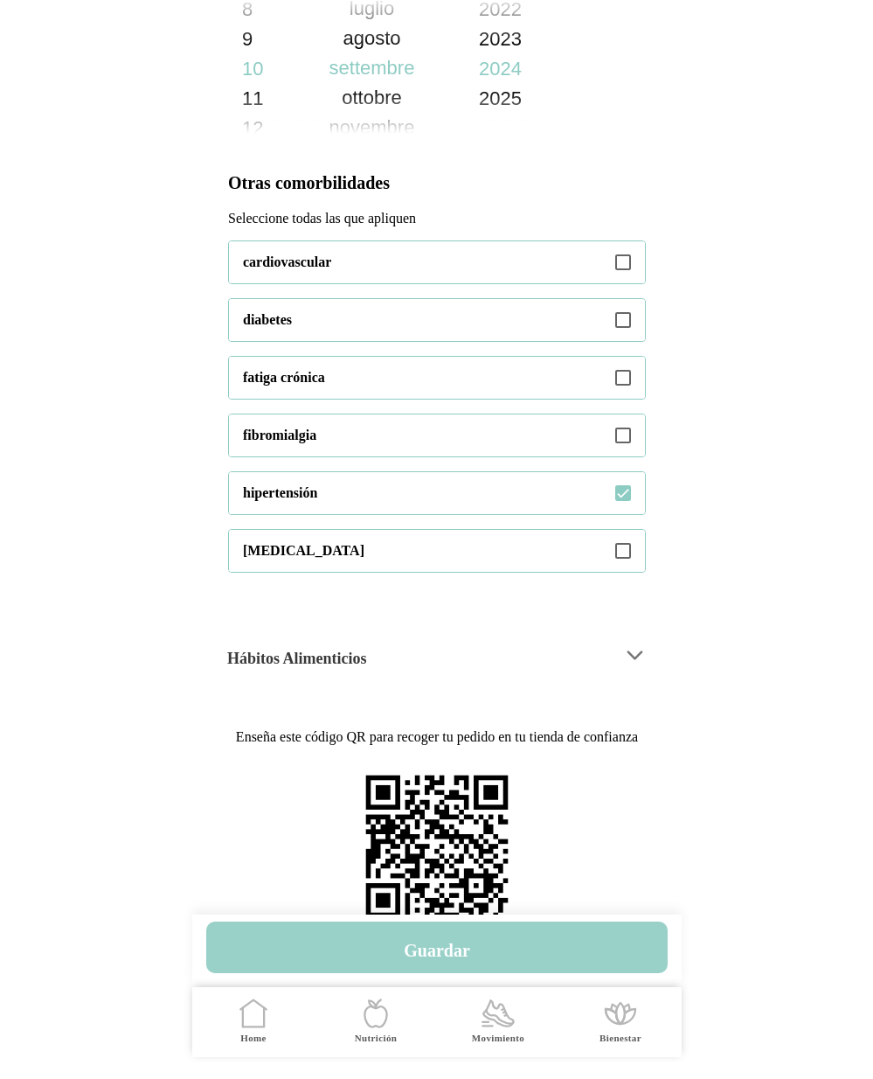
click at [495, 946] on button "Guardar" at bounding box center [437, 947] width 462 height 52
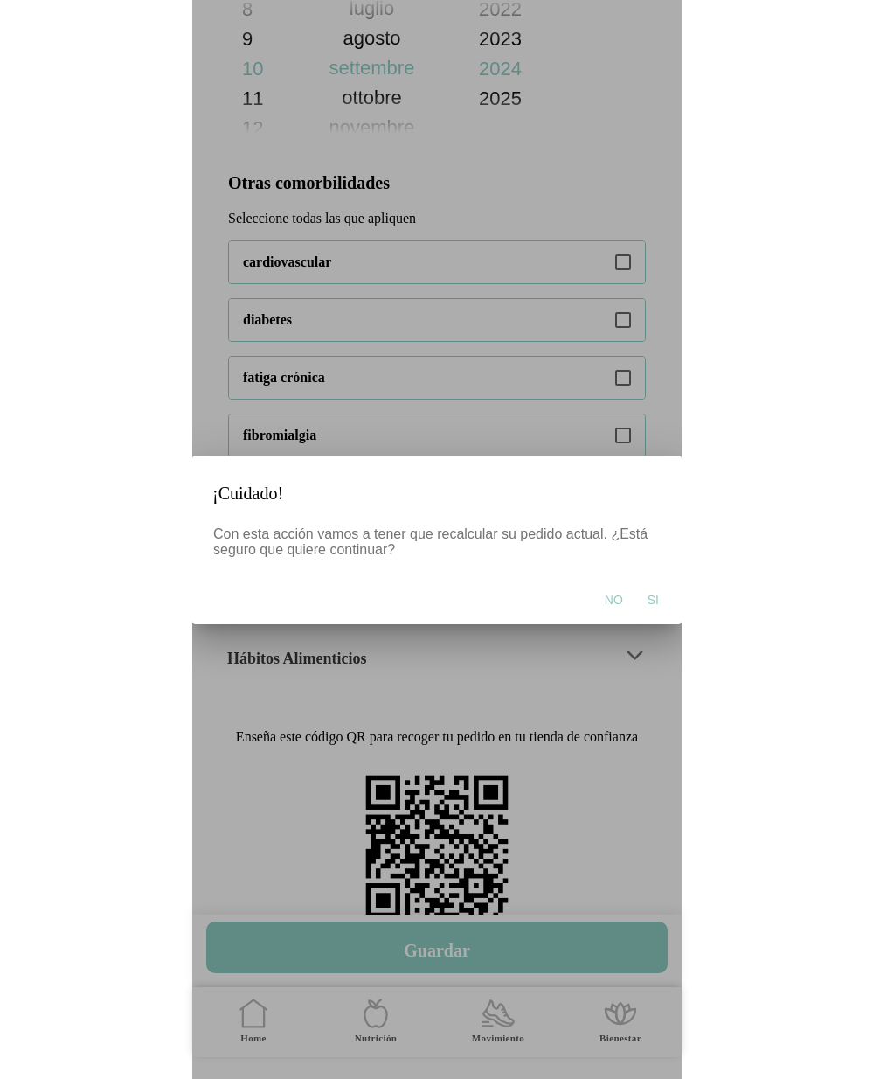
click at [656, 591] on span "Si" at bounding box center [652, 599] width 11 height 17
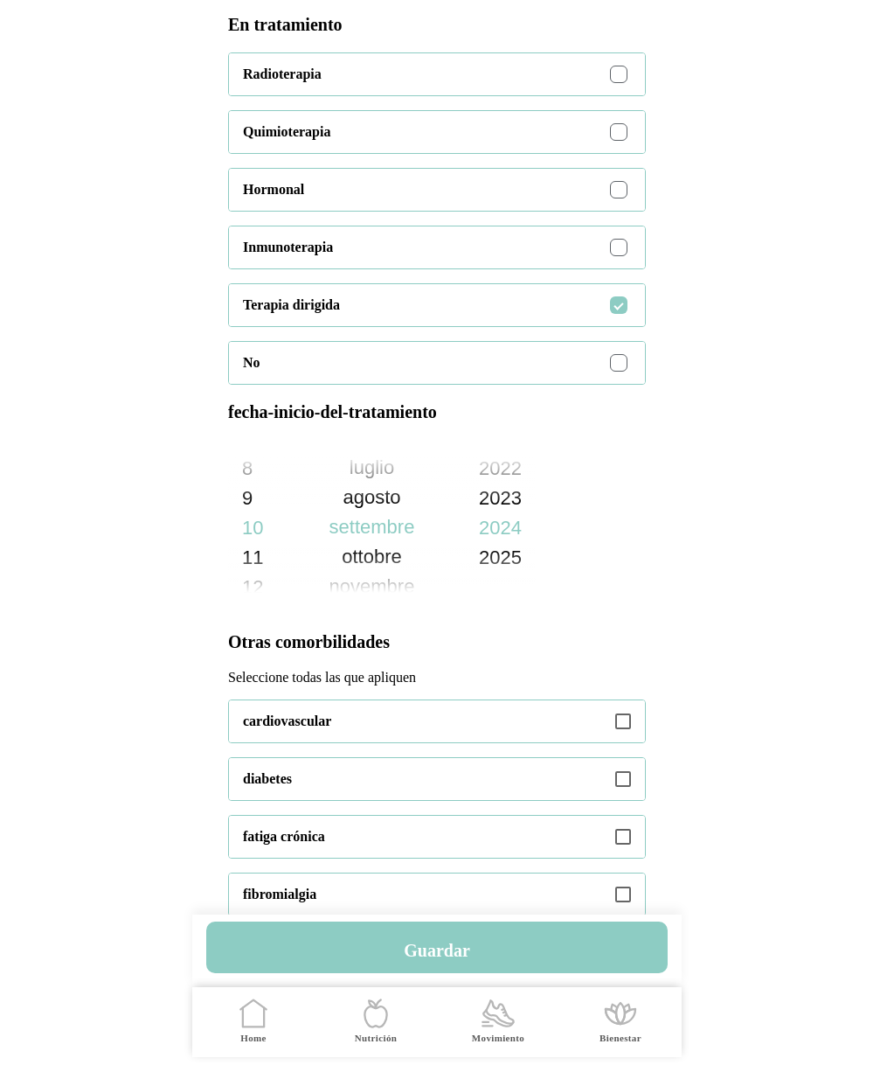
scroll to position [524, 0]
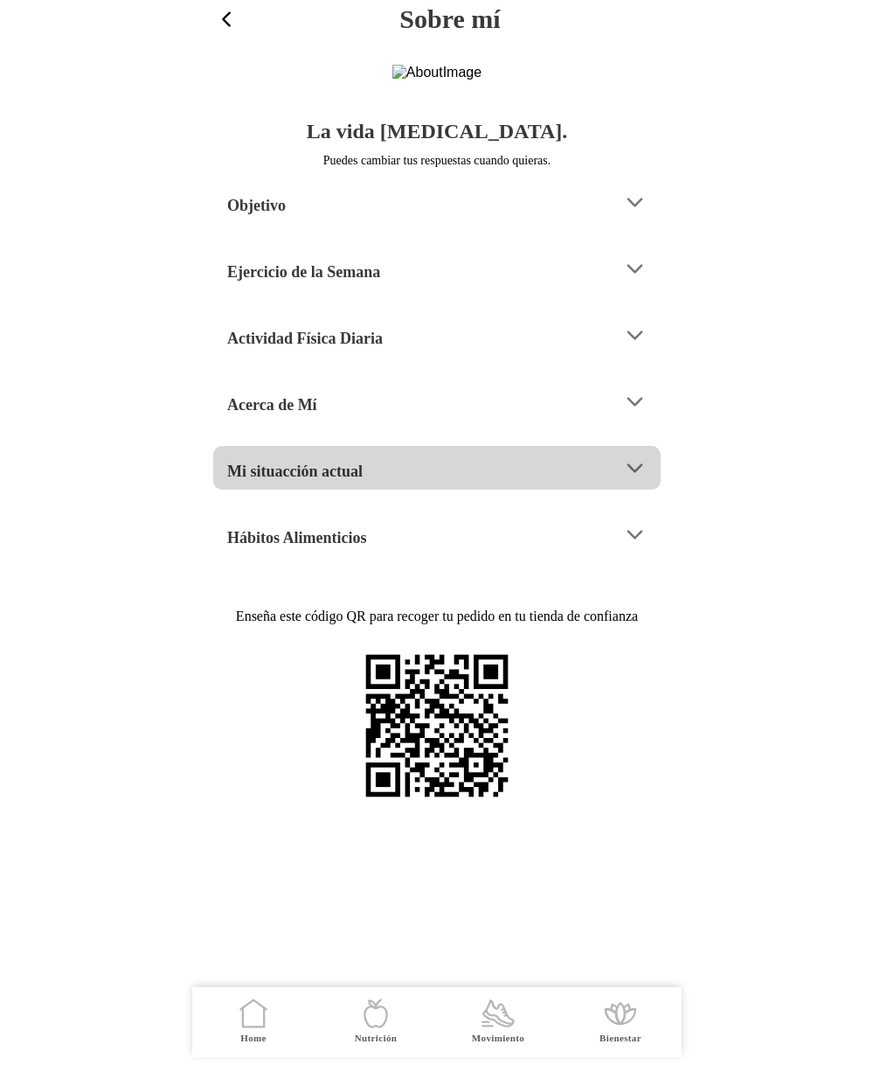
click at [336, 482] on h4 "Mi situacción actual" at bounding box center [294, 471] width 135 height 21
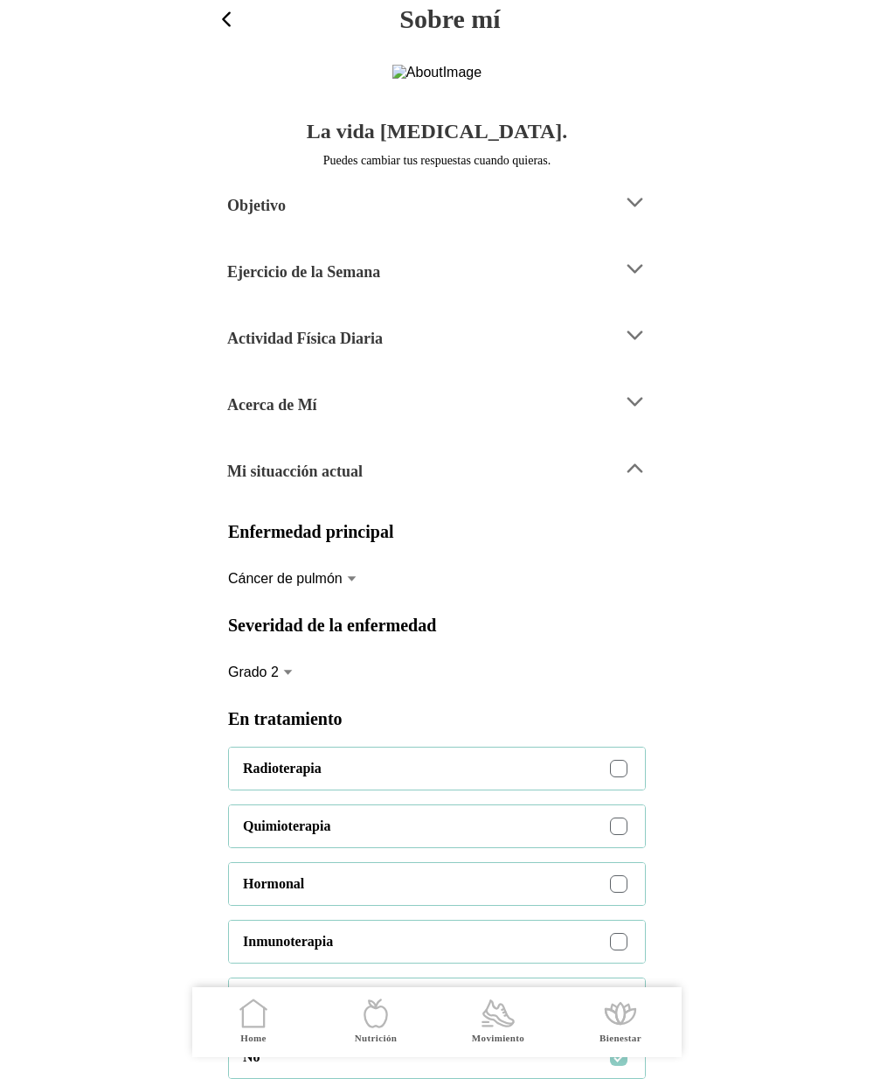
click at [359, 282] on h4 "Ejercicio de la Semana" at bounding box center [303, 271] width 153 height 21
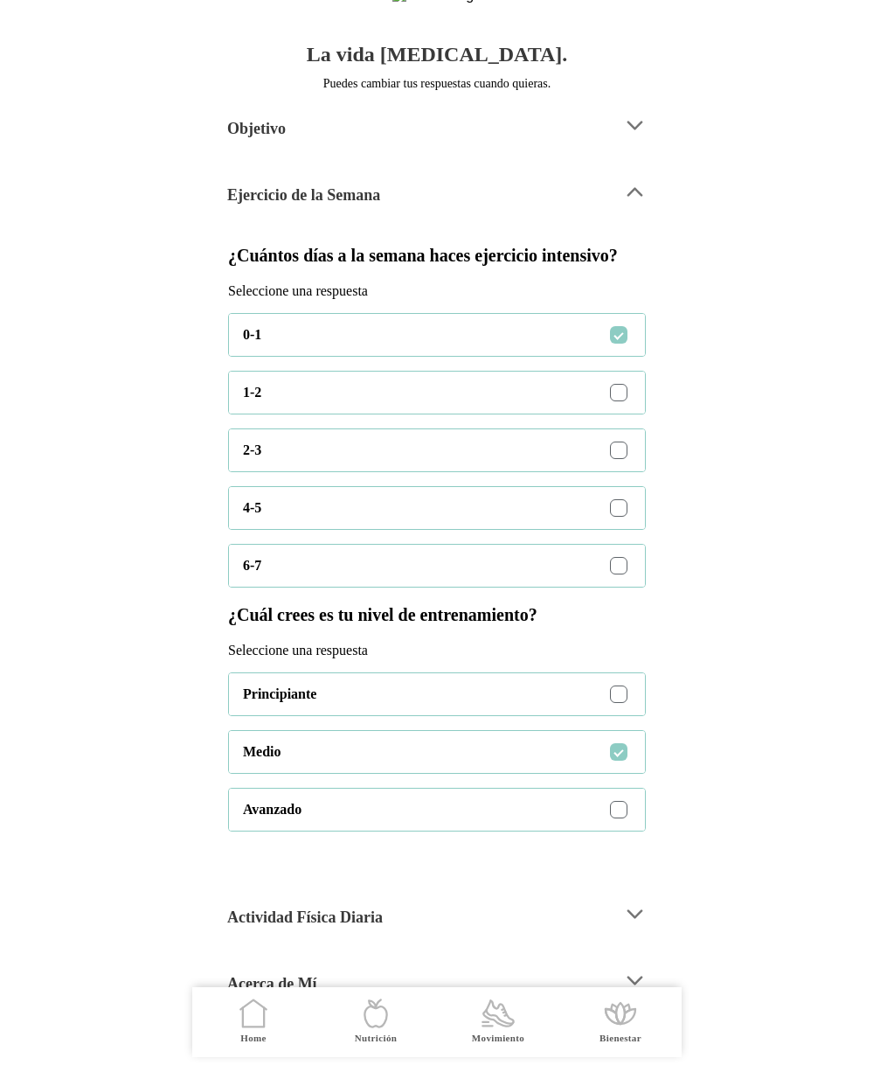
scroll to position [76, 0]
click at [337, 206] on h4 "Ejercicio de la Semana" at bounding box center [303, 195] width 153 height 21
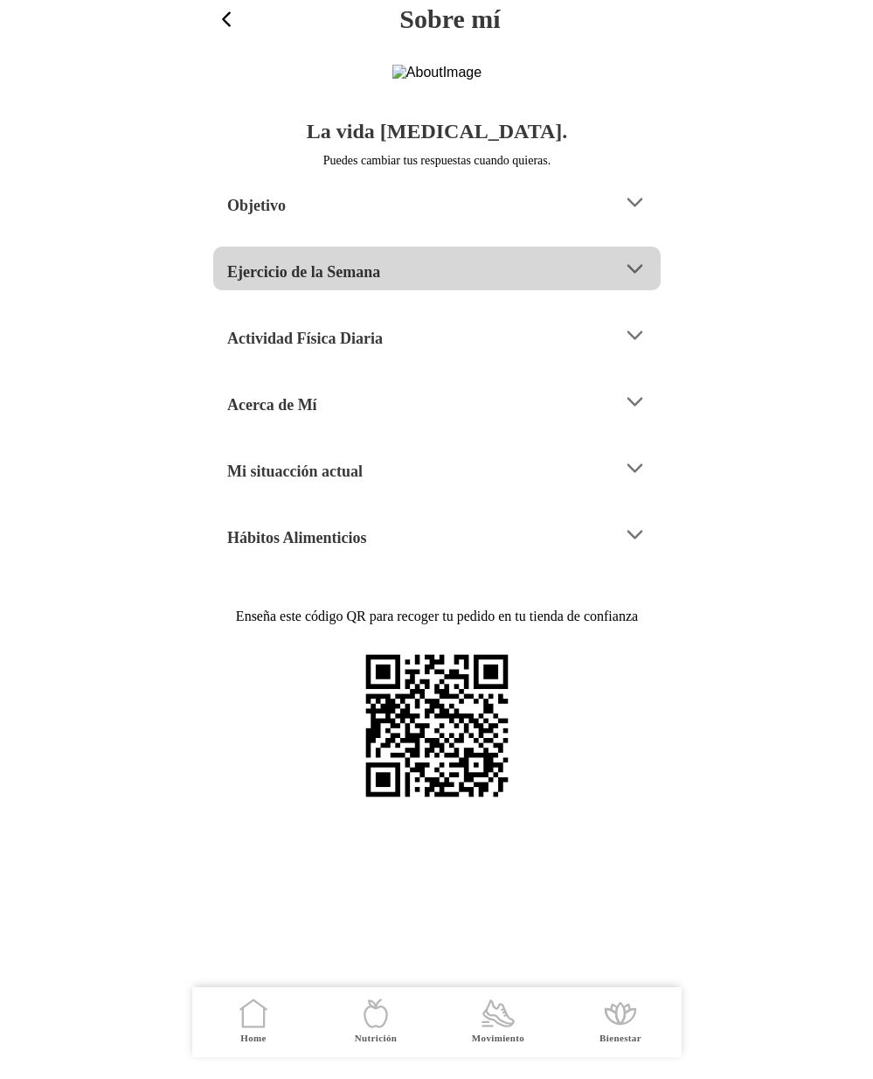
scroll to position [0, 0]
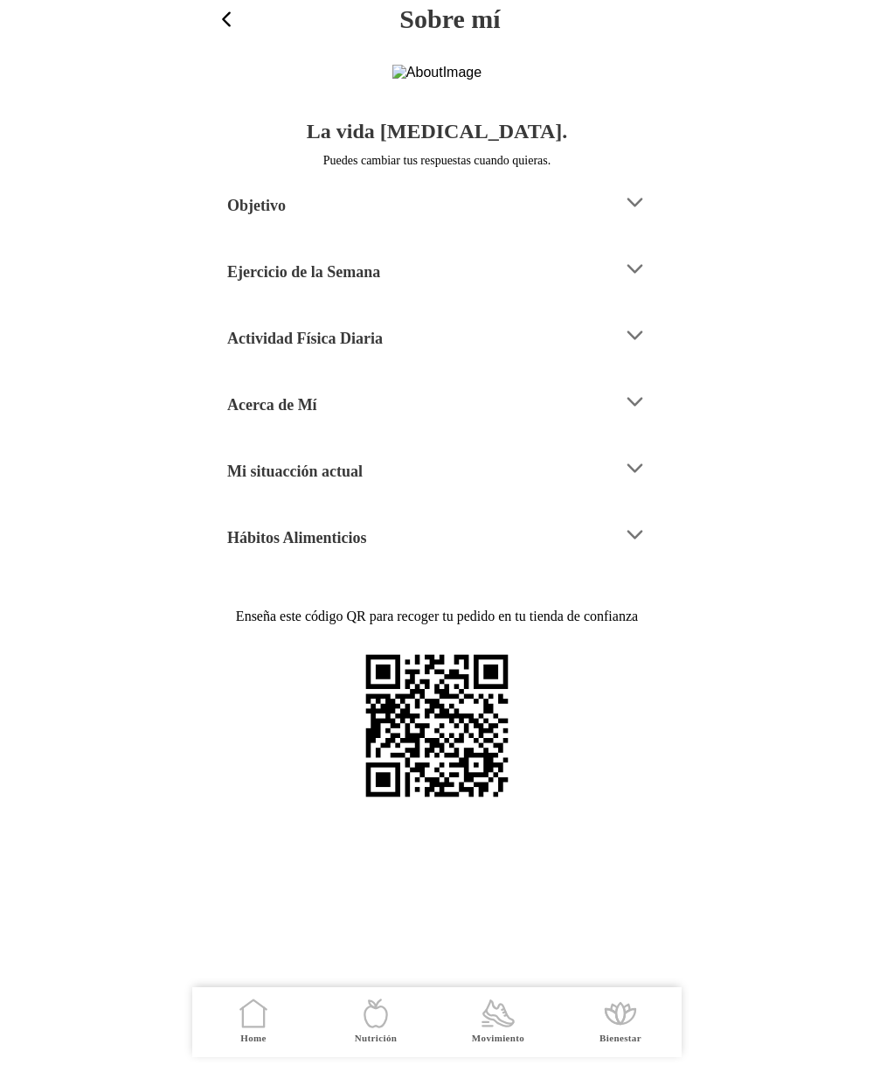
click at [307, 482] on h4 "Mi situacción actual" at bounding box center [294, 471] width 135 height 21
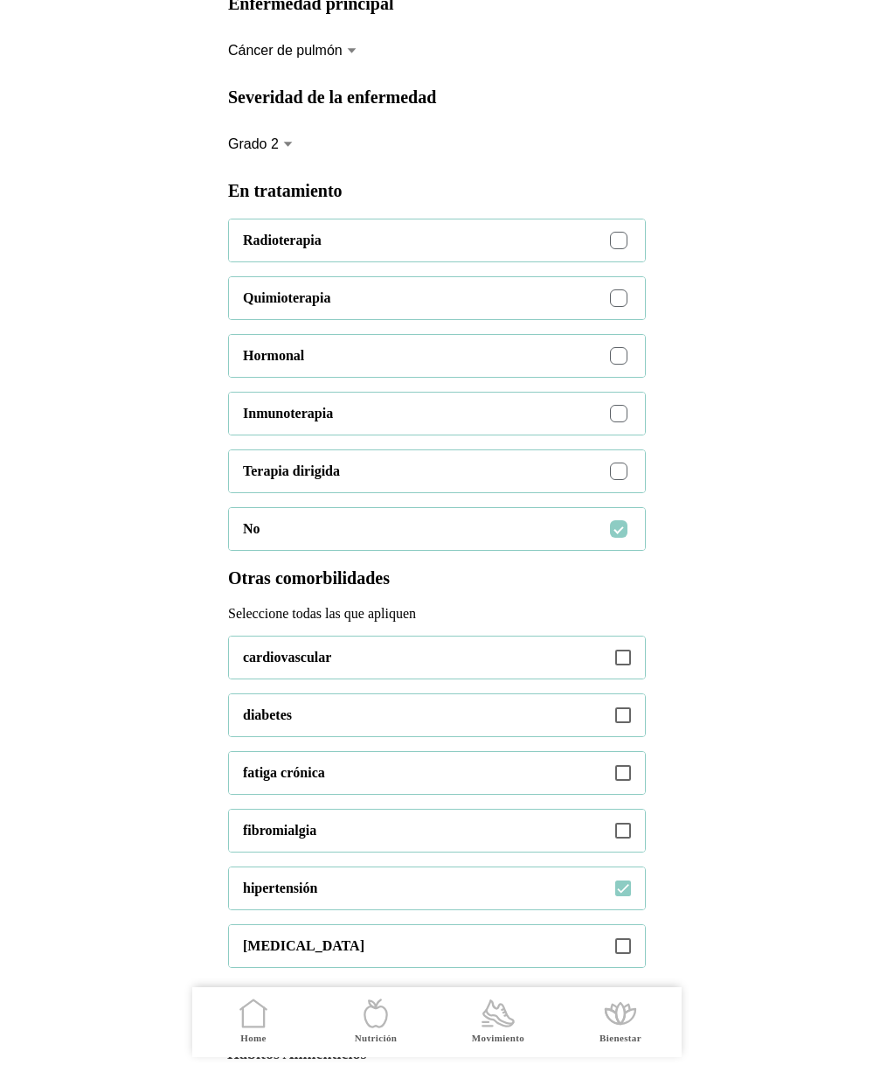
scroll to position [532, 0]
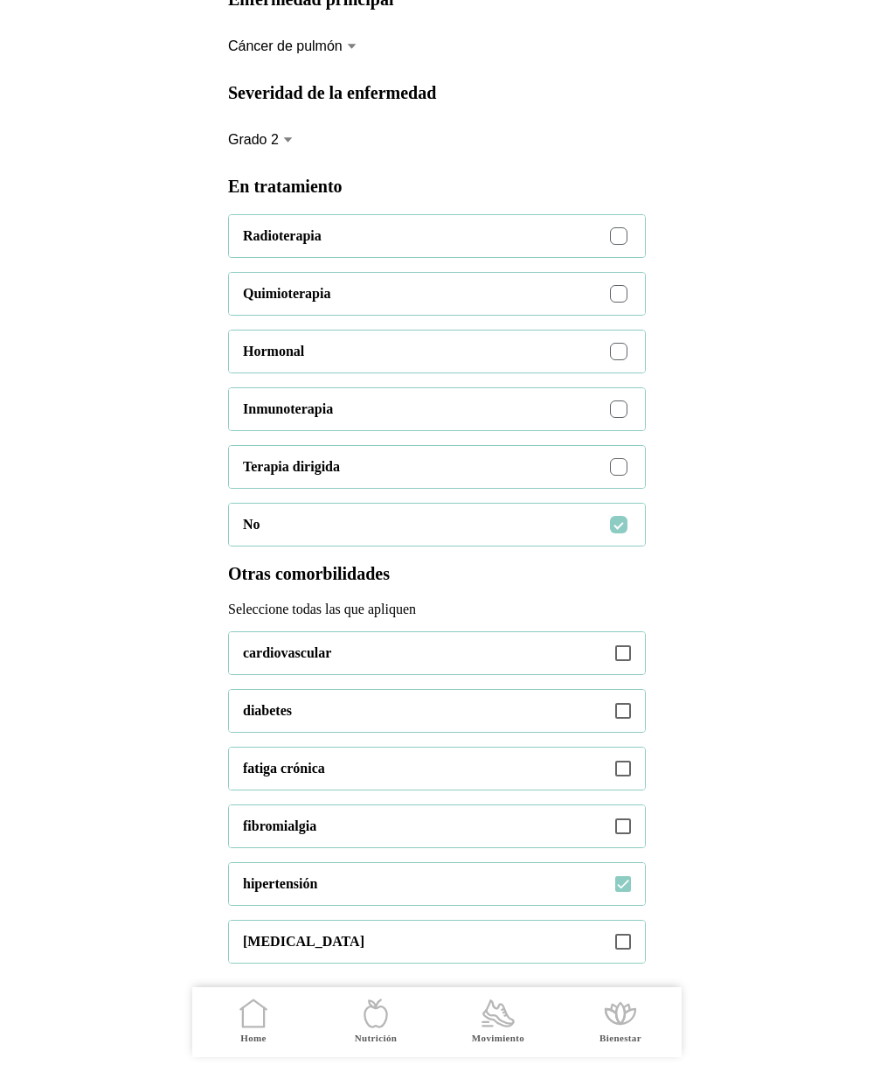
click at [617, 414] on div at bounding box center [619, 410] width 10 height 10
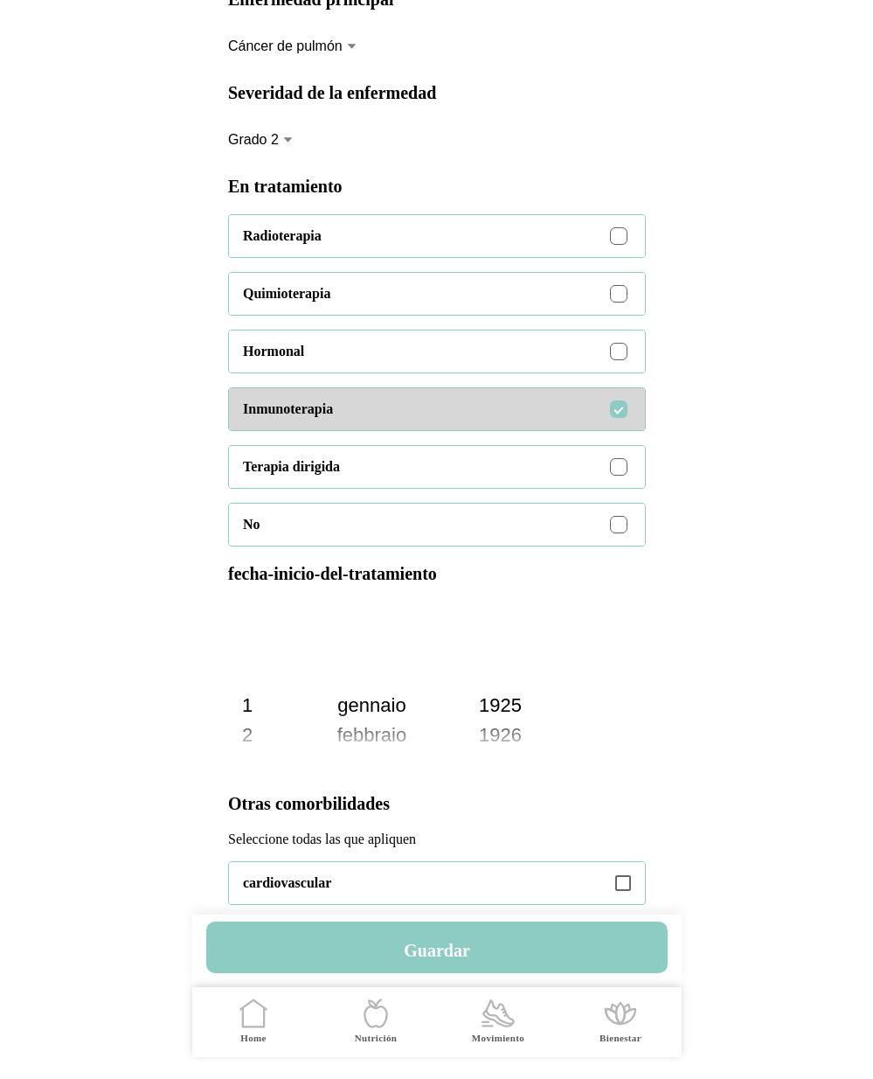
scroll to position [2988, 0]
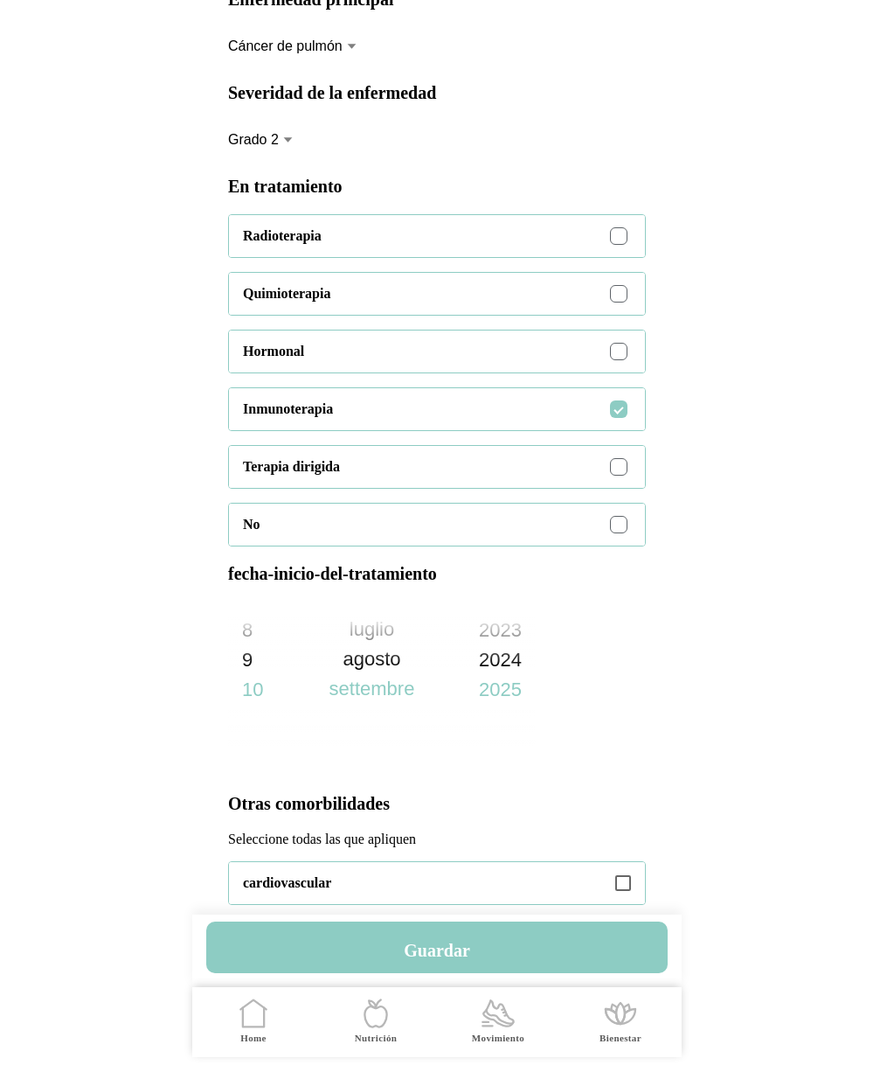
click at [0, 0] on slot "2024" at bounding box center [0, 0] width 0 height 0
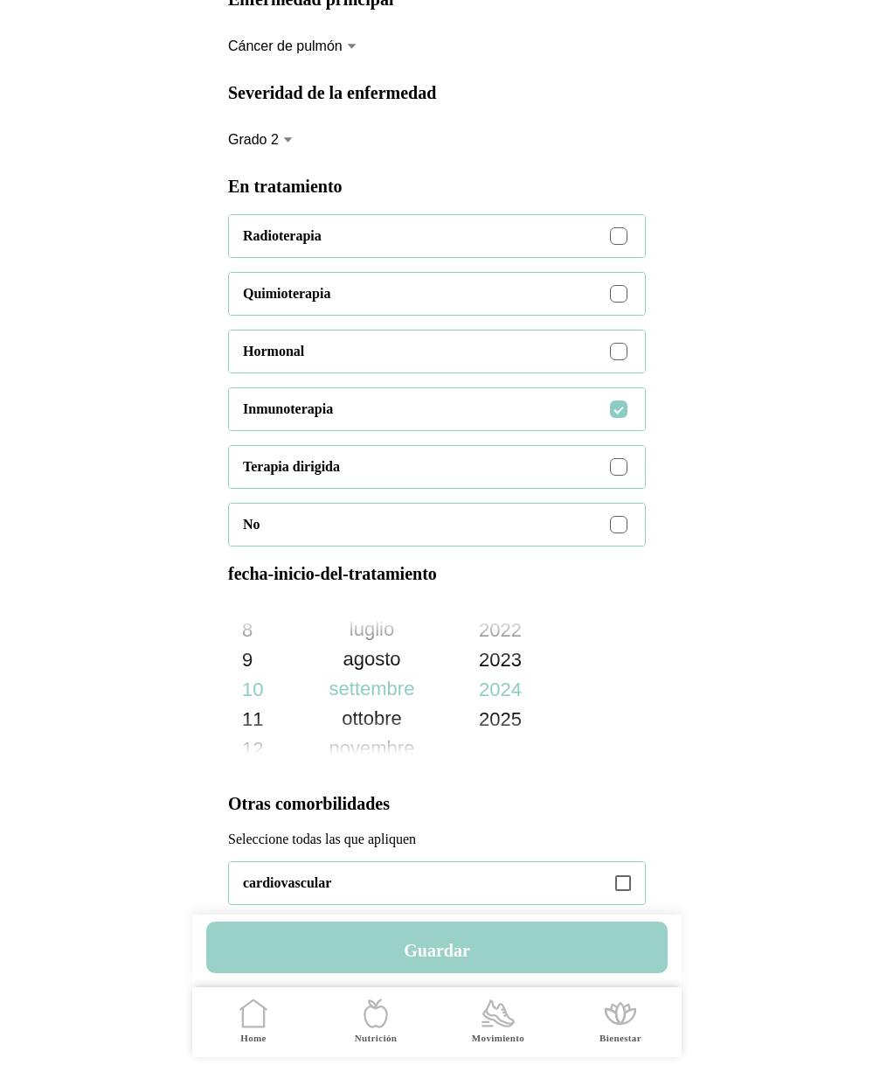
click at [438, 952] on h4 "Guardar" at bounding box center [437, 950] width 66 height 21
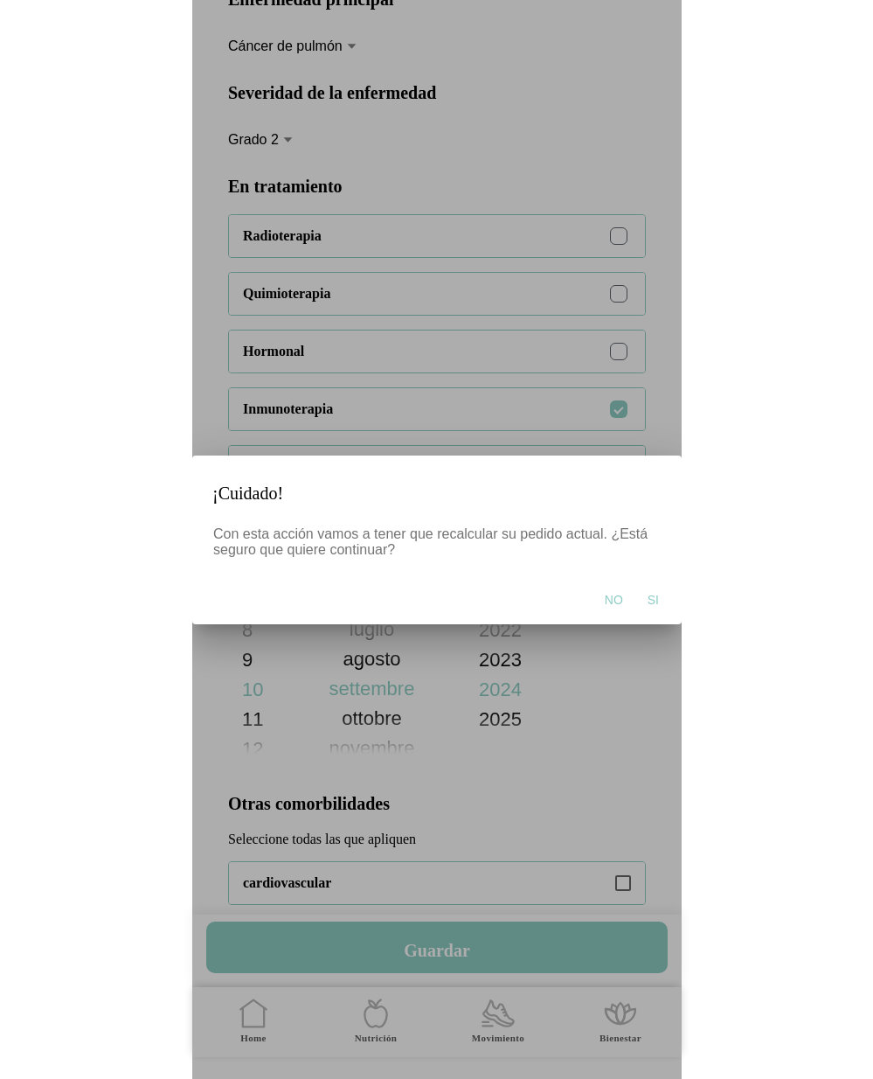
click at [649, 600] on span "Si" at bounding box center [652, 599] width 11 height 17
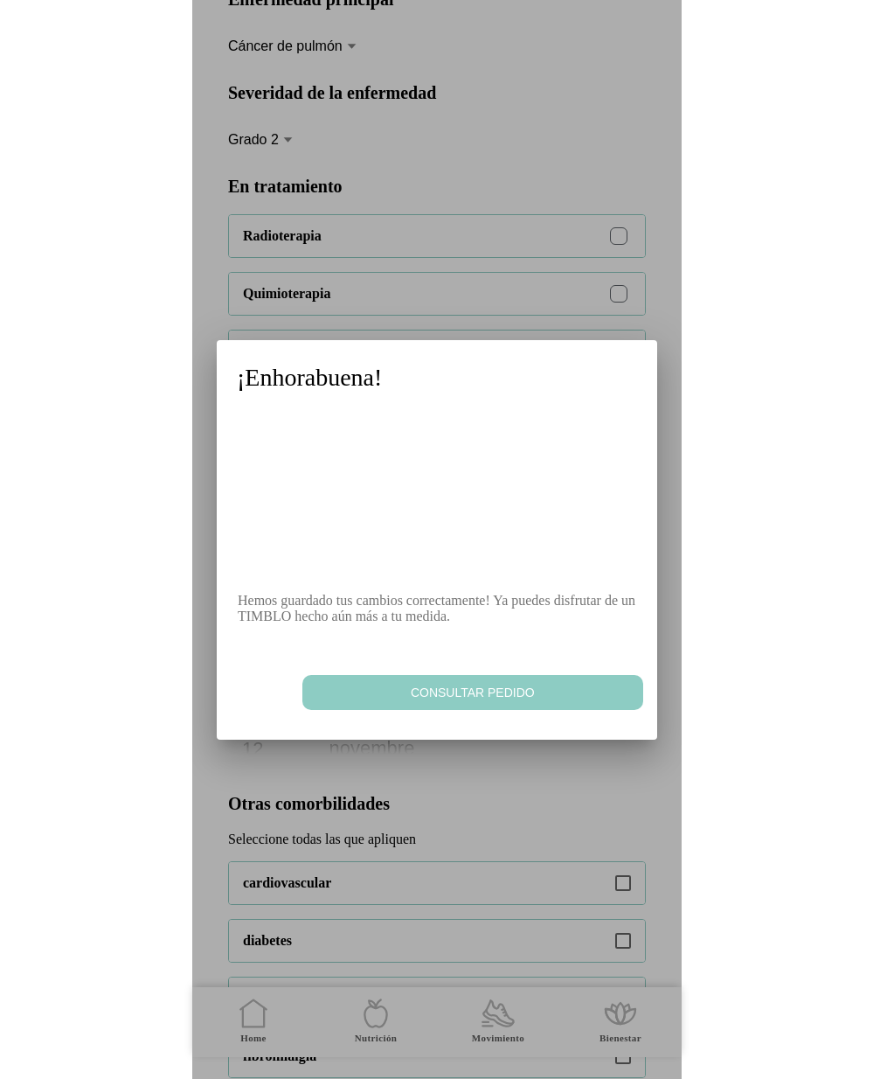
click at [428, 699] on span "Consultar pedido" at bounding box center [471, 692] width 323 height 17
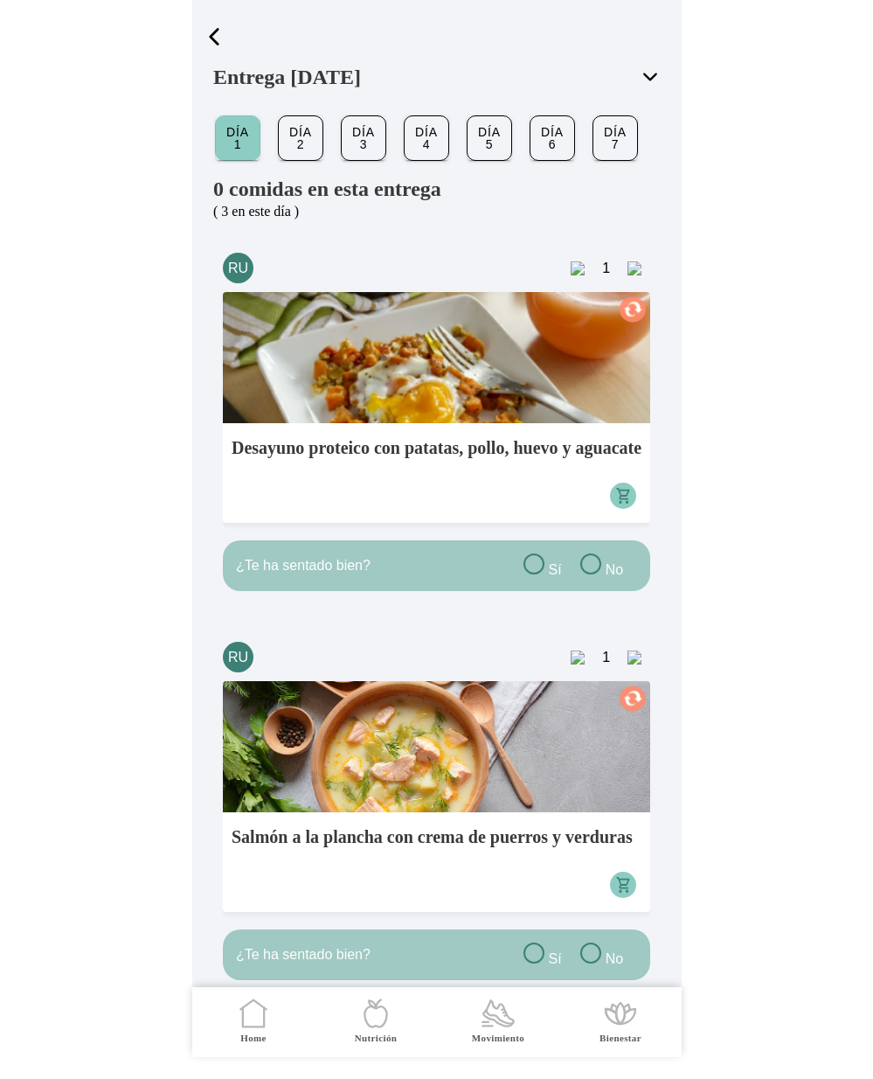
click at [219, 32] on span "button" at bounding box center [214, 37] width 26 height 26
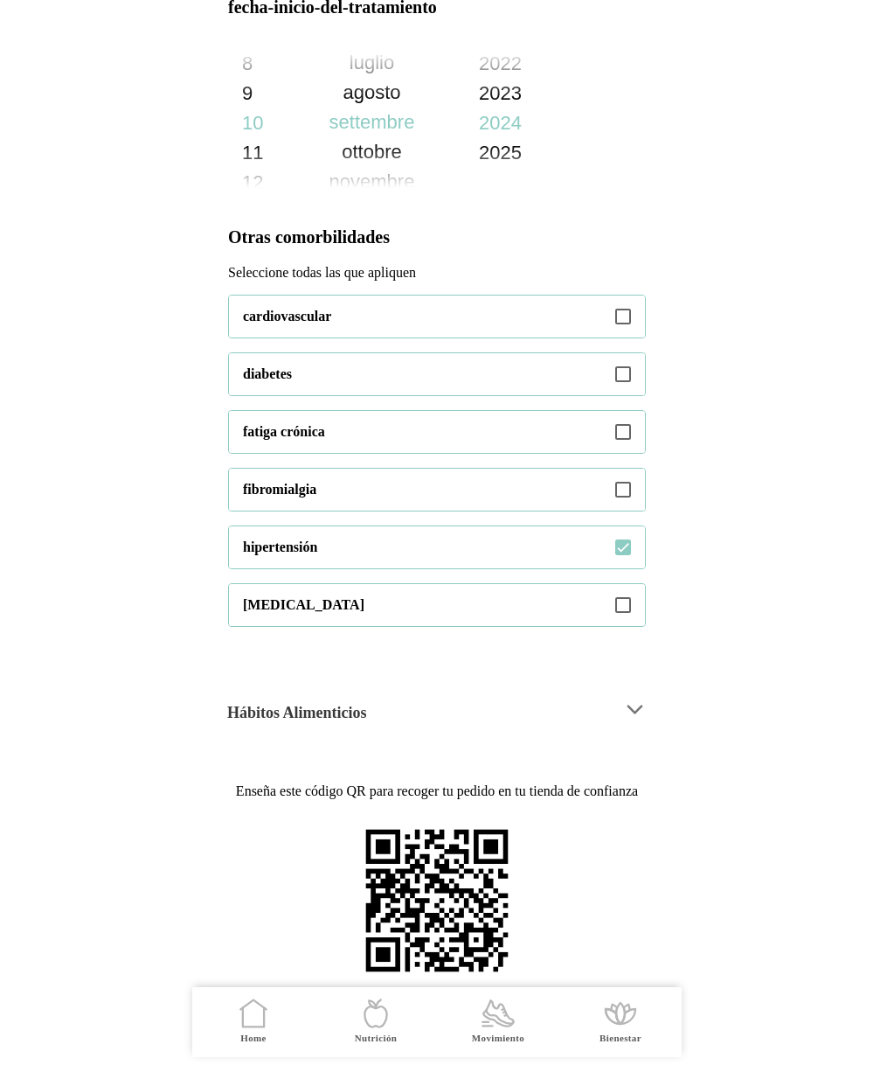
scroll to position [1101, 0]
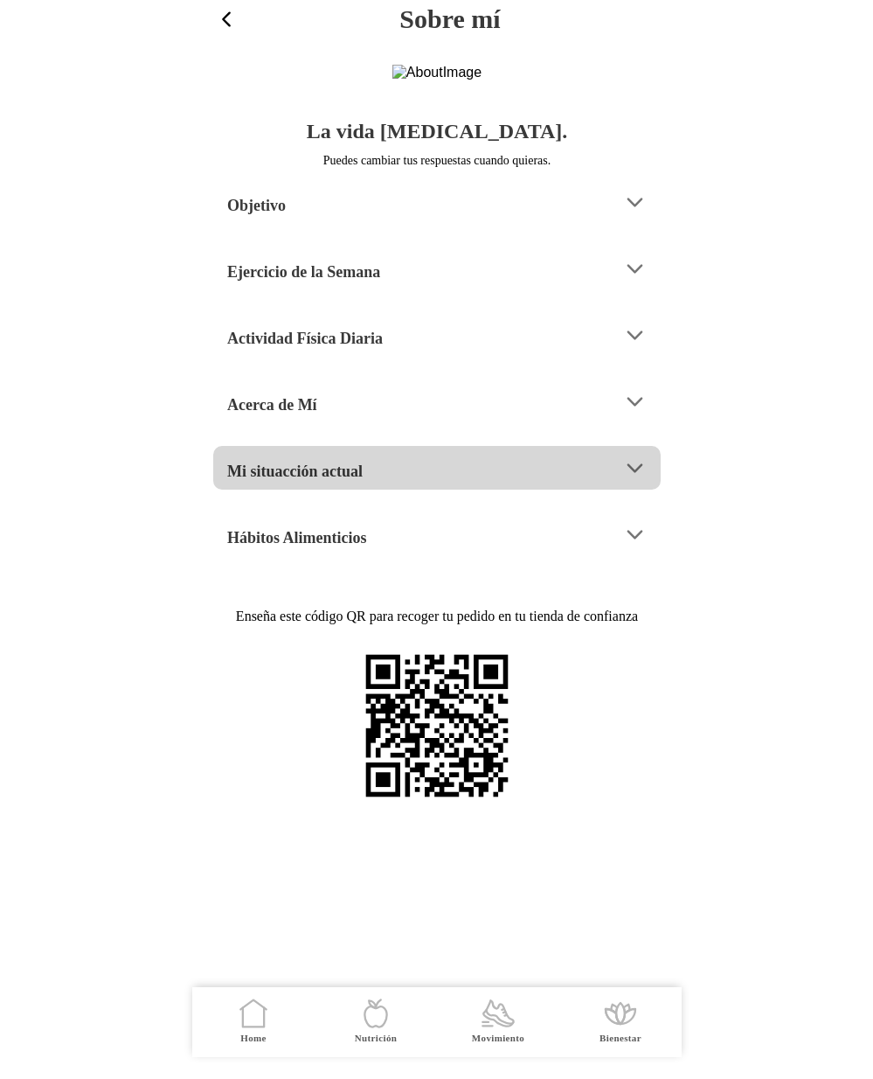
click at [392, 490] on div "Mi situacción actual" at bounding box center [418, 468] width 382 height 45
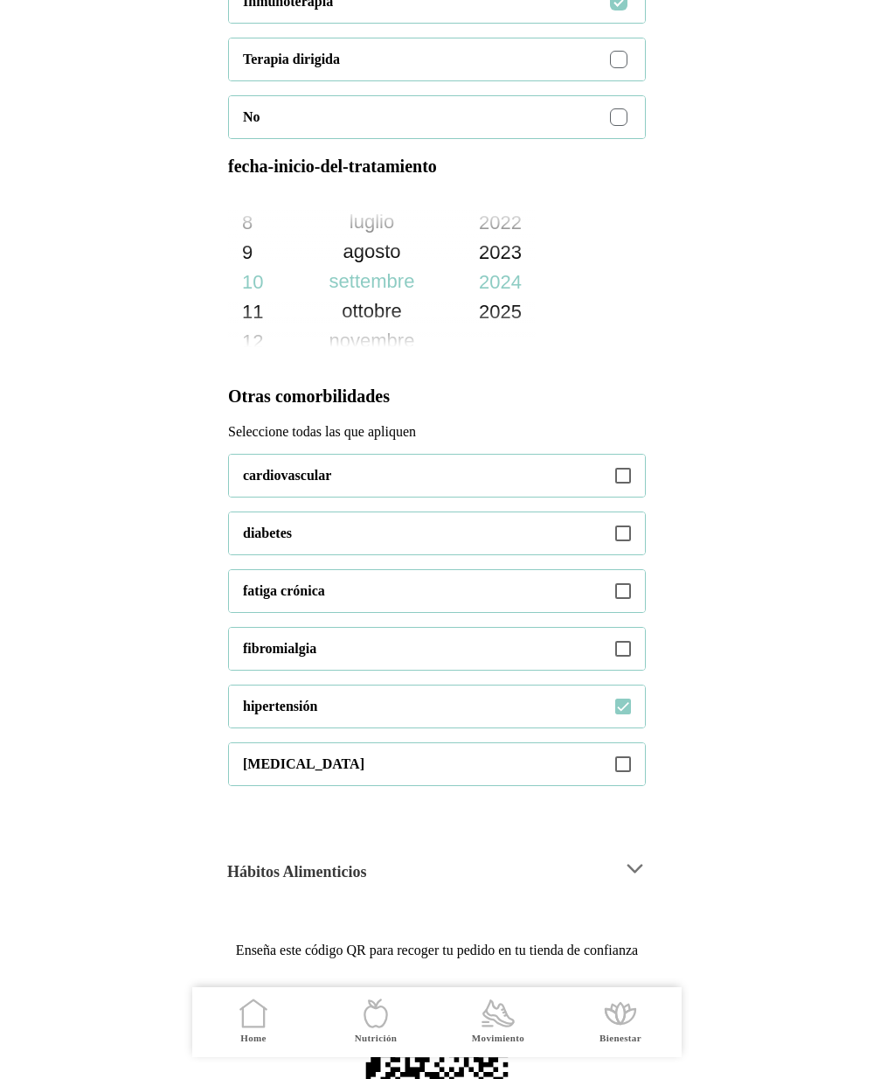
scroll to position [945, 0]
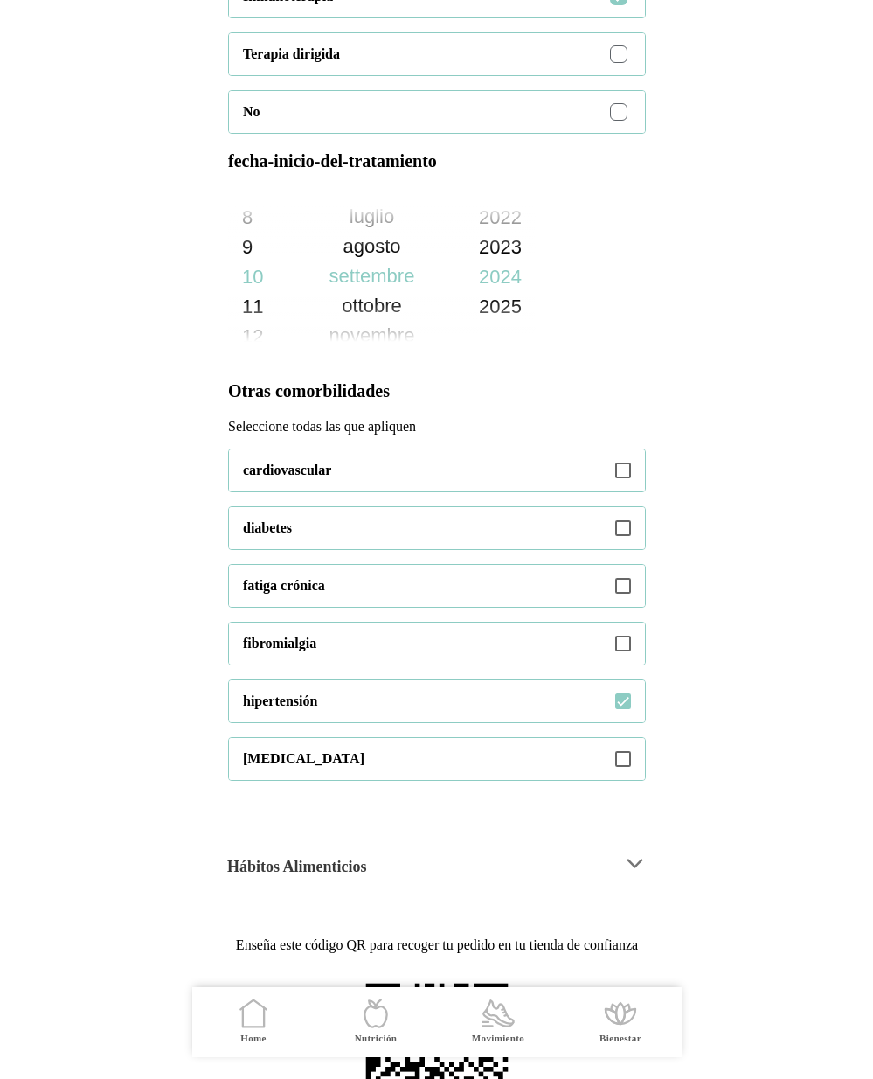
click at [621, 594] on icon at bounding box center [623, 586] width 16 height 16
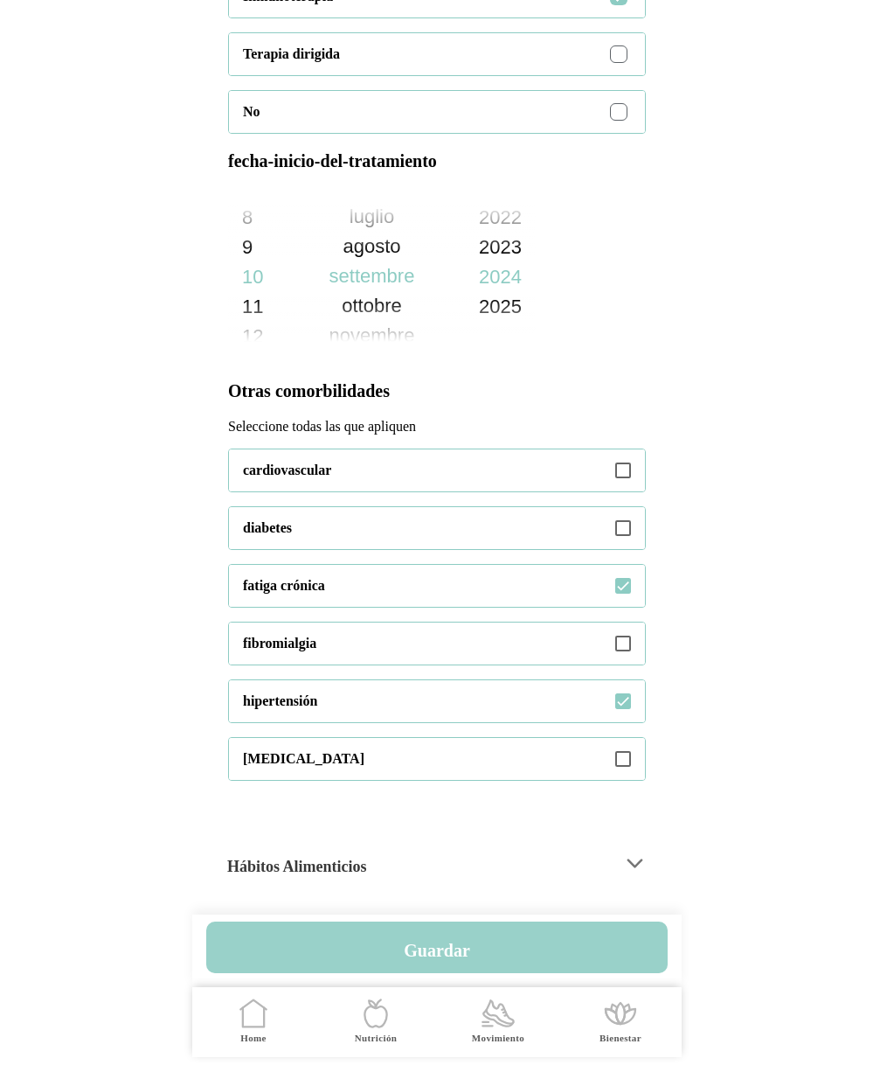
click at [451, 940] on h4 "Guardar" at bounding box center [437, 950] width 66 height 21
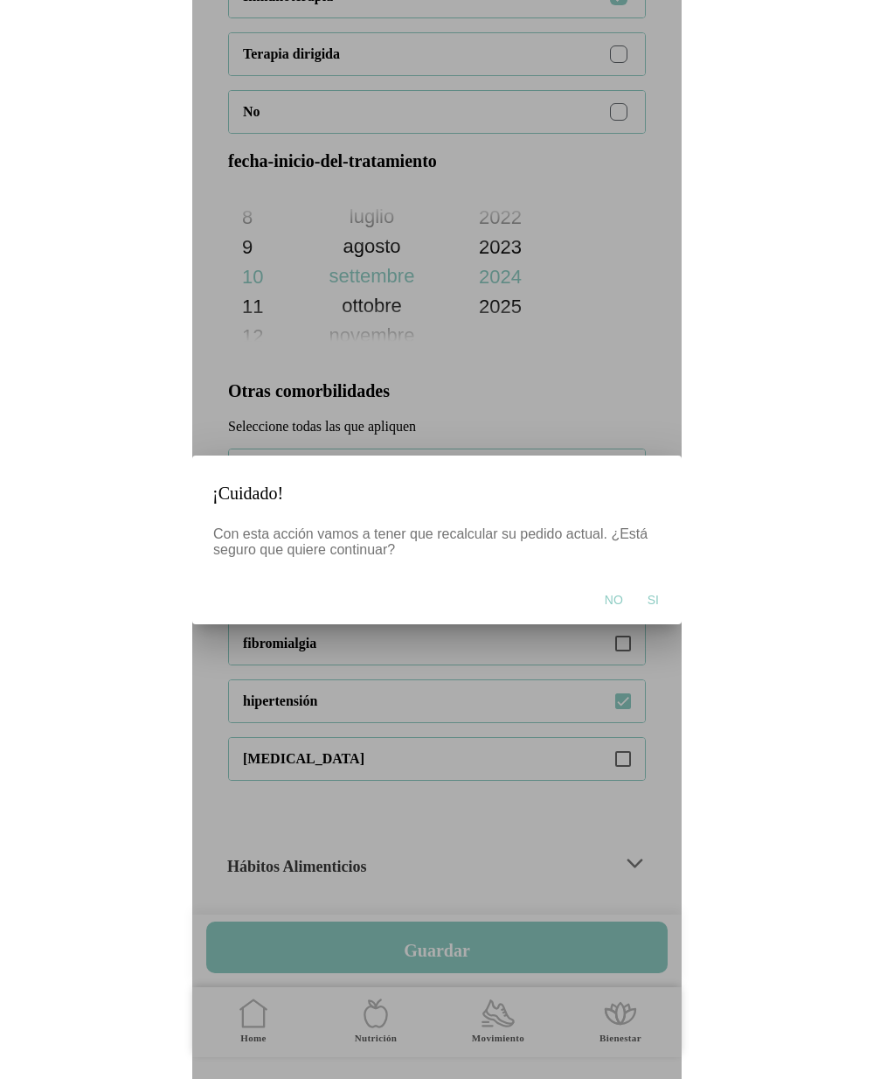
click at [662, 592] on button "Si" at bounding box center [652, 599] width 29 height 35
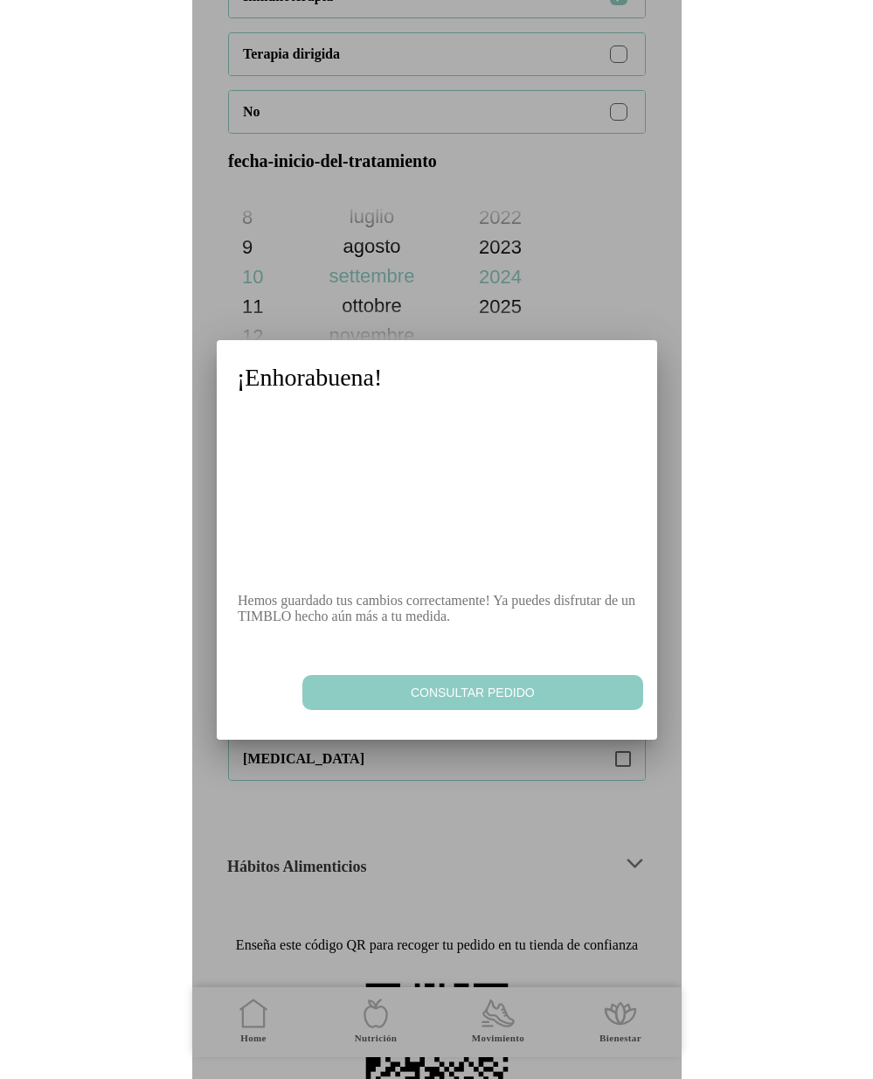
click at [479, 701] on span "Consultar pedido" at bounding box center [471, 692] width 323 height 17
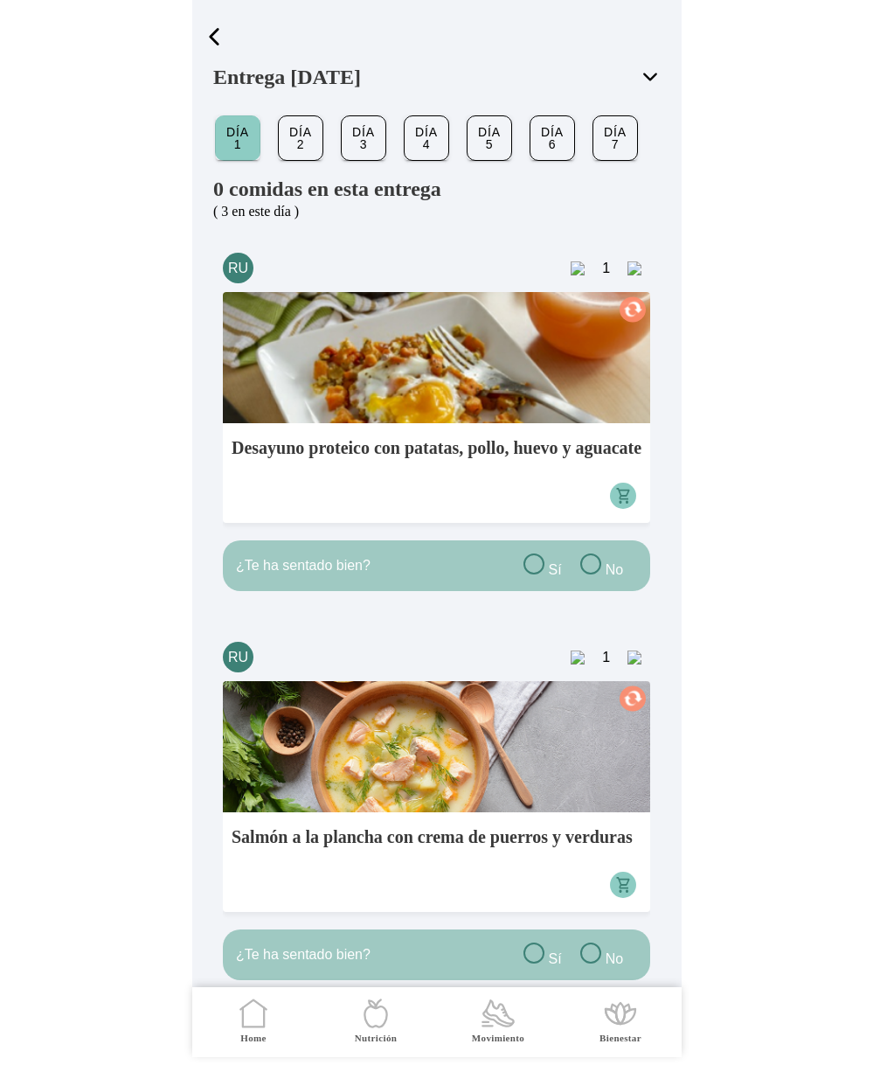
click at [204, 26] on span "button" at bounding box center [214, 37] width 26 height 26
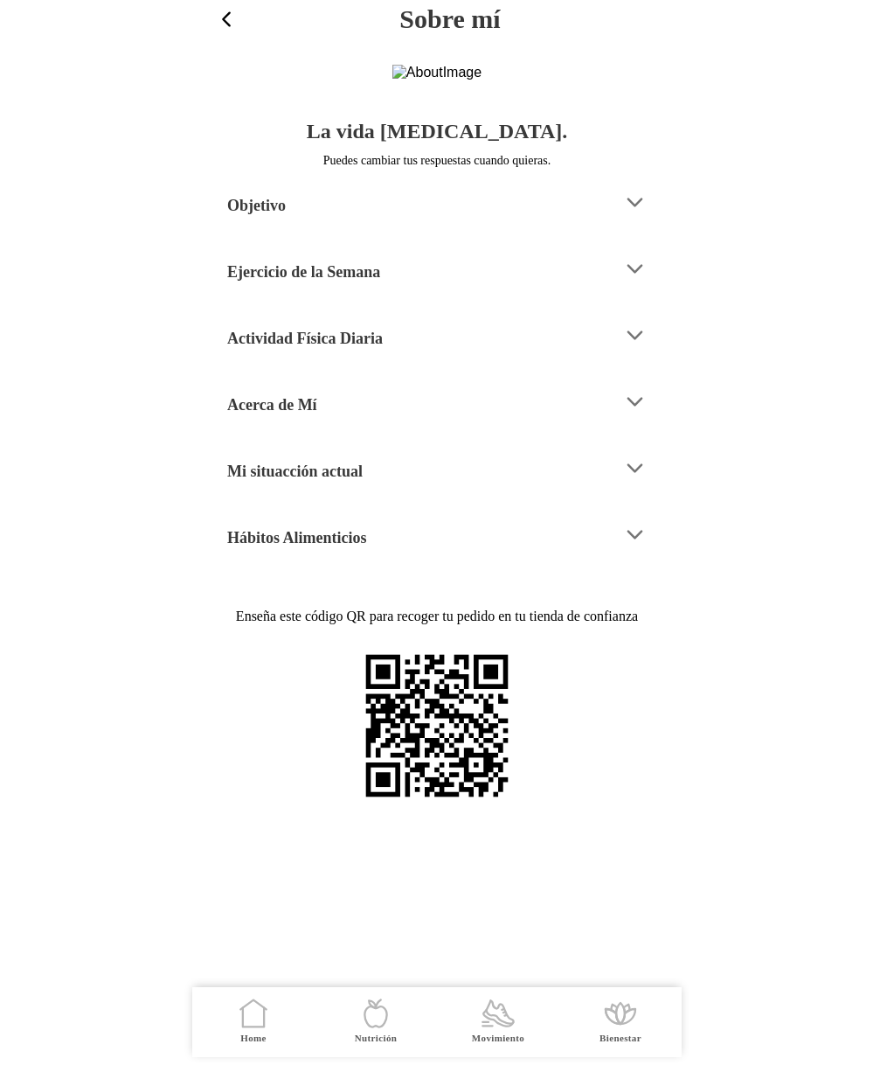
click at [403, 490] on div "Mi situacción actual" at bounding box center [418, 468] width 382 height 45
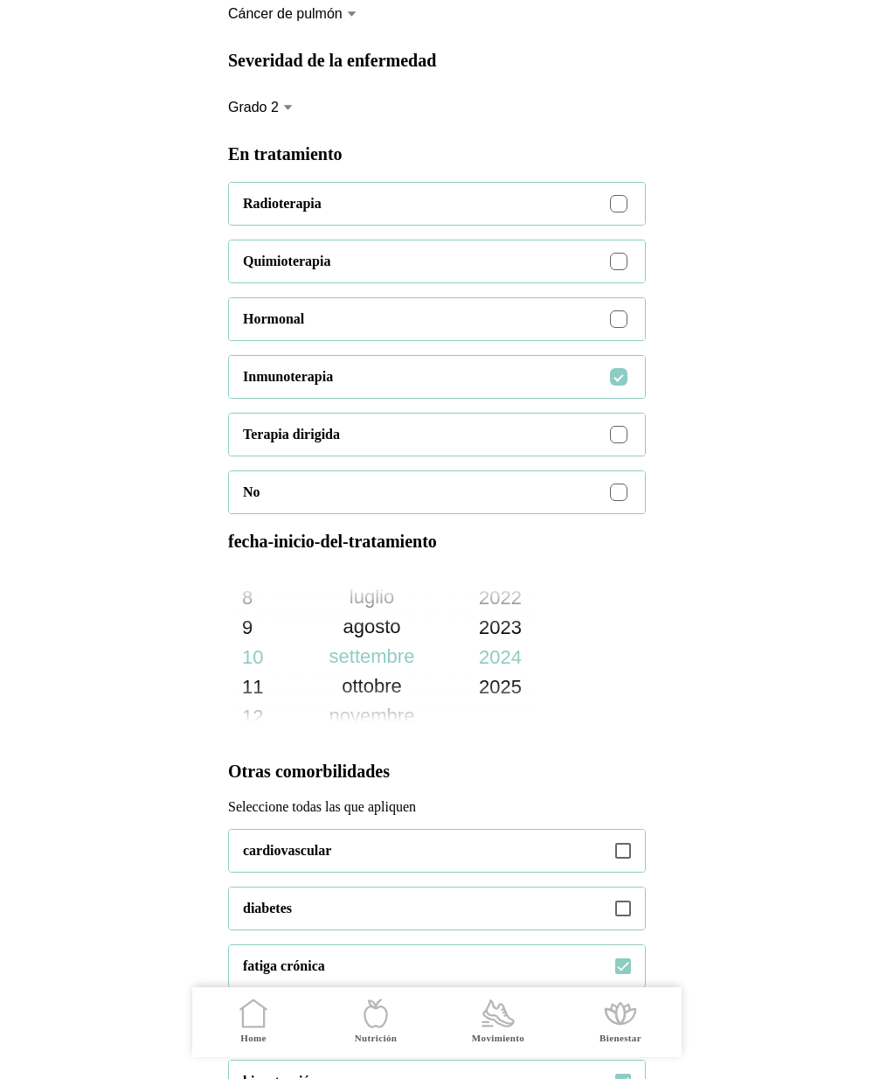
scroll to position [578, 0]
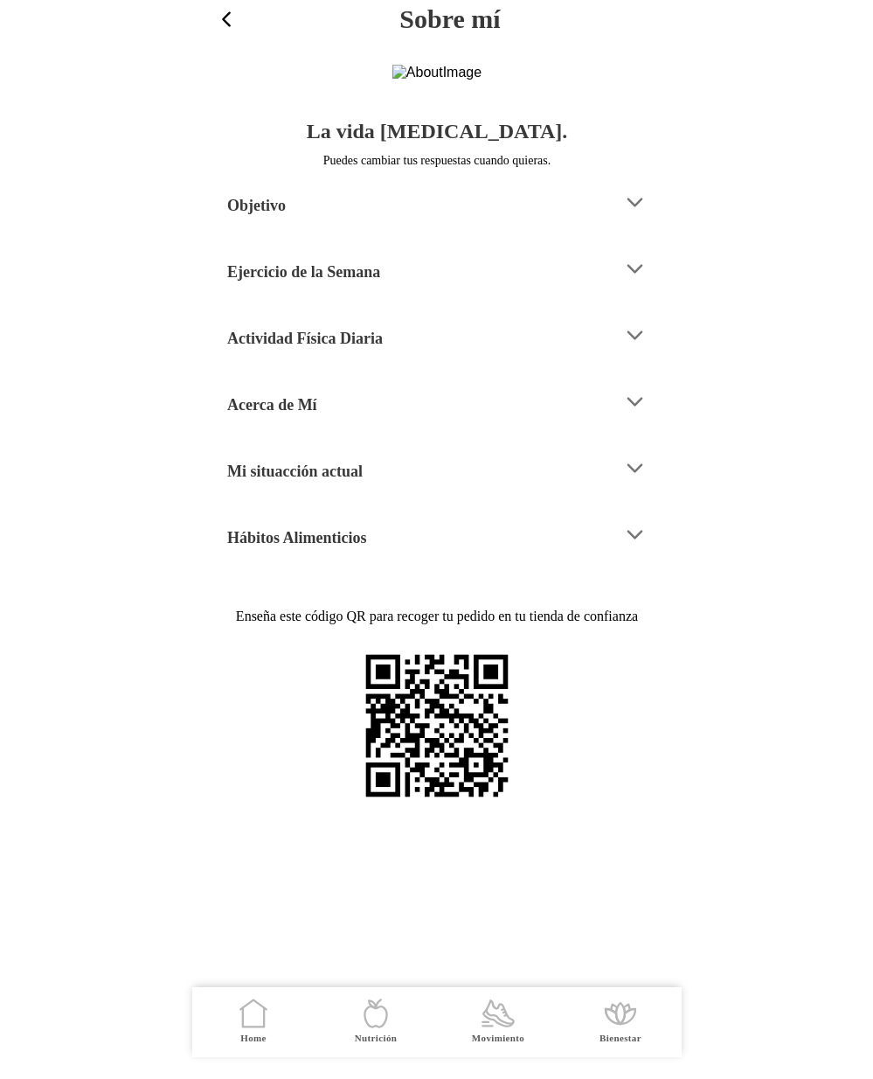
click at [363, 482] on h4 "Mi situacción actual" at bounding box center [294, 471] width 135 height 21
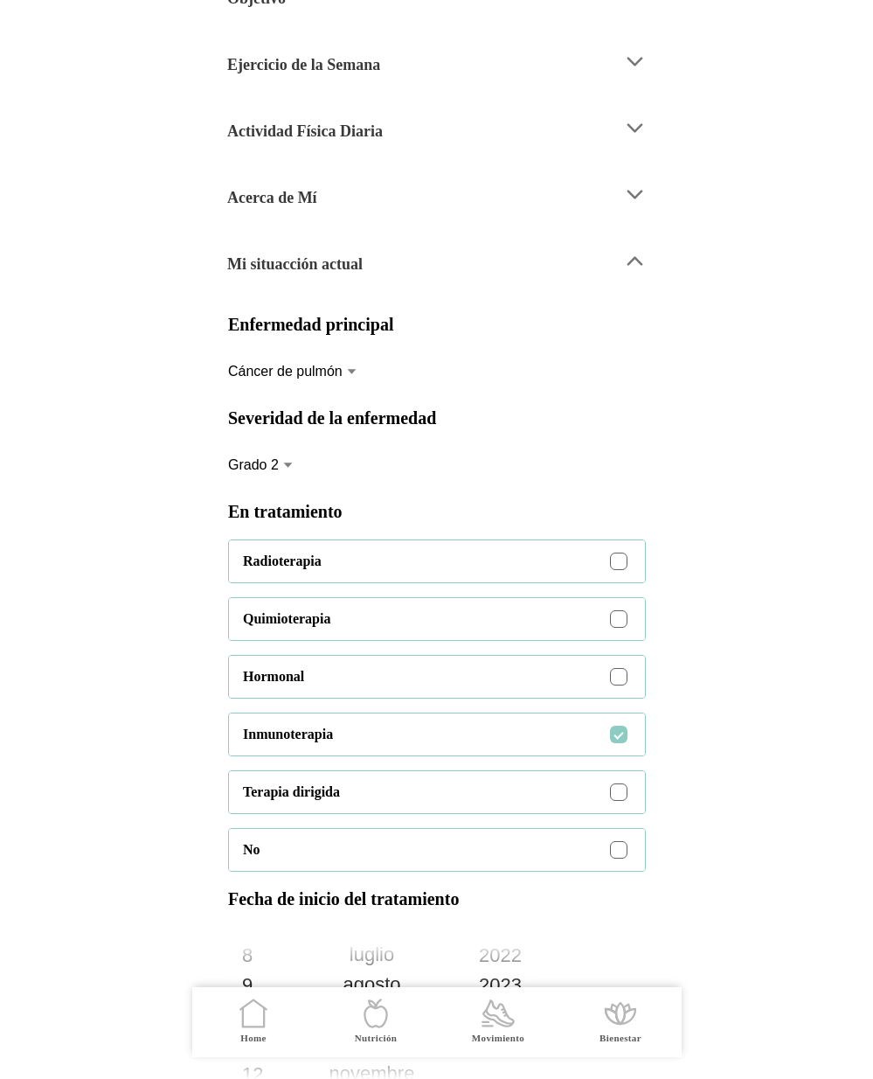
scroll to position [205, 0]
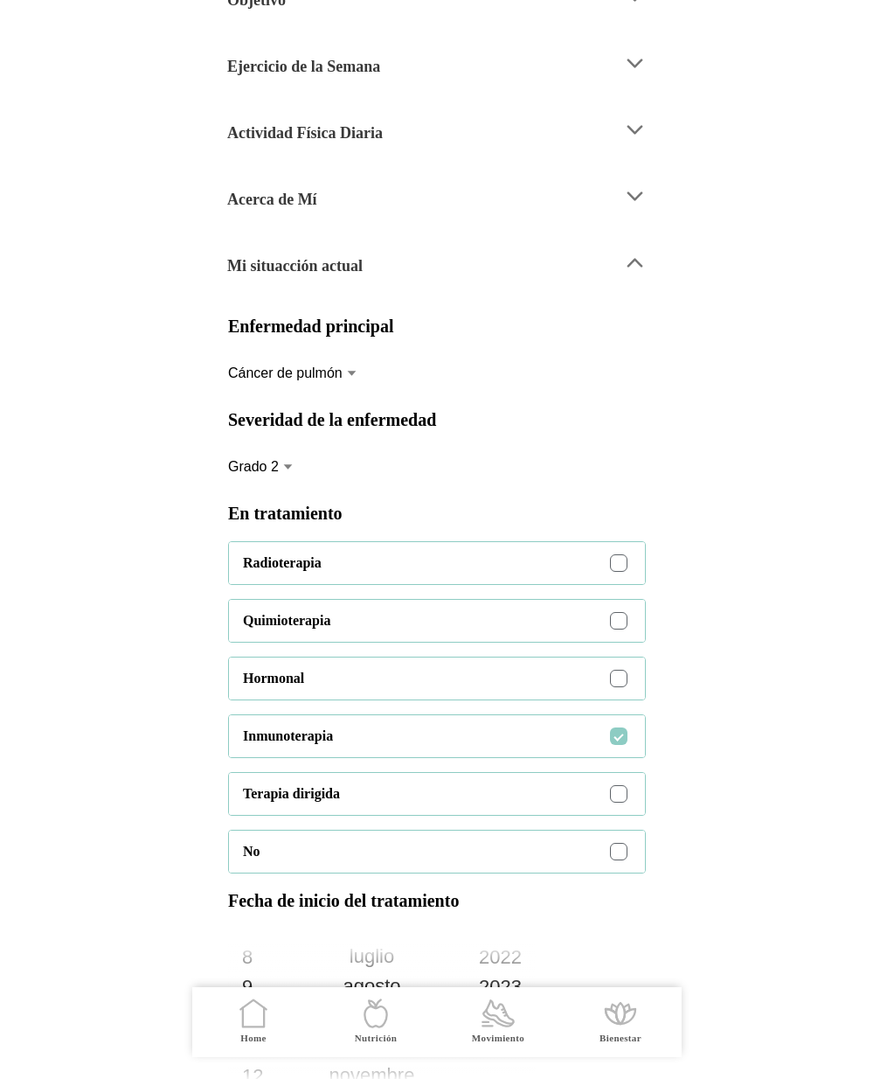
click at [622, 285] on div "Mi situacción actual" at bounding box center [444, 262] width 434 height 45
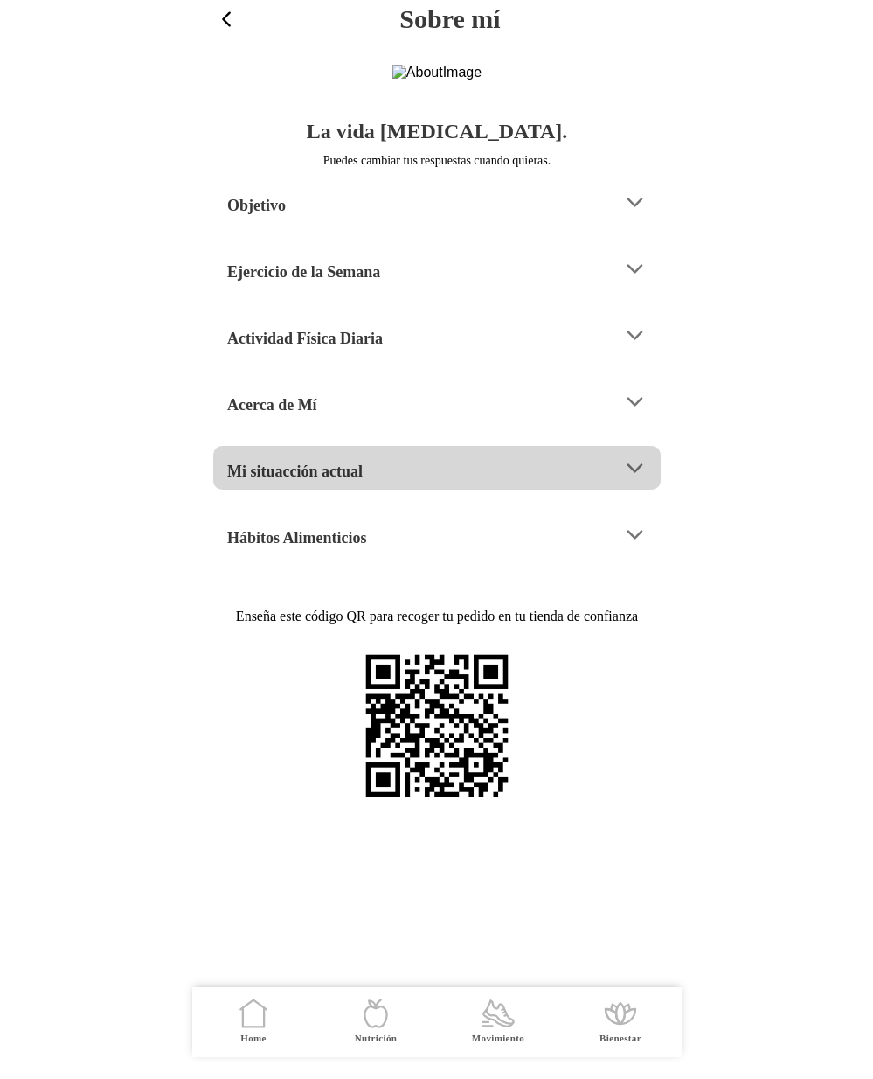
scroll to position [0, 0]
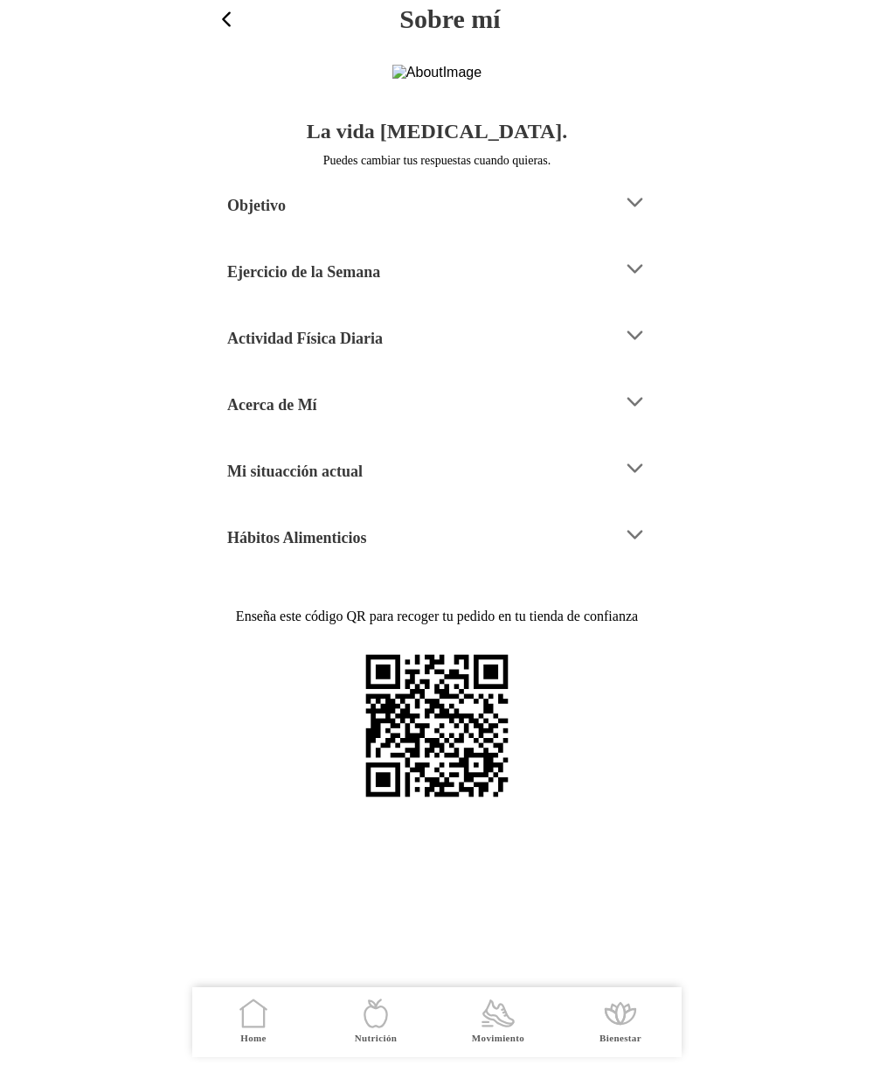
click at [484, 490] on div "Mi situacción actual" at bounding box center [418, 468] width 382 height 45
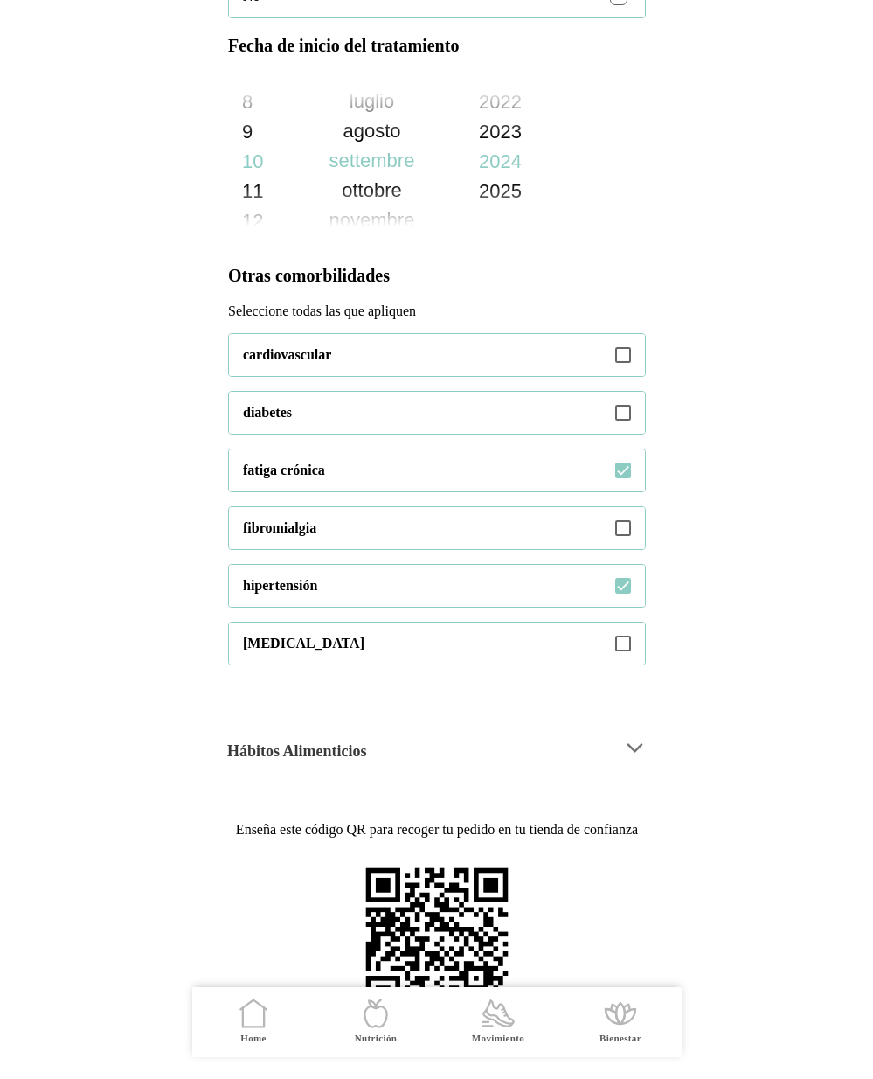
scroll to position [1063, 0]
